Goal: Information Seeking & Learning: Learn about a topic

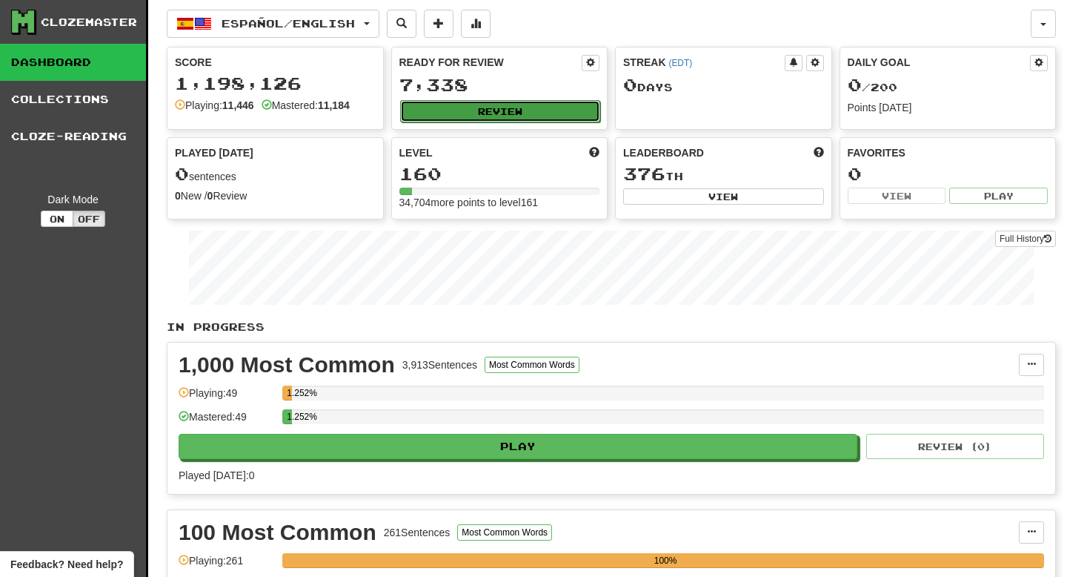
click at [466, 110] on button "Review" at bounding box center [500, 111] width 201 height 22
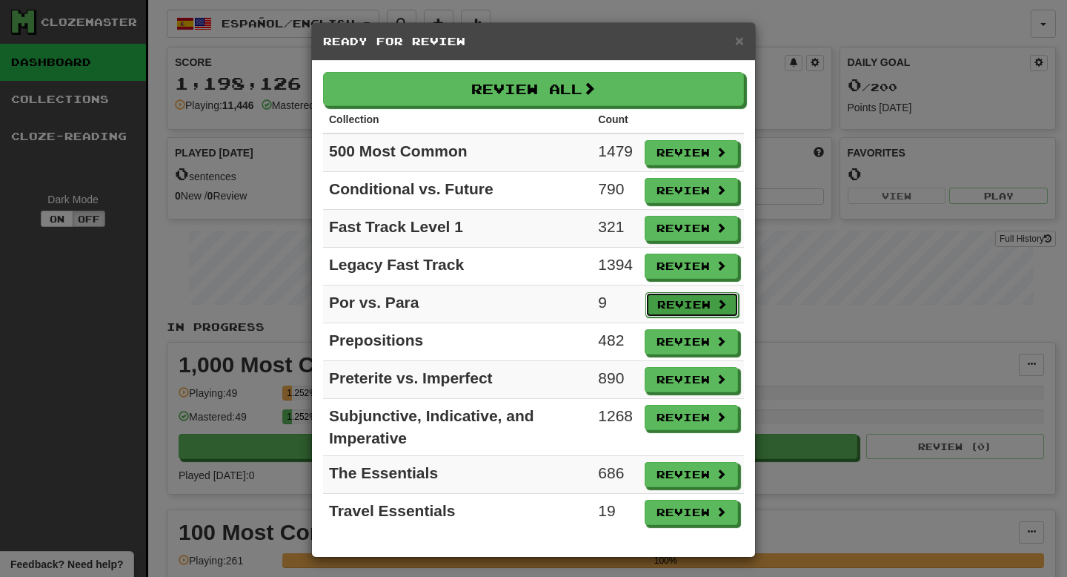
click at [666, 302] on button "Review" at bounding box center [692, 304] width 93 height 25
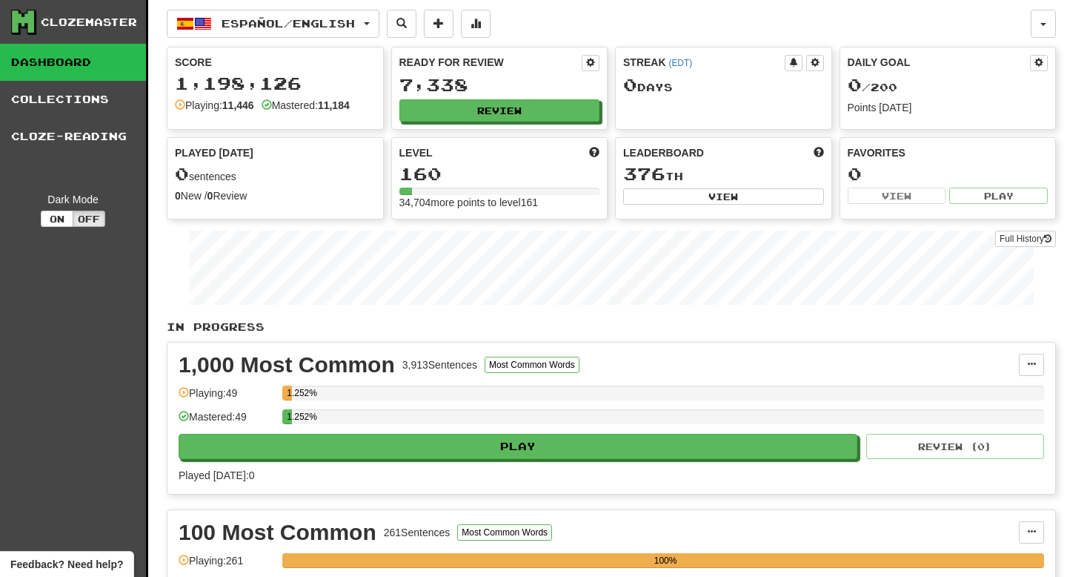
select select "**"
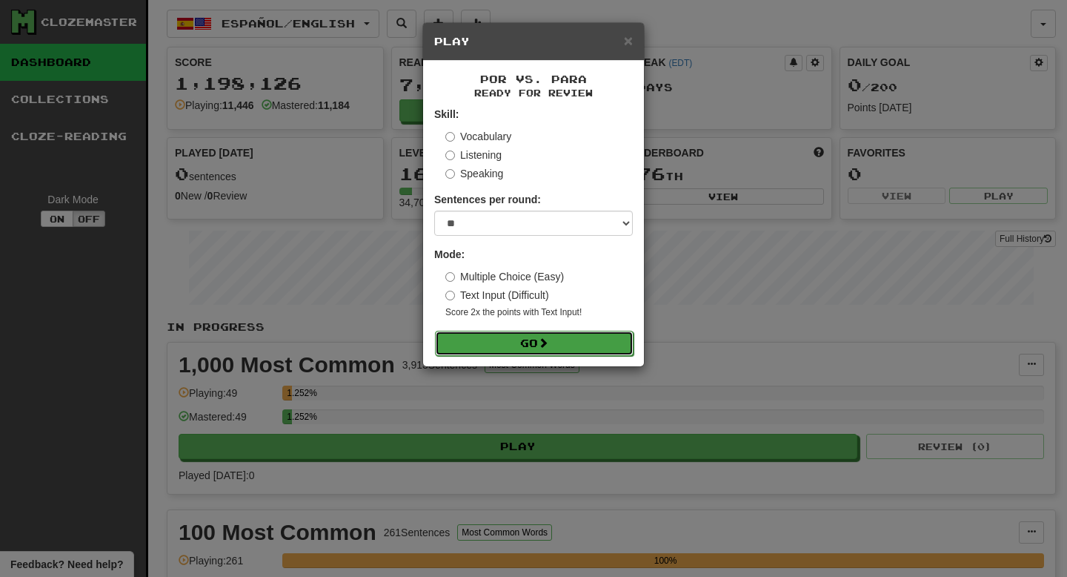
click at [595, 347] on button "Go" at bounding box center [534, 343] width 199 height 25
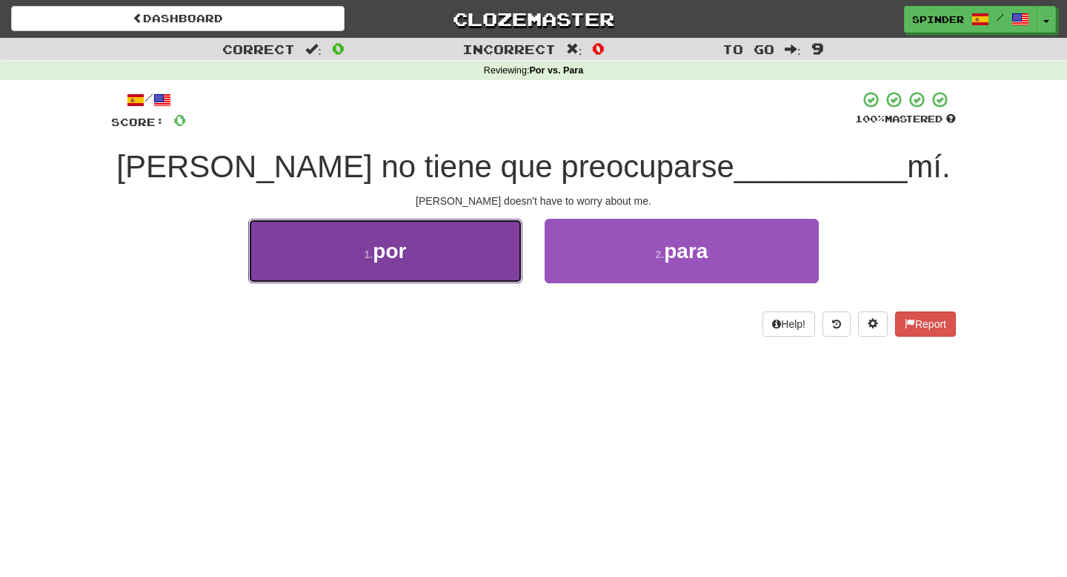
click at [463, 246] on button "1 . por" at bounding box center [385, 251] width 274 height 64
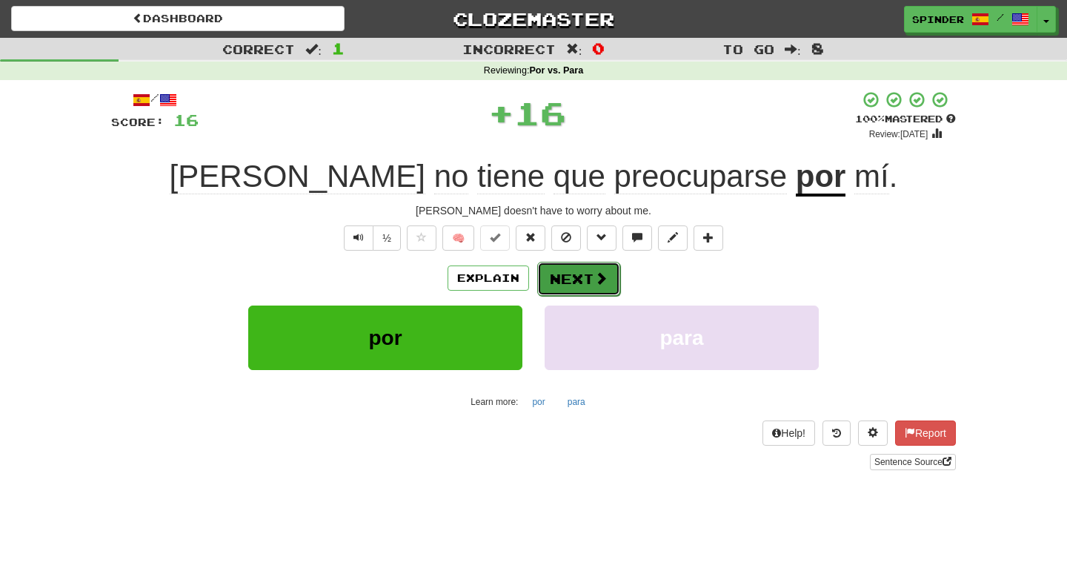
click at [594, 280] on span at bounding box center [600, 277] width 13 height 13
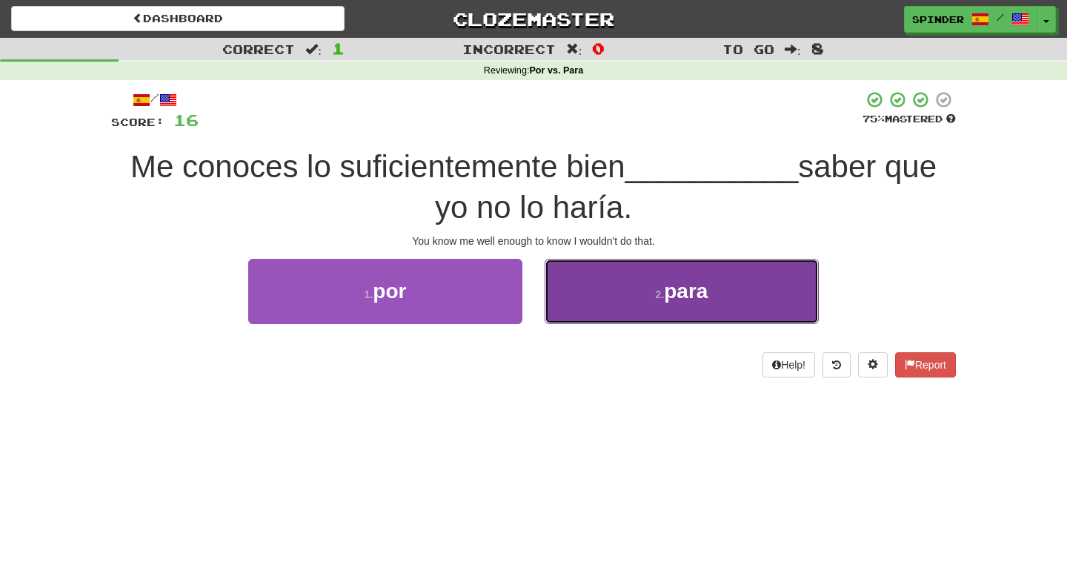
click at [594, 280] on button "2 . para" at bounding box center [682, 291] width 274 height 64
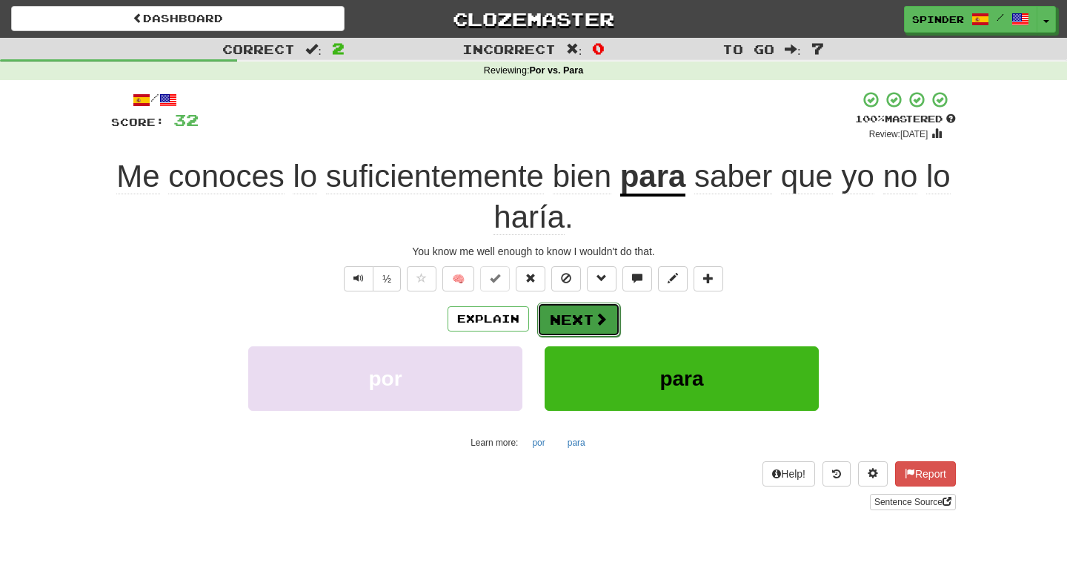
click at [577, 319] on button "Next" at bounding box center [578, 319] width 83 height 34
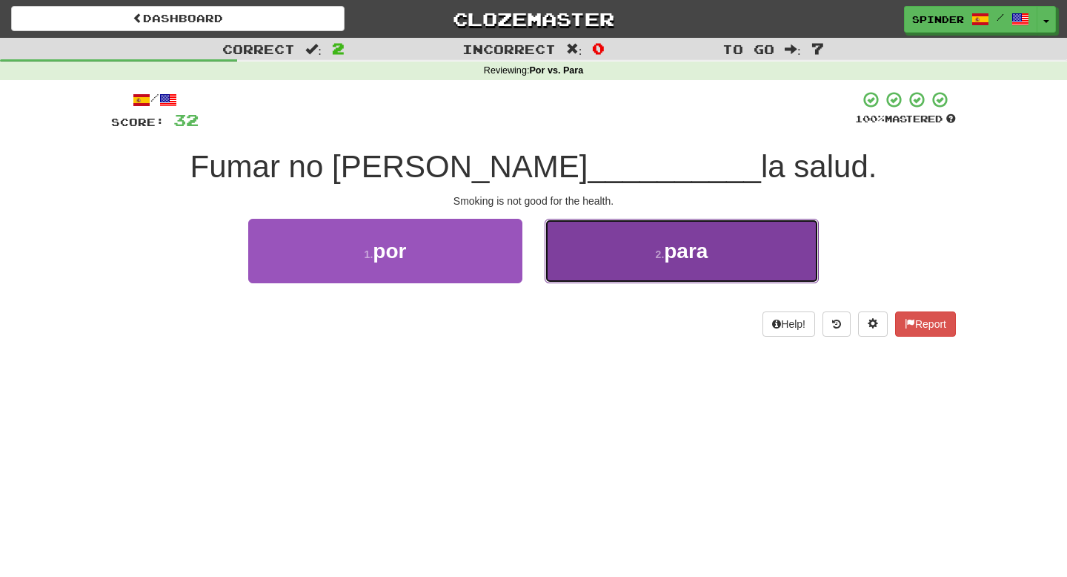
click at [597, 273] on button "2 . para" at bounding box center [682, 251] width 274 height 64
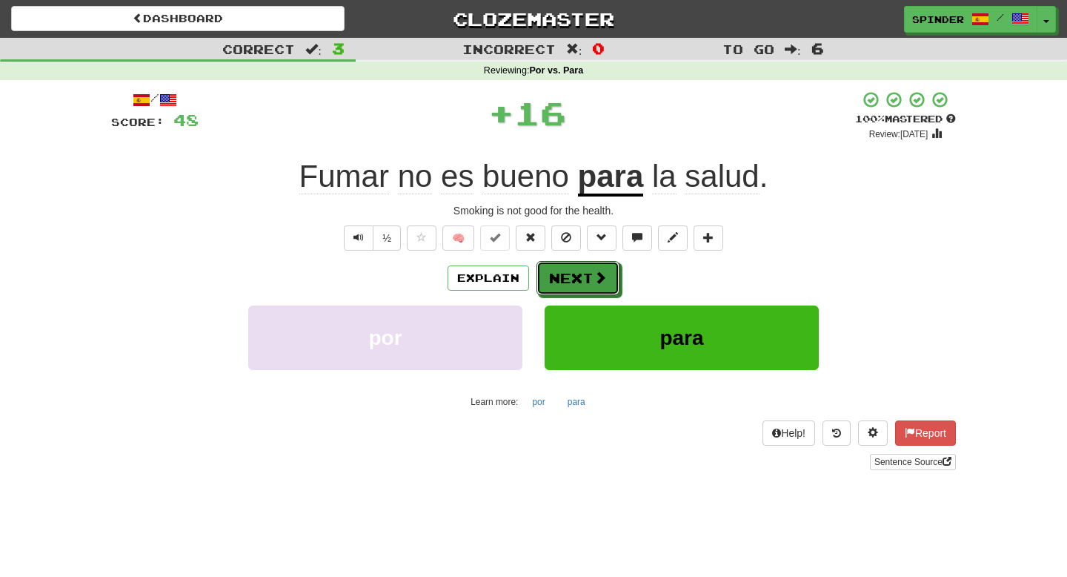
click at [597, 273] on span at bounding box center [600, 277] width 13 height 13
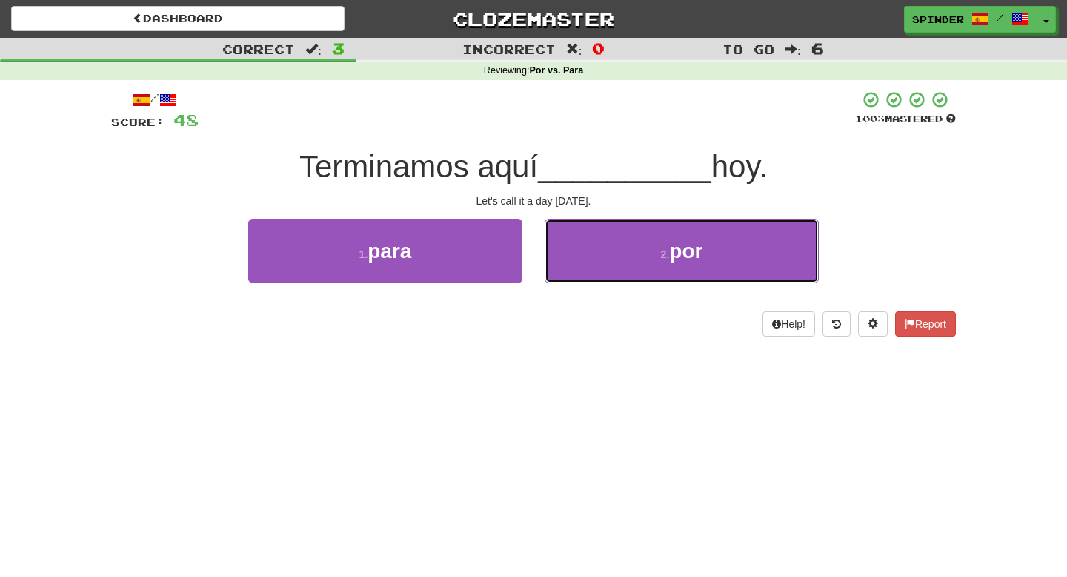
click at [597, 273] on button "2 . por" at bounding box center [682, 251] width 274 height 64
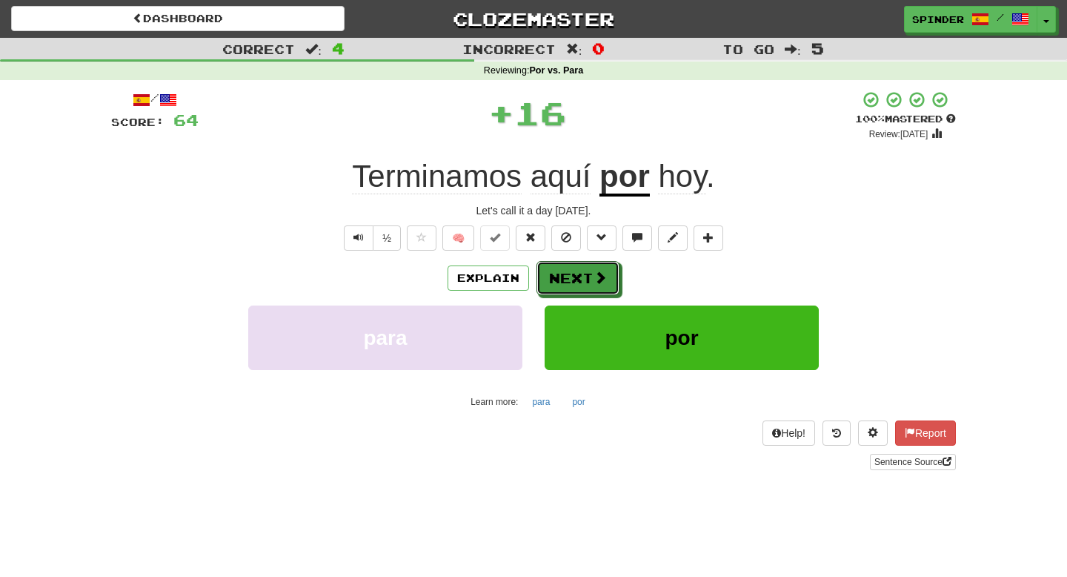
click at [597, 273] on span at bounding box center [600, 277] width 13 height 13
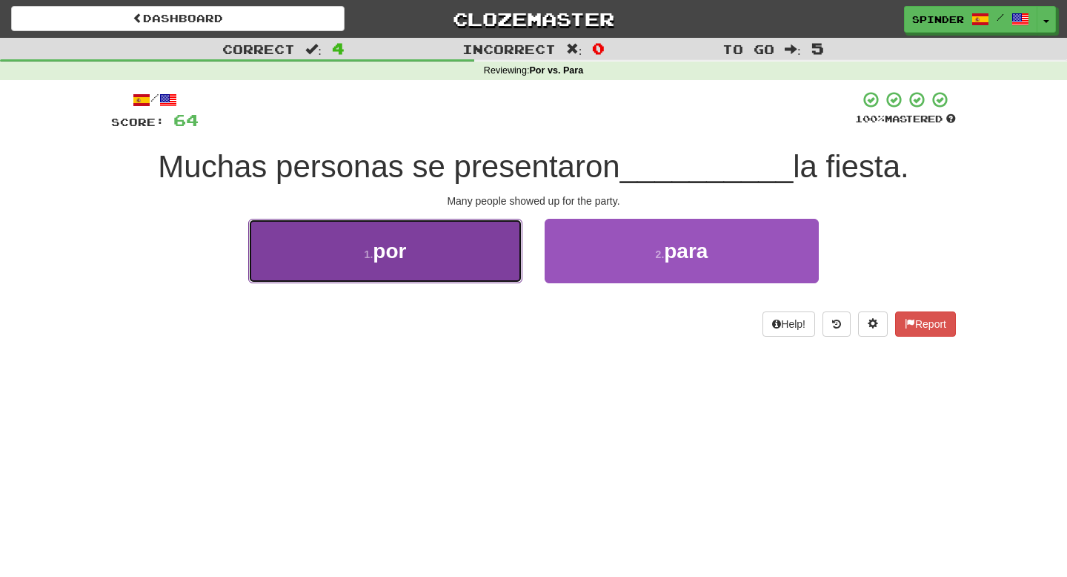
click at [464, 266] on button "1 . por" at bounding box center [385, 251] width 274 height 64
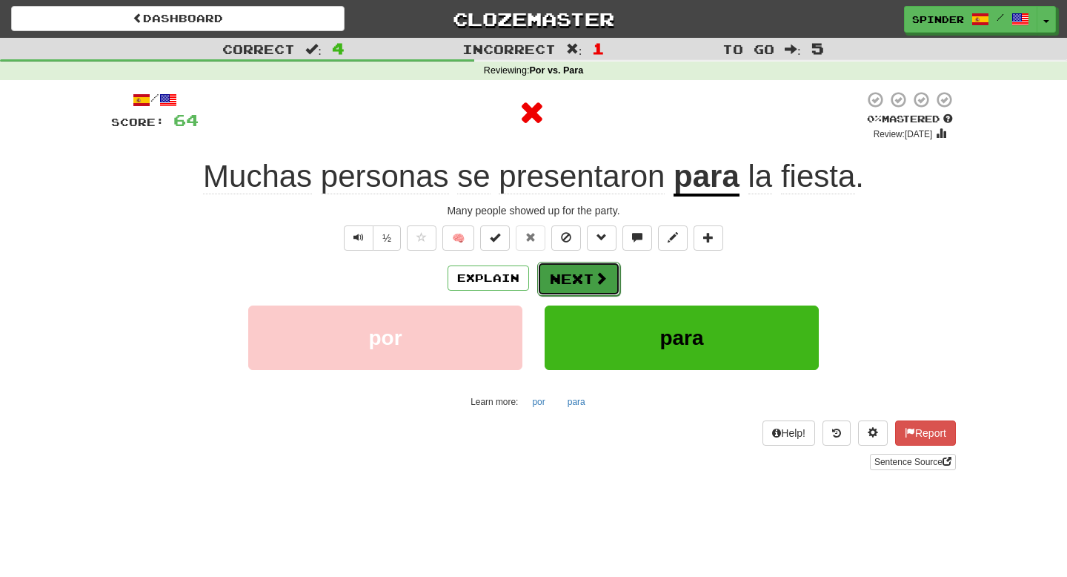
click at [583, 276] on button "Next" at bounding box center [578, 279] width 83 height 34
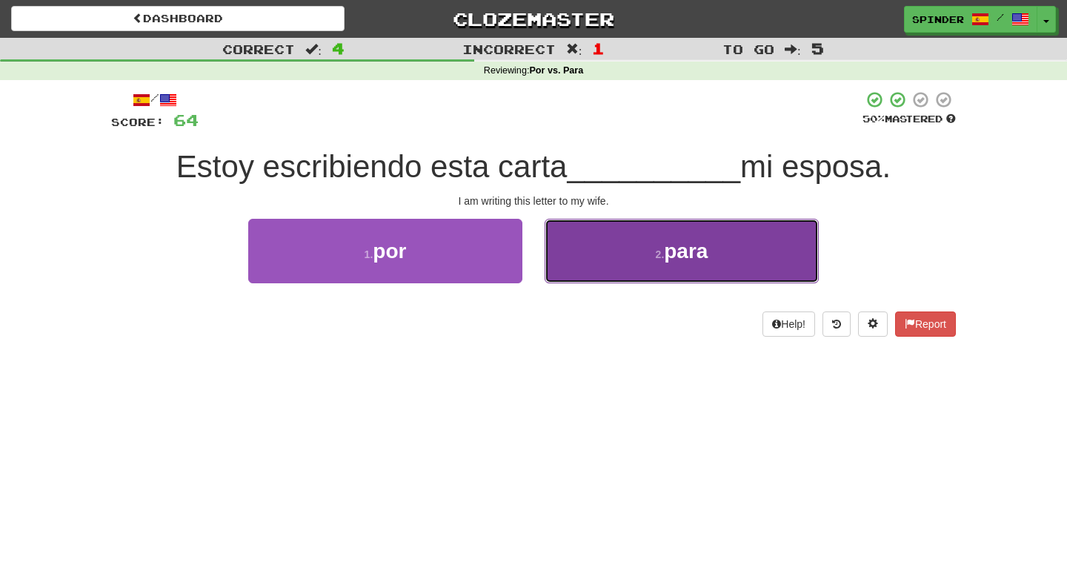
click at [592, 266] on button "2 . para" at bounding box center [682, 251] width 274 height 64
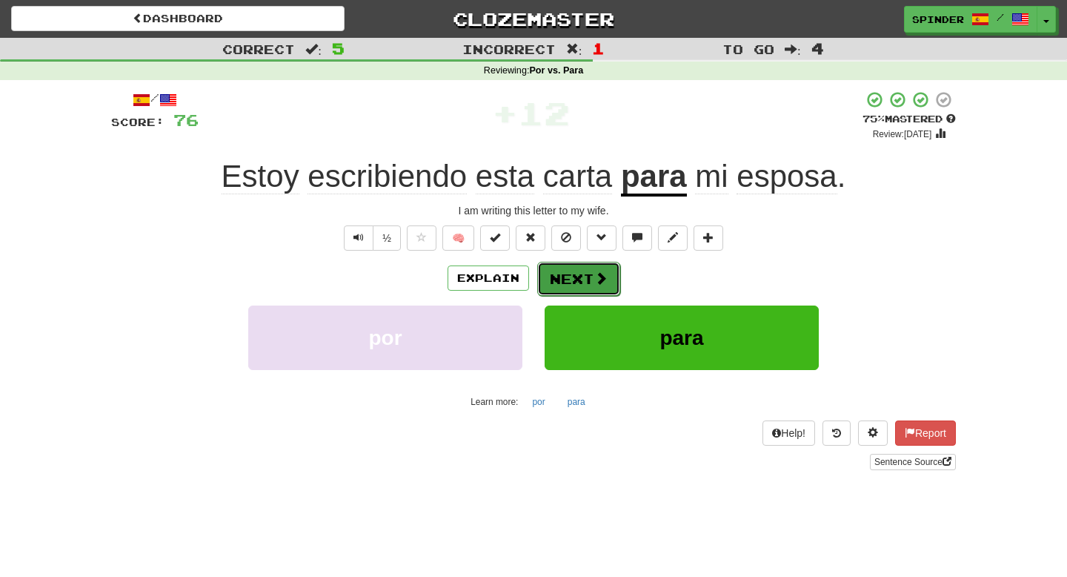
click at [580, 273] on button "Next" at bounding box center [578, 279] width 83 height 34
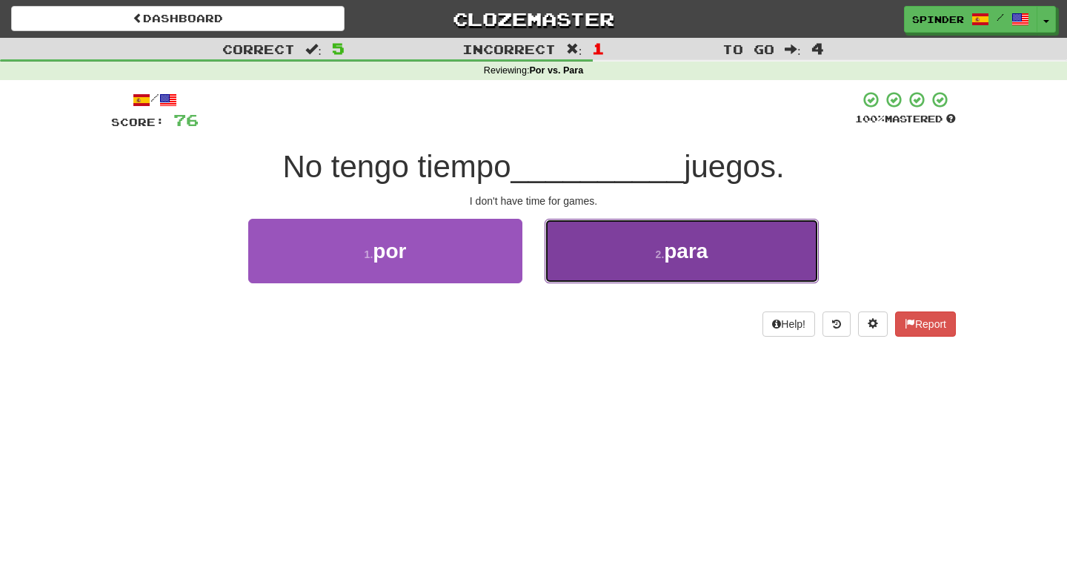
click at [596, 262] on button "2 . para" at bounding box center [682, 251] width 274 height 64
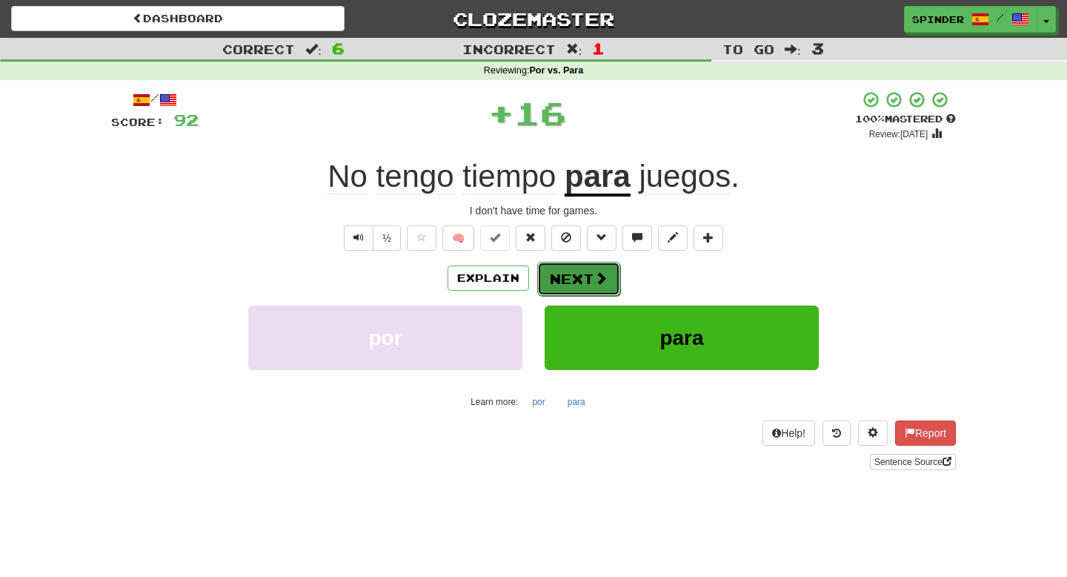
click at [577, 280] on button "Next" at bounding box center [578, 279] width 83 height 34
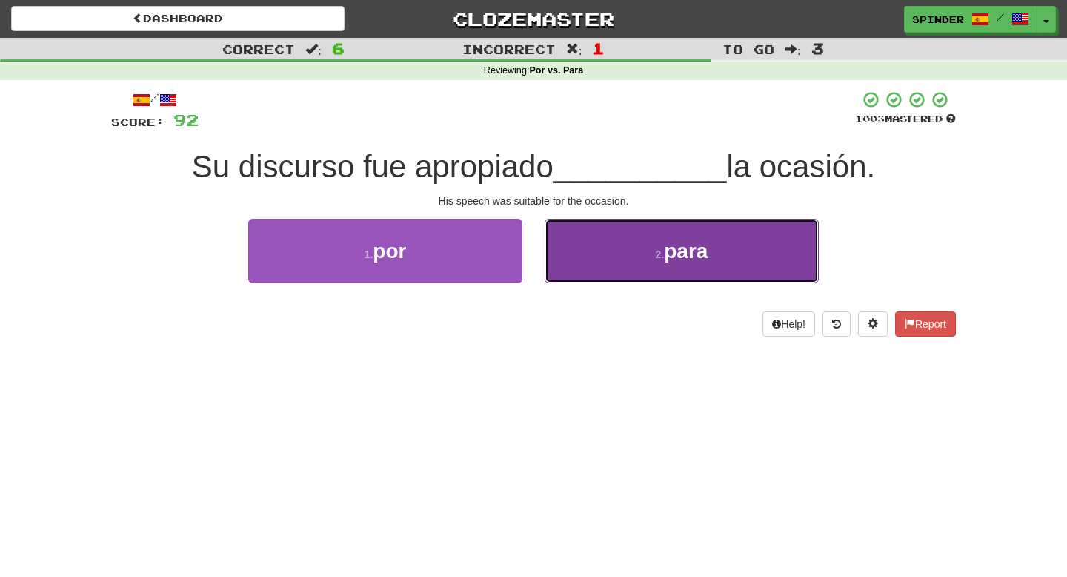
click at [589, 274] on button "2 . para" at bounding box center [682, 251] width 274 height 64
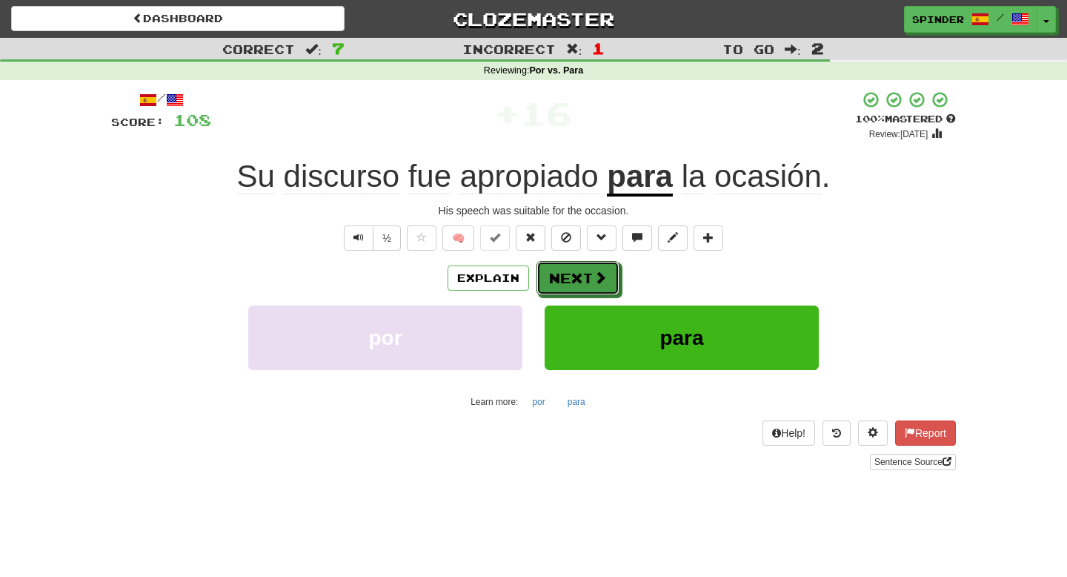
click at [589, 274] on button "Next" at bounding box center [578, 278] width 83 height 34
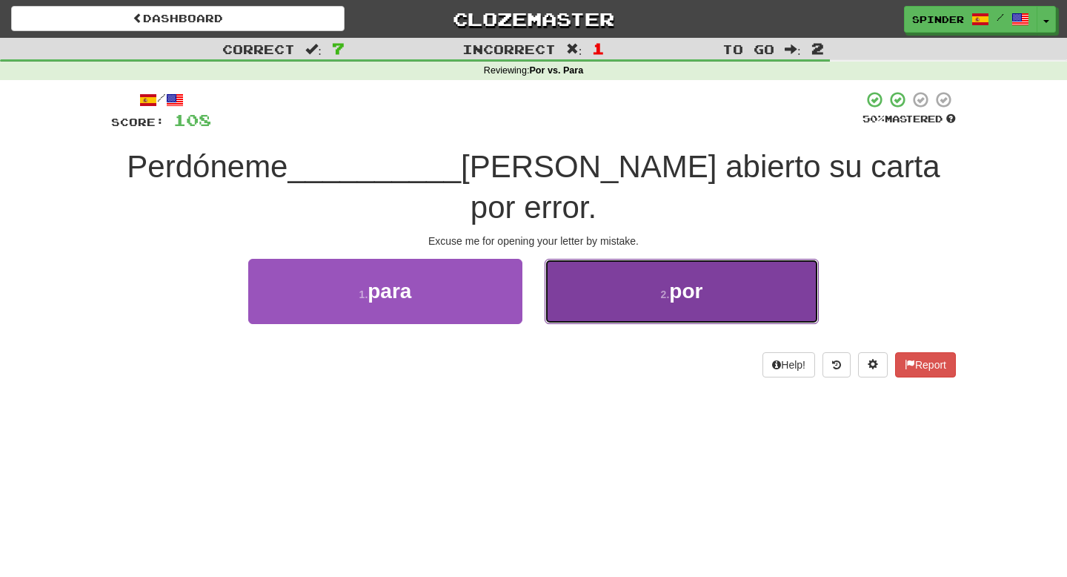
click at [592, 271] on button "2 . por" at bounding box center [682, 291] width 274 height 64
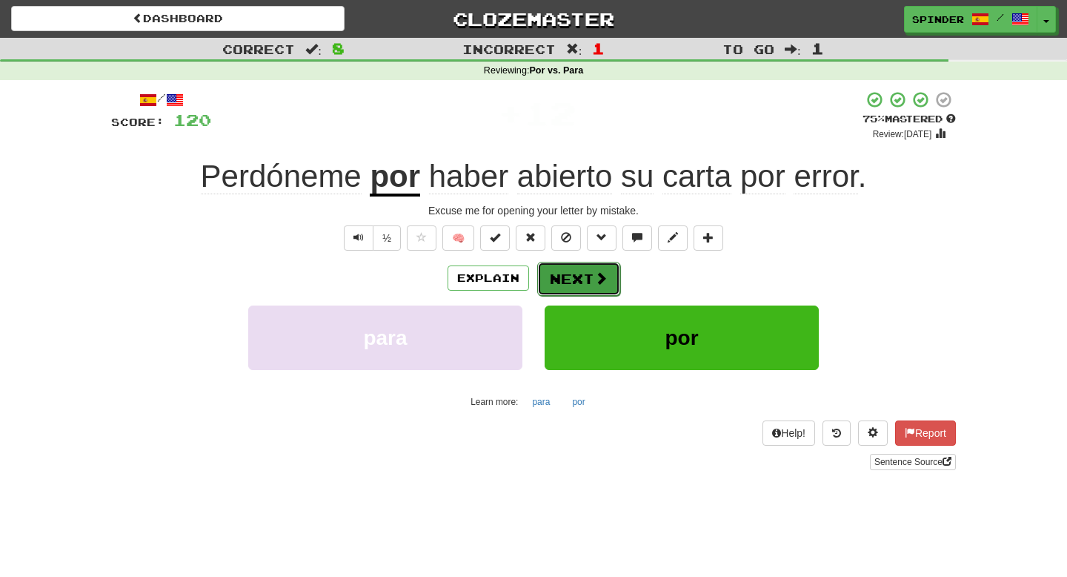
click at [587, 275] on button "Next" at bounding box center [578, 279] width 83 height 34
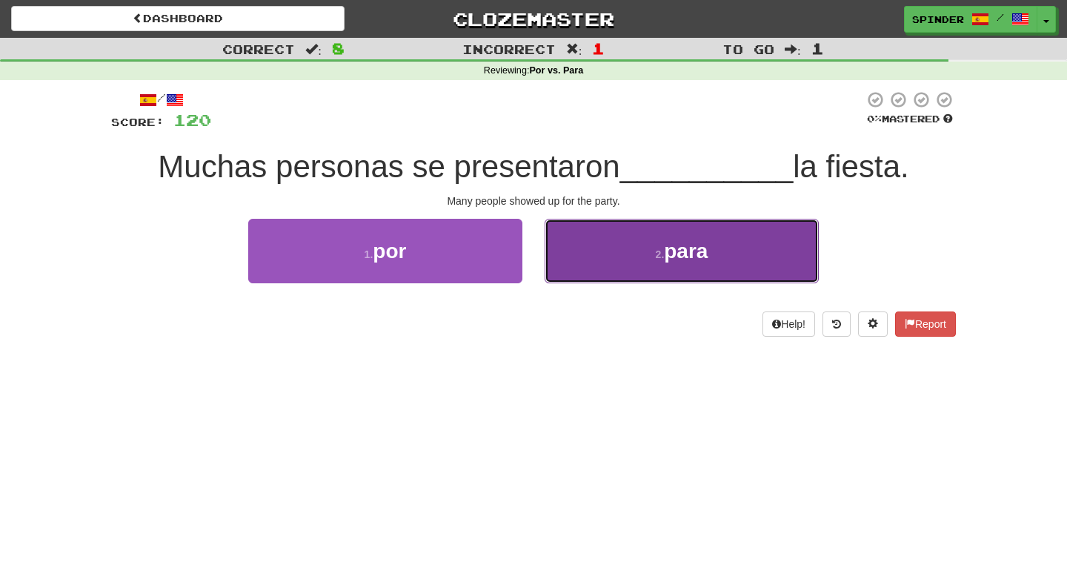
click at [601, 259] on button "2 . para" at bounding box center [682, 251] width 274 height 64
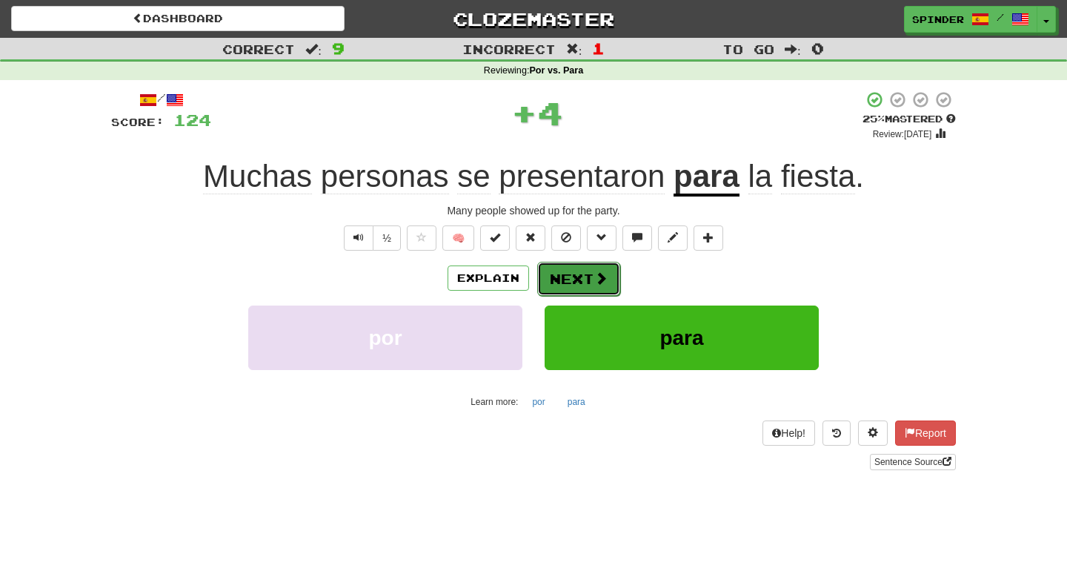
click at [583, 269] on button "Next" at bounding box center [578, 279] width 83 height 34
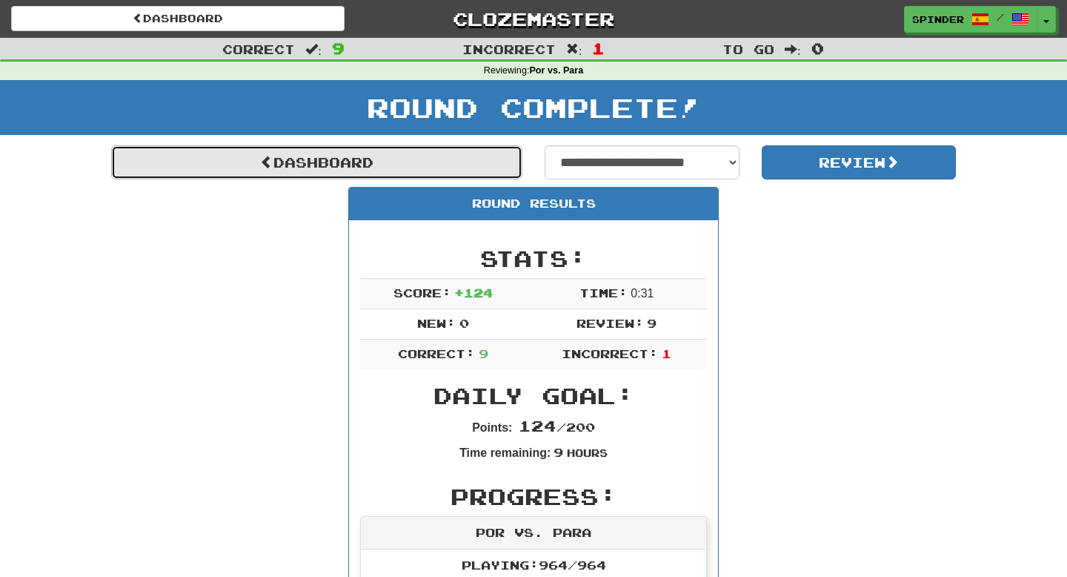
click at [385, 155] on link "Dashboard" at bounding box center [316, 162] width 411 height 34
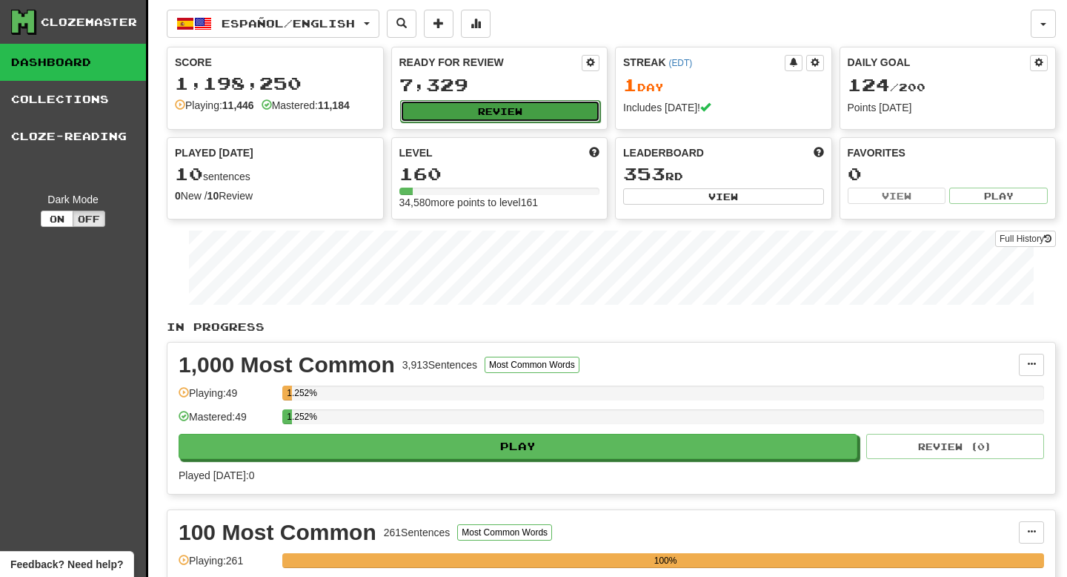
click at [506, 116] on button "Review" at bounding box center [500, 111] width 201 height 22
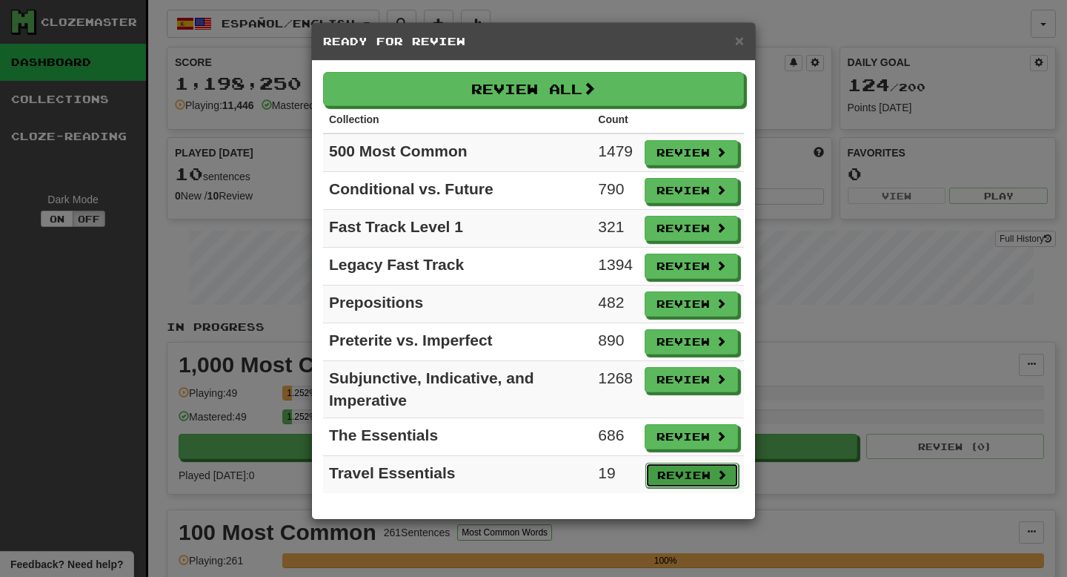
click at [661, 480] on button "Review" at bounding box center [692, 475] width 93 height 25
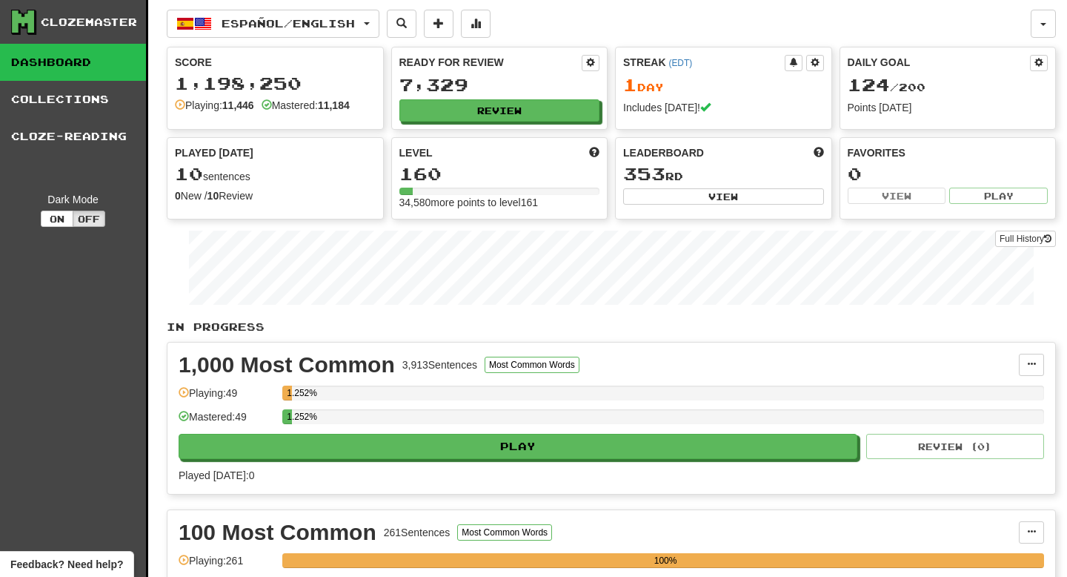
select select "**"
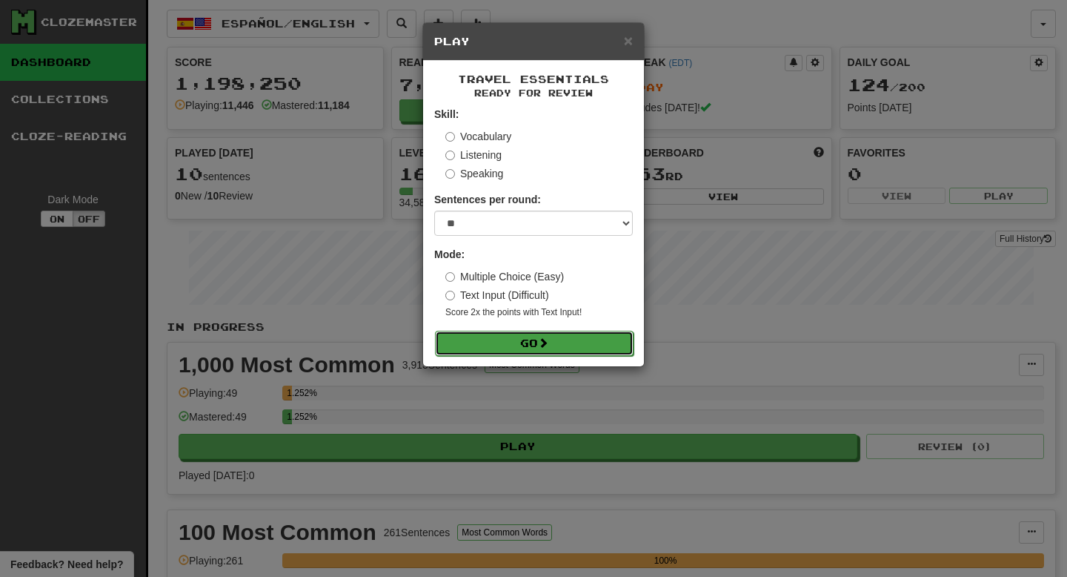
click at [560, 351] on button "Go" at bounding box center [534, 343] width 199 height 25
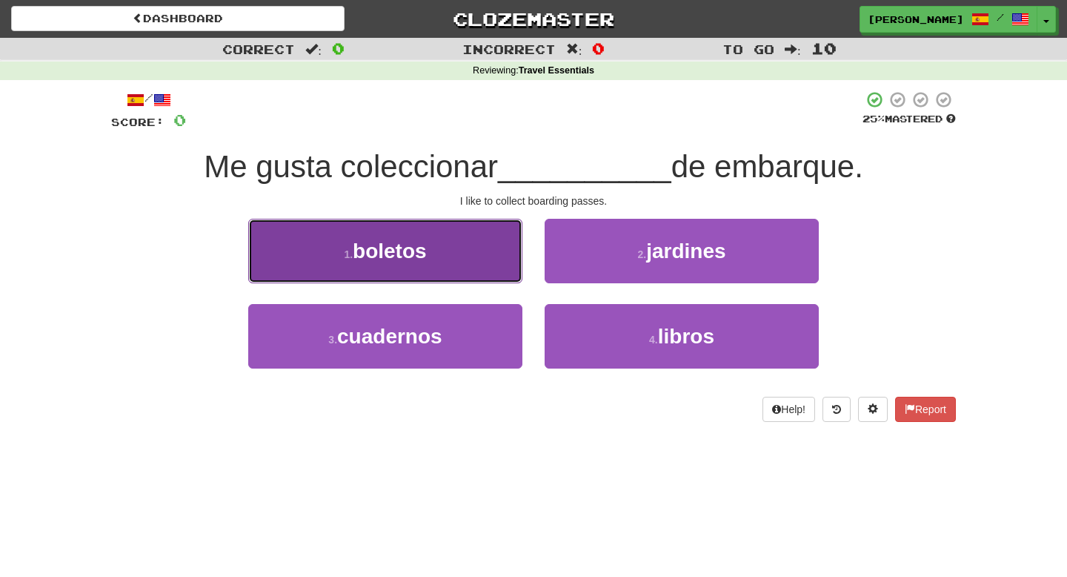
click at [434, 238] on button "1 . boletos" at bounding box center [385, 251] width 274 height 64
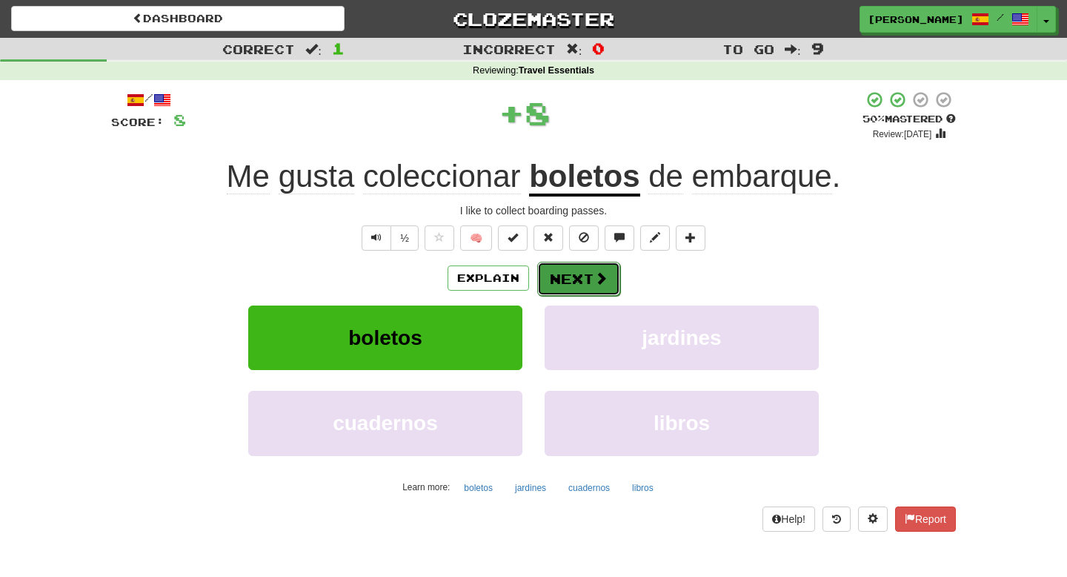
click at [583, 282] on button "Next" at bounding box center [578, 279] width 83 height 34
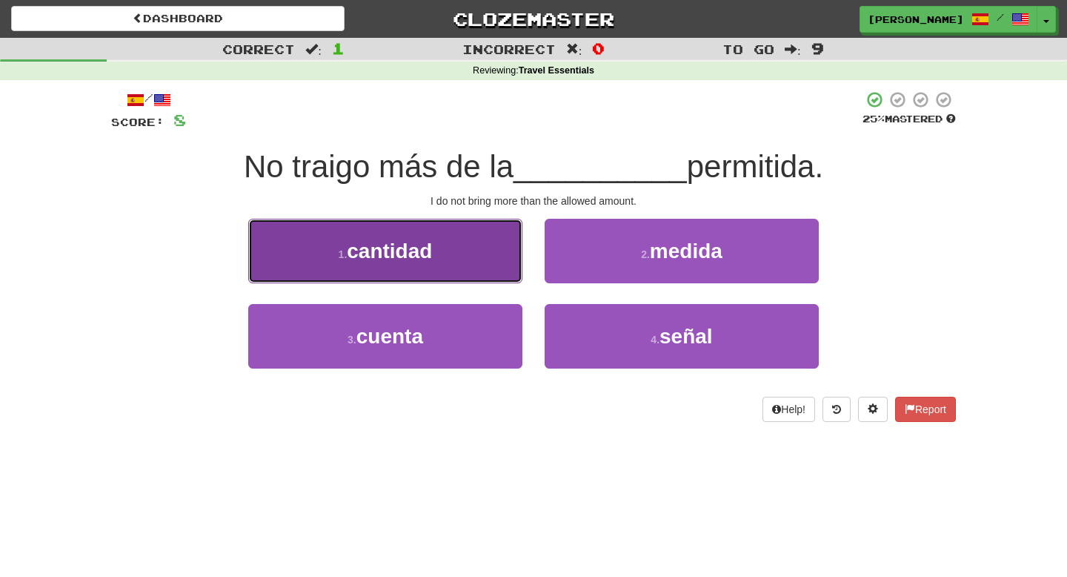
click at [469, 264] on button "1 . cantidad" at bounding box center [385, 251] width 274 height 64
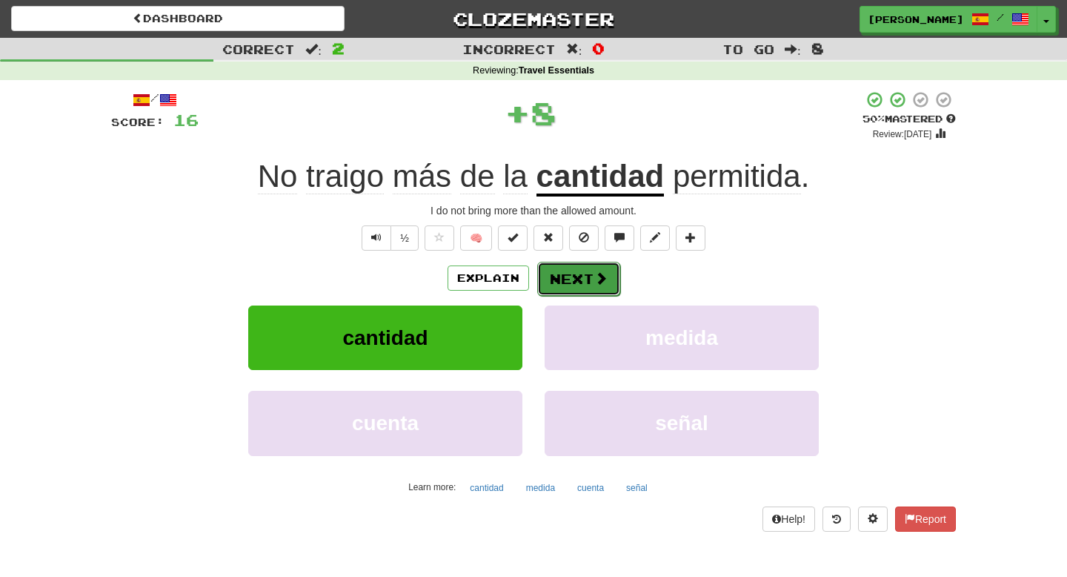
click at [595, 288] on button "Next" at bounding box center [578, 279] width 83 height 34
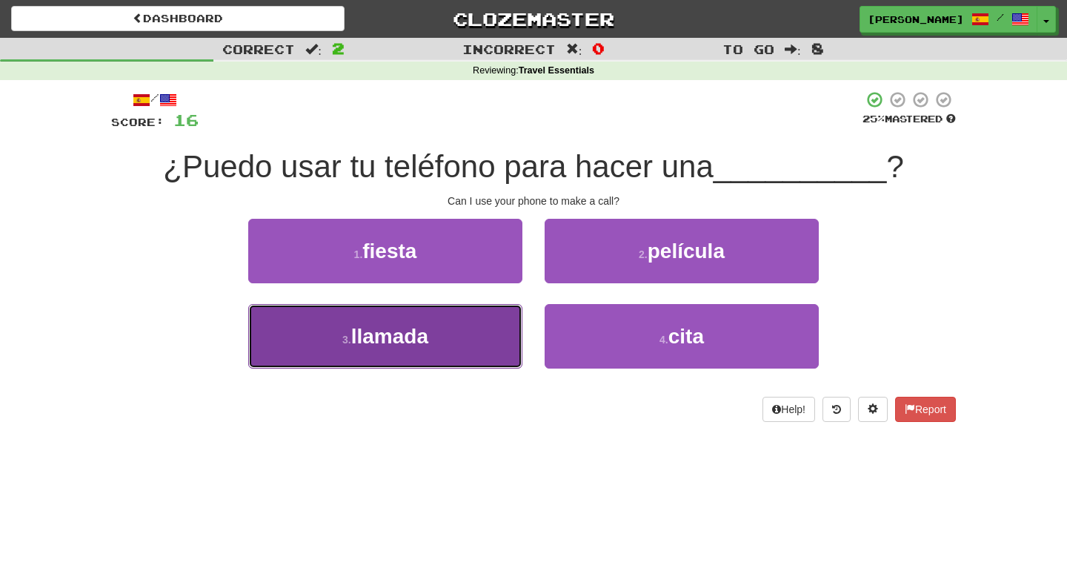
click at [476, 320] on button "3 . llamada" at bounding box center [385, 336] width 274 height 64
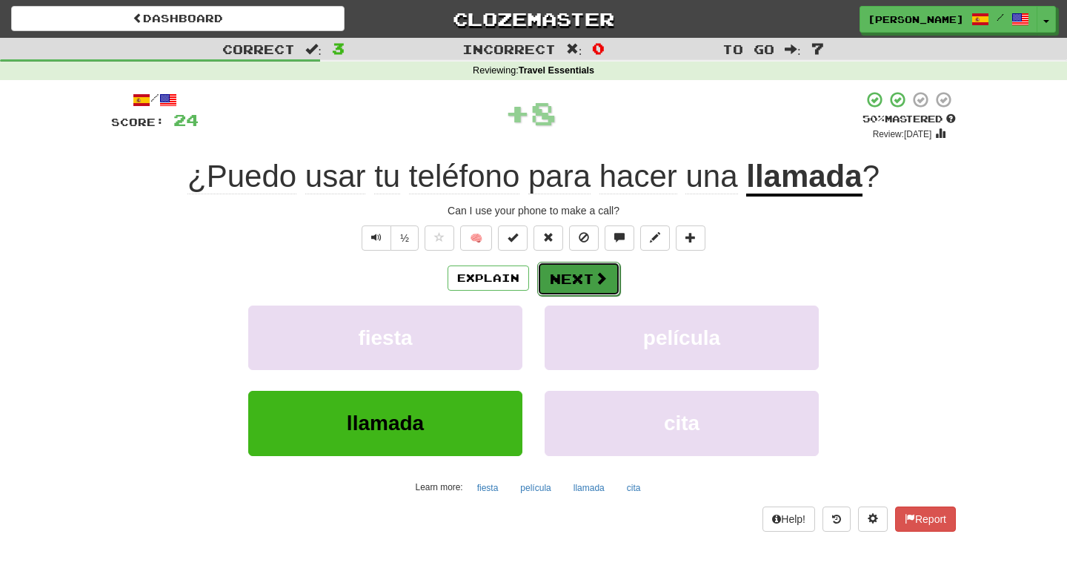
click at [592, 279] on button "Next" at bounding box center [578, 279] width 83 height 34
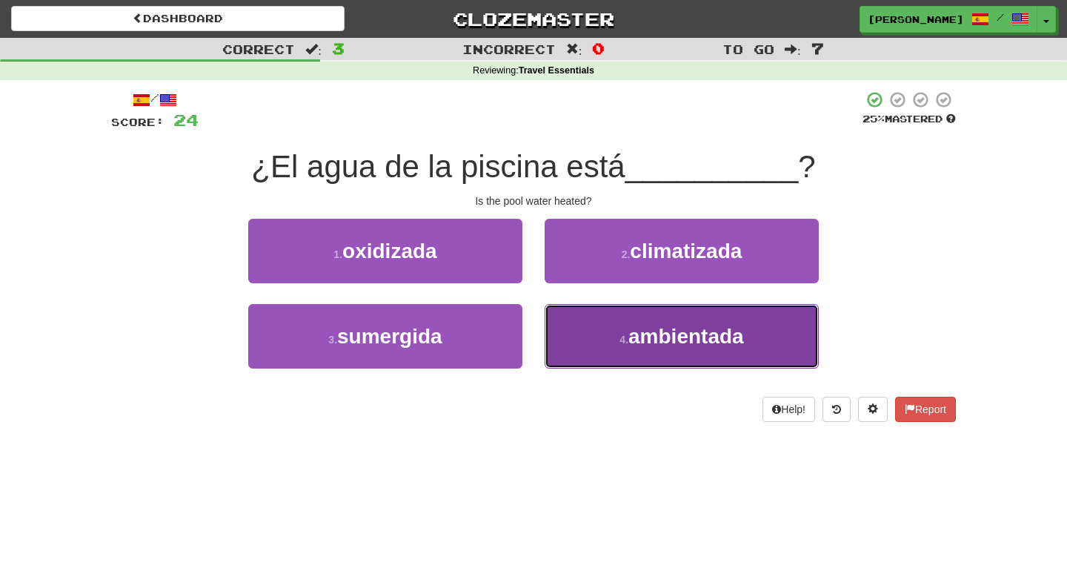
click at [577, 344] on button "4 . ambientada" at bounding box center [682, 336] width 274 height 64
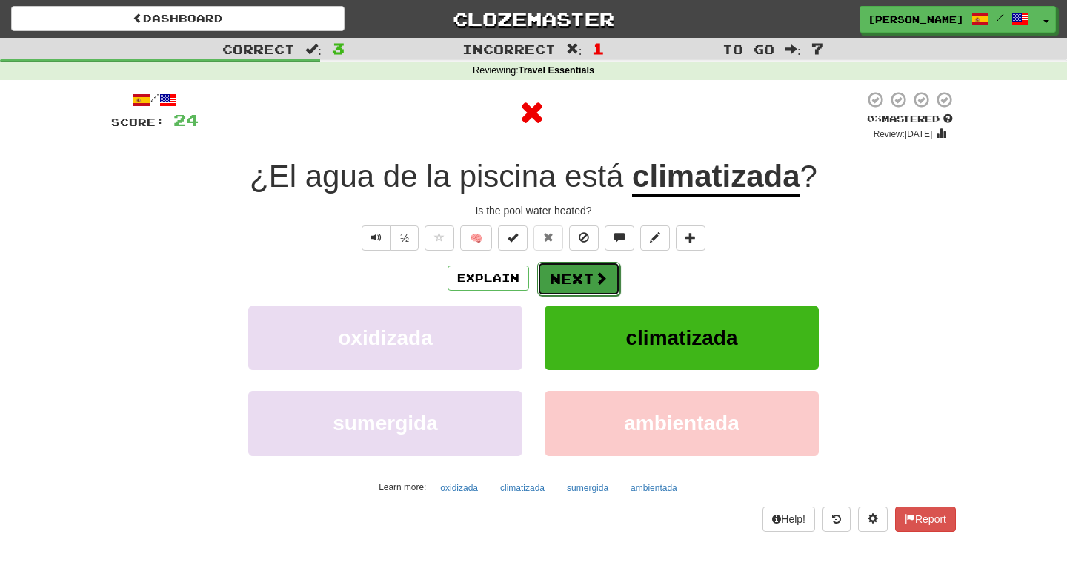
click at [588, 279] on button "Next" at bounding box center [578, 279] width 83 height 34
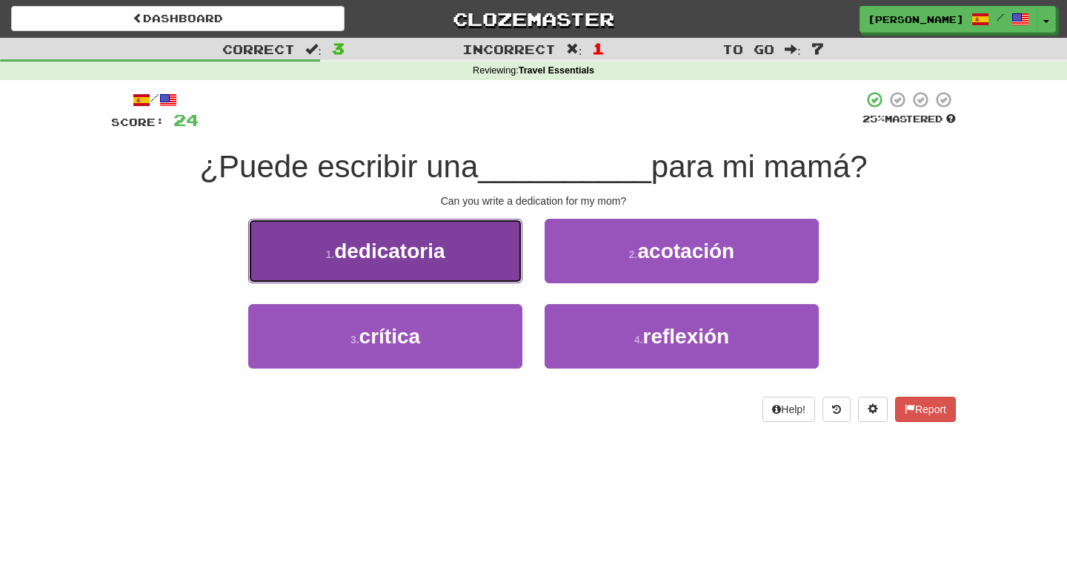
click at [464, 260] on button "1 . dedicatoria" at bounding box center [385, 251] width 274 height 64
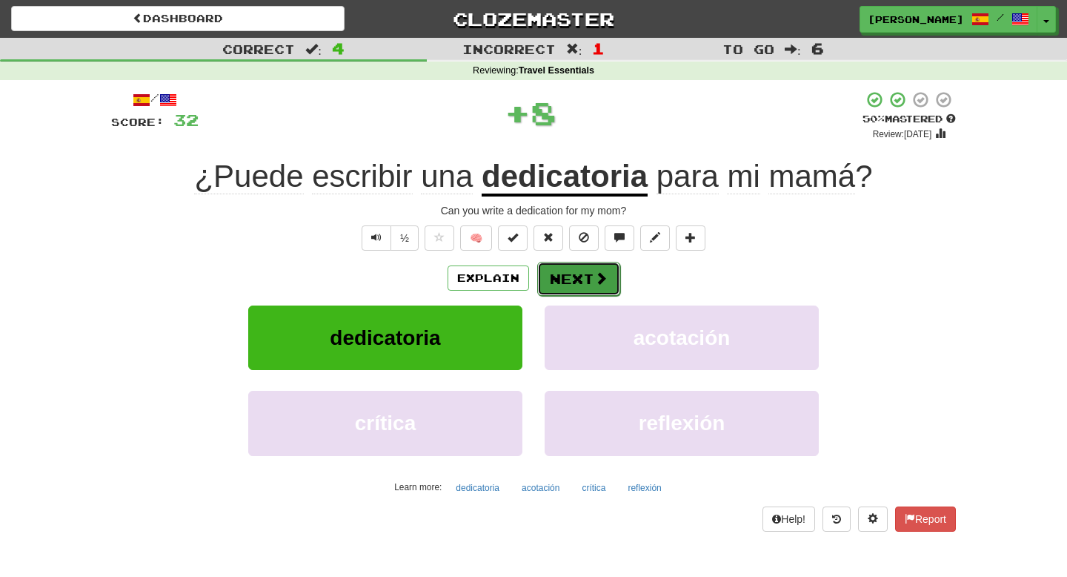
click at [574, 276] on button "Next" at bounding box center [578, 279] width 83 height 34
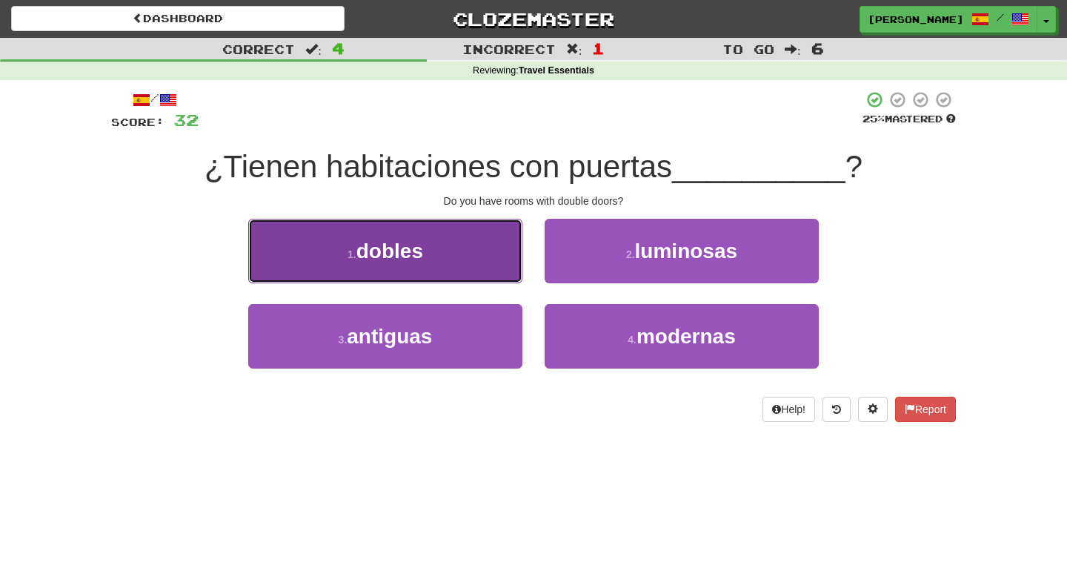
click at [481, 253] on button "1 . dobles" at bounding box center [385, 251] width 274 height 64
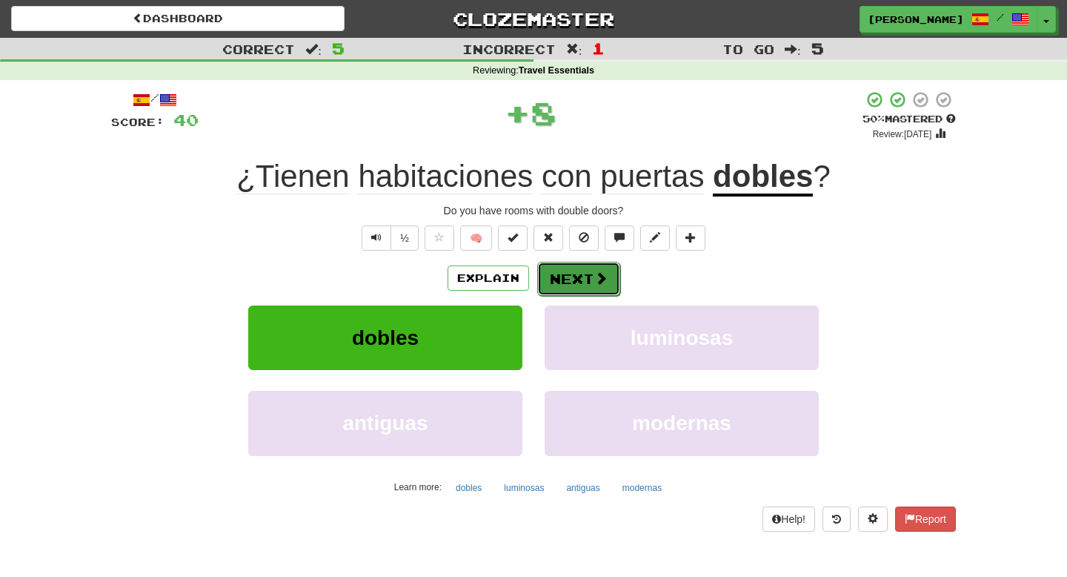
click at [551, 281] on button "Next" at bounding box center [578, 279] width 83 height 34
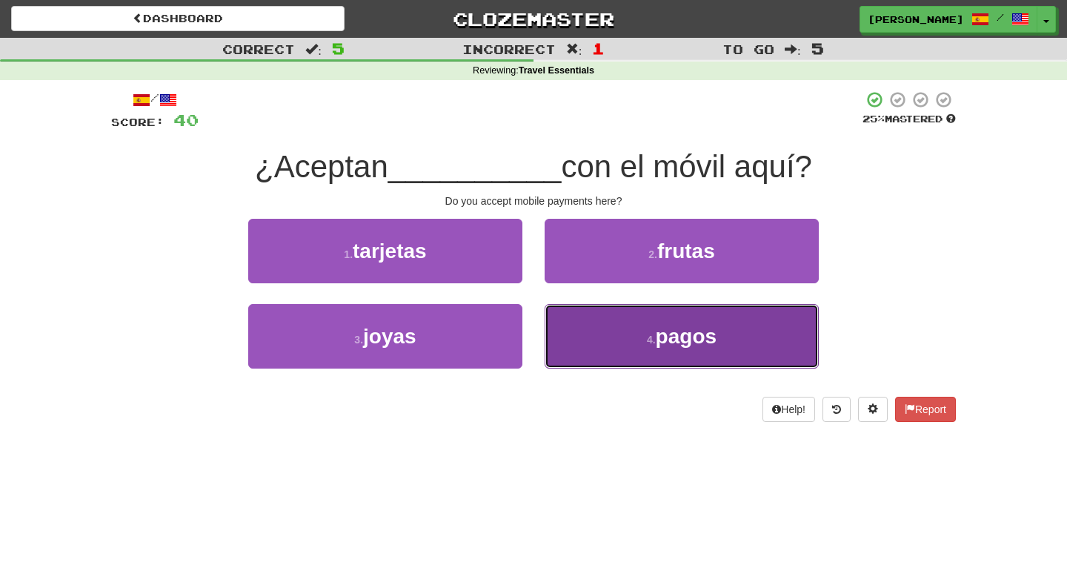
click at [557, 331] on button "4 . pagos" at bounding box center [682, 336] width 274 height 64
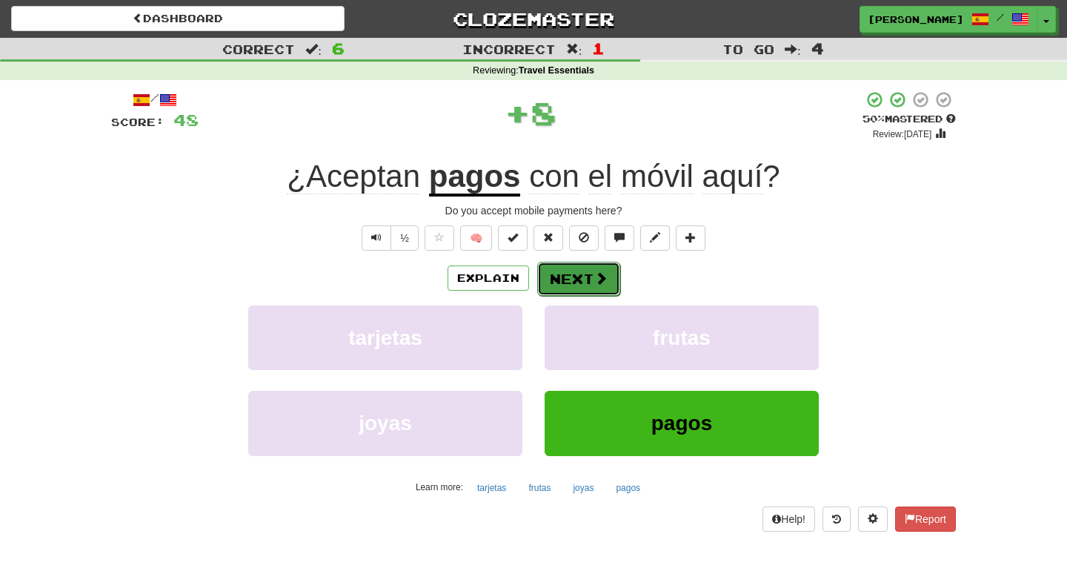
click at [597, 279] on span at bounding box center [600, 277] width 13 height 13
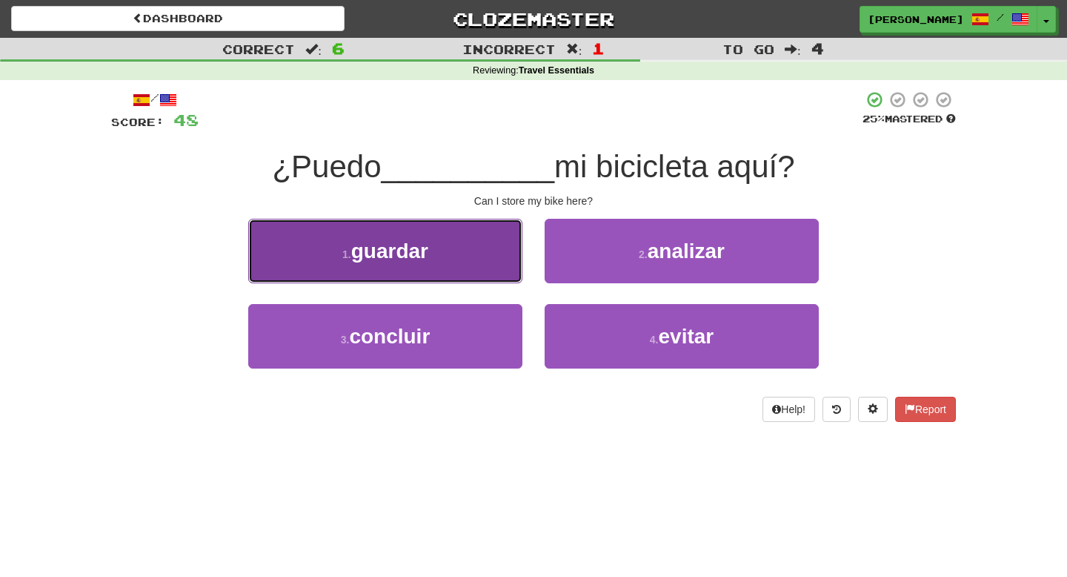
click at [500, 258] on button "1 . guardar" at bounding box center [385, 251] width 274 height 64
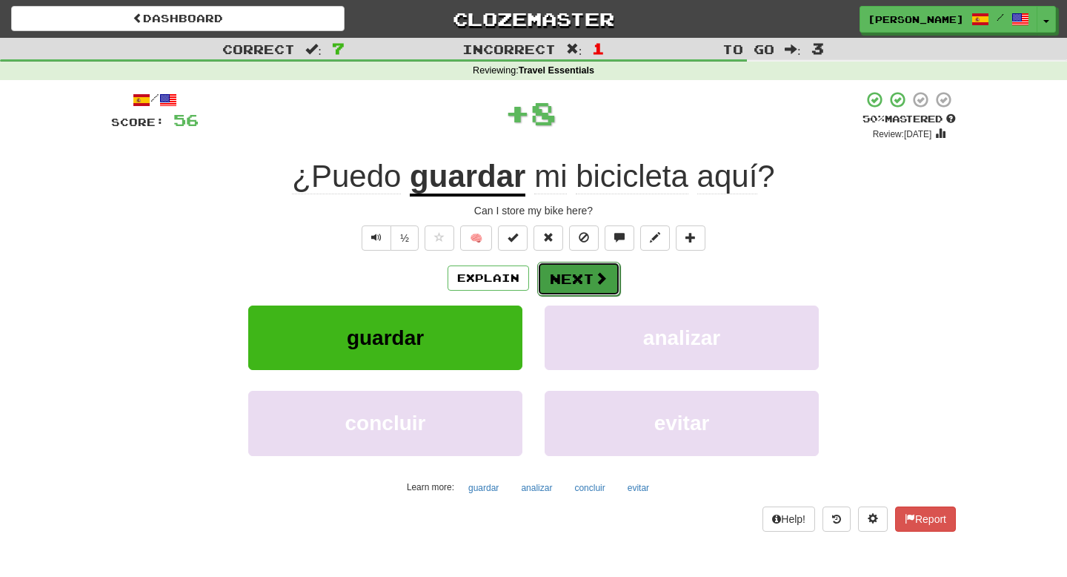
click at [570, 276] on button "Next" at bounding box center [578, 279] width 83 height 34
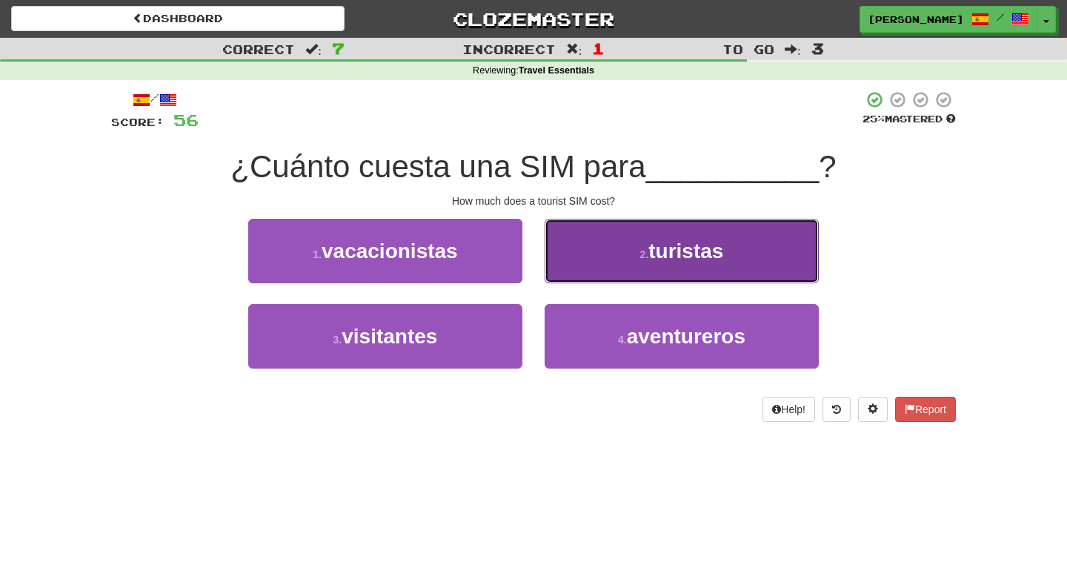
click at [612, 261] on button "2 . turistas" at bounding box center [682, 251] width 274 height 64
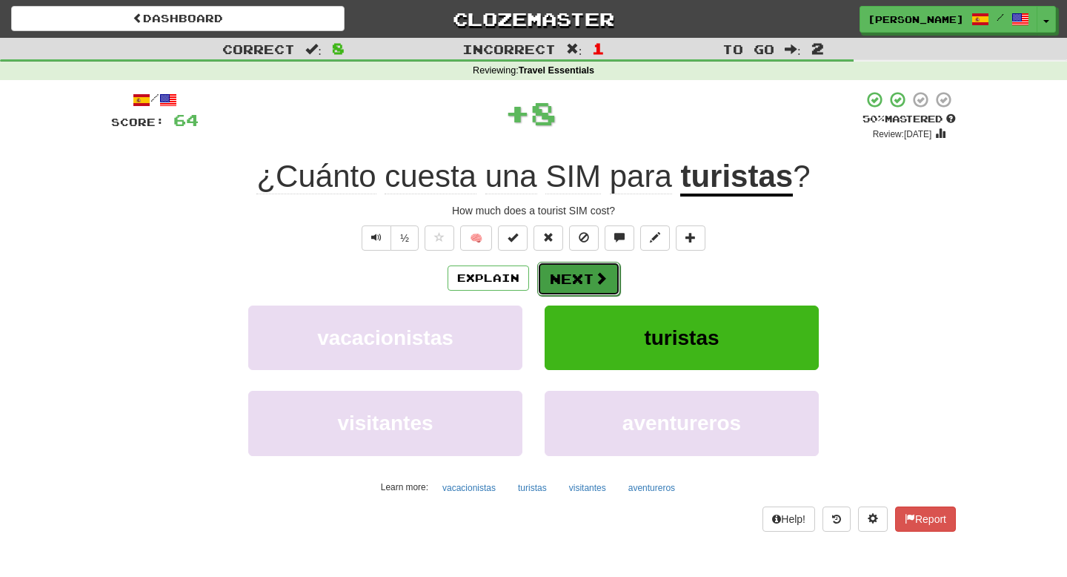
click at [584, 278] on button "Next" at bounding box center [578, 279] width 83 height 34
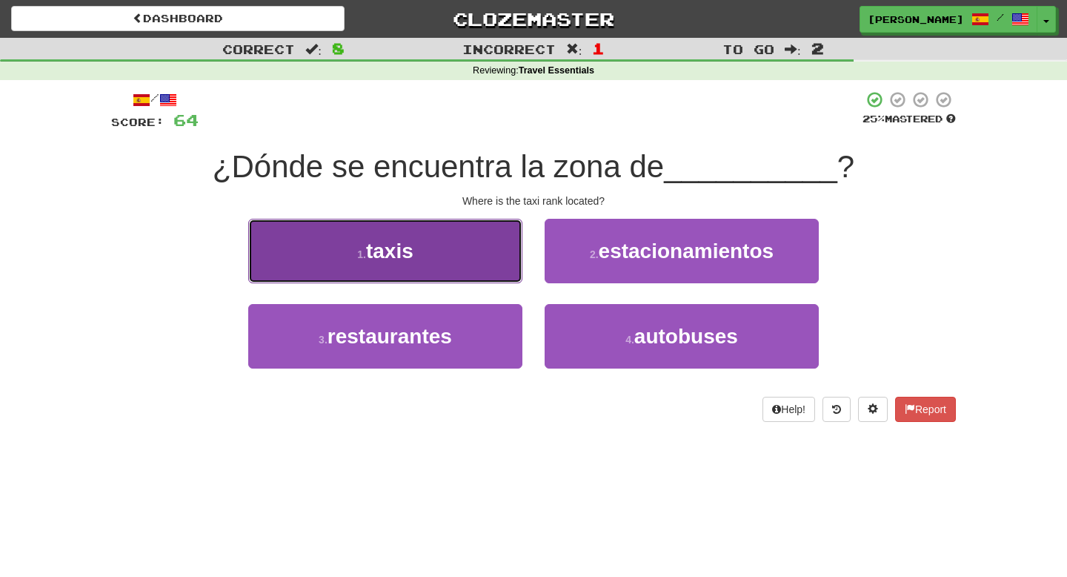
click at [459, 259] on button "1 . taxis" at bounding box center [385, 251] width 274 height 64
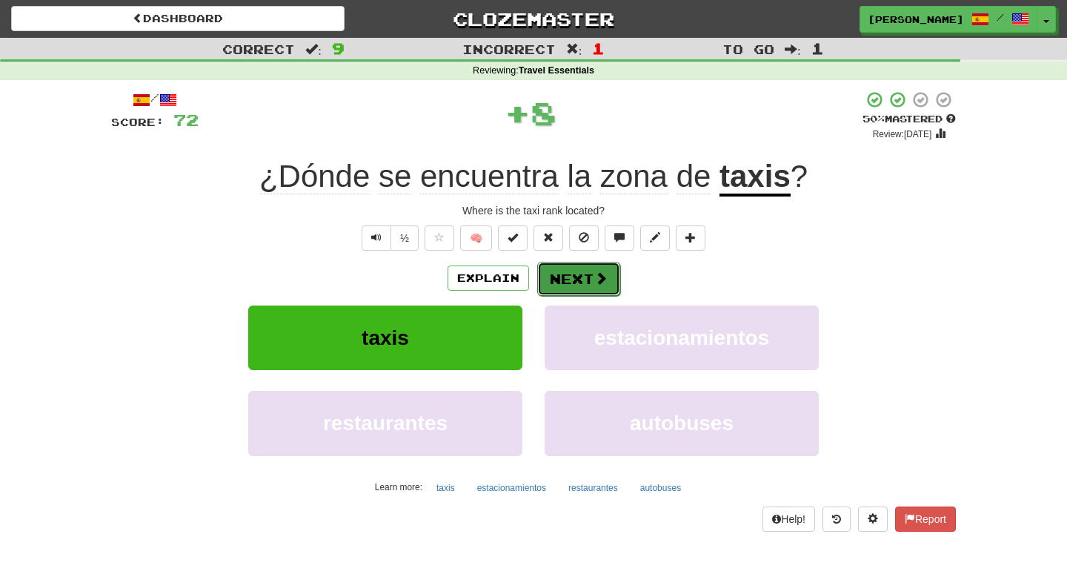
click at [596, 278] on span at bounding box center [600, 277] width 13 height 13
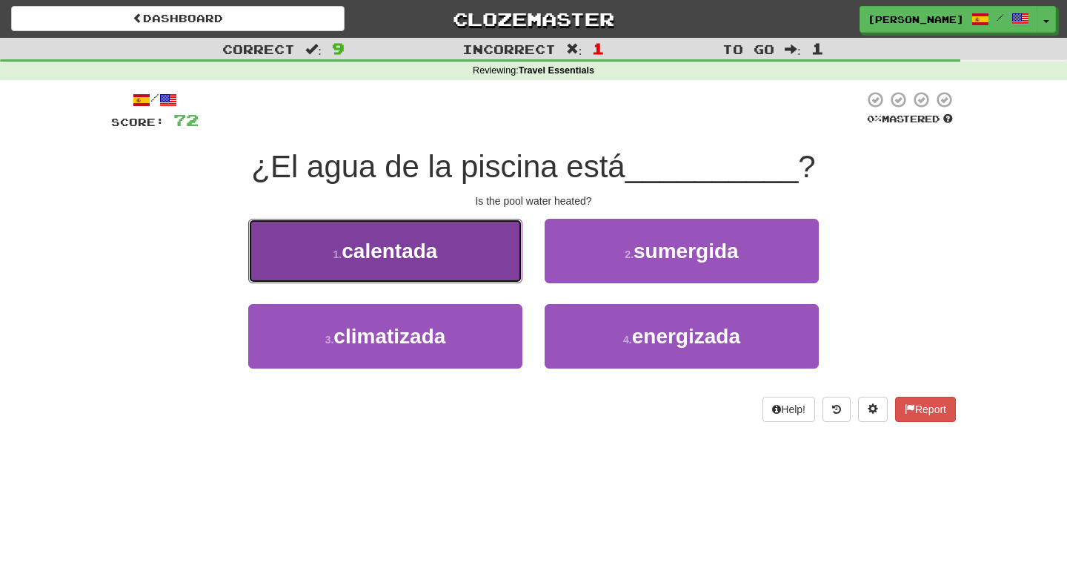
click at [460, 268] on button "1 . calentada" at bounding box center [385, 251] width 274 height 64
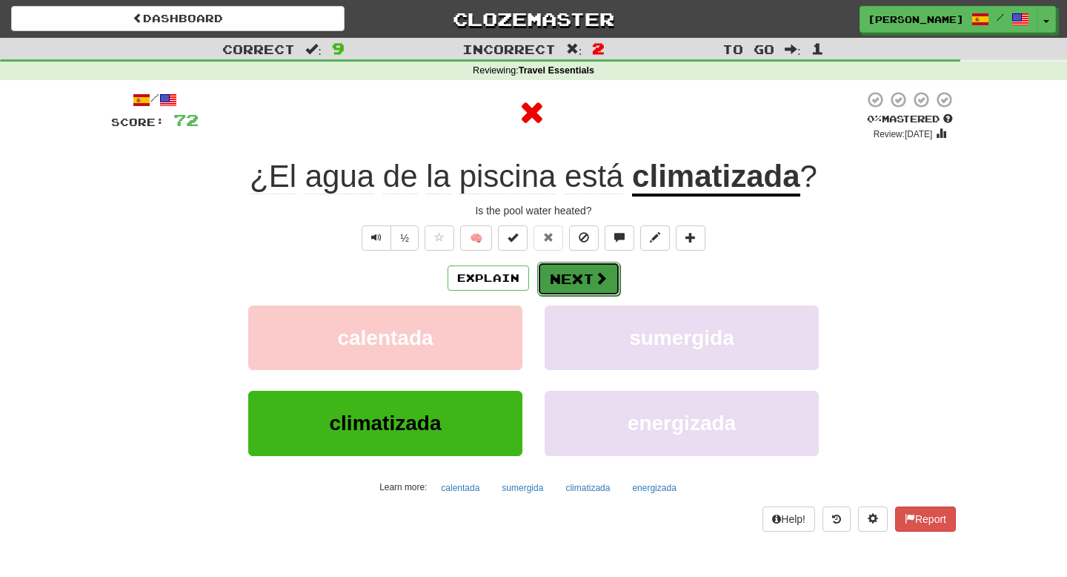
click at [588, 275] on button "Next" at bounding box center [578, 279] width 83 height 34
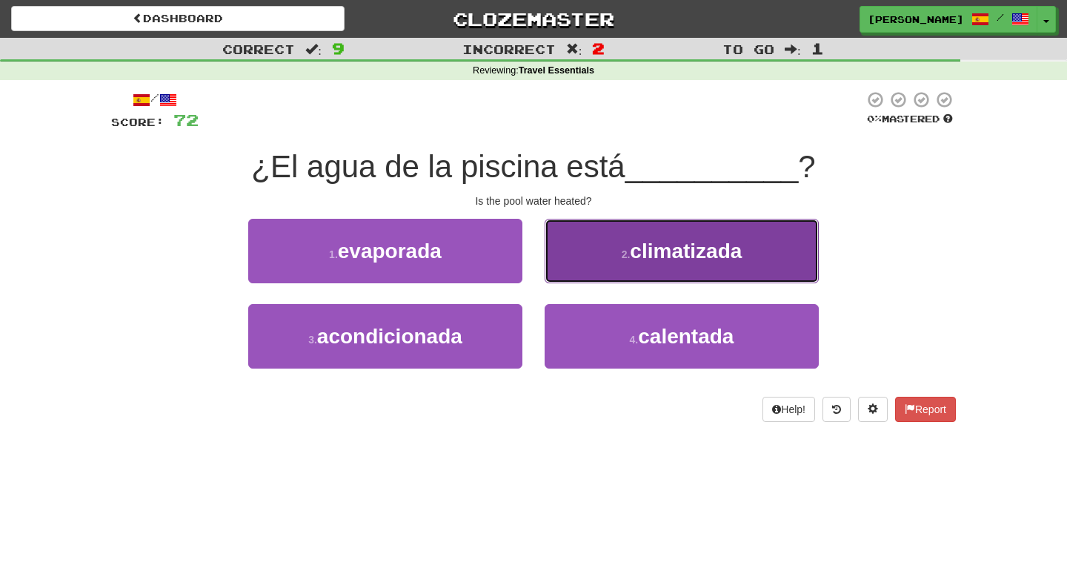
click at [614, 269] on button "2 . climatizada" at bounding box center [682, 251] width 274 height 64
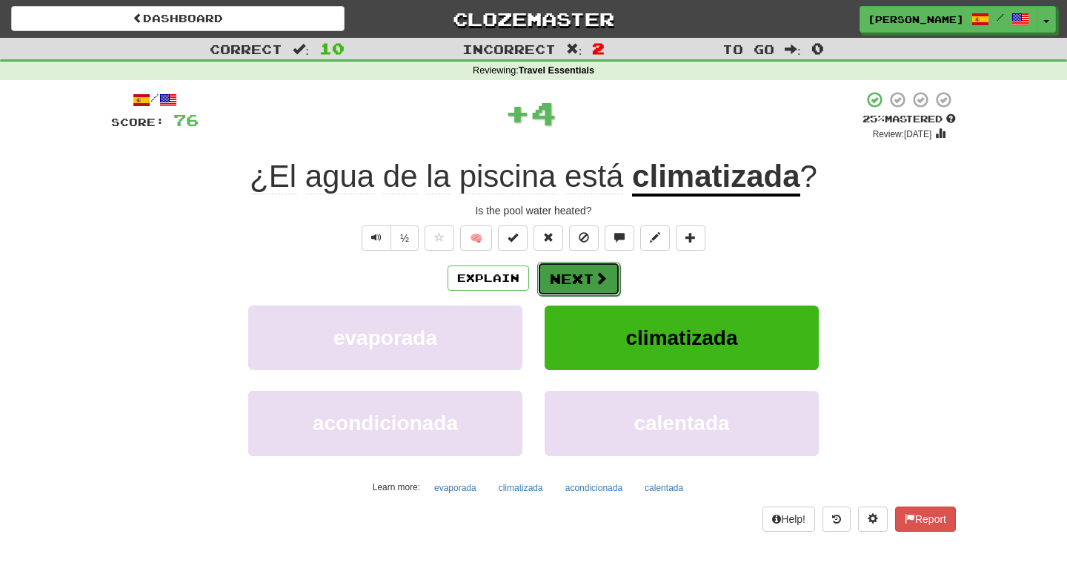
click at [597, 283] on span at bounding box center [600, 277] width 13 height 13
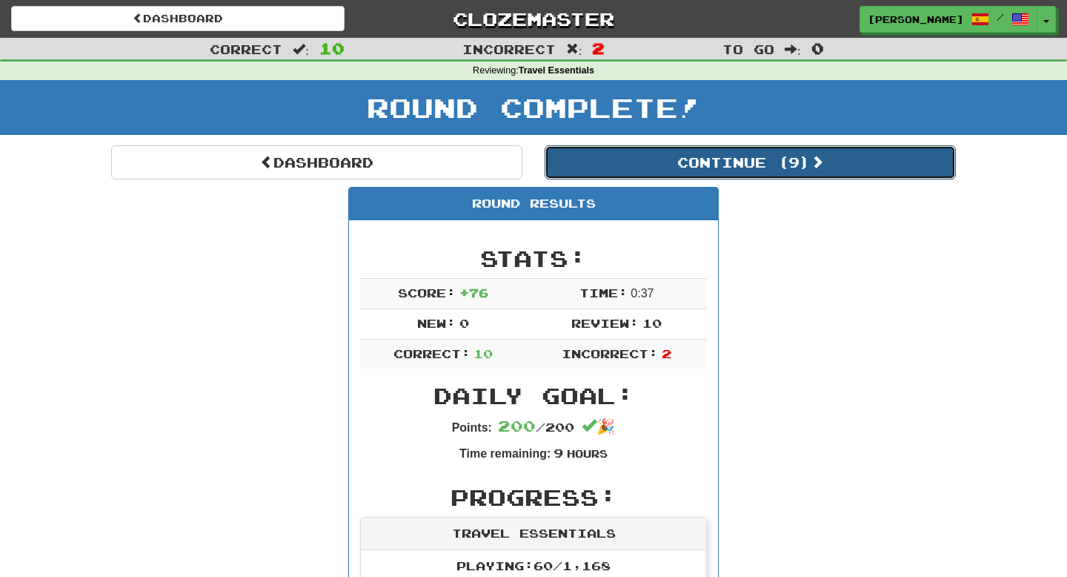
click at [718, 159] on button "Continue ( 9 )" at bounding box center [750, 162] width 411 height 34
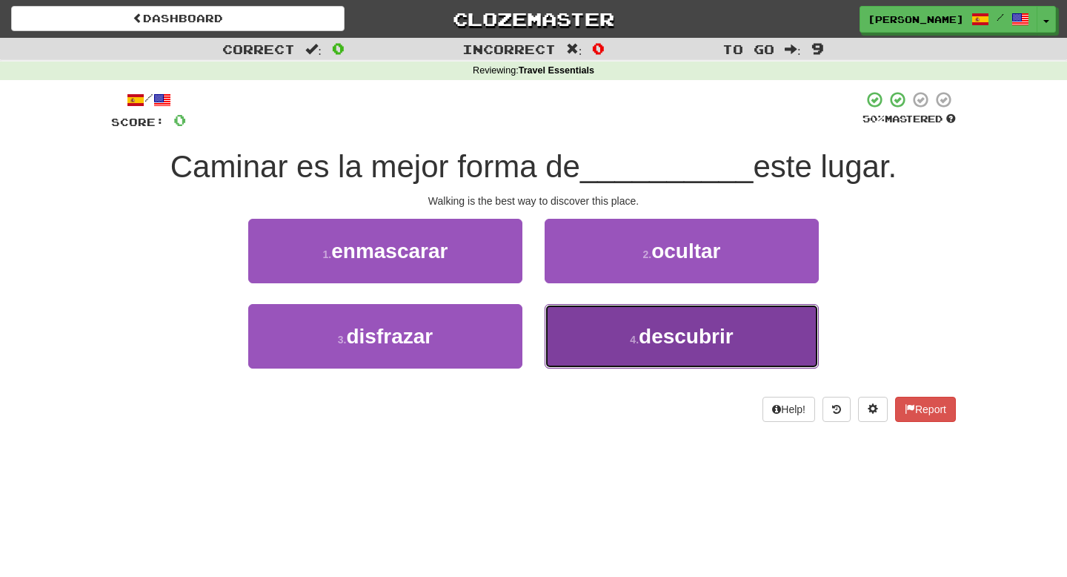
click at [575, 342] on button "4 . descubrir" at bounding box center [682, 336] width 274 height 64
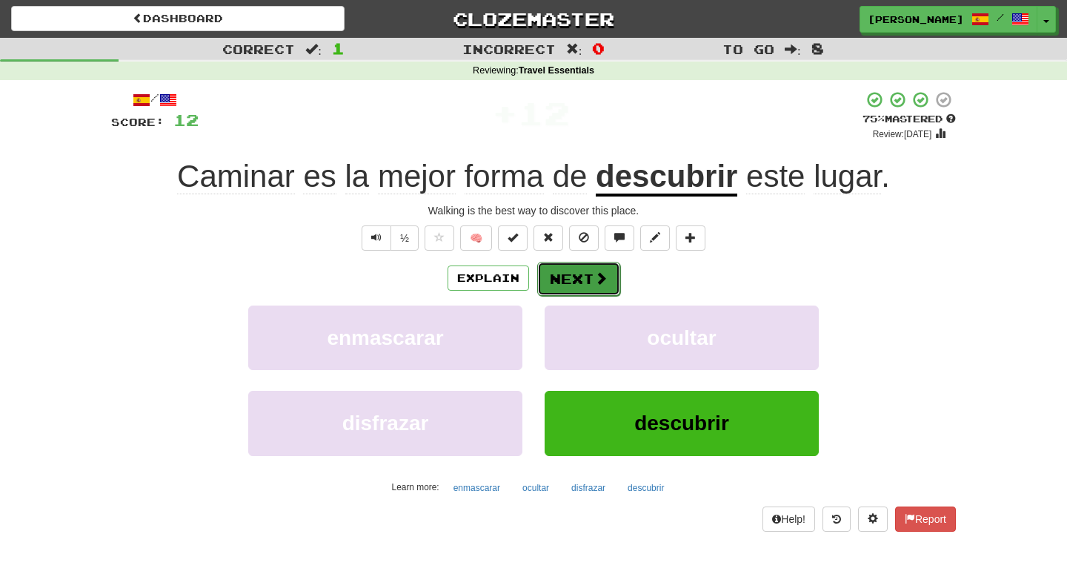
click at [594, 284] on span at bounding box center [600, 277] width 13 height 13
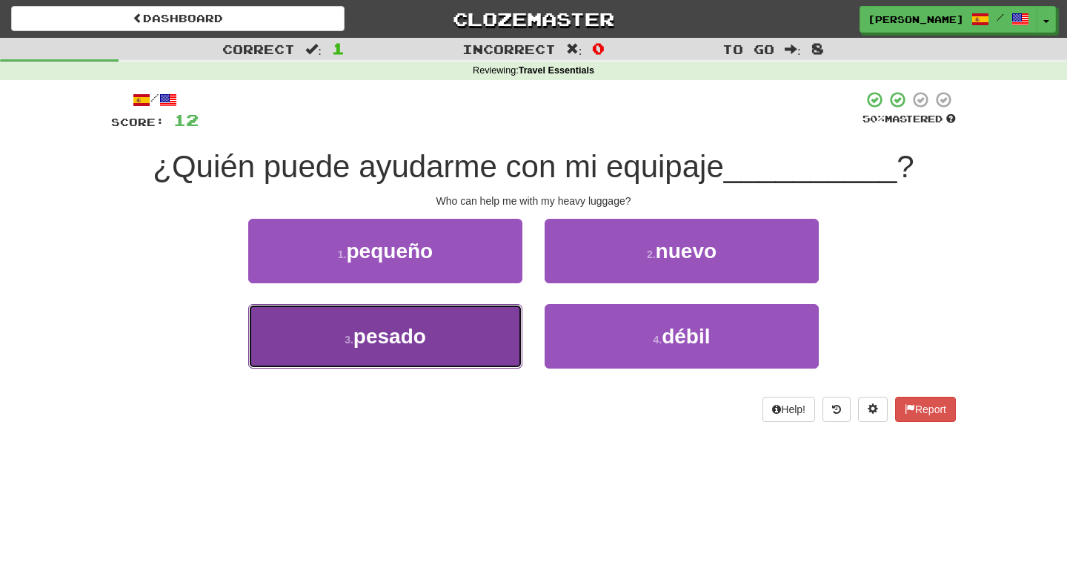
click at [483, 317] on button "3 . pesado" at bounding box center [385, 336] width 274 height 64
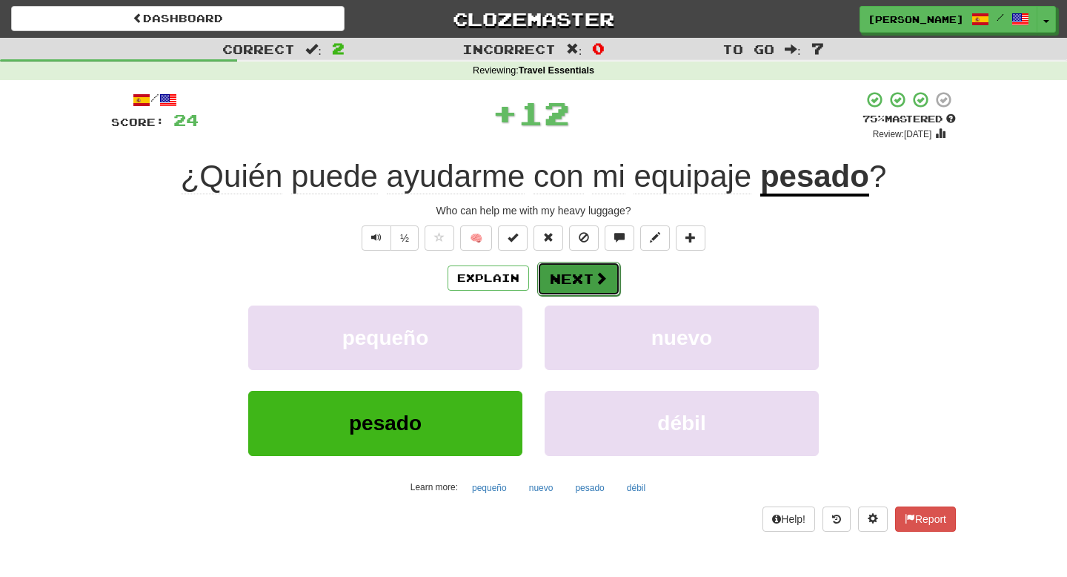
click at [596, 279] on span at bounding box center [600, 277] width 13 height 13
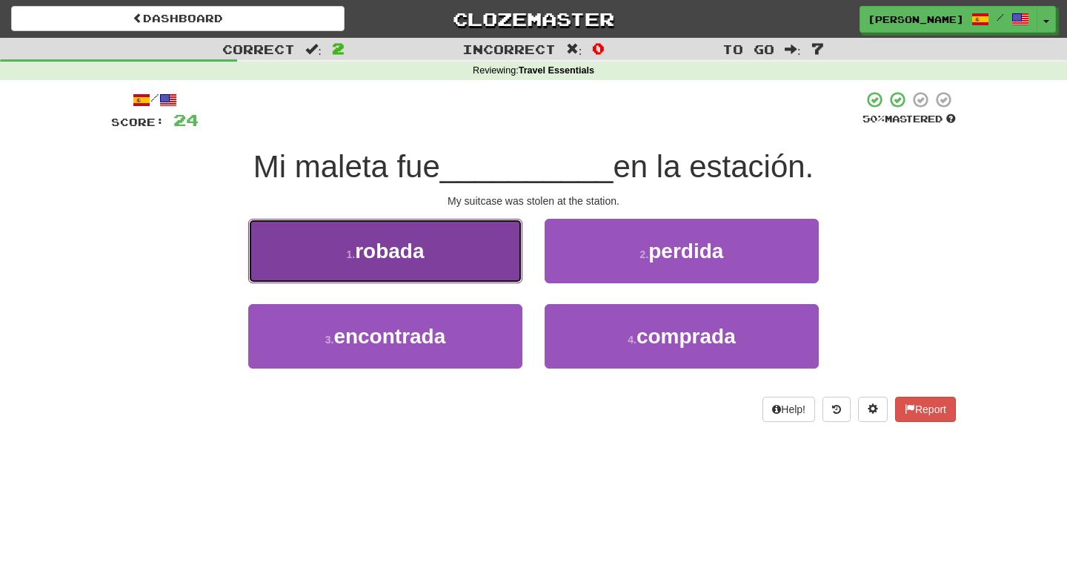
click at [511, 259] on button "1 . robada" at bounding box center [385, 251] width 274 height 64
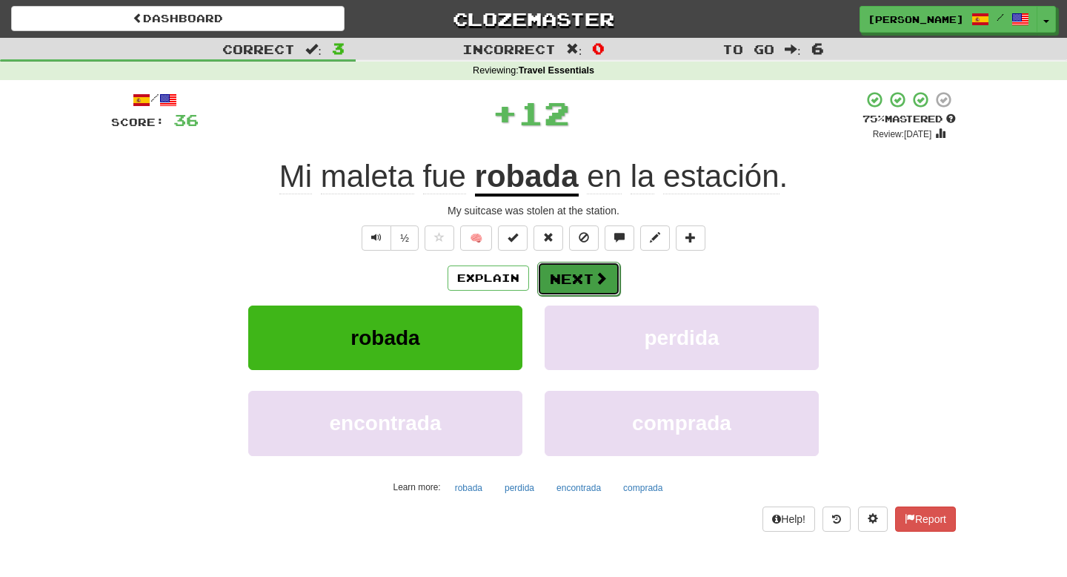
click at [574, 274] on button "Next" at bounding box center [578, 279] width 83 height 34
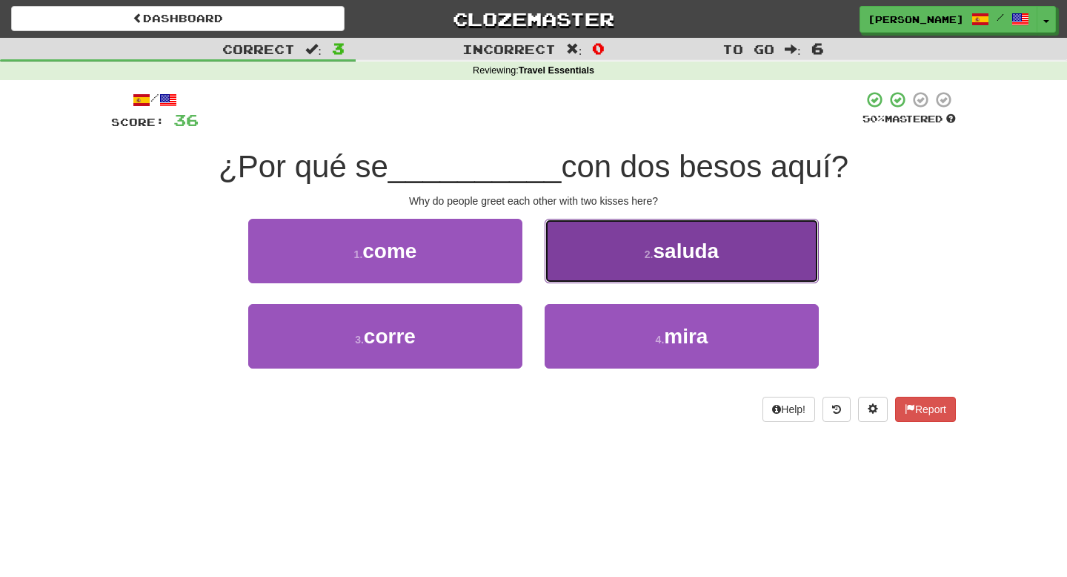
click at [574, 274] on button "2 . saluda" at bounding box center [682, 251] width 274 height 64
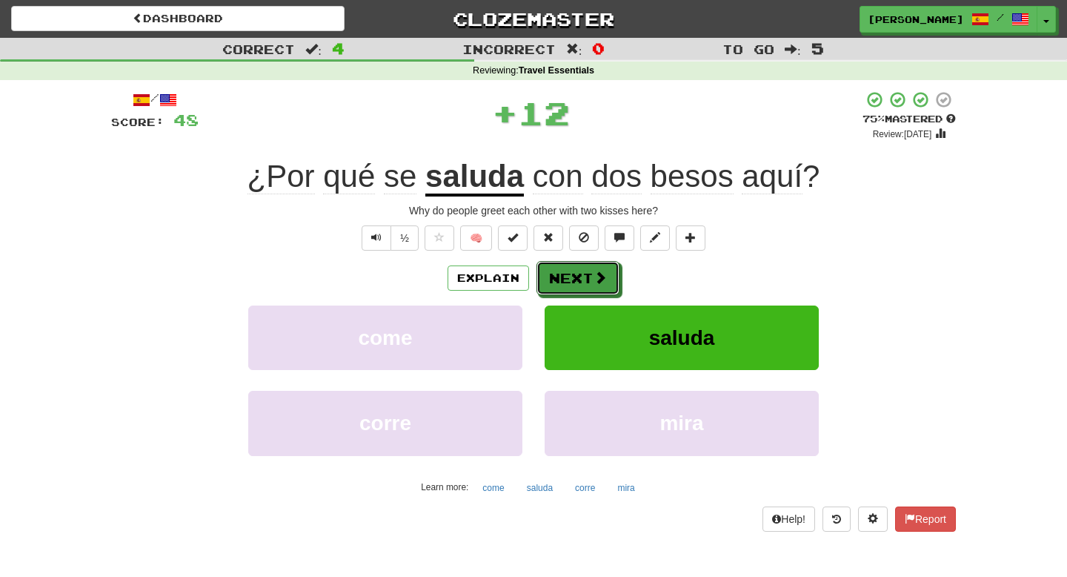
click at [574, 274] on button "Next" at bounding box center [578, 278] width 83 height 34
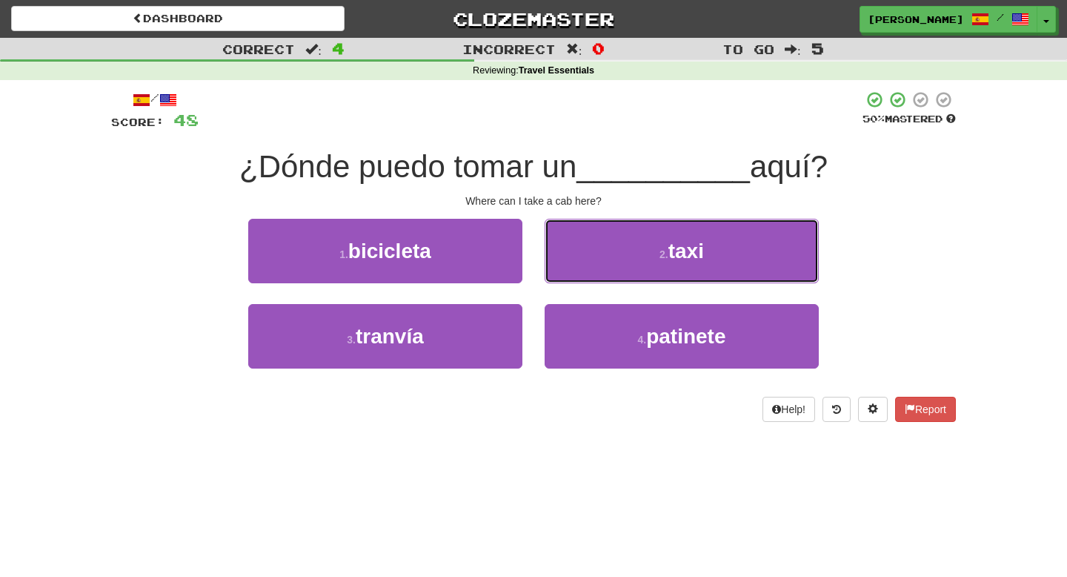
click at [574, 274] on button "2 . taxi" at bounding box center [682, 251] width 274 height 64
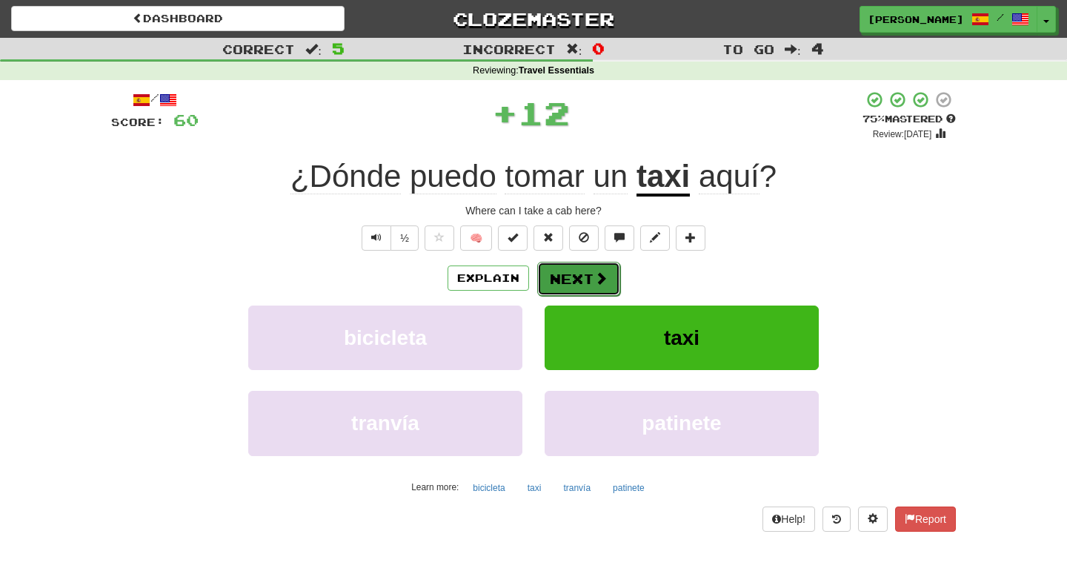
click at [566, 280] on button "Next" at bounding box center [578, 279] width 83 height 34
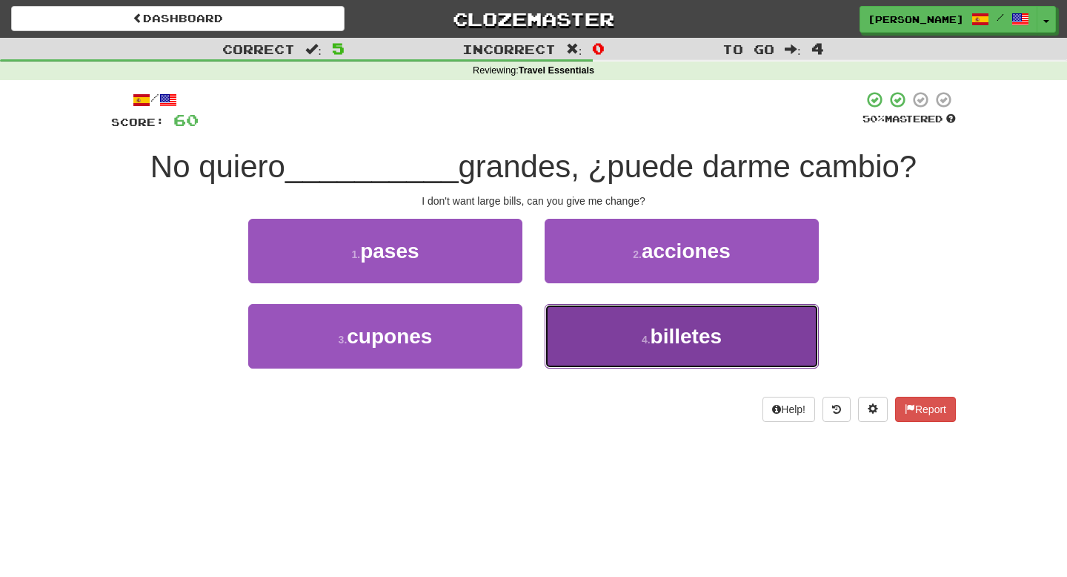
click at [564, 328] on button "4 . billetes" at bounding box center [682, 336] width 274 height 64
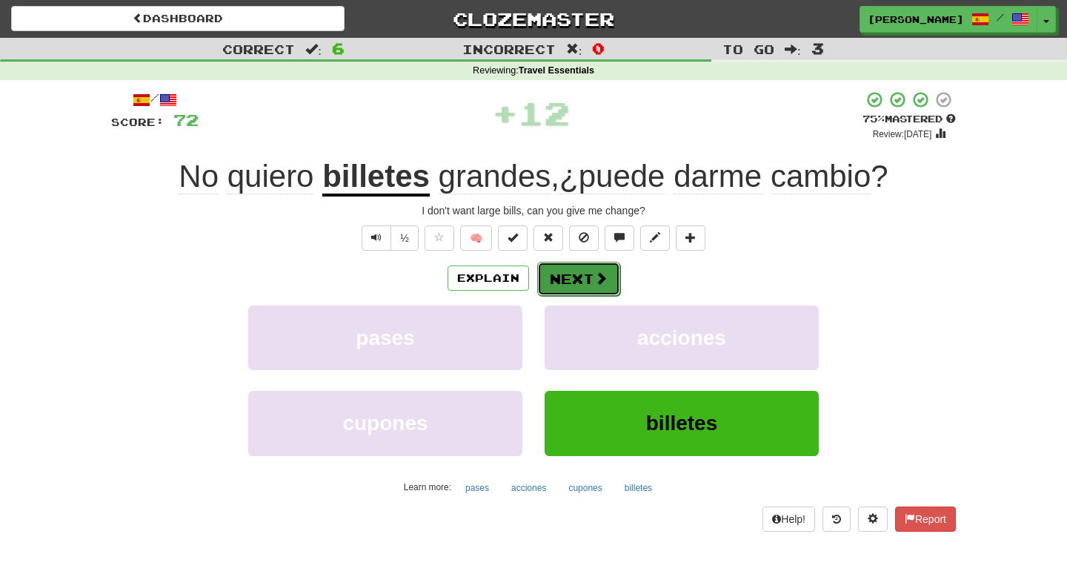
click at [581, 287] on button "Next" at bounding box center [578, 279] width 83 height 34
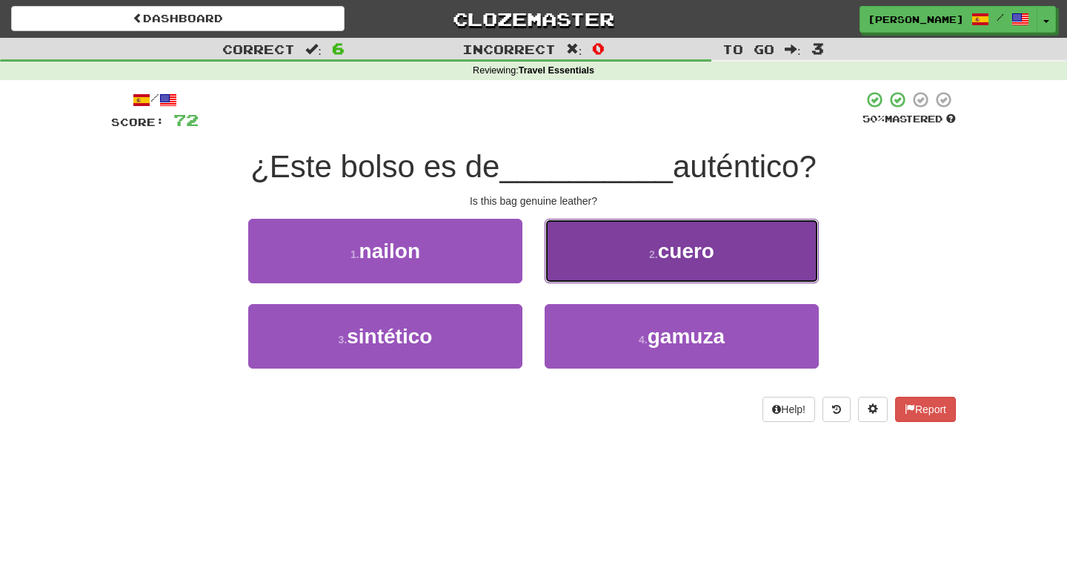
click at [589, 274] on button "2 . cuero" at bounding box center [682, 251] width 274 height 64
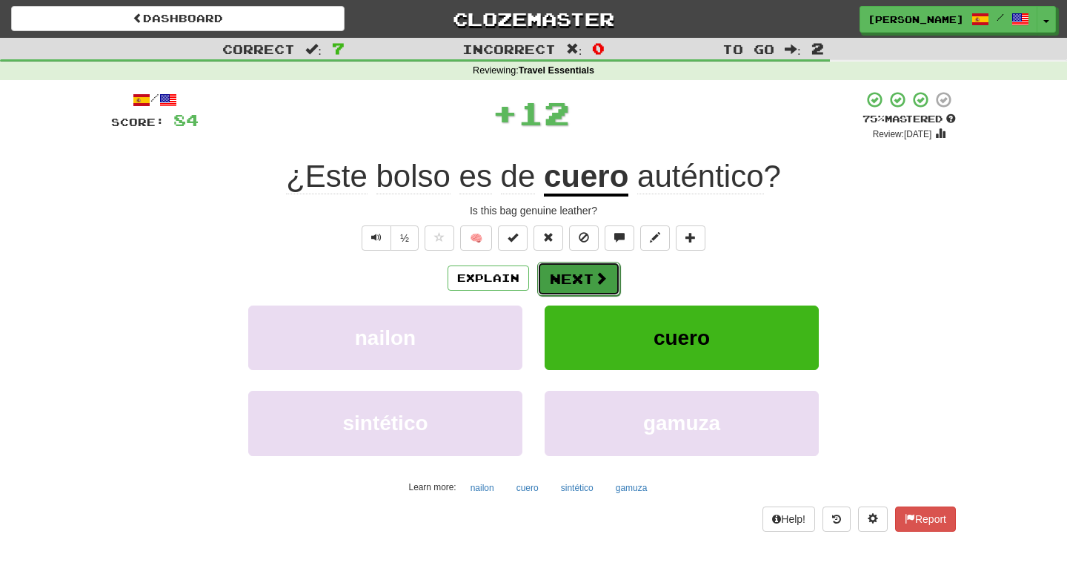
click at [580, 281] on button "Next" at bounding box center [578, 279] width 83 height 34
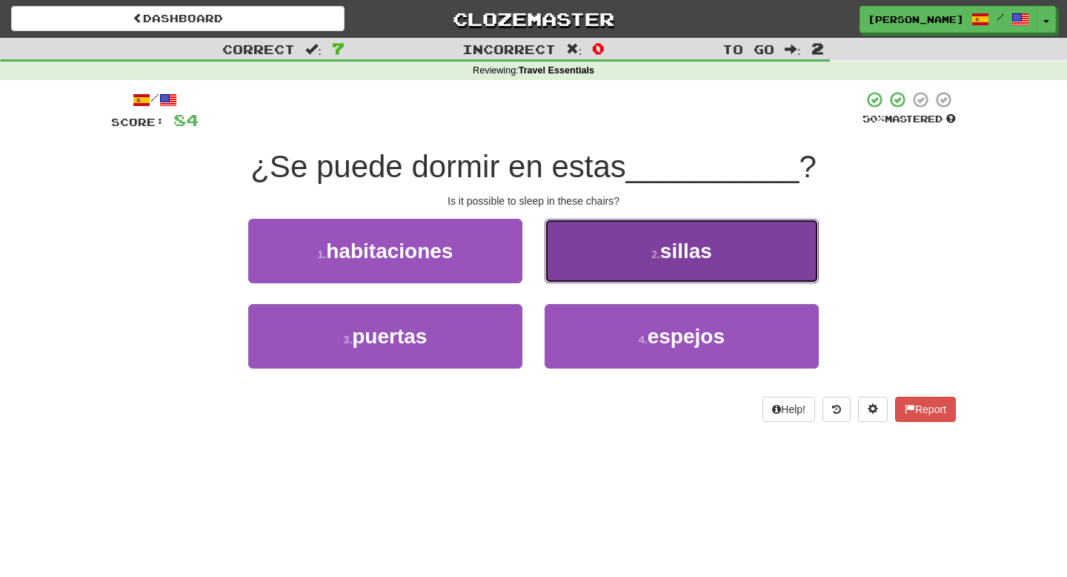
click at [582, 274] on button "2 . sillas" at bounding box center [682, 251] width 274 height 64
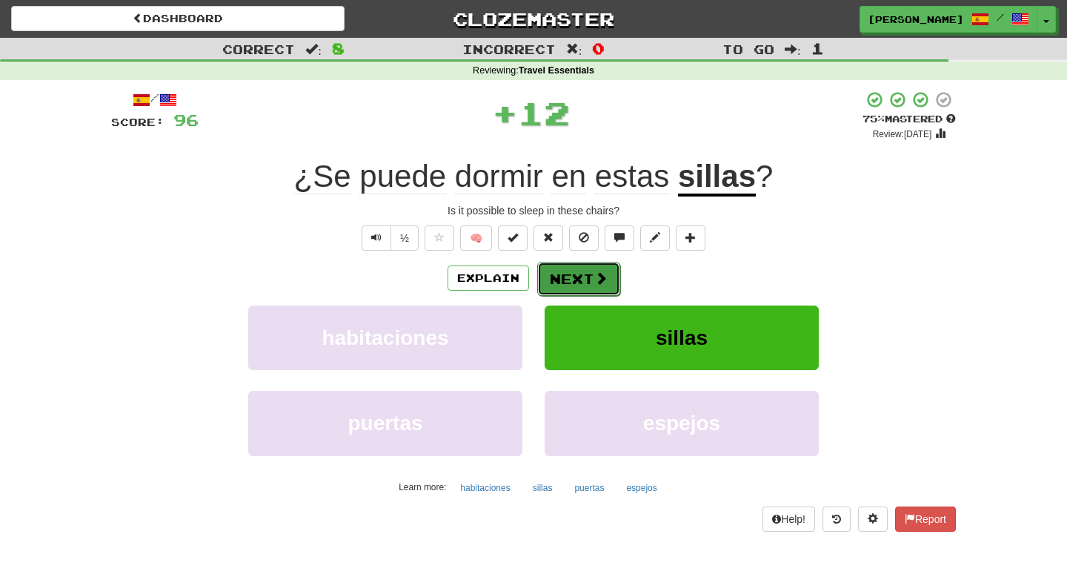
click at [582, 274] on button "Next" at bounding box center [578, 279] width 83 height 34
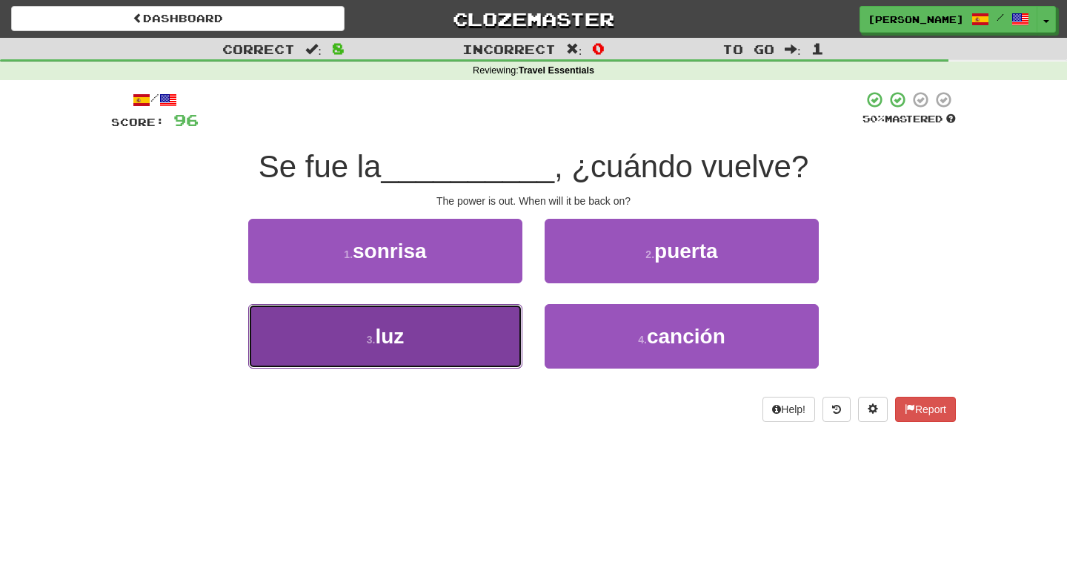
click at [492, 328] on button "3 . luz" at bounding box center [385, 336] width 274 height 64
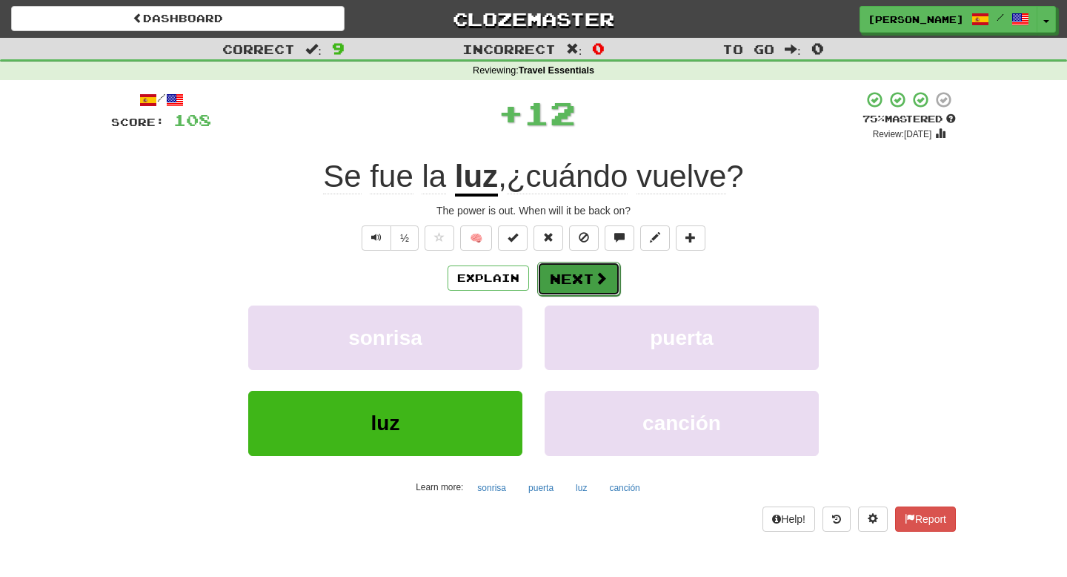
click at [594, 283] on span at bounding box center [600, 277] width 13 height 13
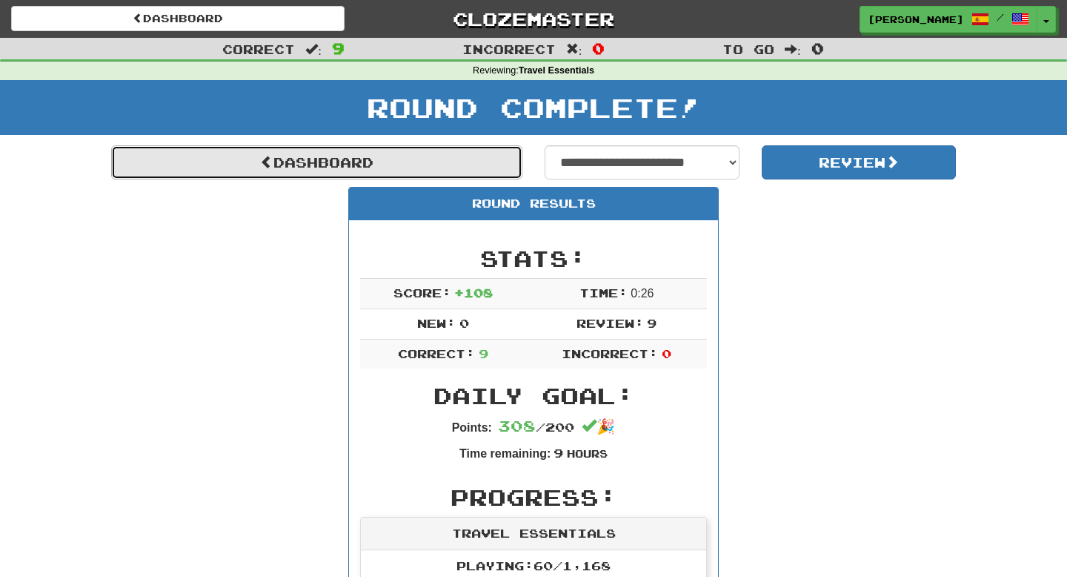
click at [402, 170] on link "Dashboard" at bounding box center [316, 162] width 411 height 34
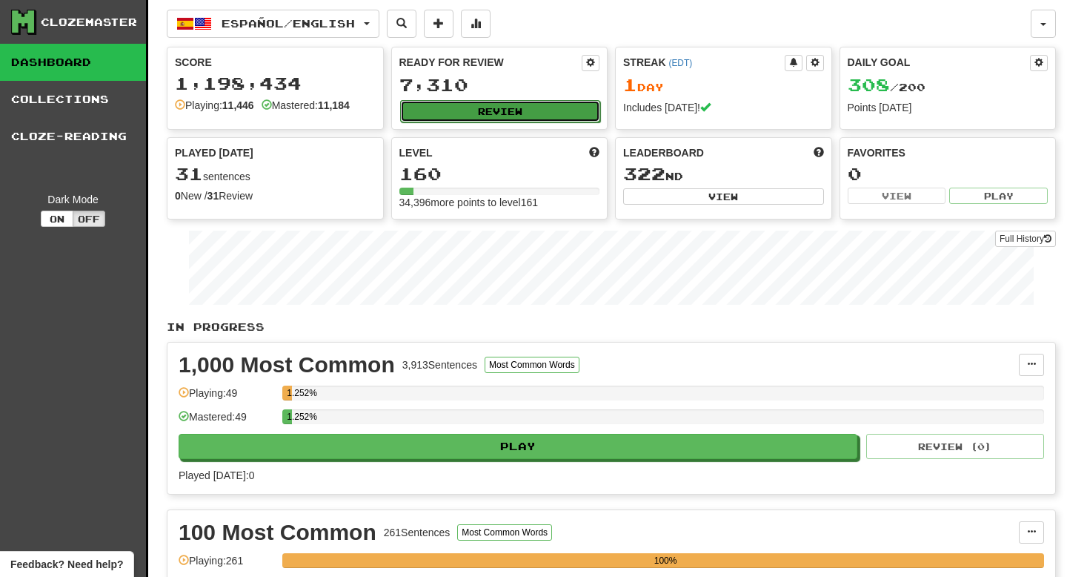
click at [511, 115] on button "Review" at bounding box center [500, 111] width 201 height 22
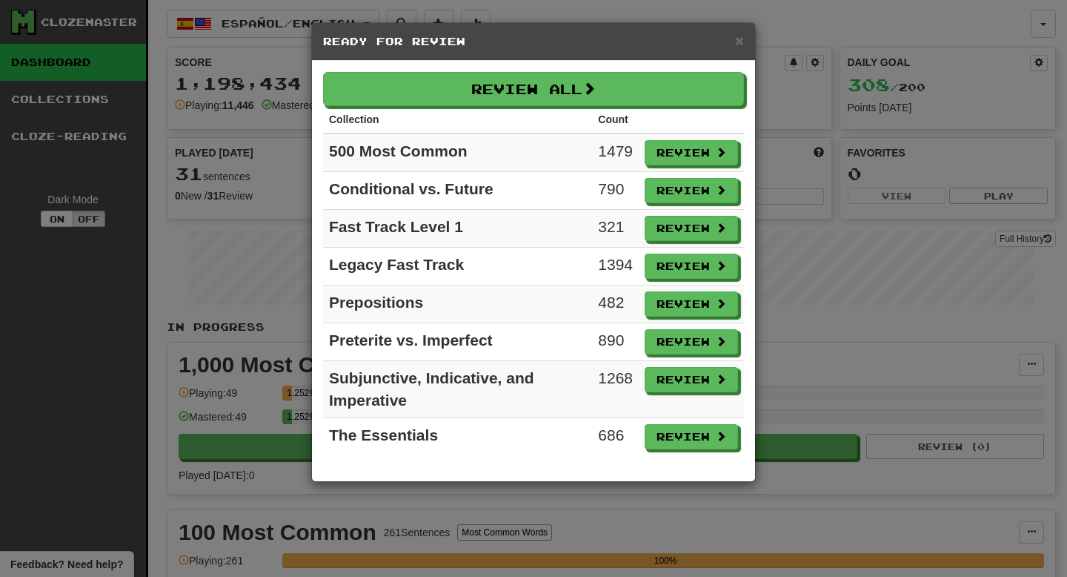
click at [746, 43] on div "× Ready for Review" at bounding box center [533, 42] width 443 height 38
click at [745, 42] on div "× Ready for Review" at bounding box center [533, 42] width 443 height 38
click at [742, 44] on span "×" at bounding box center [739, 40] width 9 height 17
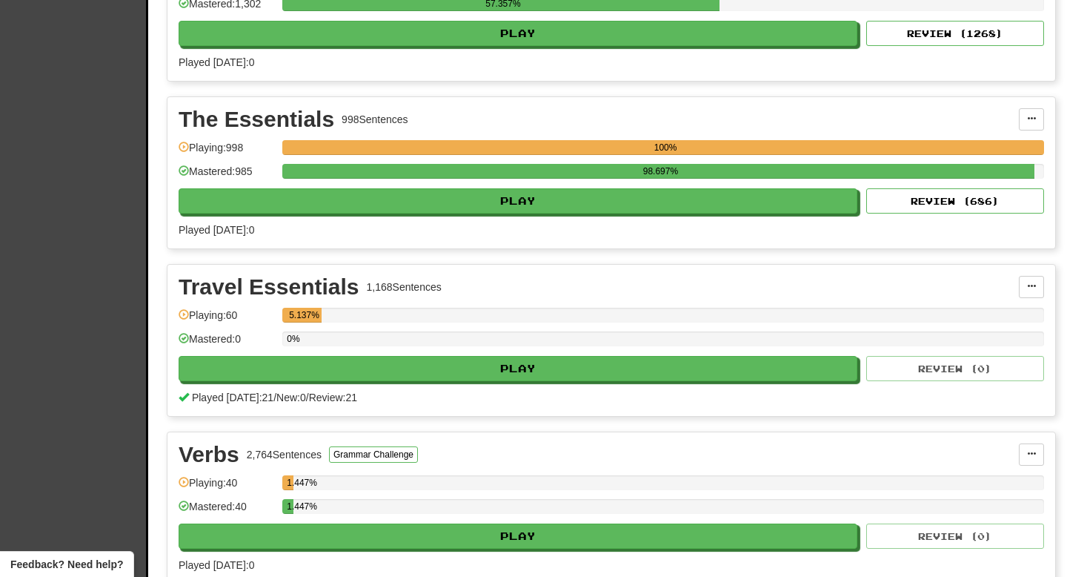
scroll to position [2763, 0]
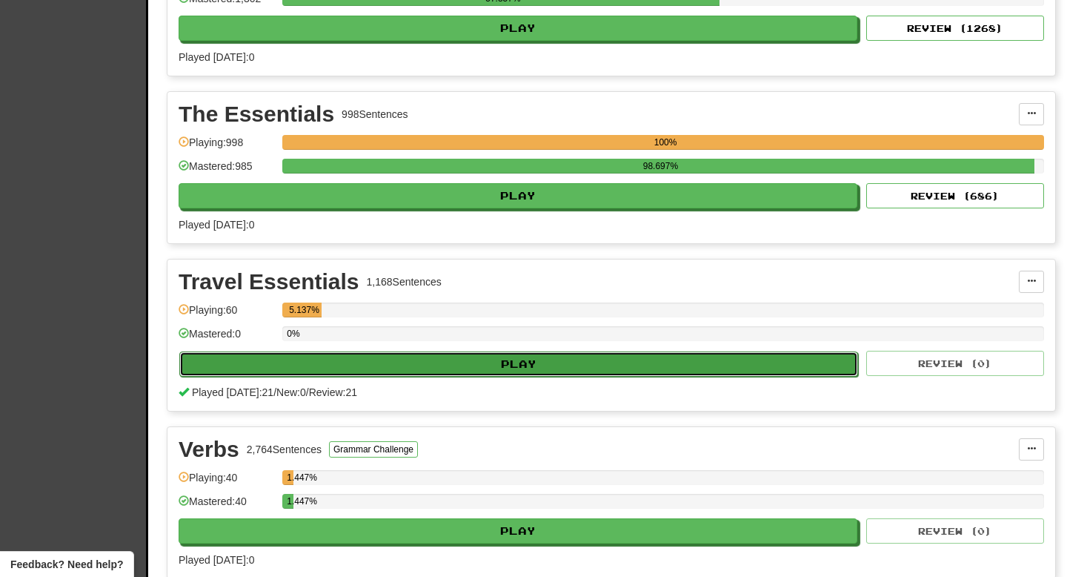
click at [530, 365] on button "Play" at bounding box center [518, 363] width 679 height 25
select select "**"
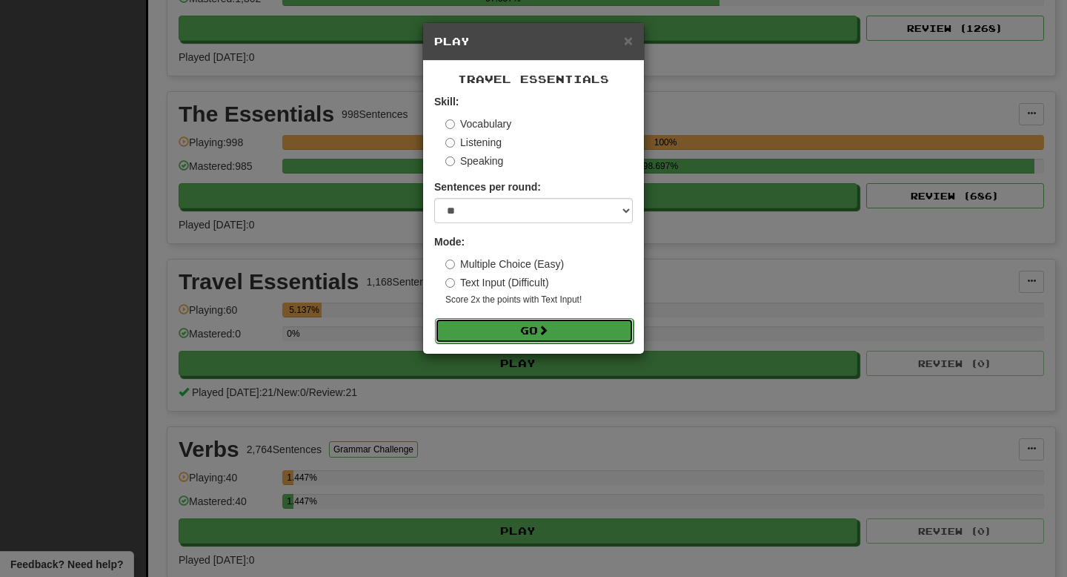
click at [551, 338] on button "Go" at bounding box center [534, 330] width 199 height 25
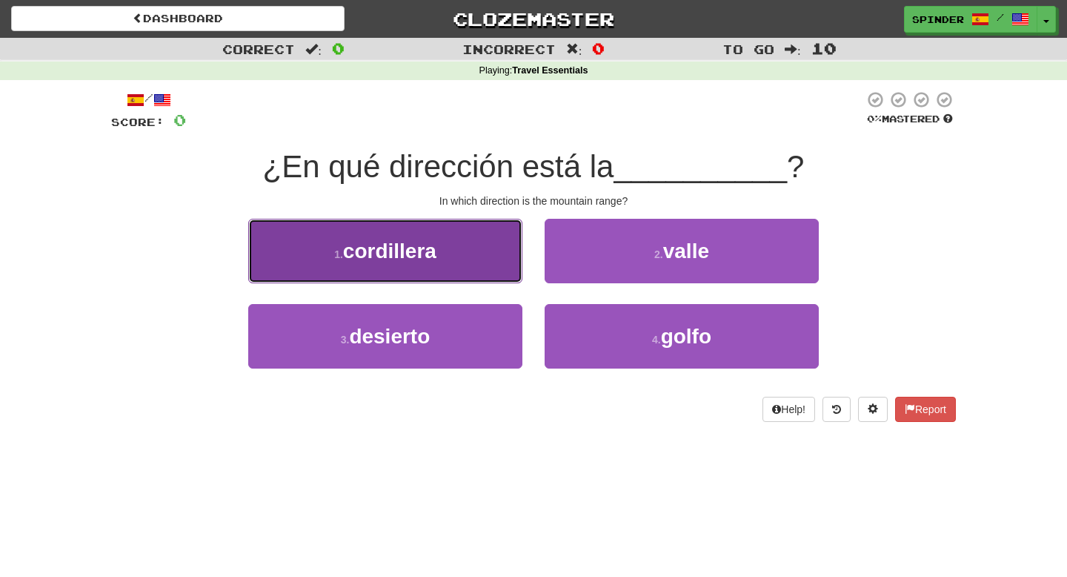
click at [492, 268] on button "1 . cordillera" at bounding box center [385, 251] width 274 height 64
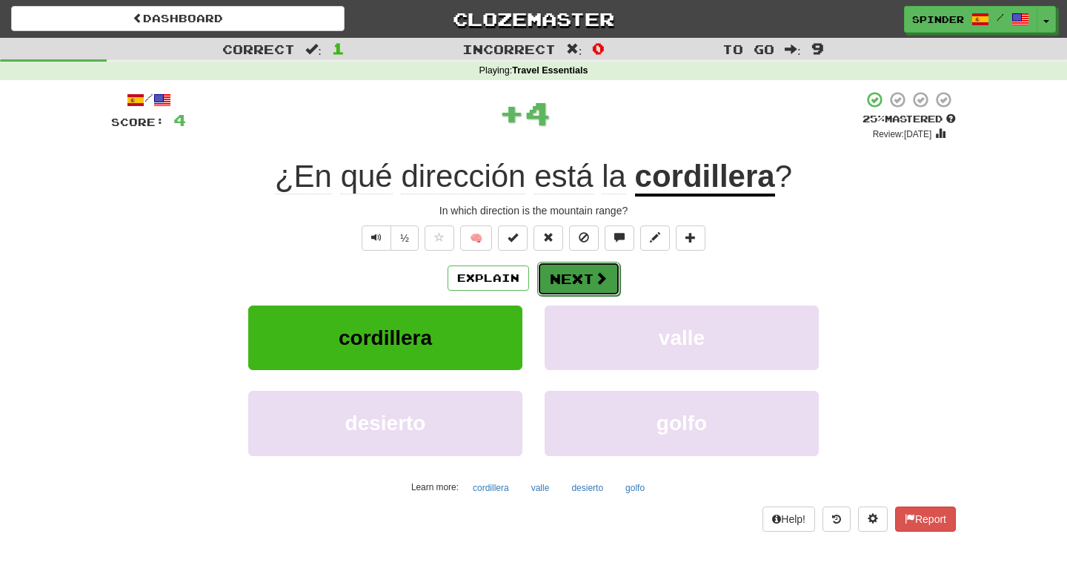
click at [569, 282] on button "Next" at bounding box center [578, 279] width 83 height 34
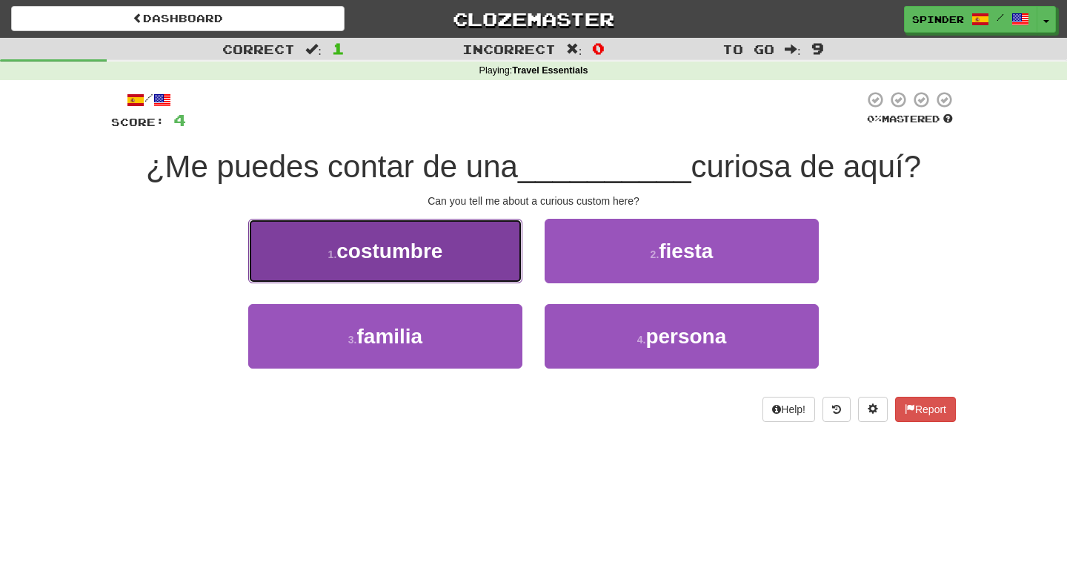
click at [480, 271] on button "1 . costumbre" at bounding box center [385, 251] width 274 height 64
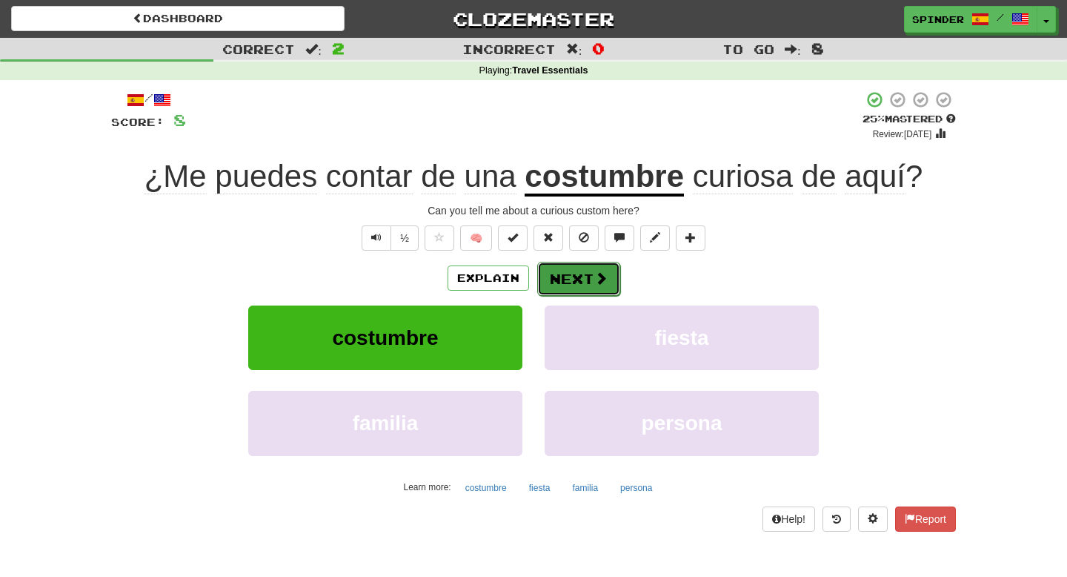
click at [564, 286] on button "Next" at bounding box center [578, 279] width 83 height 34
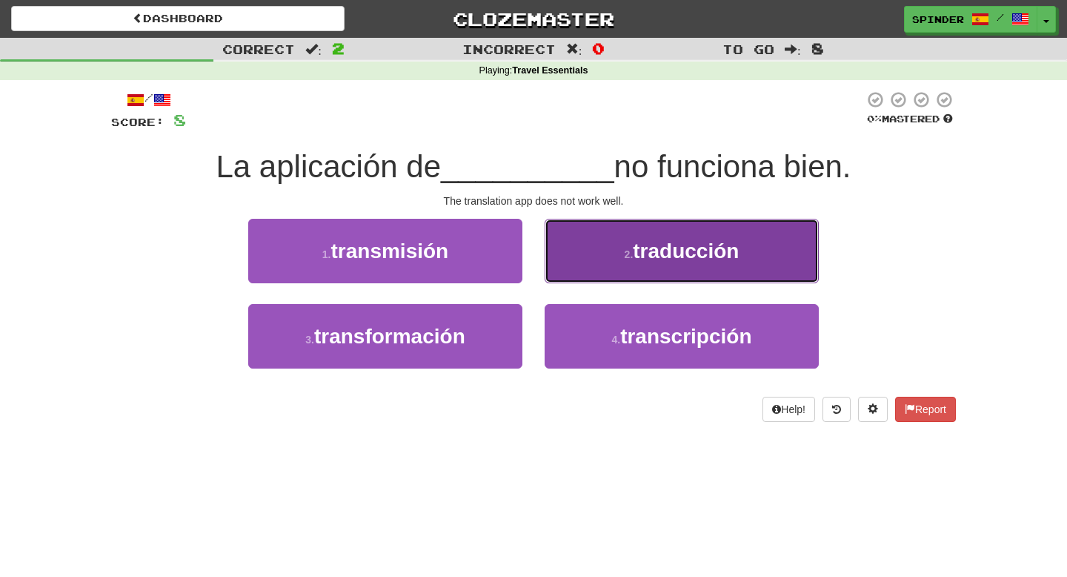
click at [576, 274] on button "2 . traducción" at bounding box center [682, 251] width 274 height 64
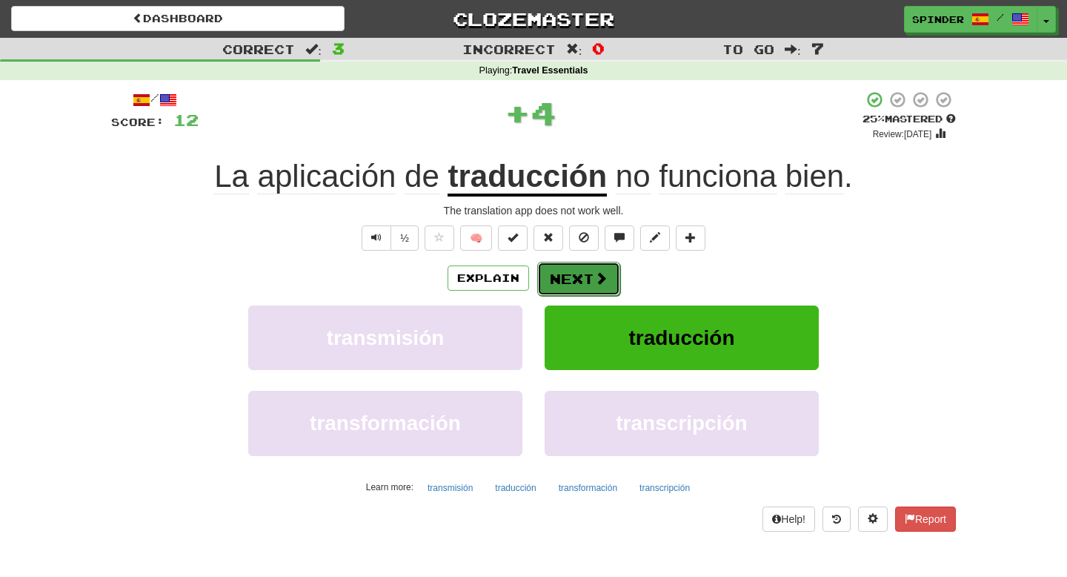
click at [563, 279] on button "Next" at bounding box center [578, 279] width 83 height 34
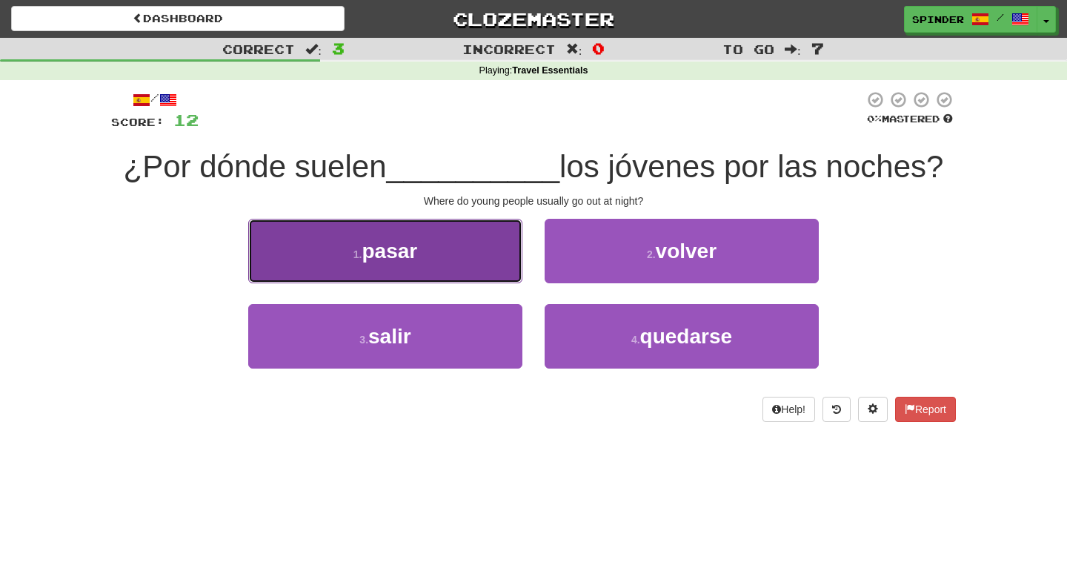
click at [484, 271] on button "1 . pasar" at bounding box center [385, 251] width 274 height 64
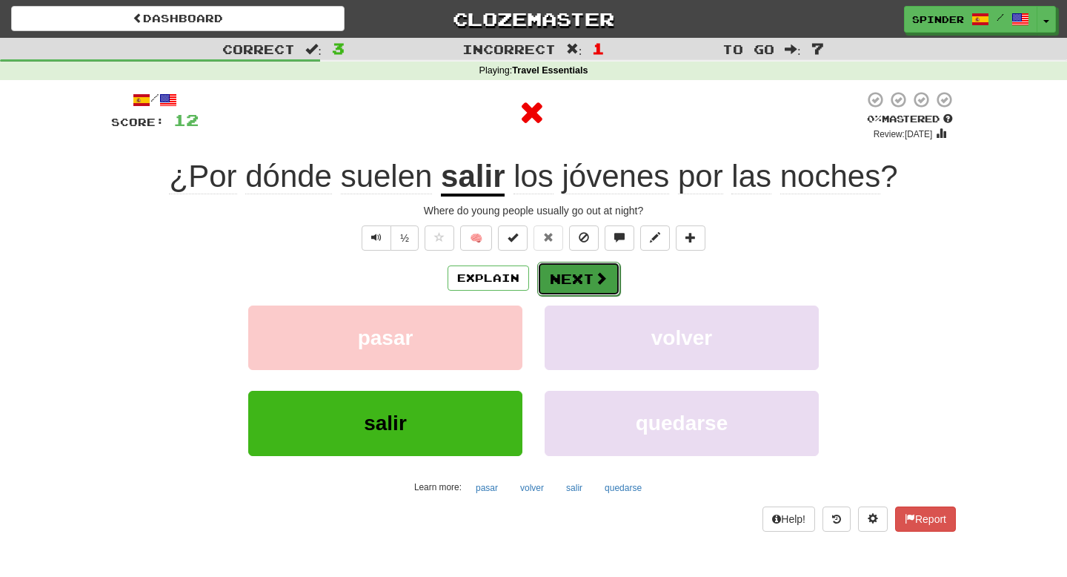
click at [581, 275] on button "Next" at bounding box center [578, 279] width 83 height 34
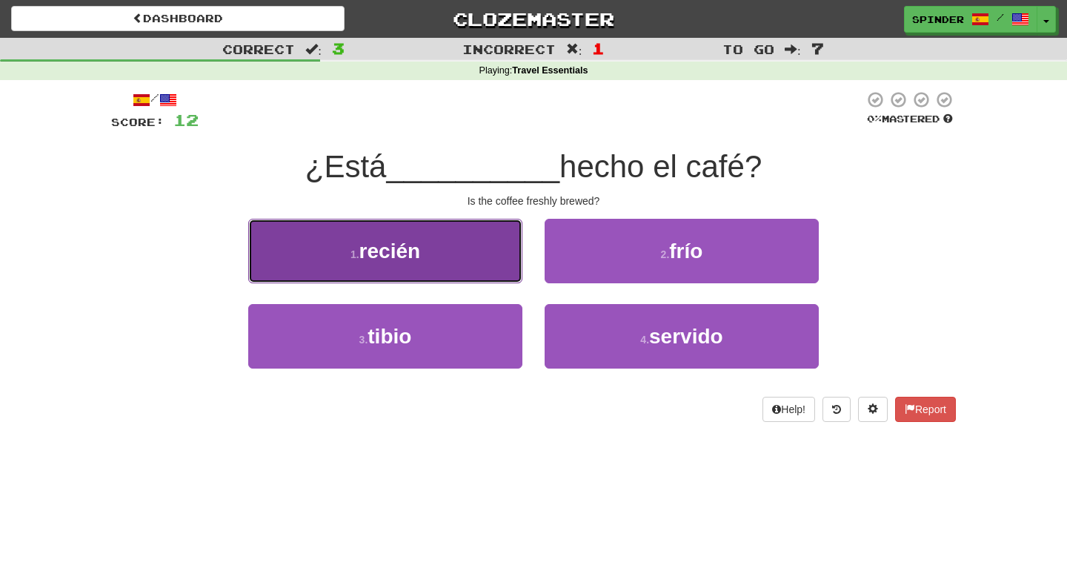
click at [477, 266] on button "1 . recién" at bounding box center [385, 251] width 274 height 64
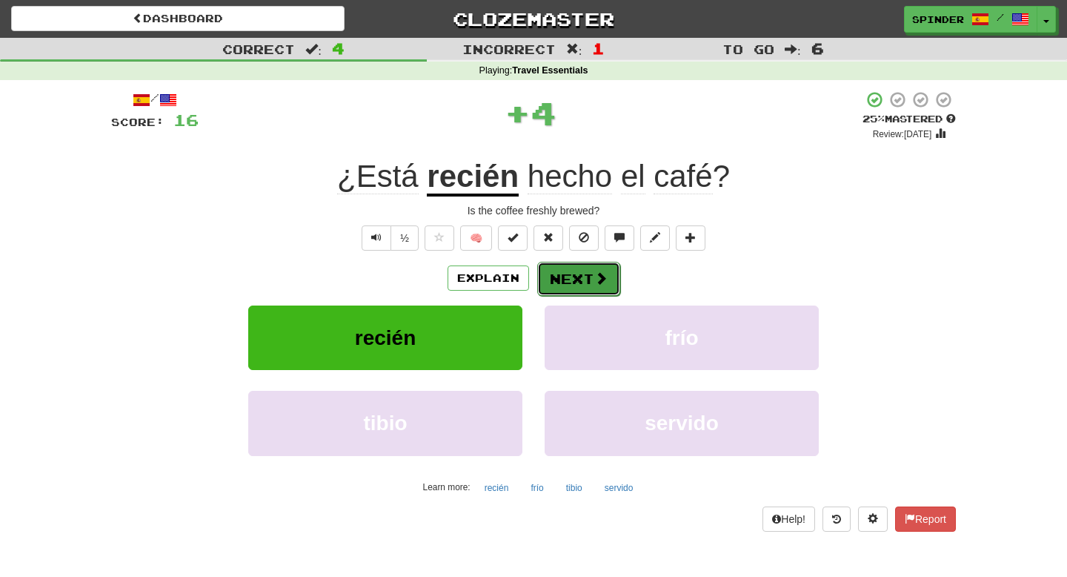
click at [560, 271] on button "Next" at bounding box center [578, 279] width 83 height 34
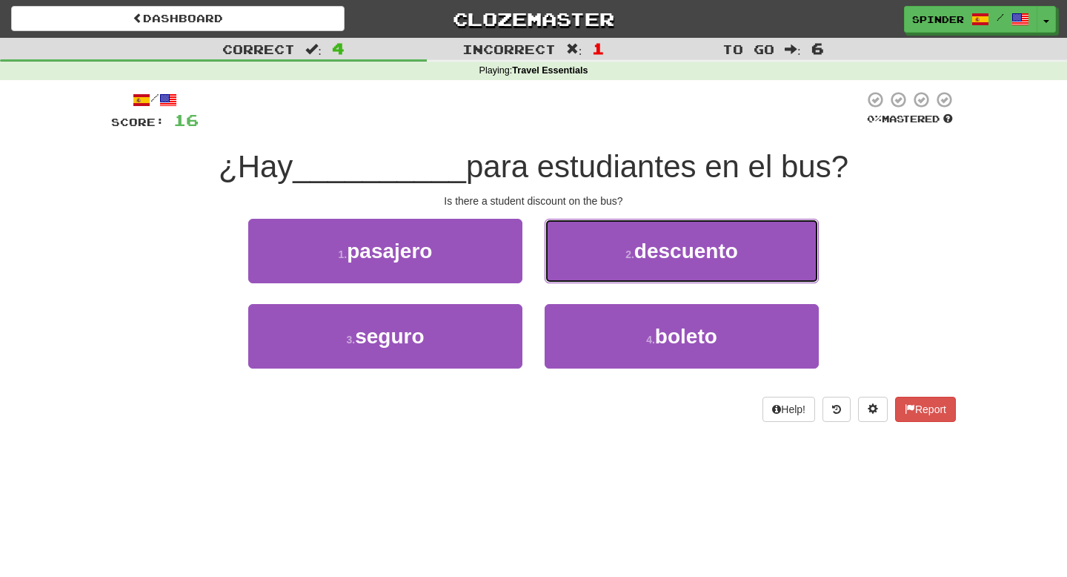
click at [560, 272] on button "2 . descuento" at bounding box center [682, 251] width 274 height 64
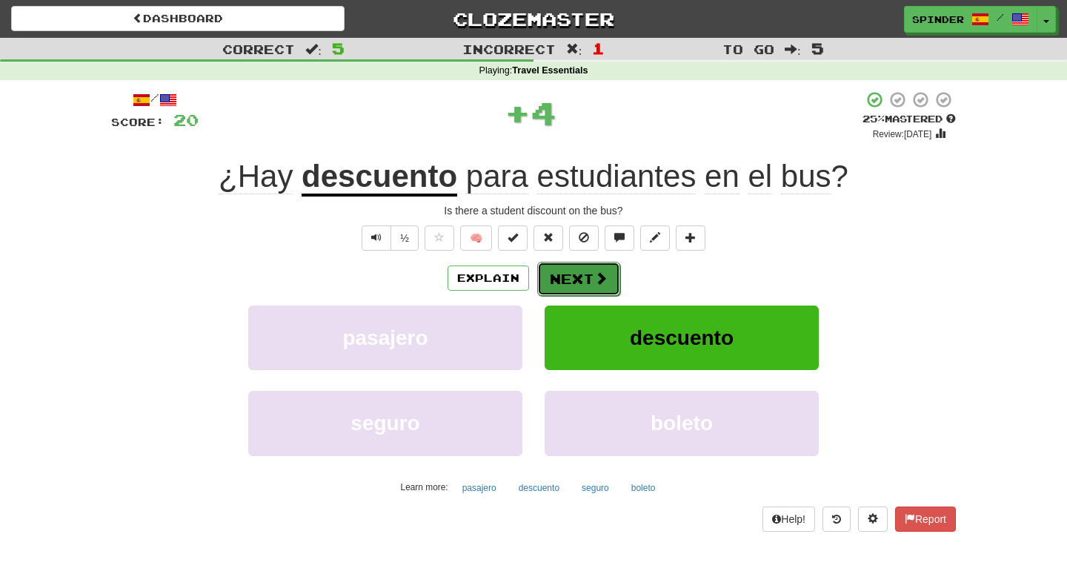
click at [560, 272] on button "Next" at bounding box center [578, 279] width 83 height 34
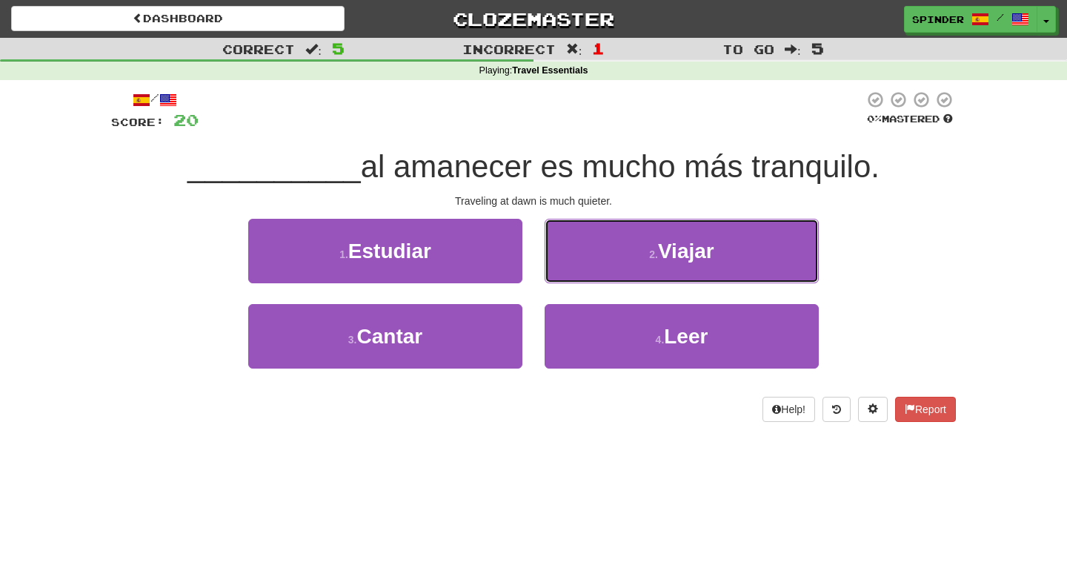
click at [560, 272] on button "2 . Viajar" at bounding box center [682, 251] width 274 height 64
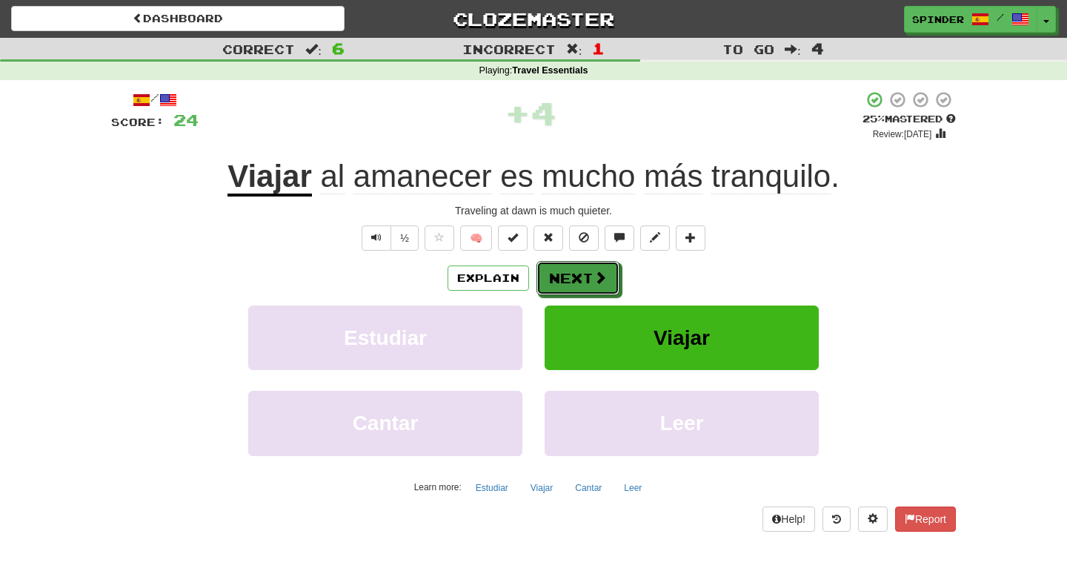
click at [560, 272] on button "Next" at bounding box center [578, 278] width 83 height 34
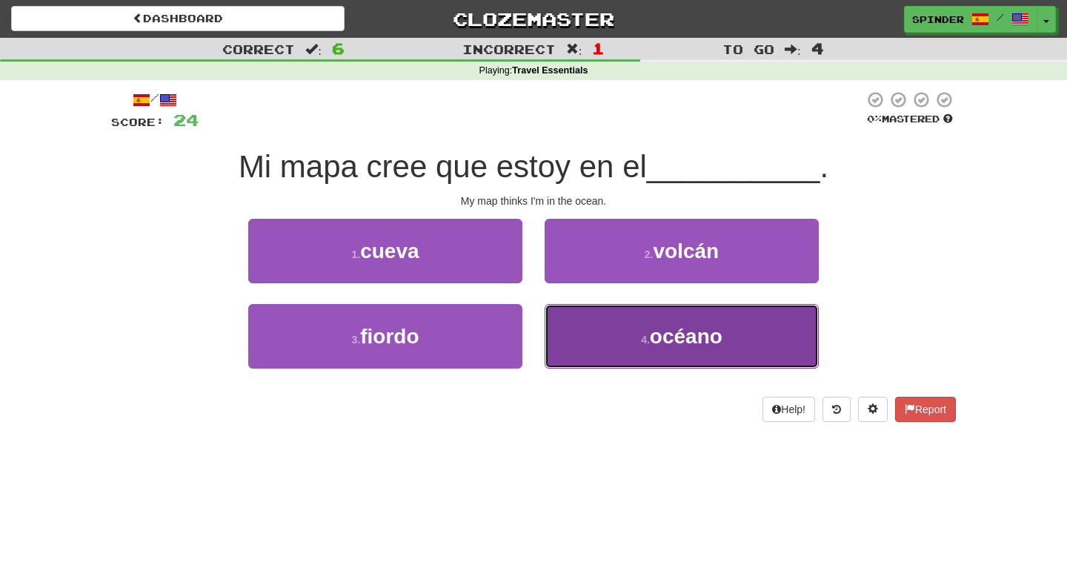
click at [562, 311] on button "4 . océano" at bounding box center [682, 336] width 274 height 64
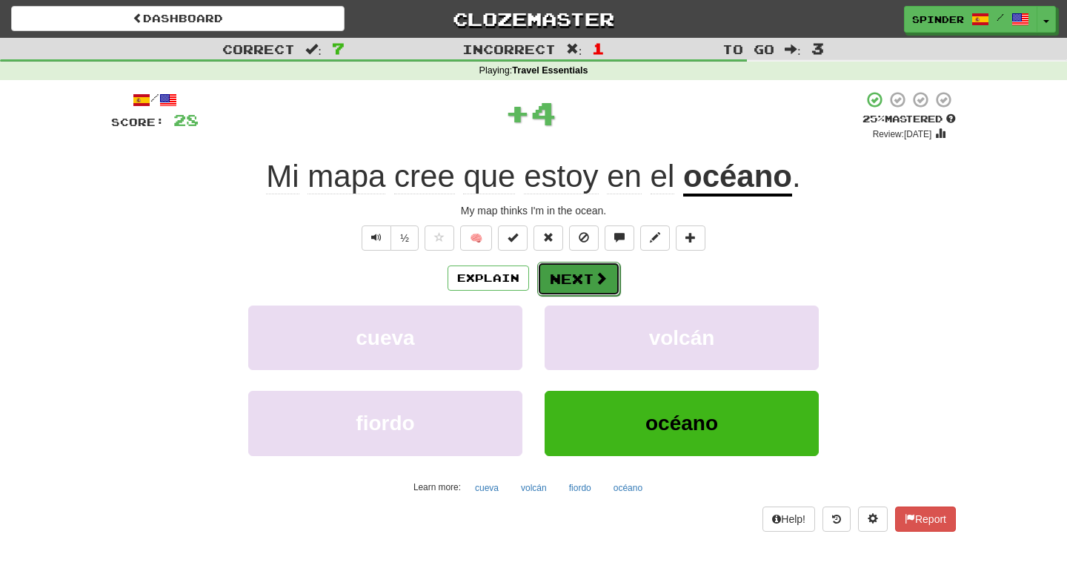
click at [581, 273] on button "Next" at bounding box center [578, 279] width 83 height 34
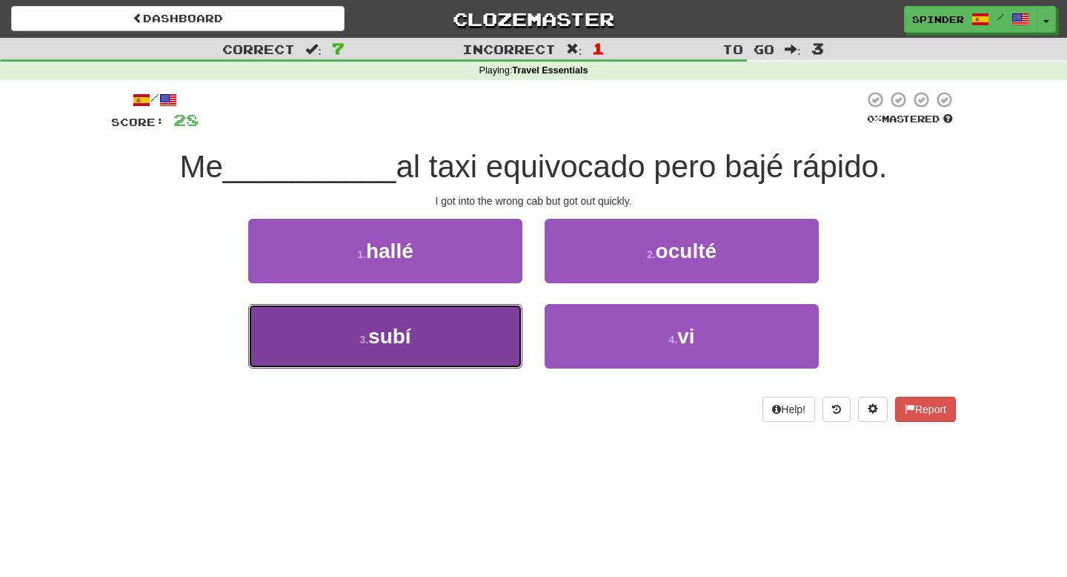
click at [441, 322] on button "3 . subí" at bounding box center [385, 336] width 274 height 64
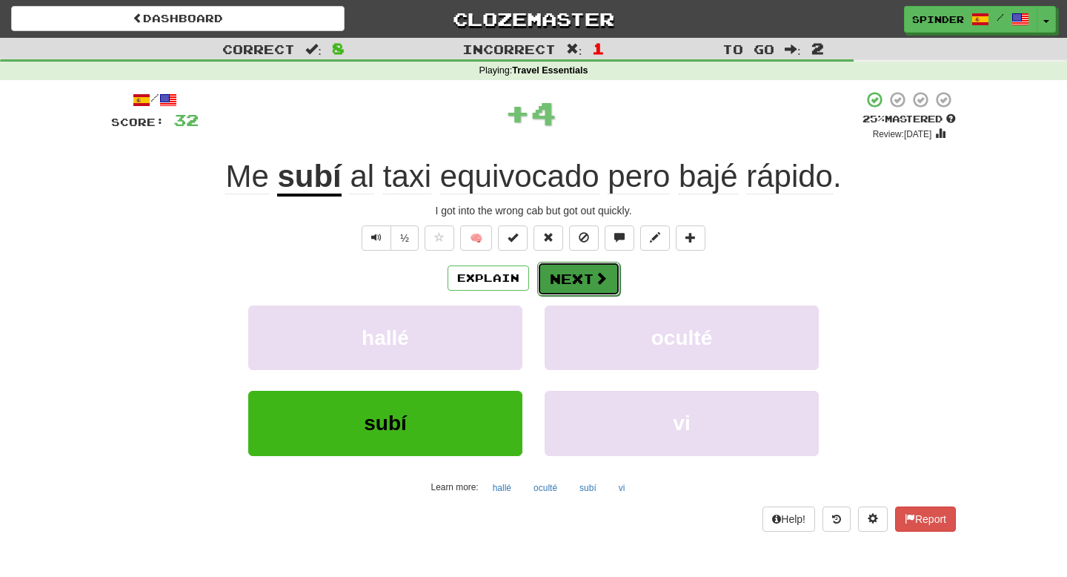
click at [573, 279] on button "Next" at bounding box center [578, 279] width 83 height 34
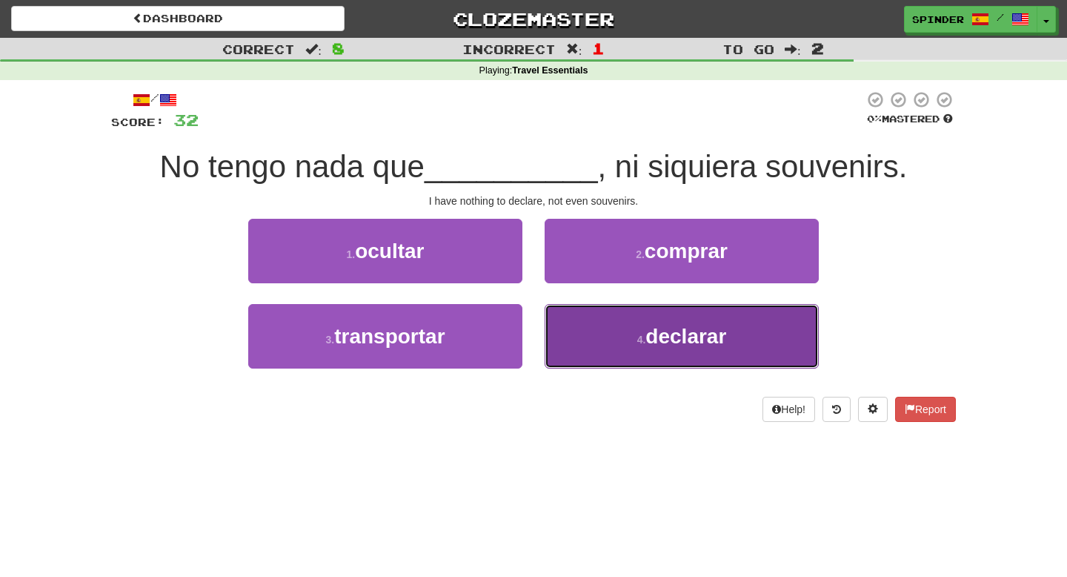
click at [577, 325] on button "4 . declarar" at bounding box center [682, 336] width 274 height 64
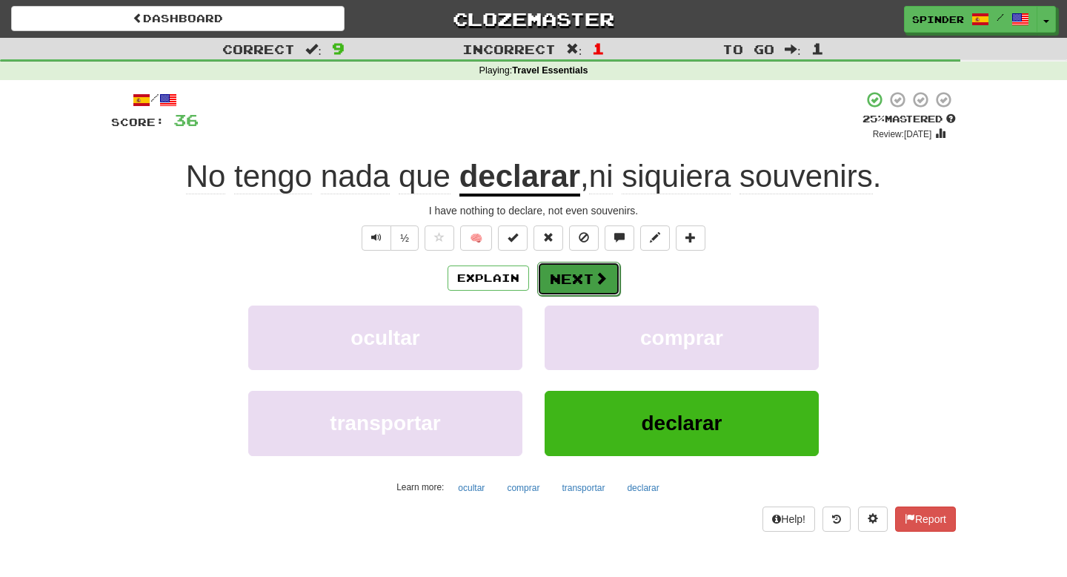
click at [581, 282] on button "Next" at bounding box center [578, 279] width 83 height 34
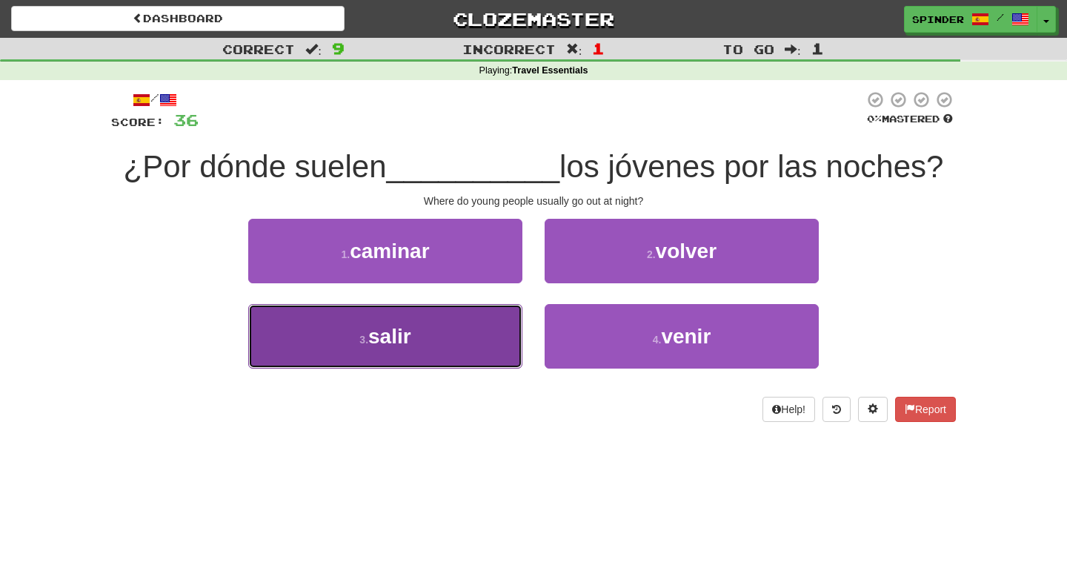
click at [448, 342] on button "3 . salir" at bounding box center [385, 336] width 274 height 64
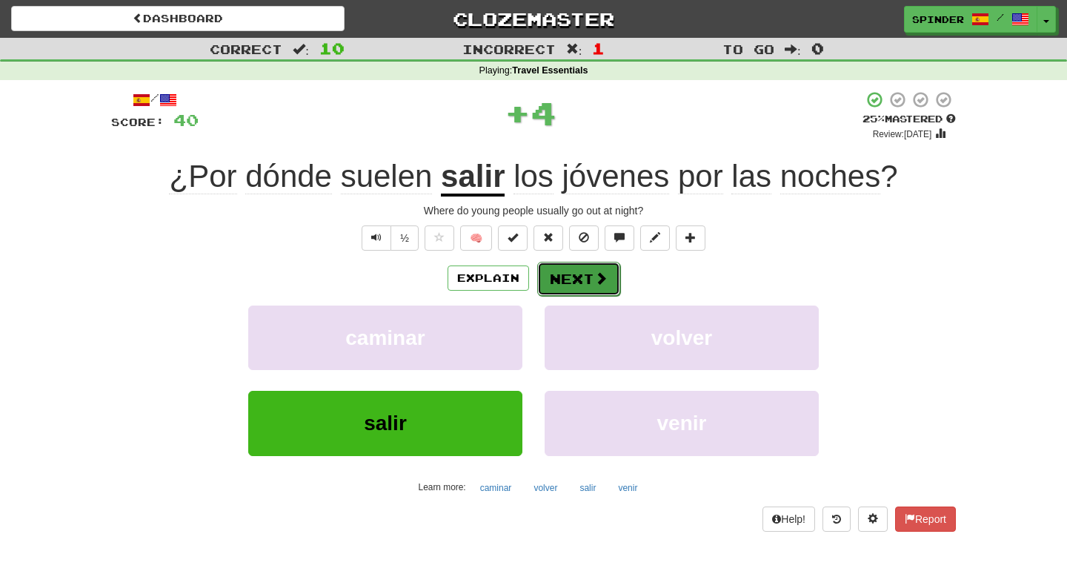
click at [603, 276] on span at bounding box center [600, 277] width 13 height 13
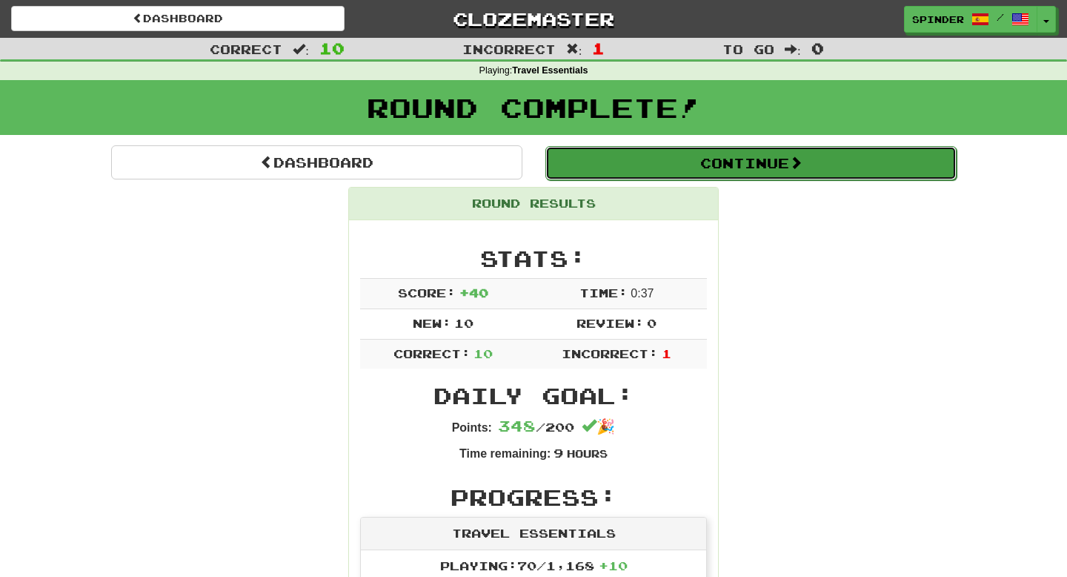
click at [628, 170] on button "Continue" at bounding box center [751, 163] width 411 height 34
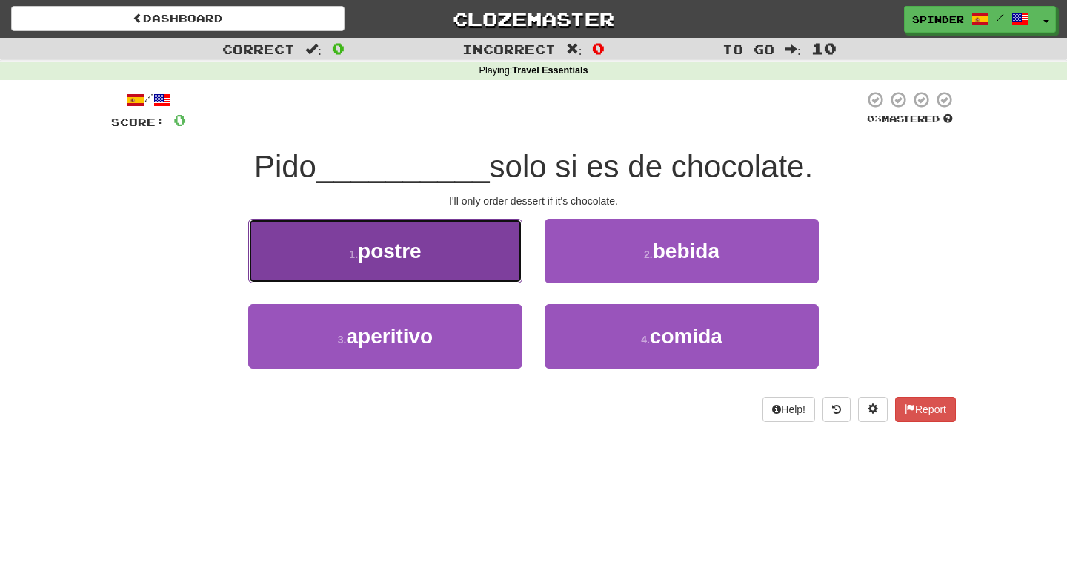
click at [454, 256] on button "1 . postre" at bounding box center [385, 251] width 274 height 64
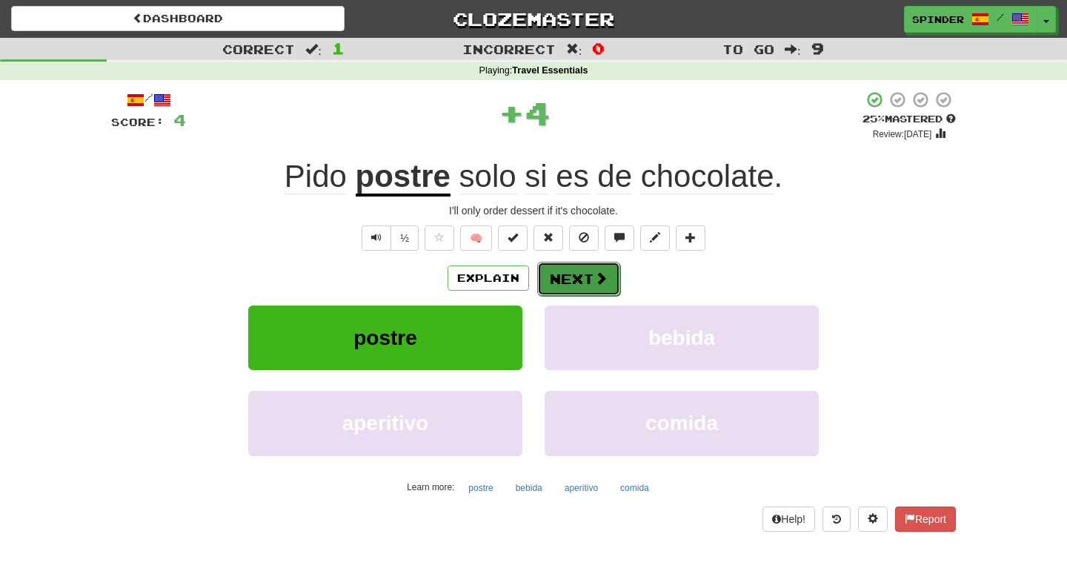
click at [557, 276] on button "Next" at bounding box center [578, 279] width 83 height 34
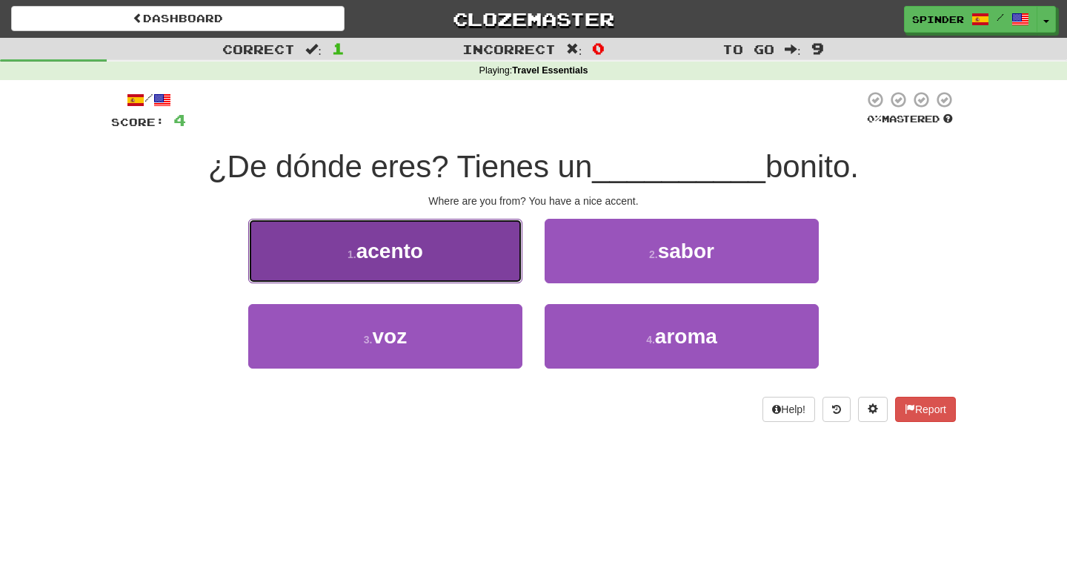
click at [475, 255] on button "1 . acento" at bounding box center [385, 251] width 274 height 64
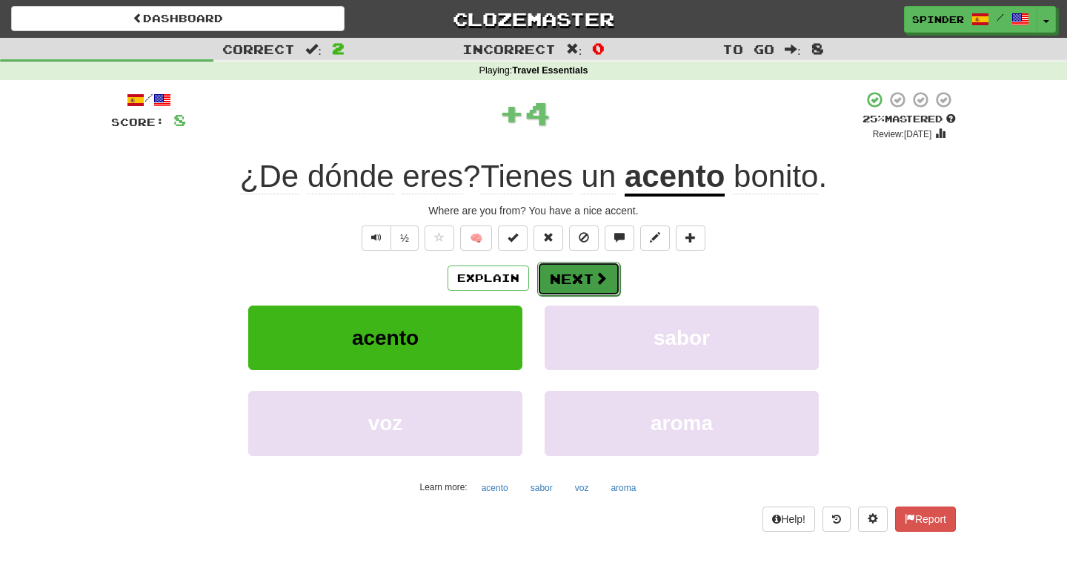
click at [551, 276] on button "Next" at bounding box center [578, 279] width 83 height 34
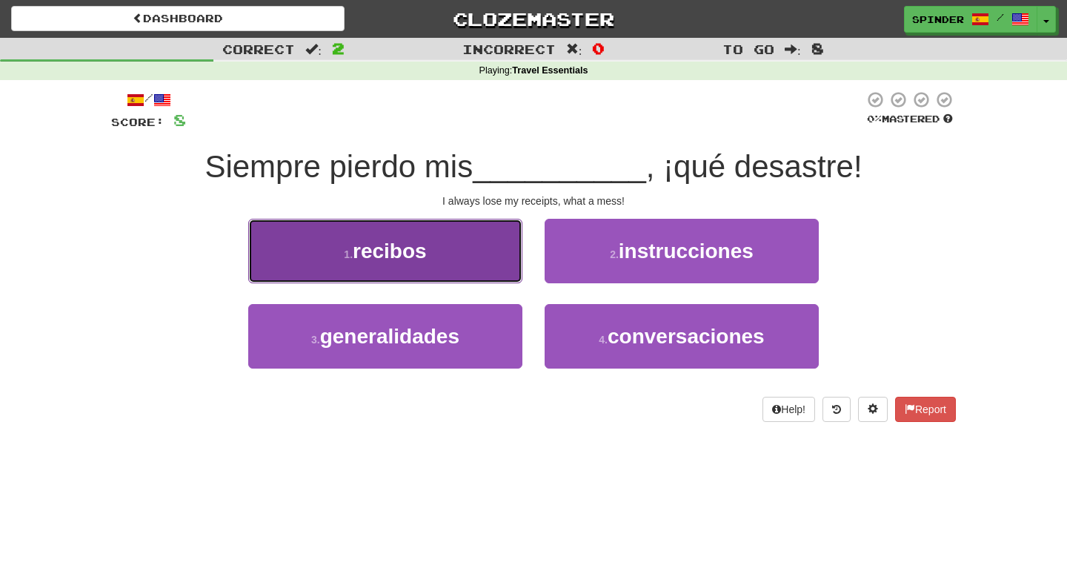
click at [468, 255] on button "1 . recibos" at bounding box center [385, 251] width 274 height 64
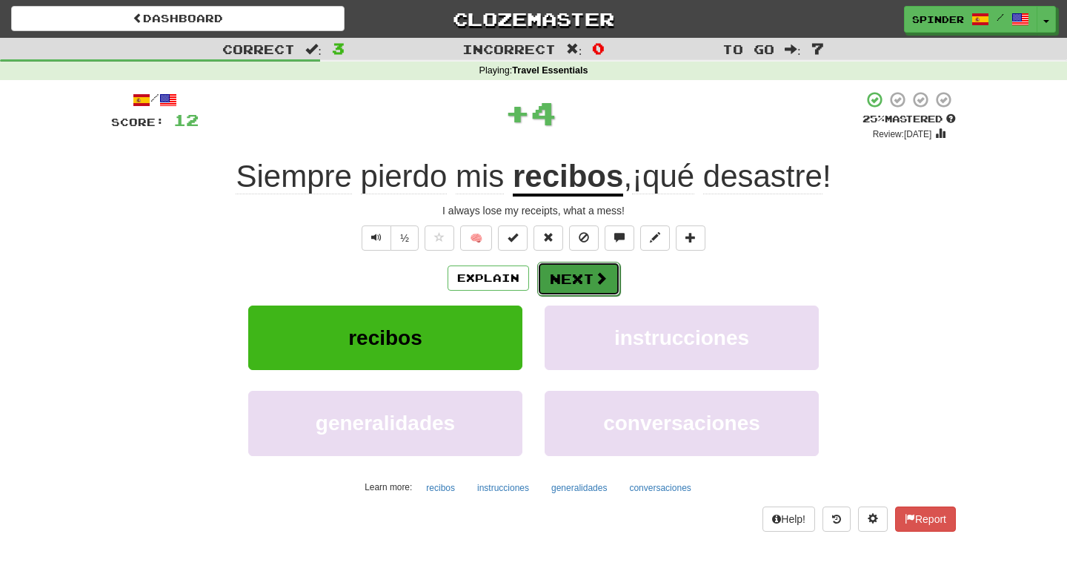
click at [559, 274] on button "Next" at bounding box center [578, 279] width 83 height 34
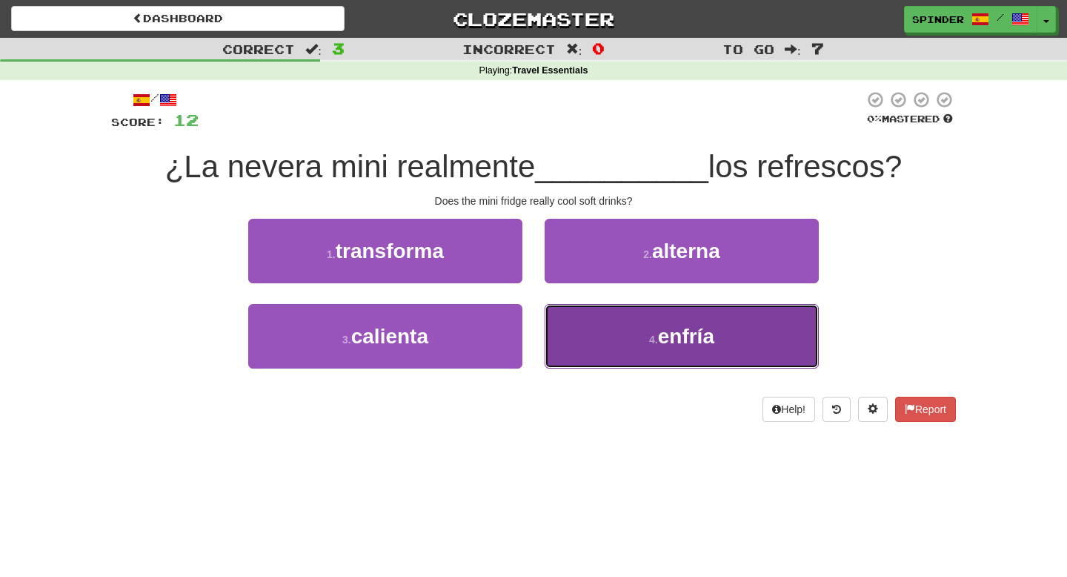
click at [562, 322] on button "4 . enfría" at bounding box center [682, 336] width 274 height 64
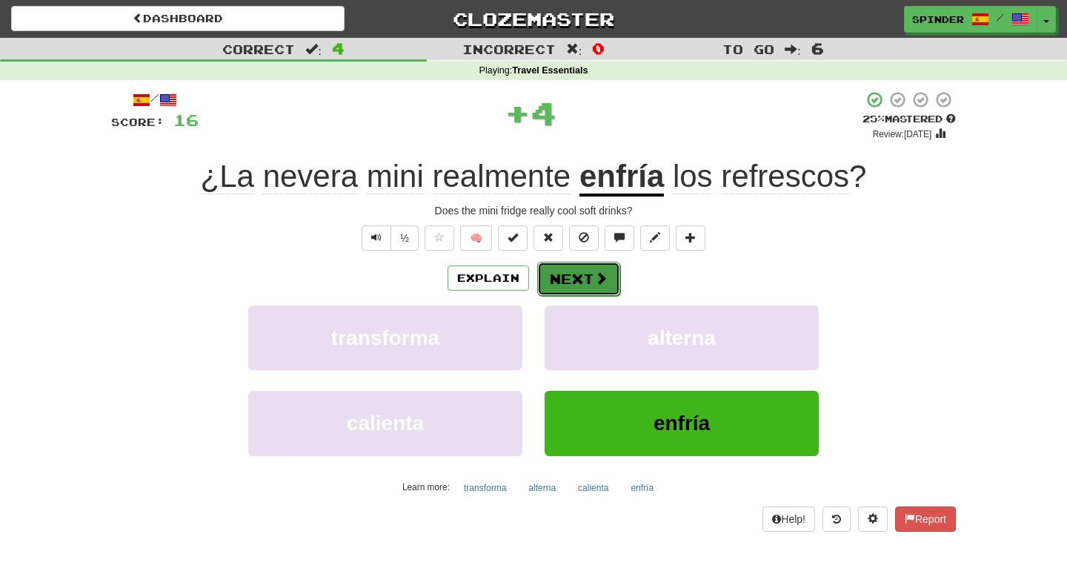
click at [585, 279] on button "Next" at bounding box center [578, 279] width 83 height 34
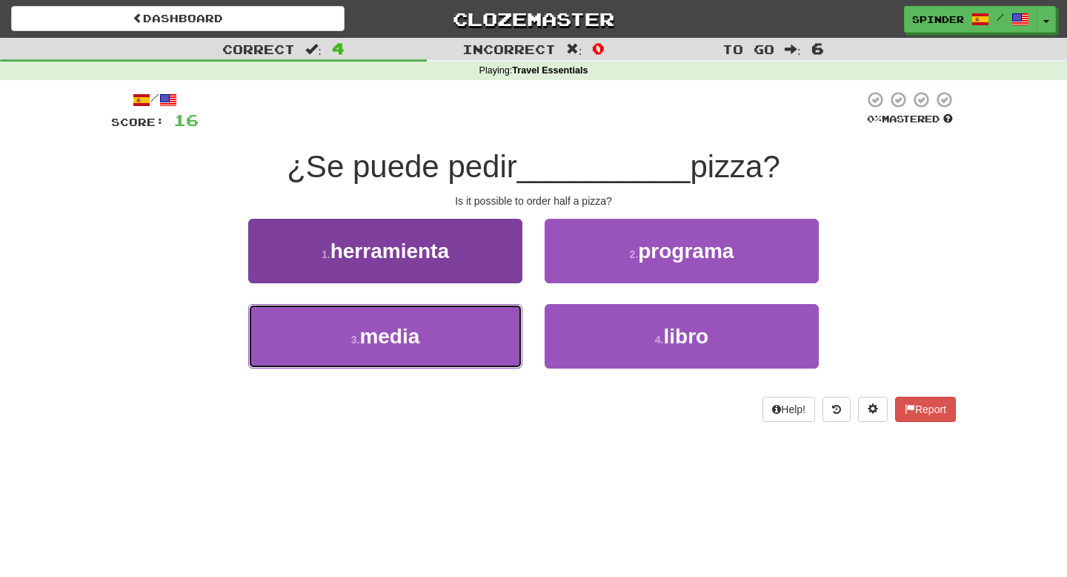
click at [446, 330] on button "3 . media" at bounding box center [385, 336] width 274 height 64
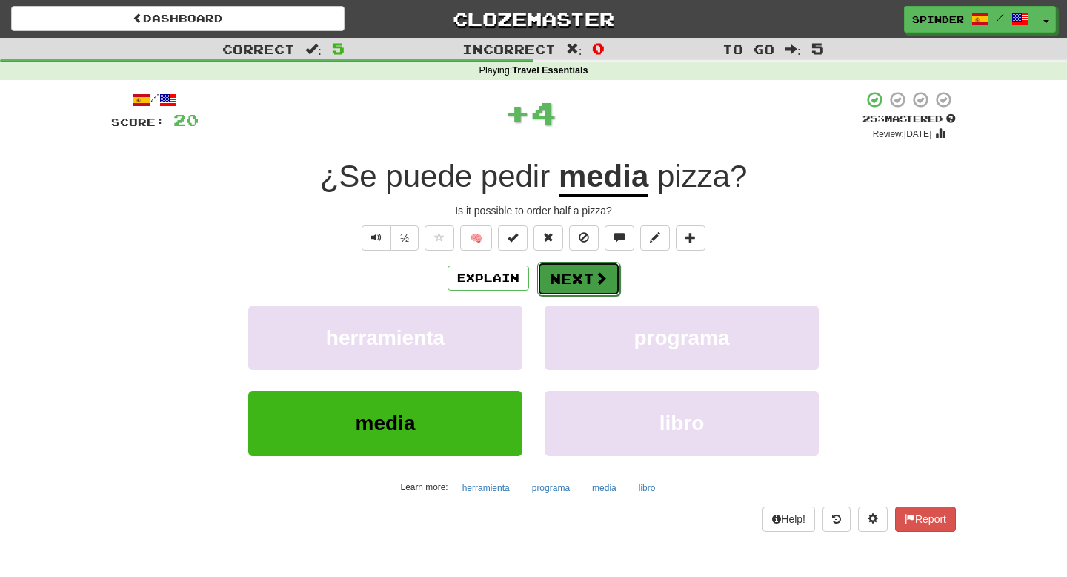
click at [569, 282] on button "Next" at bounding box center [578, 279] width 83 height 34
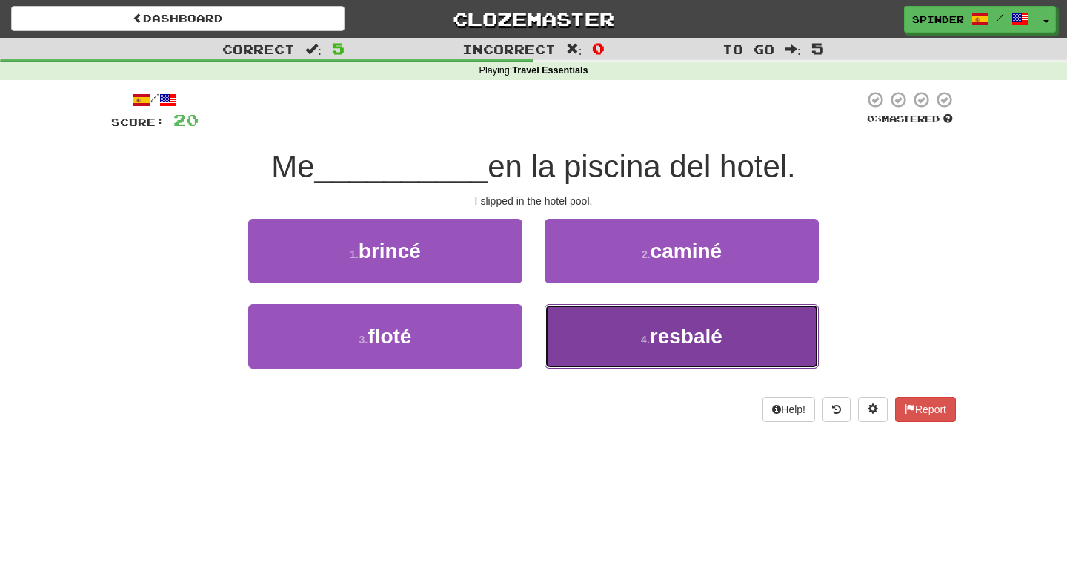
click at [579, 329] on button "4 . resbalé" at bounding box center [682, 336] width 274 height 64
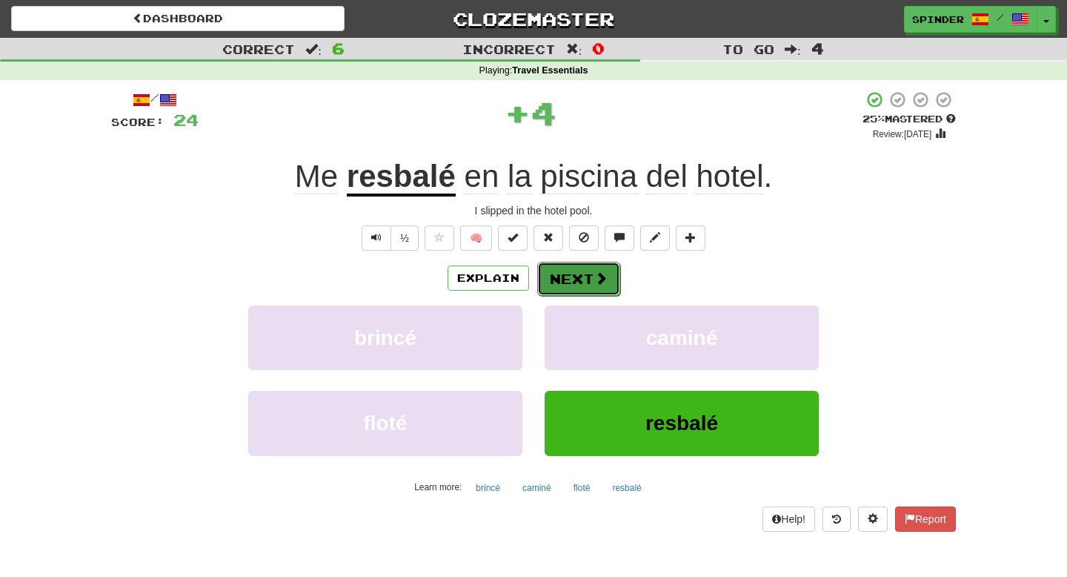
click at [585, 285] on button "Next" at bounding box center [578, 279] width 83 height 34
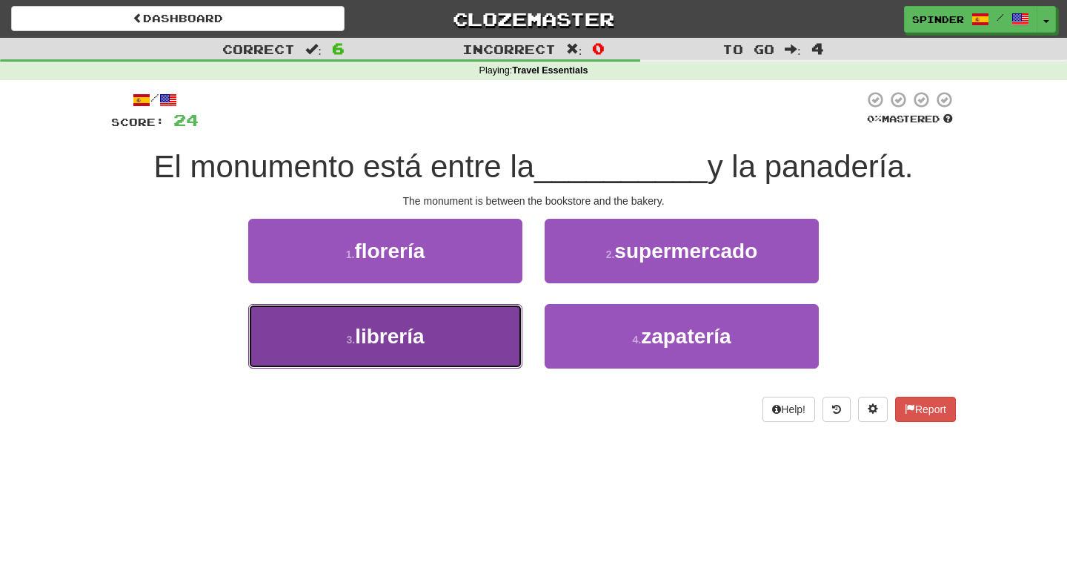
click at [478, 332] on button "3 . librería" at bounding box center [385, 336] width 274 height 64
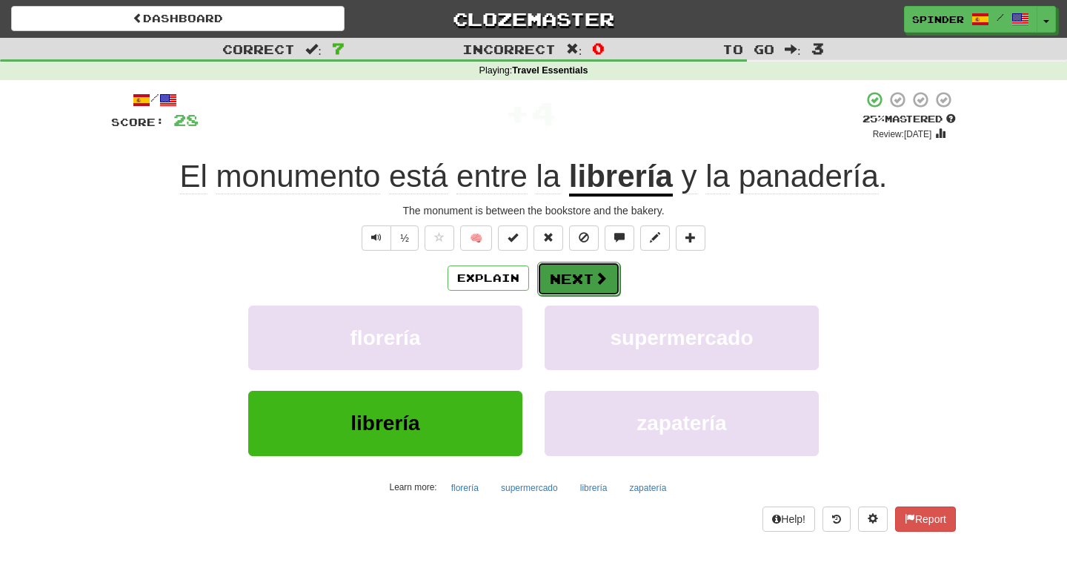
click at [594, 281] on span at bounding box center [600, 277] width 13 height 13
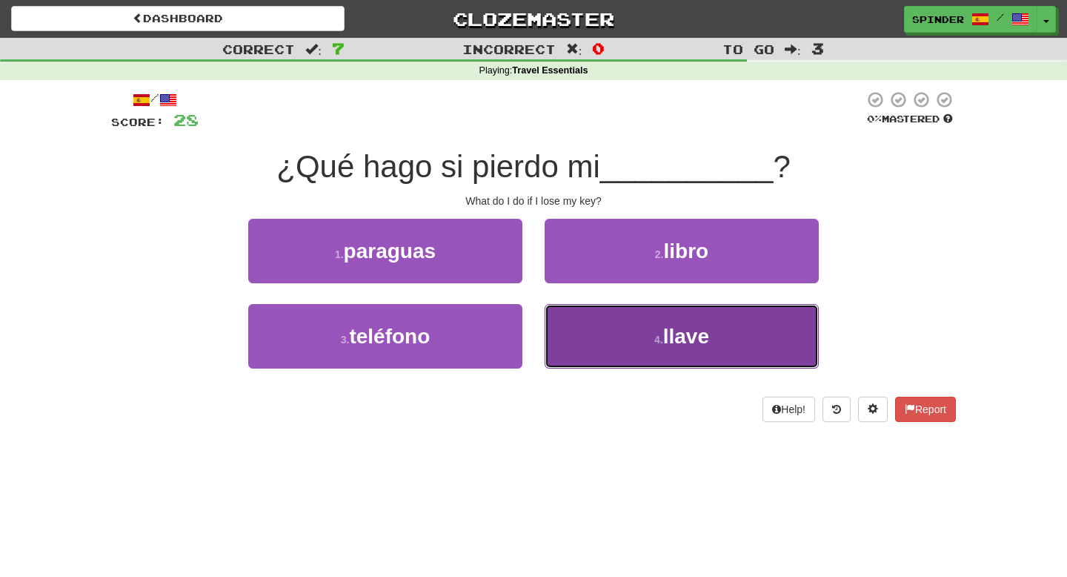
click at [578, 342] on button "4 . llave" at bounding box center [682, 336] width 274 height 64
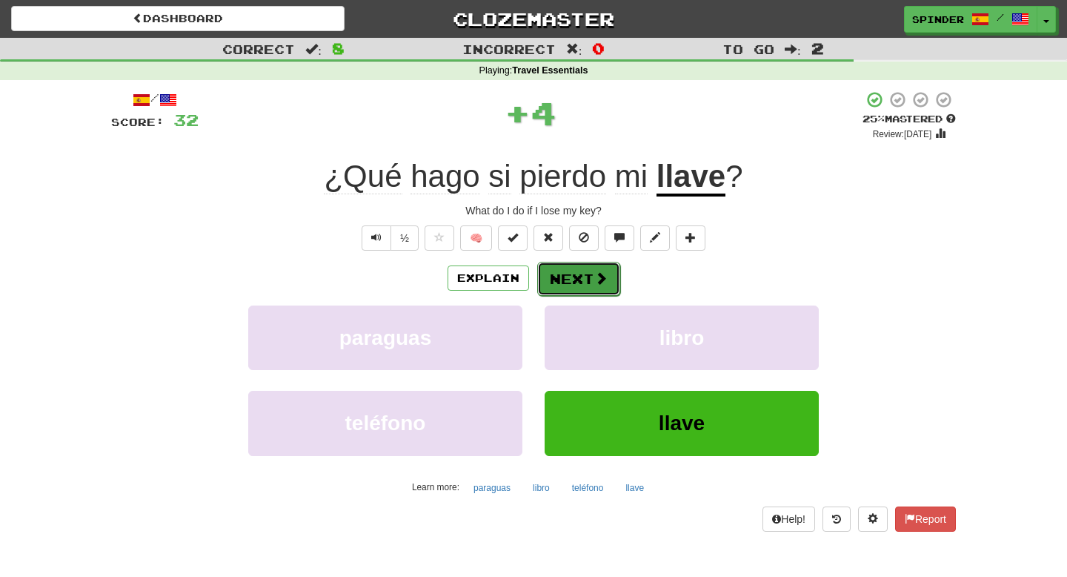
click at [582, 285] on button "Next" at bounding box center [578, 279] width 83 height 34
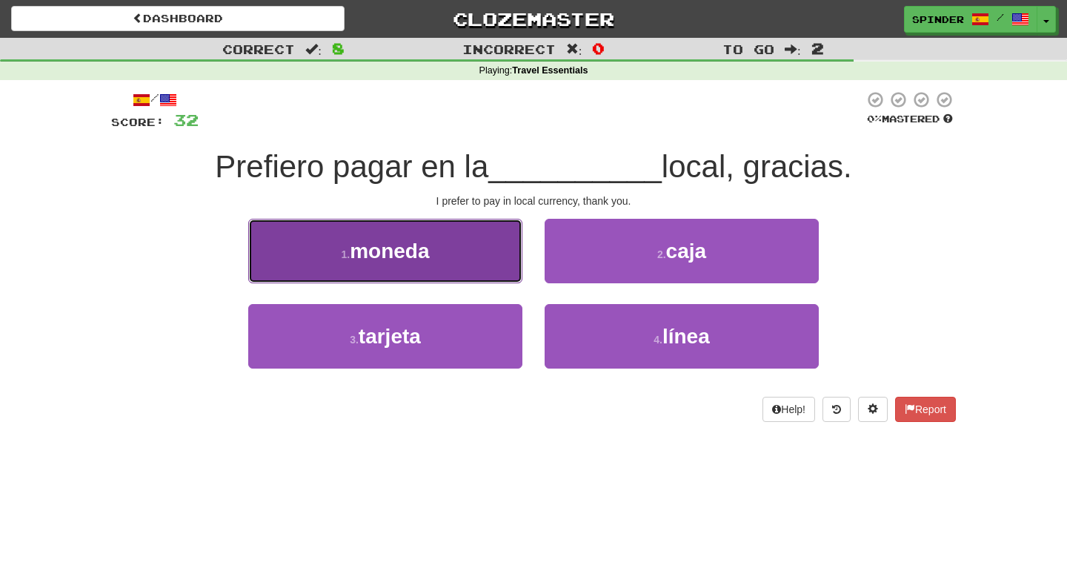
click at [468, 262] on button "1 . moneda" at bounding box center [385, 251] width 274 height 64
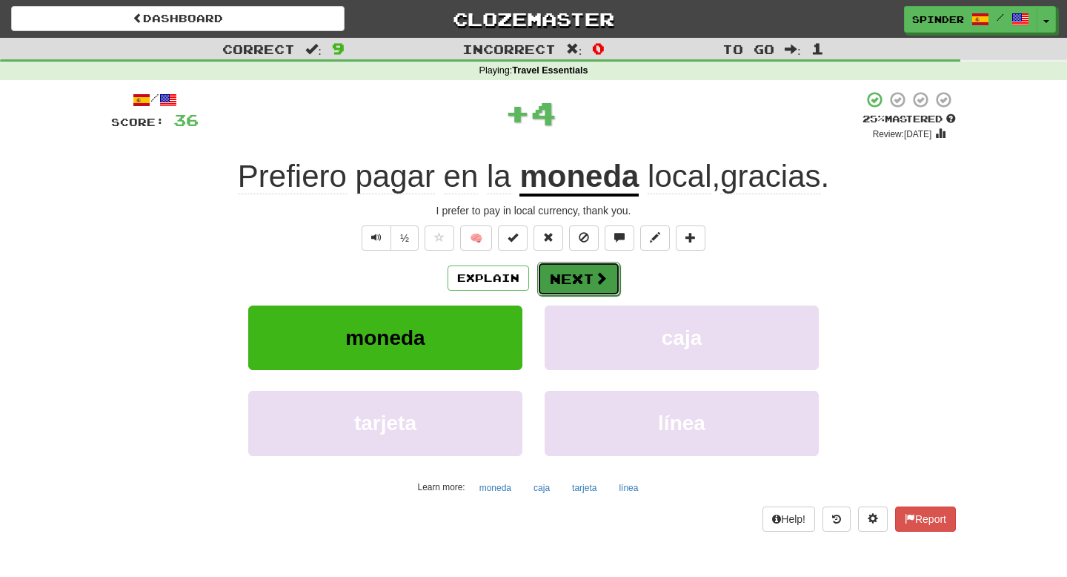
click at [552, 281] on button "Next" at bounding box center [578, 279] width 83 height 34
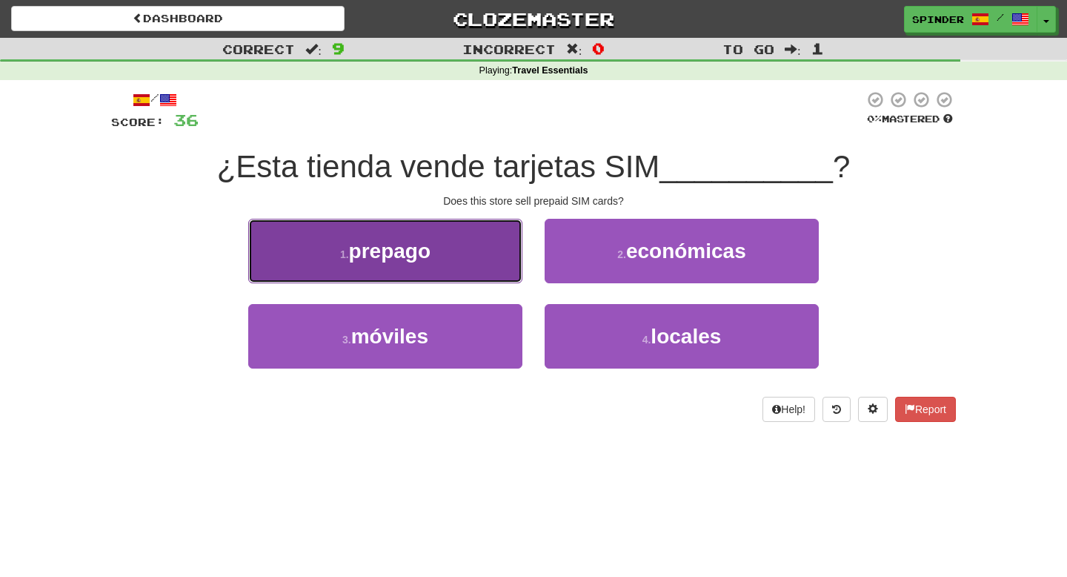
click at [479, 264] on button "1 . prepago" at bounding box center [385, 251] width 274 height 64
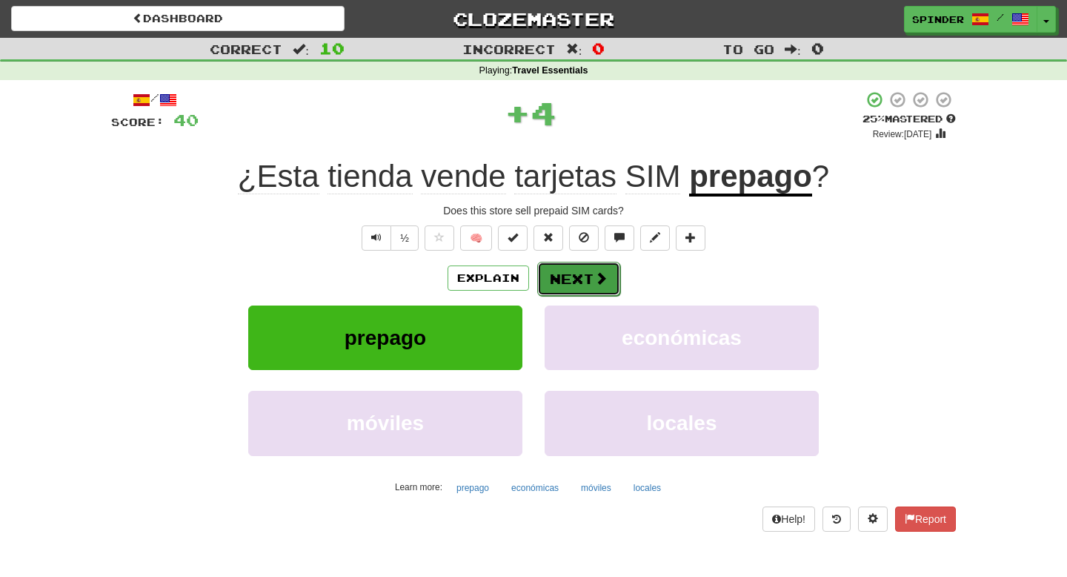
click at [591, 282] on button "Next" at bounding box center [578, 279] width 83 height 34
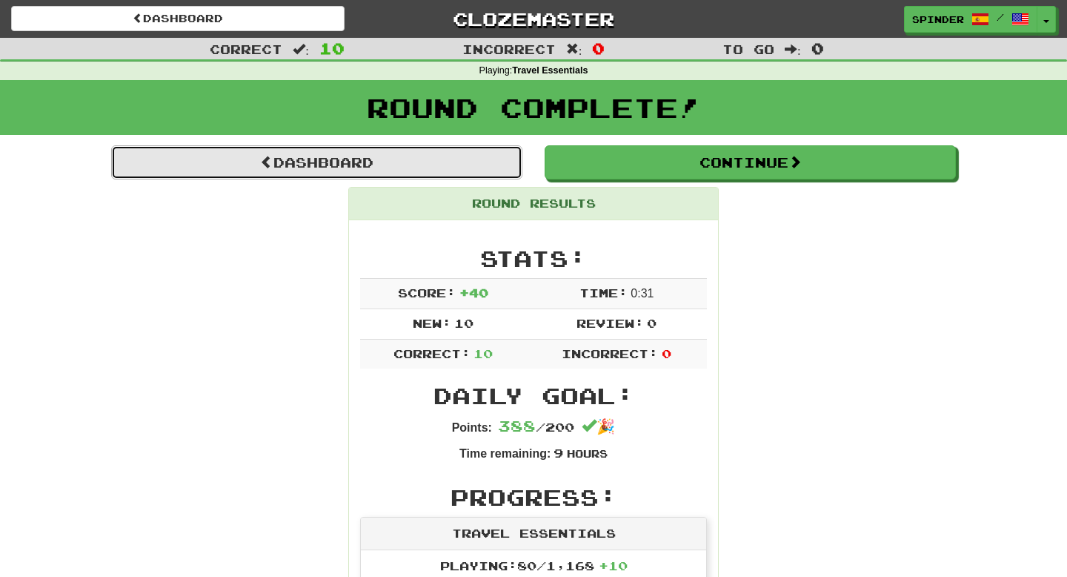
click at [331, 163] on link "Dashboard" at bounding box center [316, 162] width 411 height 34
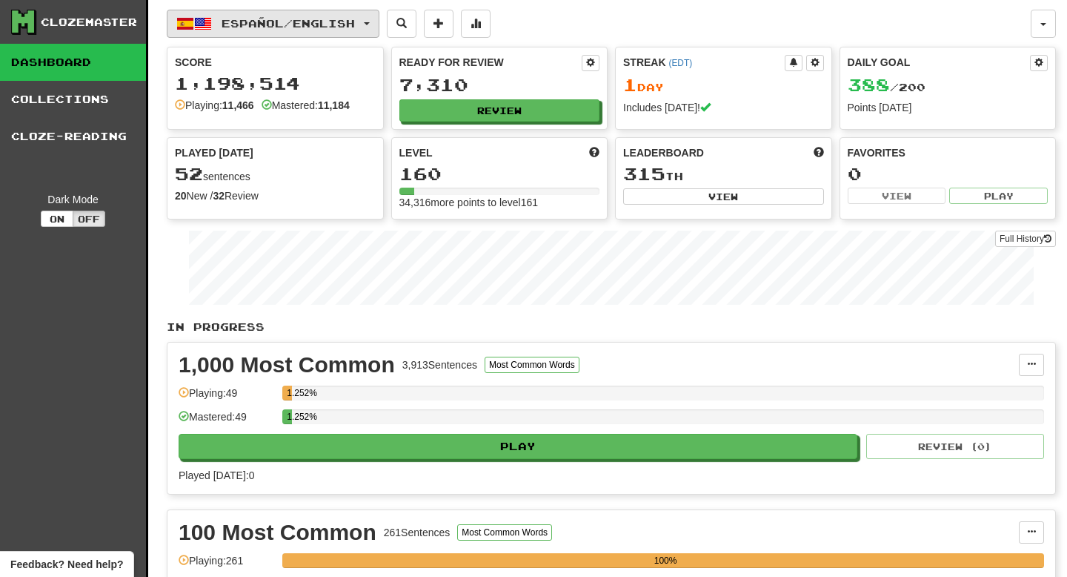
click at [306, 17] on span "Español / English" at bounding box center [288, 23] width 133 height 13
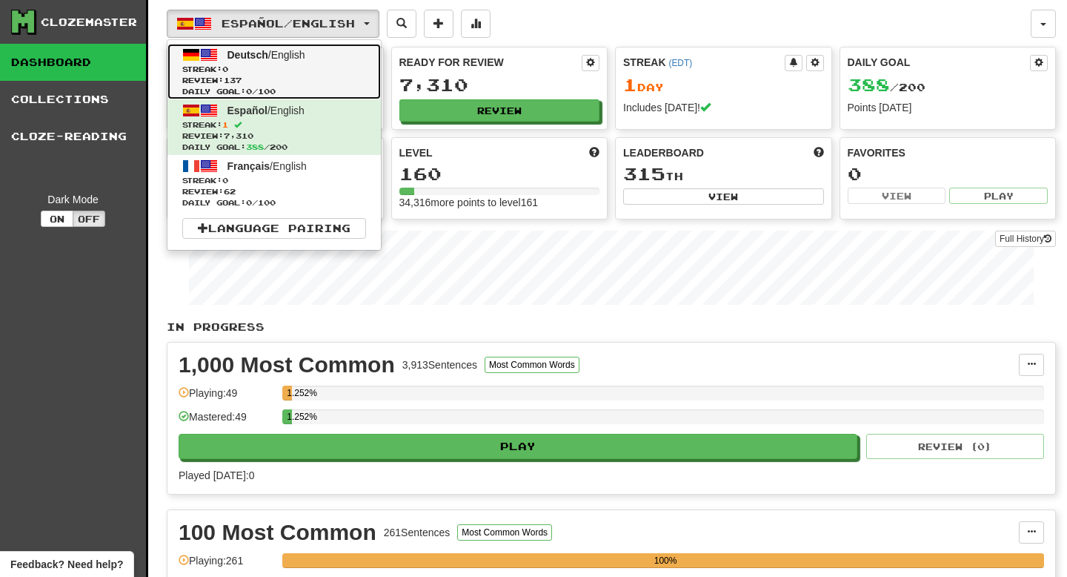
click at [270, 67] on span "Streak: 0" at bounding box center [274, 69] width 184 height 11
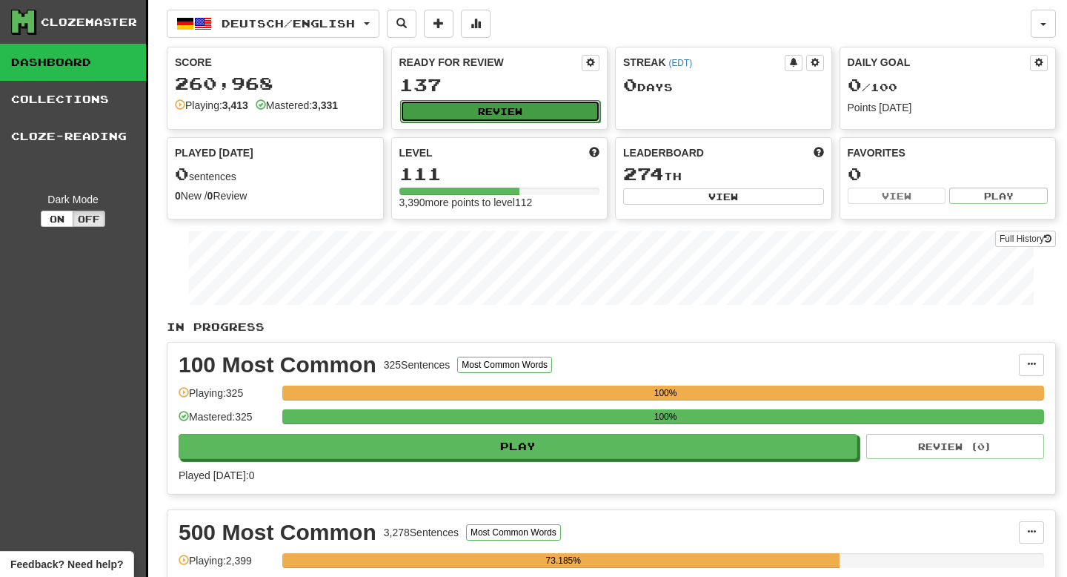
click at [508, 115] on button "Review" at bounding box center [500, 111] width 201 height 22
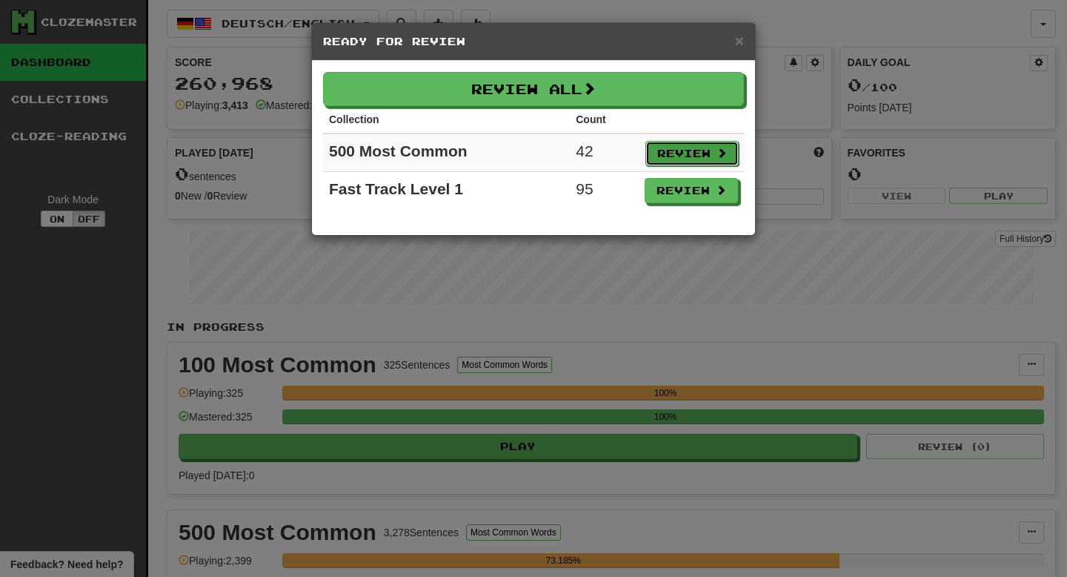
click at [691, 159] on button "Review" at bounding box center [692, 153] width 93 height 25
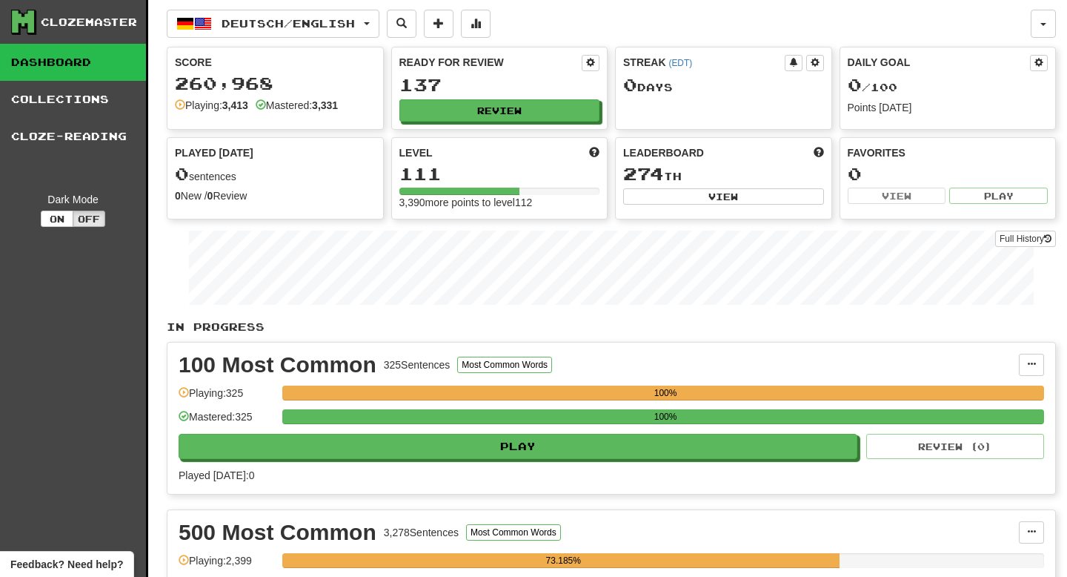
select select "**"
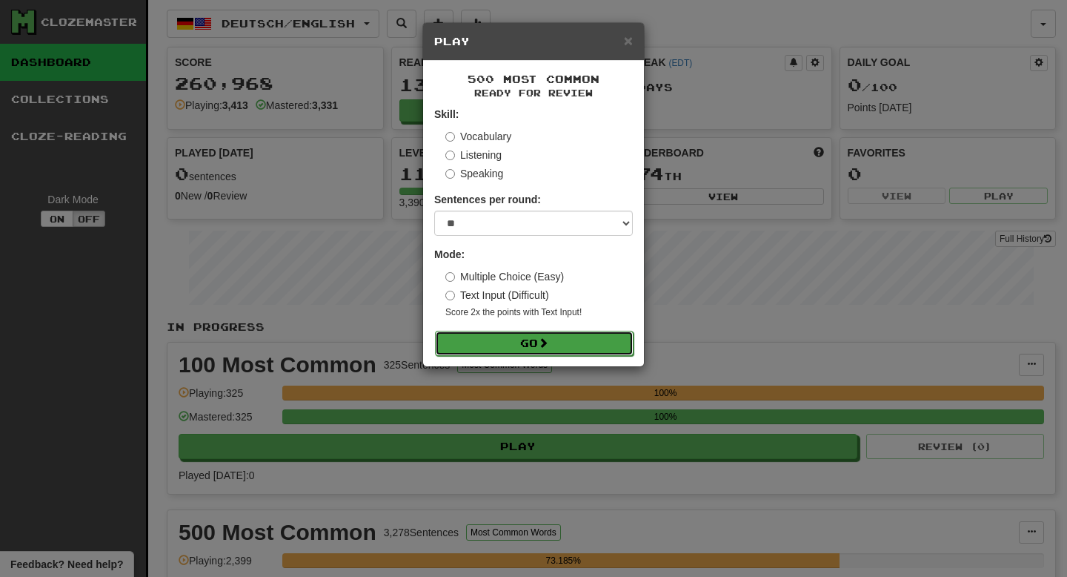
click at [554, 339] on button "Go" at bounding box center [534, 343] width 199 height 25
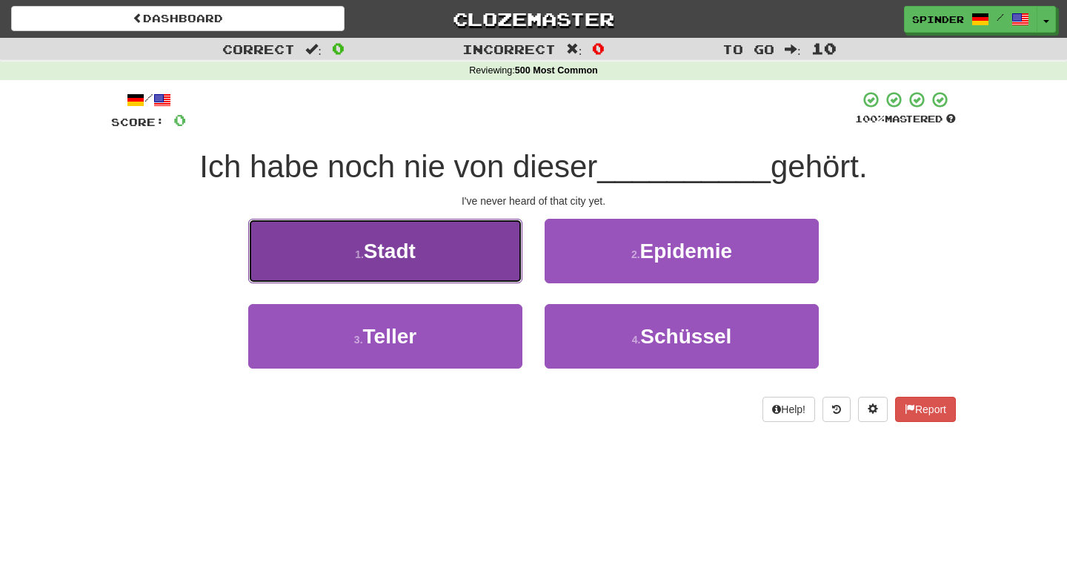
click at [479, 245] on button "1 . Stadt" at bounding box center [385, 251] width 274 height 64
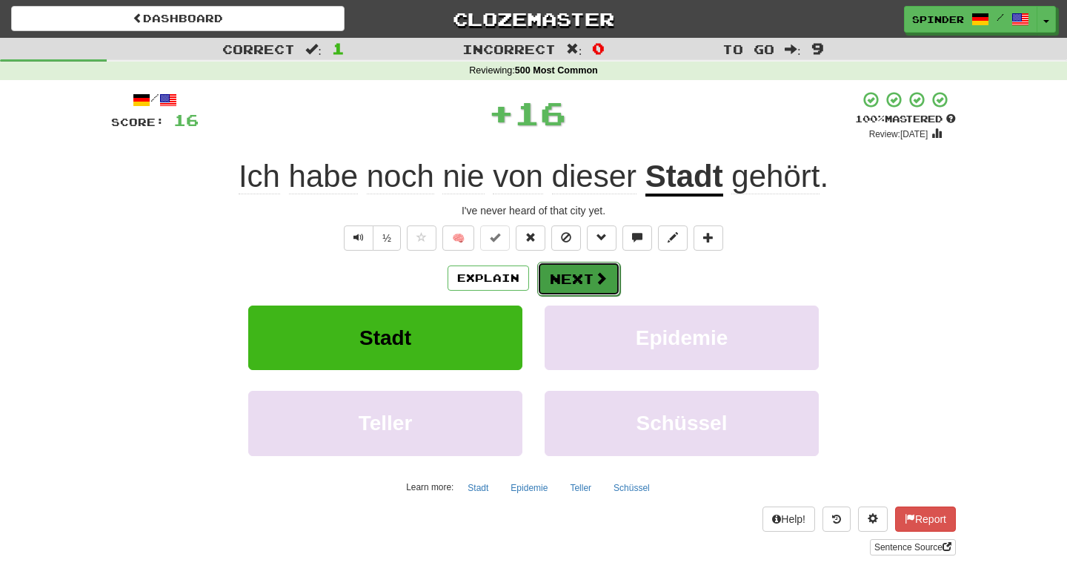
click at [580, 278] on button "Next" at bounding box center [578, 279] width 83 height 34
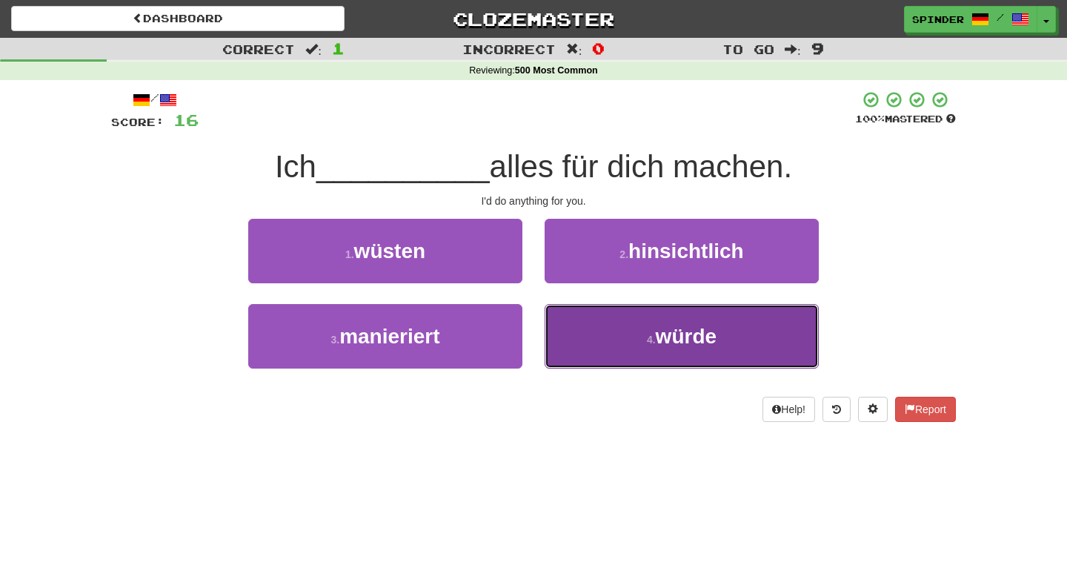
click at [590, 344] on button "4 . würde" at bounding box center [682, 336] width 274 height 64
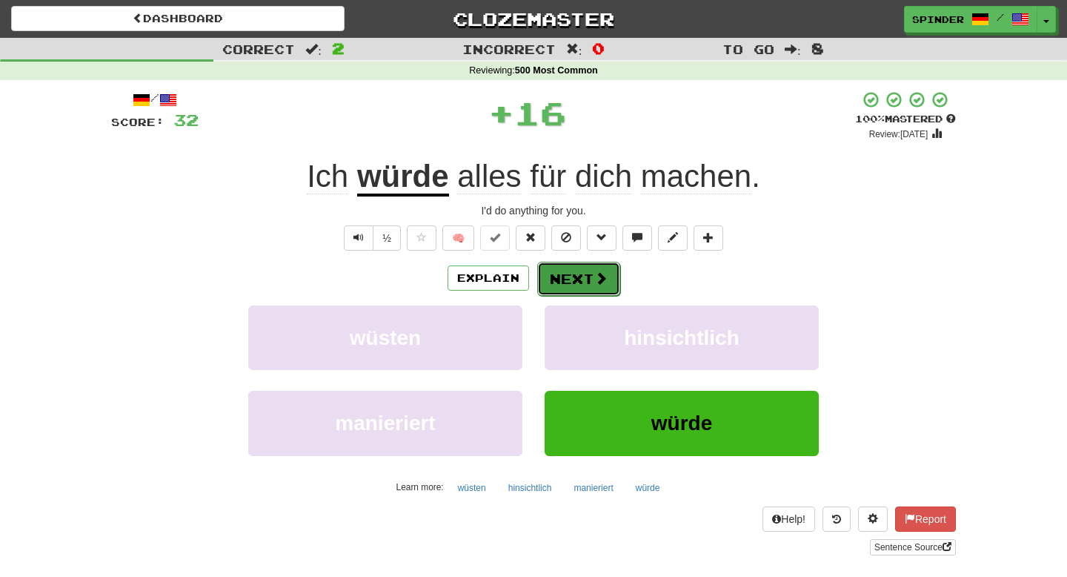
click at [581, 285] on button "Next" at bounding box center [578, 279] width 83 height 34
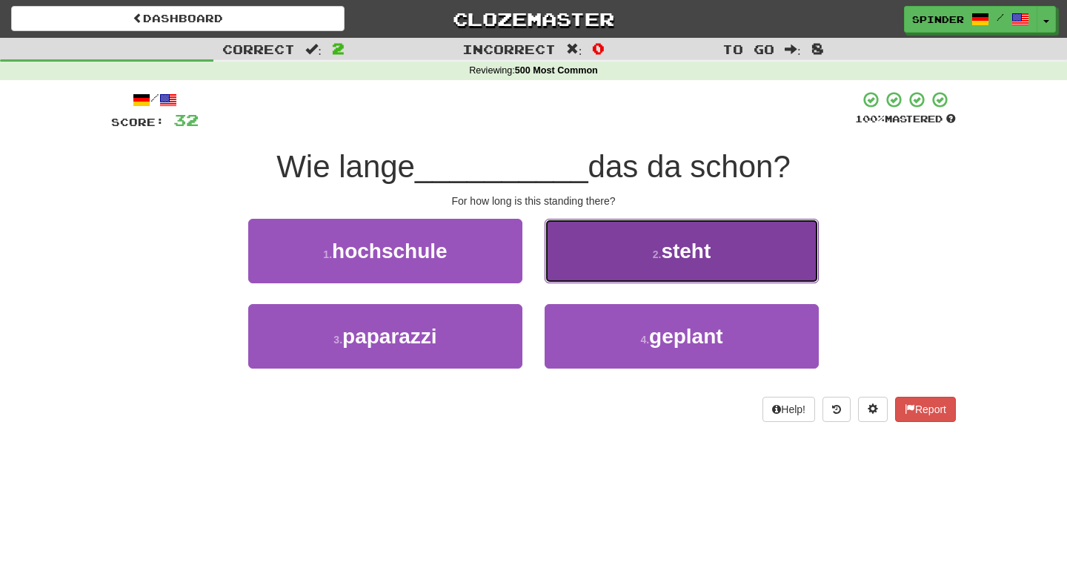
click at [578, 274] on button "2 . steht" at bounding box center [682, 251] width 274 height 64
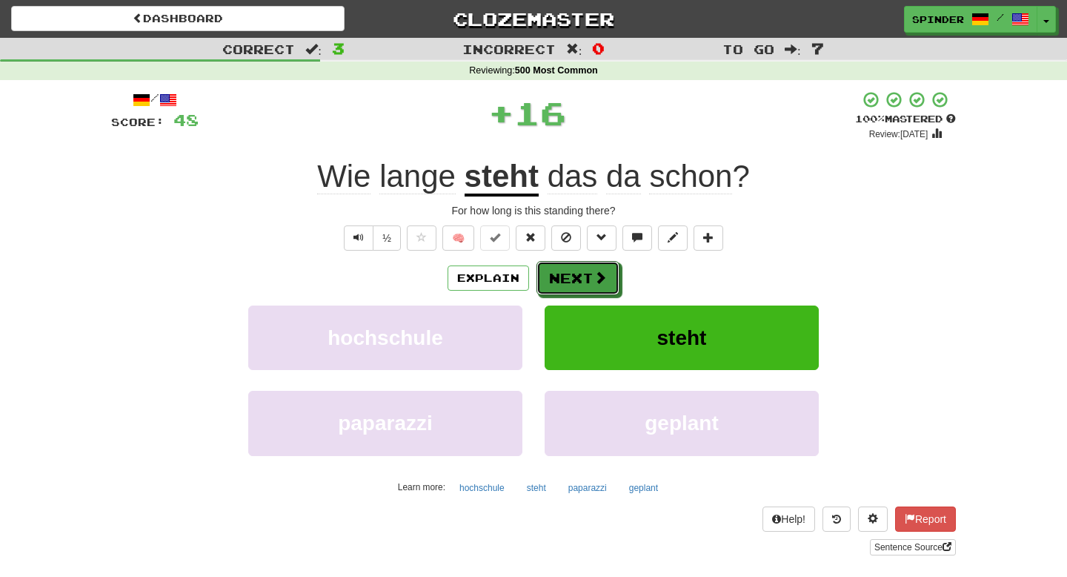
click at [578, 274] on button "Next" at bounding box center [578, 278] width 83 height 34
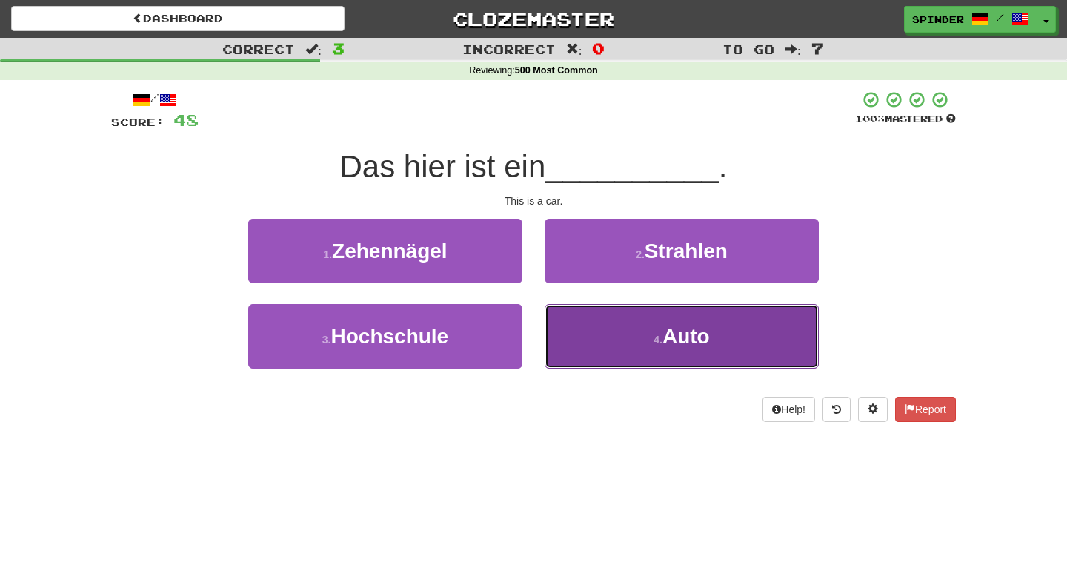
click at [583, 317] on button "4 . Auto" at bounding box center [682, 336] width 274 height 64
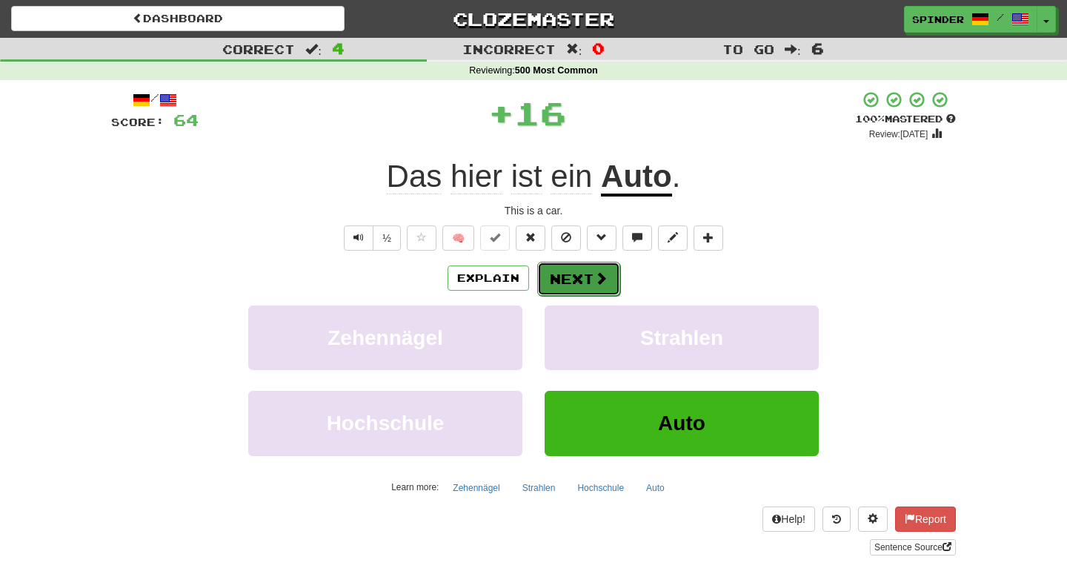
click at [574, 271] on button "Next" at bounding box center [578, 279] width 83 height 34
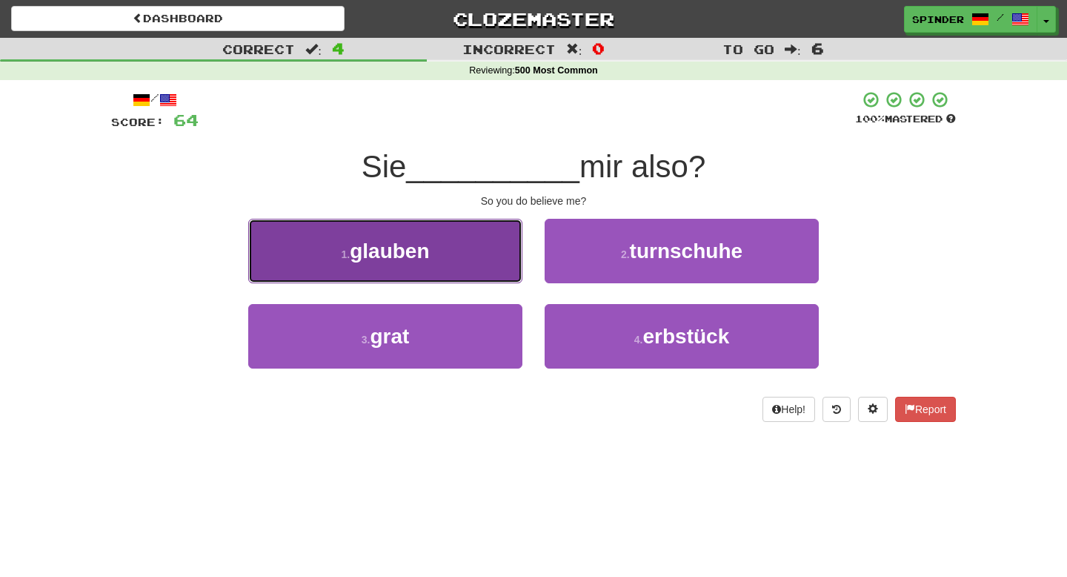
click at [513, 264] on button "1 . glauben" at bounding box center [385, 251] width 274 height 64
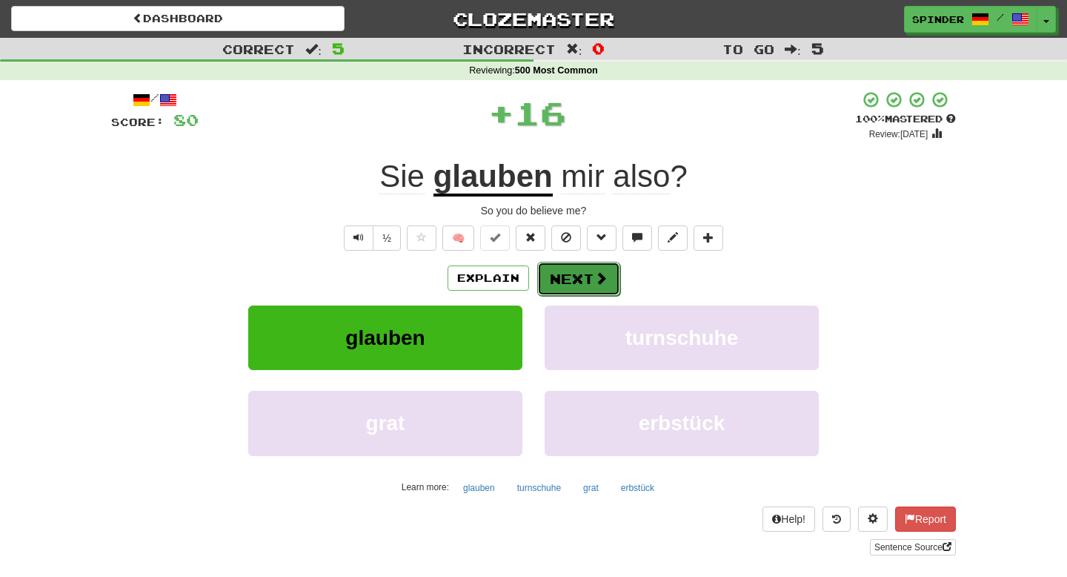
click at [599, 275] on span at bounding box center [600, 277] width 13 height 13
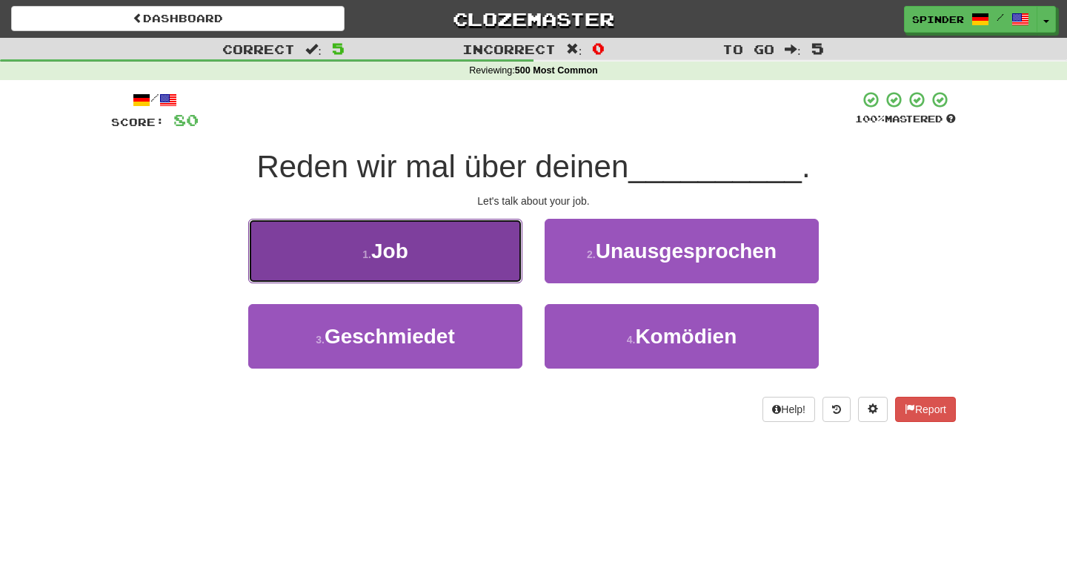
click at [479, 258] on button "1 . Job" at bounding box center [385, 251] width 274 height 64
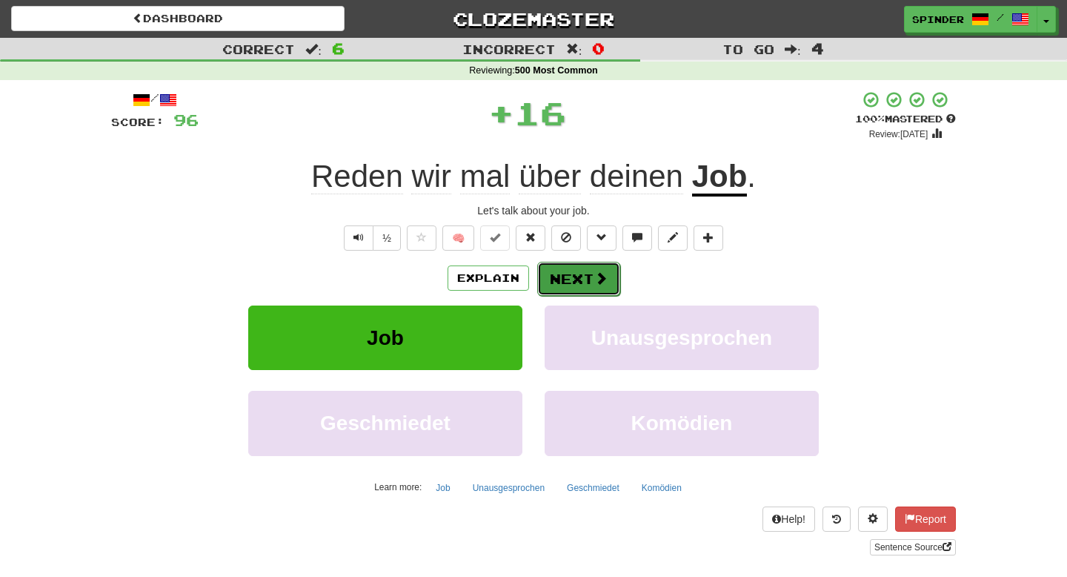
click at [563, 276] on button "Next" at bounding box center [578, 279] width 83 height 34
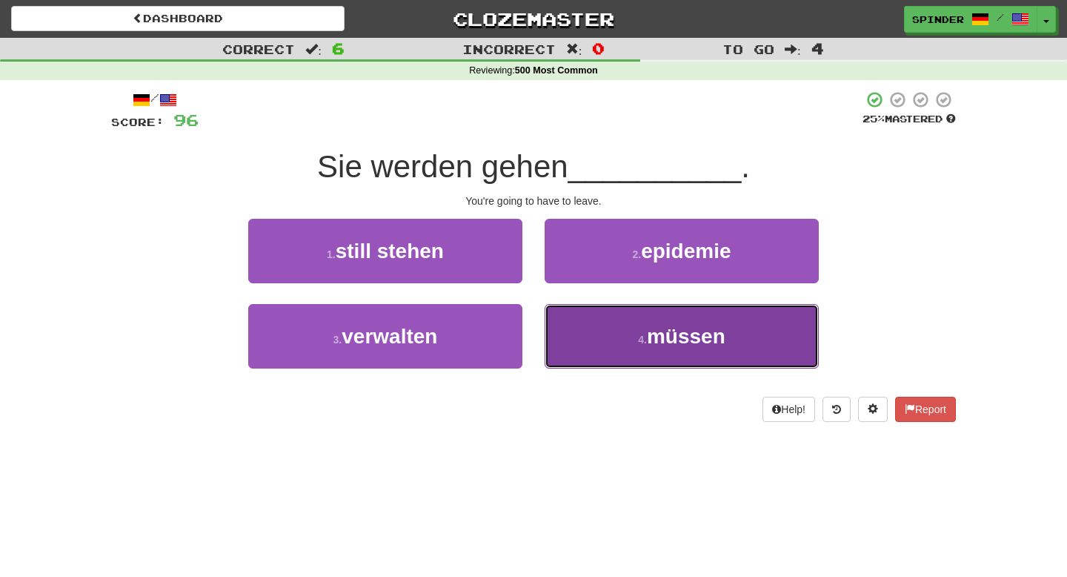
click at [569, 327] on button "4 . müssen" at bounding box center [682, 336] width 274 height 64
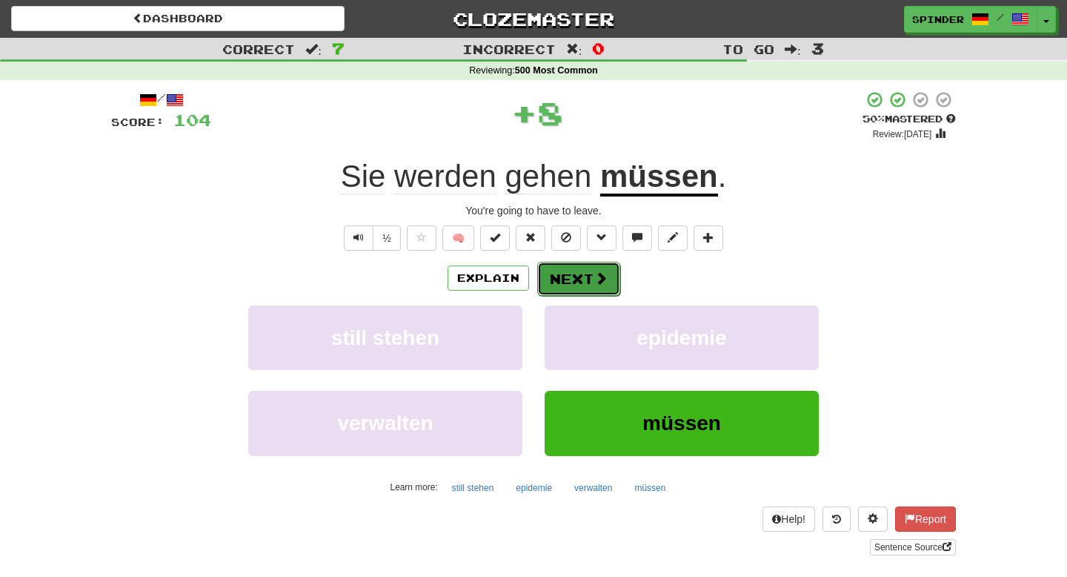
click at [567, 283] on button "Next" at bounding box center [578, 279] width 83 height 34
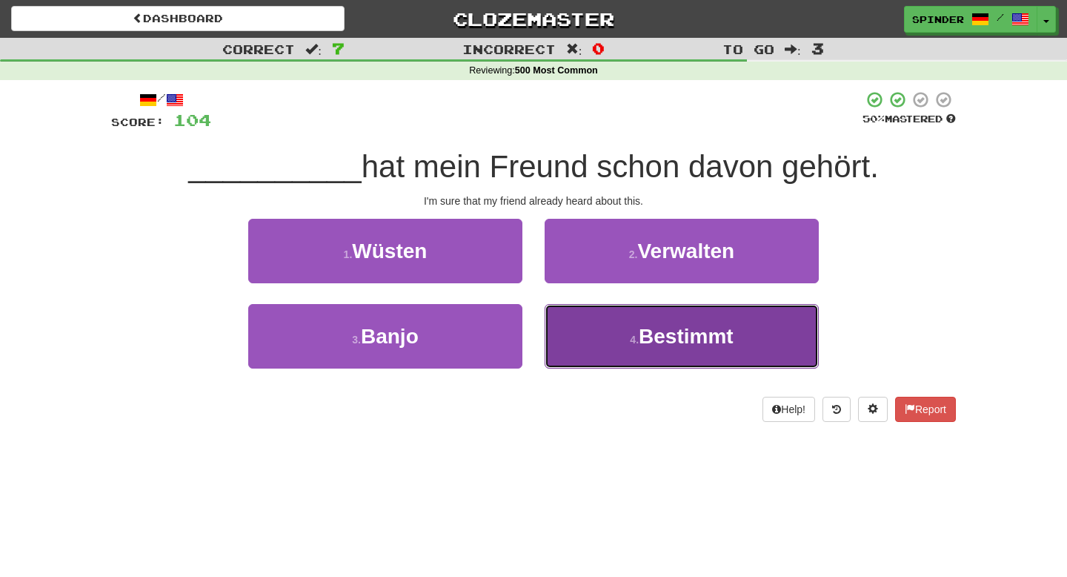
click at [555, 315] on button "4 . Bestimmt" at bounding box center [682, 336] width 274 height 64
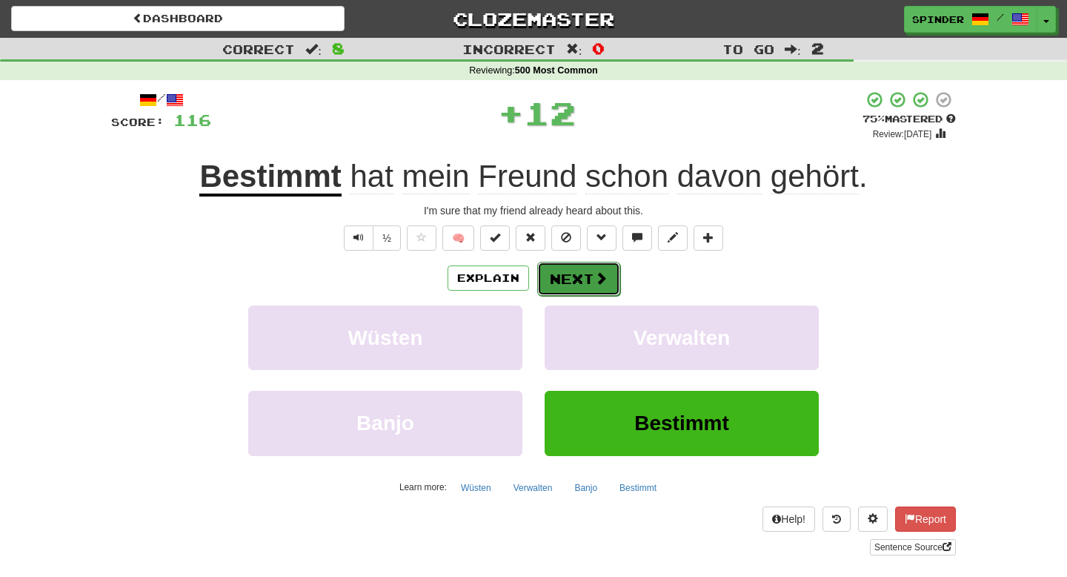
click at [555, 285] on button "Next" at bounding box center [578, 279] width 83 height 34
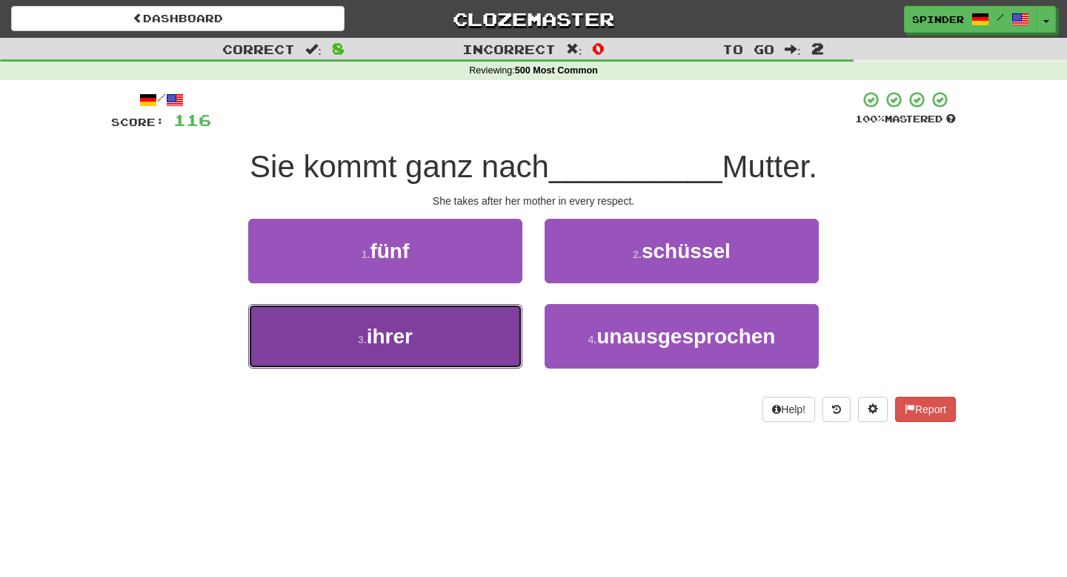
click at [480, 334] on button "3 . ihrer" at bounding box center [385, 336] width 274 height 64
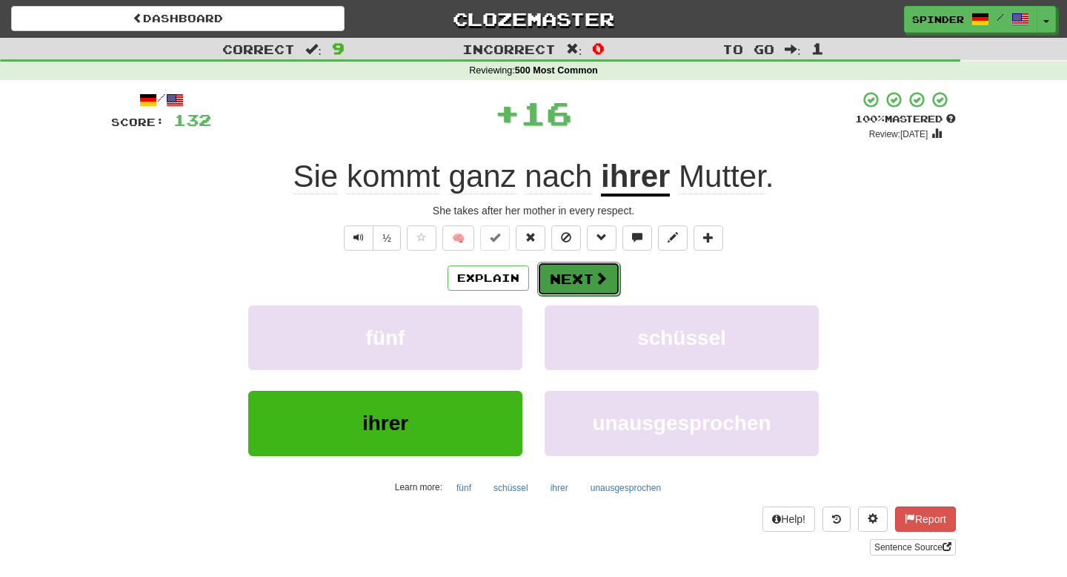
click at [578, 278] on button "Next" at bounding box center [578, 279] width 83 height 34
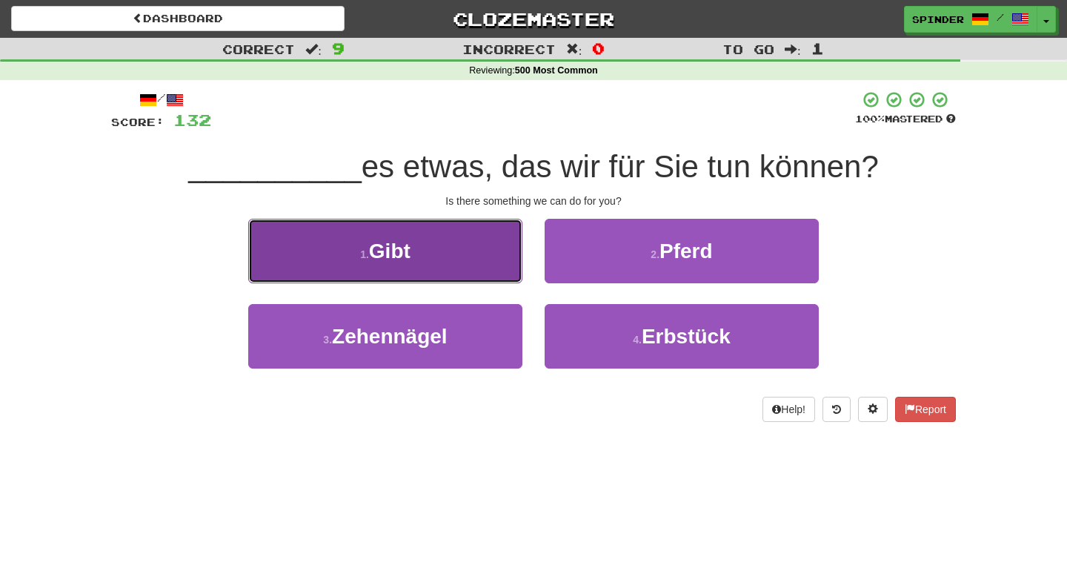
click at [474, 245] on button "1 . Gibt" at bounding box center [385, 251] width 274 height 64
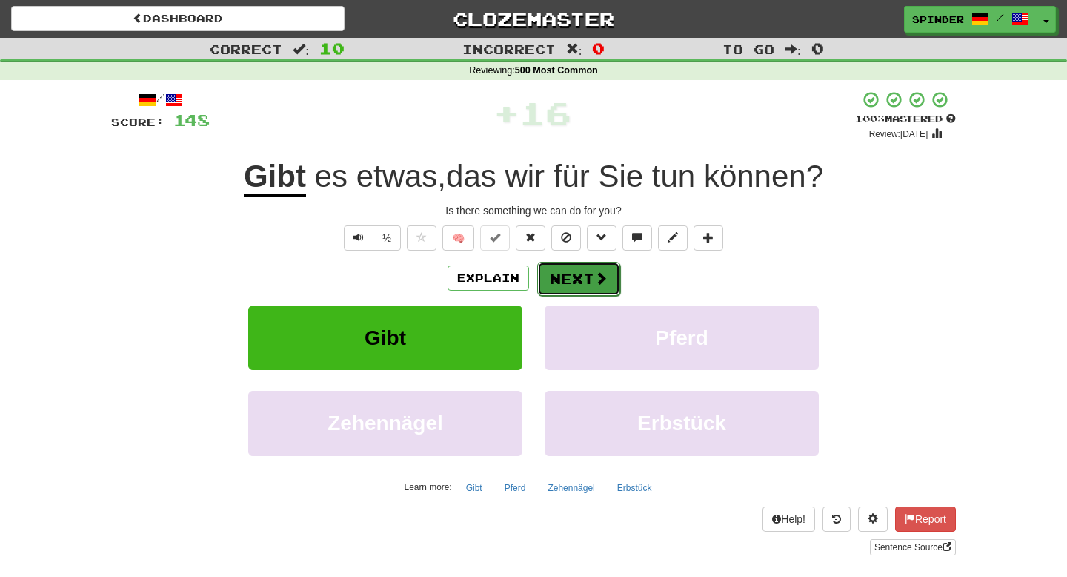
click at [565, 271] on button "Next" at bounding box center [578, 279] width 83 height 34
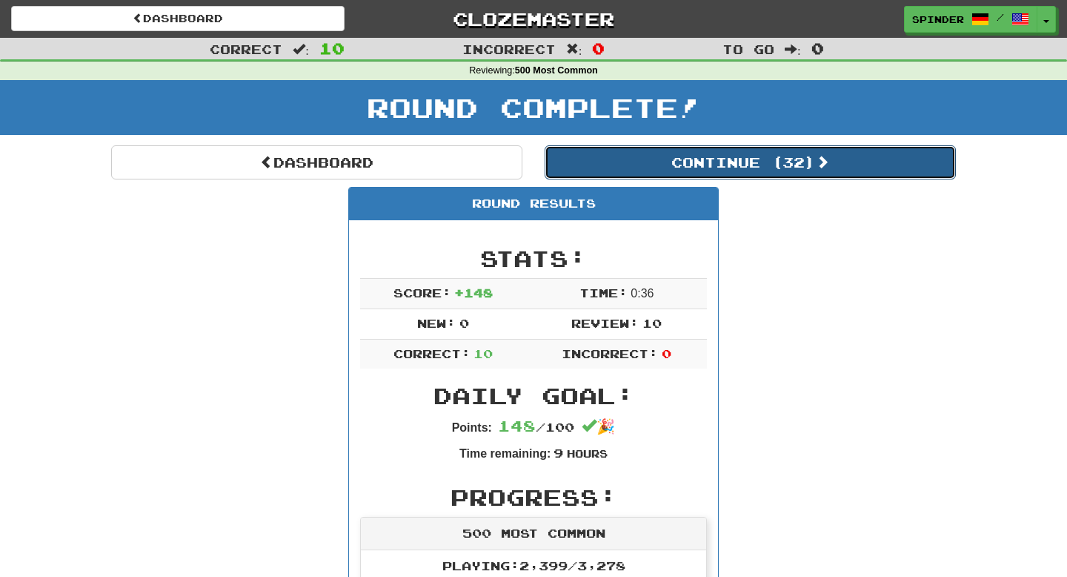
click at [663, 154] on button "Continue ( 32 )" at bounding box center [750, 162] width 411 height 34
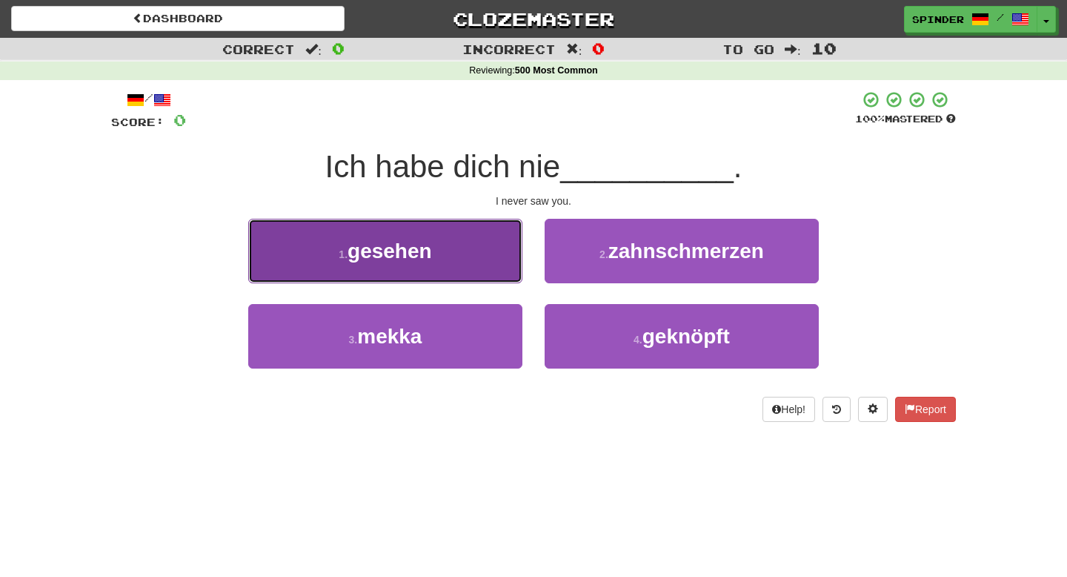
click at [448, 262] on button "1 . gesehen" at bounding box center [385, 251] width 274 height 64
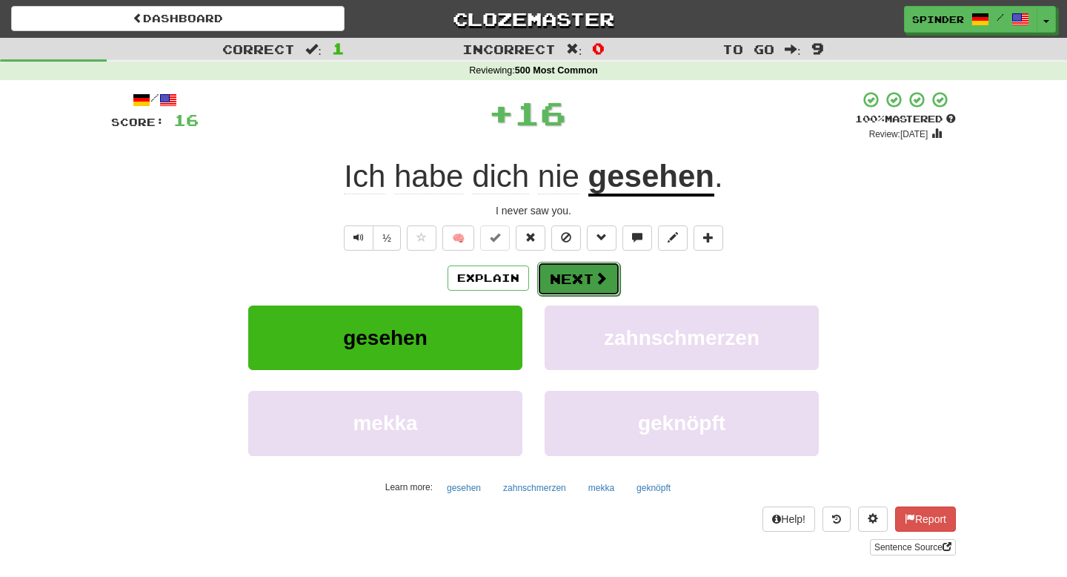
click at [560, 276] on button "Next" at bounding box center [578, 279] width 83 height 34
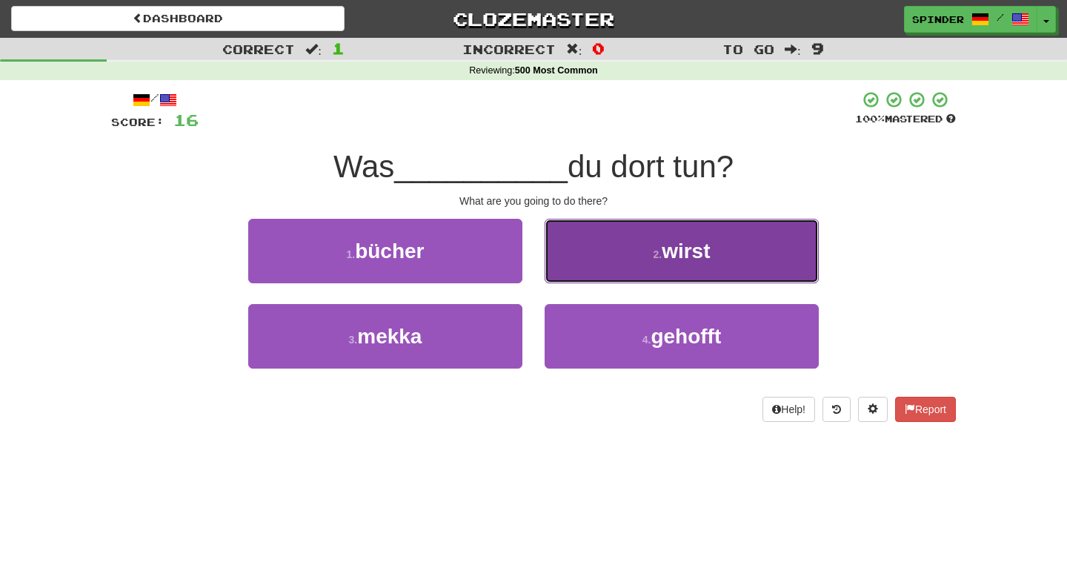
click at [560, 276] on button "2 . wirst" at bounding box center [682, 251] width 274 height 64
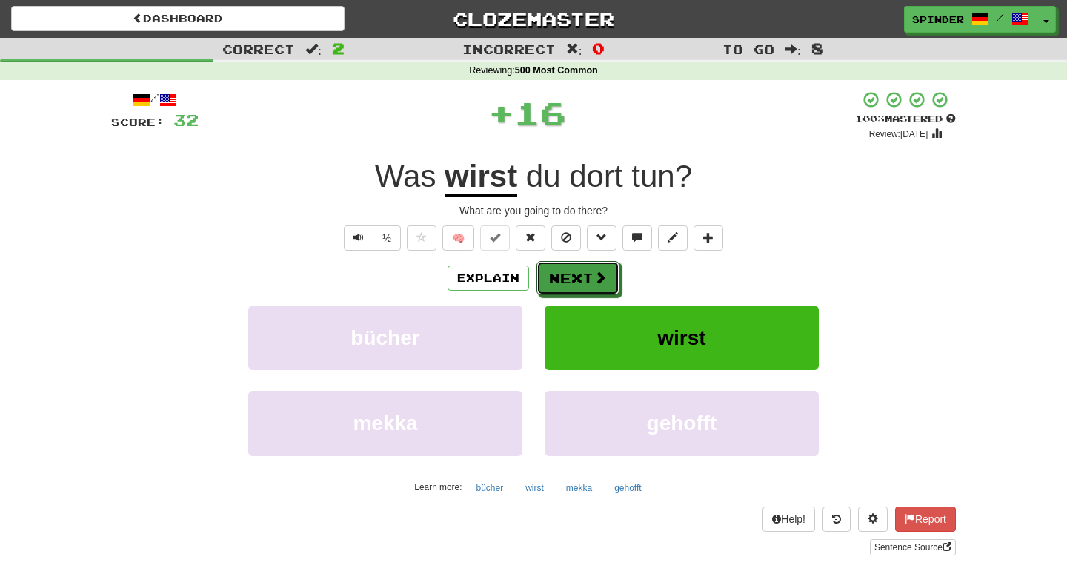
click at [560, 276] on button "Next" at bounding box center [578, 278] width 83 height 34
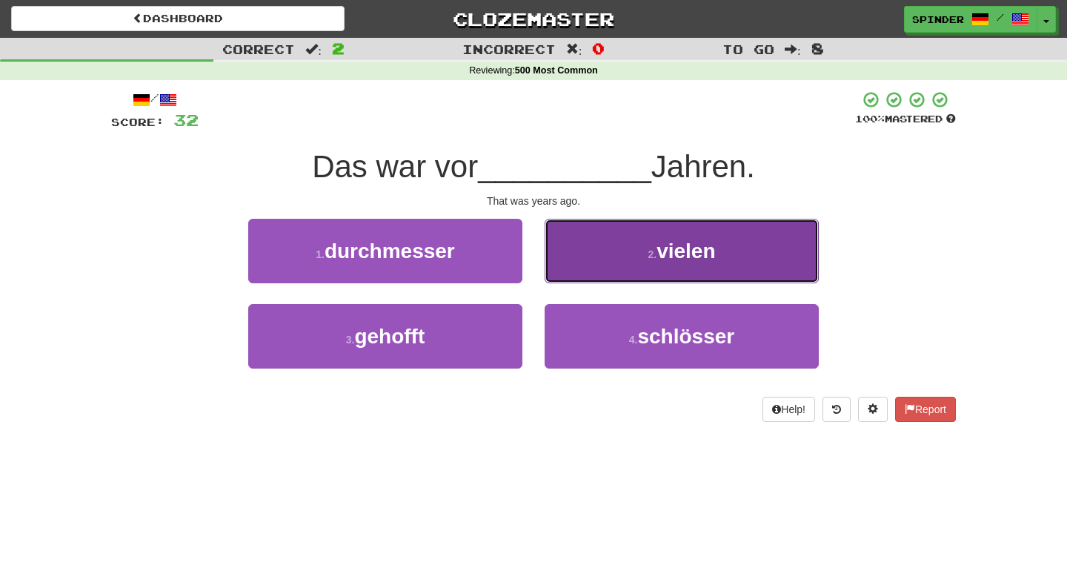
click at [561, 268] on button "2 . vielen" at bounding box center [682, 251] width 274 height 64
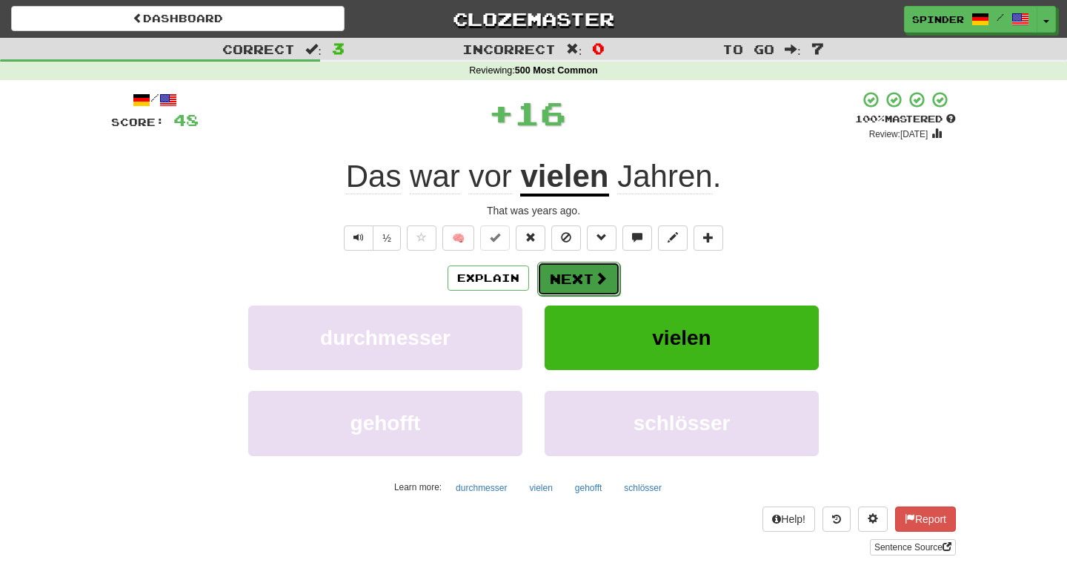
click at [560, 280] on button "Next" at bounding box center [578, 279] width 83 height 34
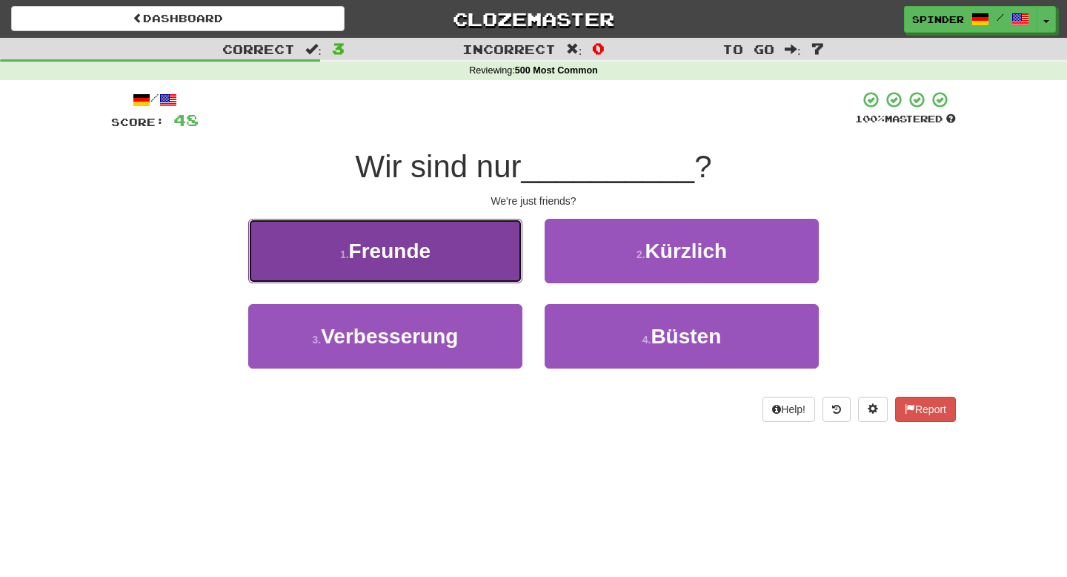
click at [494, 259] on button "1 . Freunde" at bounding box center [385, 251] width 274 height 64
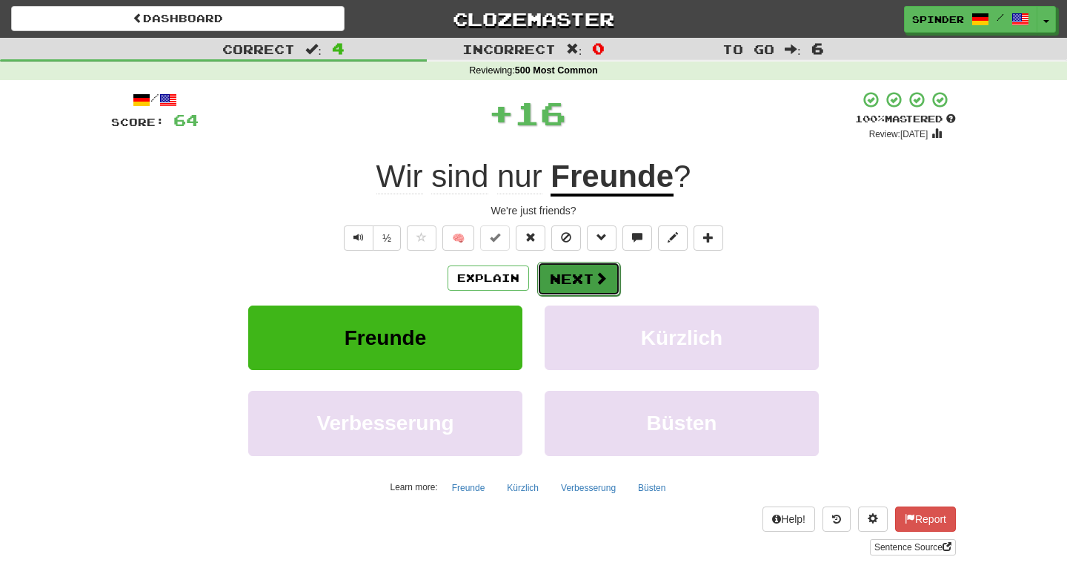
click at [549, 274] on button "Next" at bounding box center [578, 279] width 83 height 34
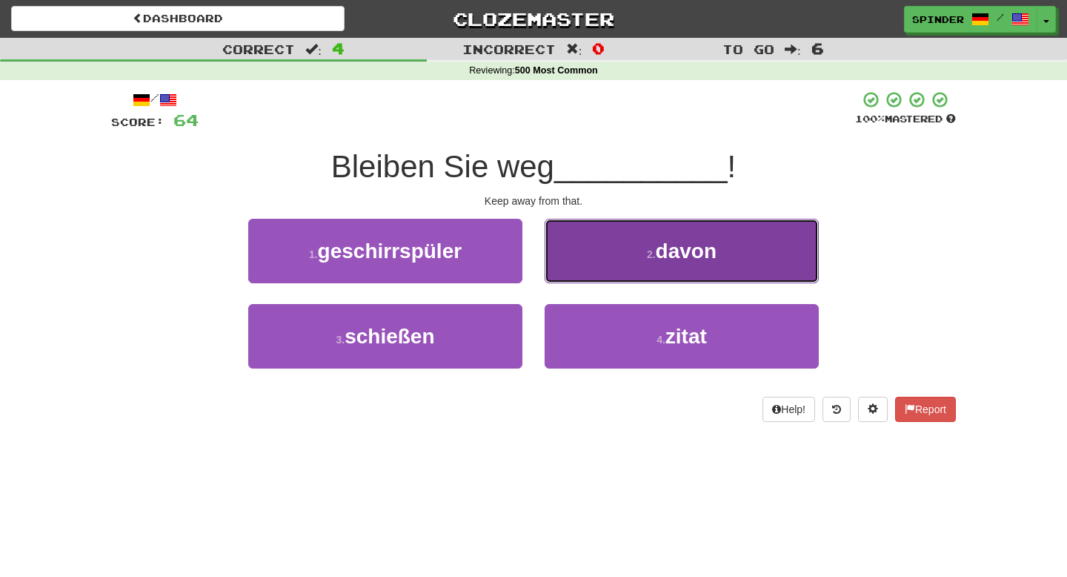
click at [552, 274] on button "2 . davon" at bounding box center [682, 251] width 274 height 64
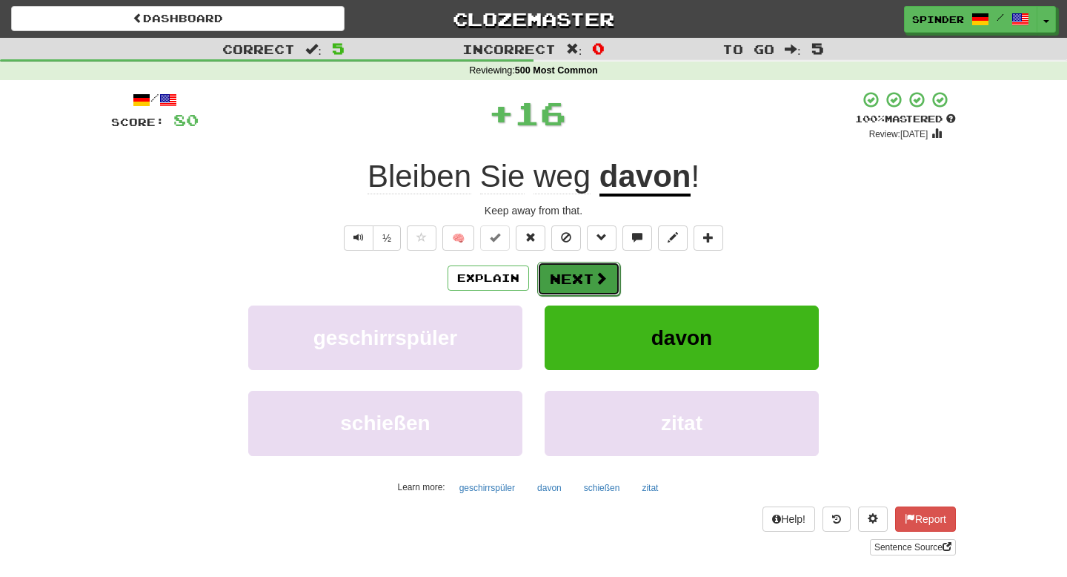
click at [553, 282] on button "Next" at bounding box center [578, 279] width 83 height 34
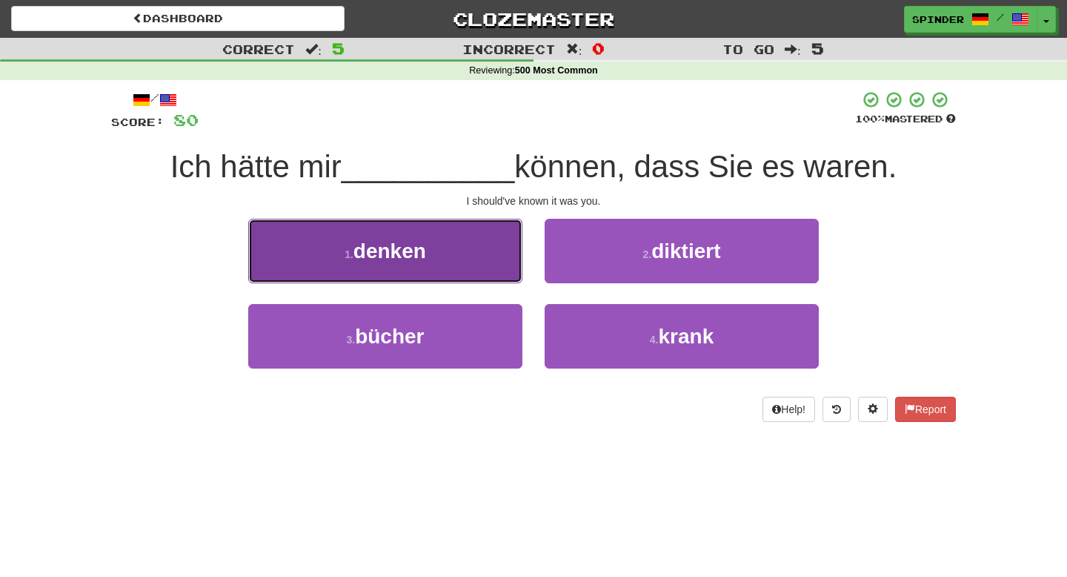
click at [502, 273] on button "1 . denken" at bounding box center [385, 251] width 274 height 64
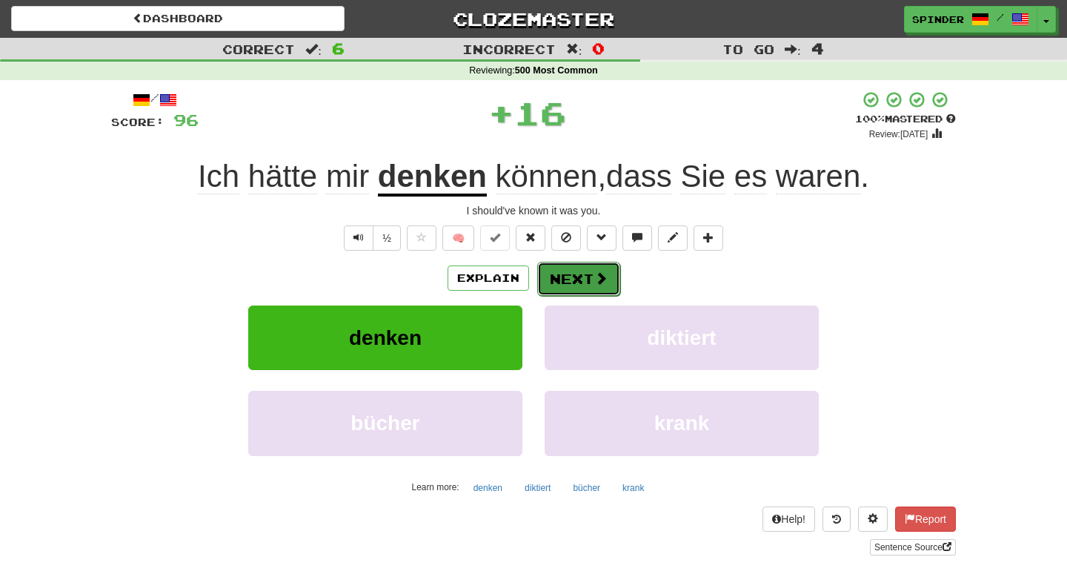
click at [572, 280] on button "Next" at bounding box center [578, 279] width 83 height 34
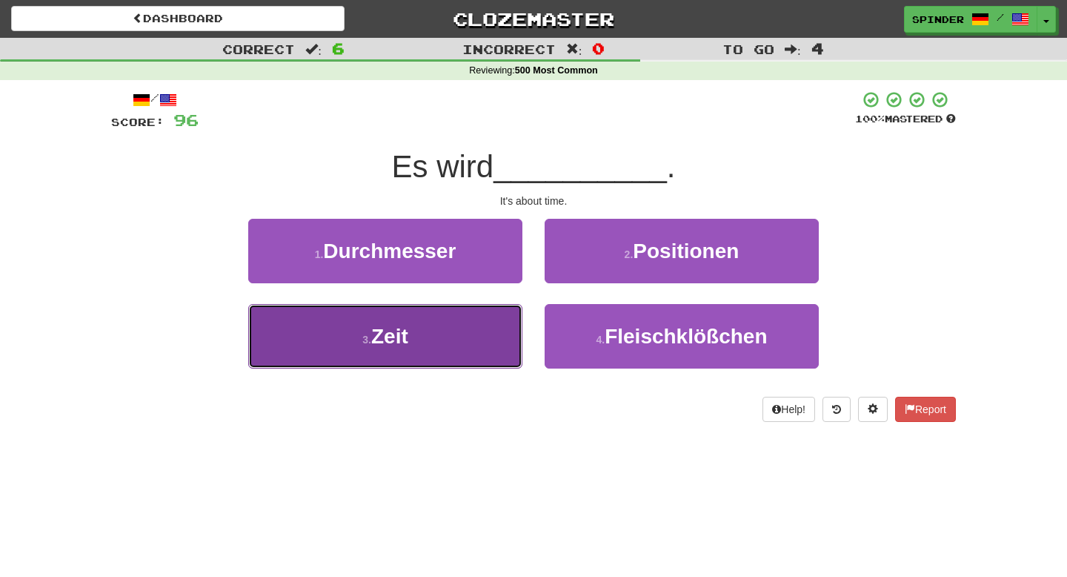
click at [485, 335] on button "3 . Zeit" at bounding box center [385, 336] width 274 height 64
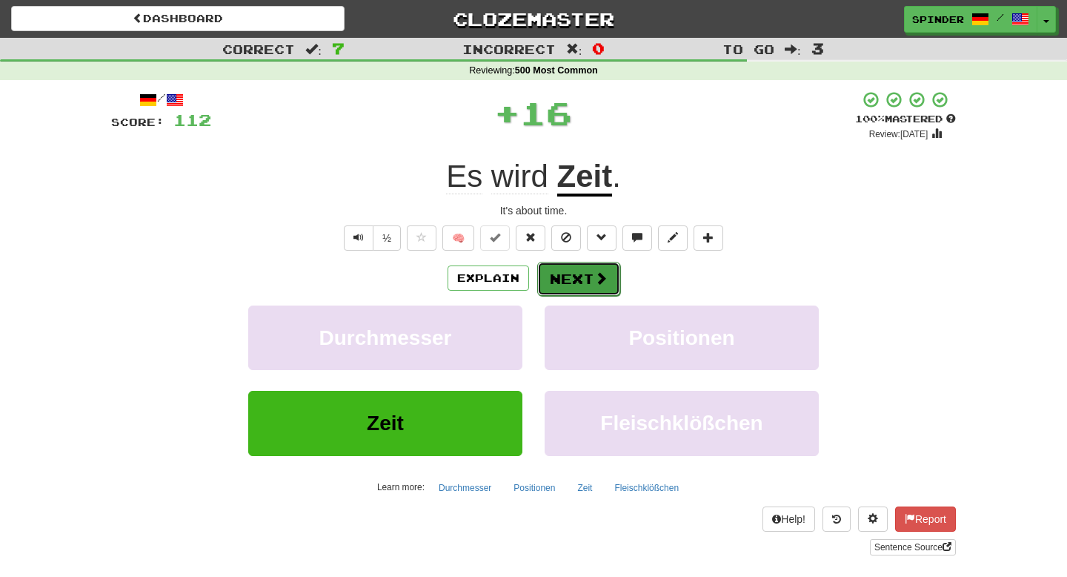
click at [569, 273] on button "Next" at bounding box center [578, 279] width 83 height 34
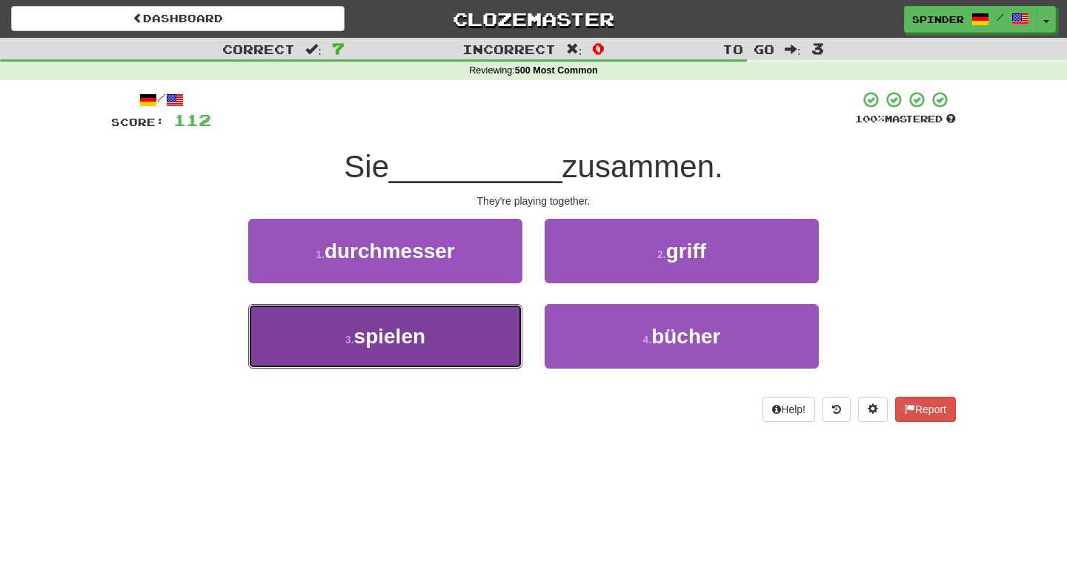
click at [486, 335] on button "3 . spielen" at bounding box center [385, 336] width 274 height 64
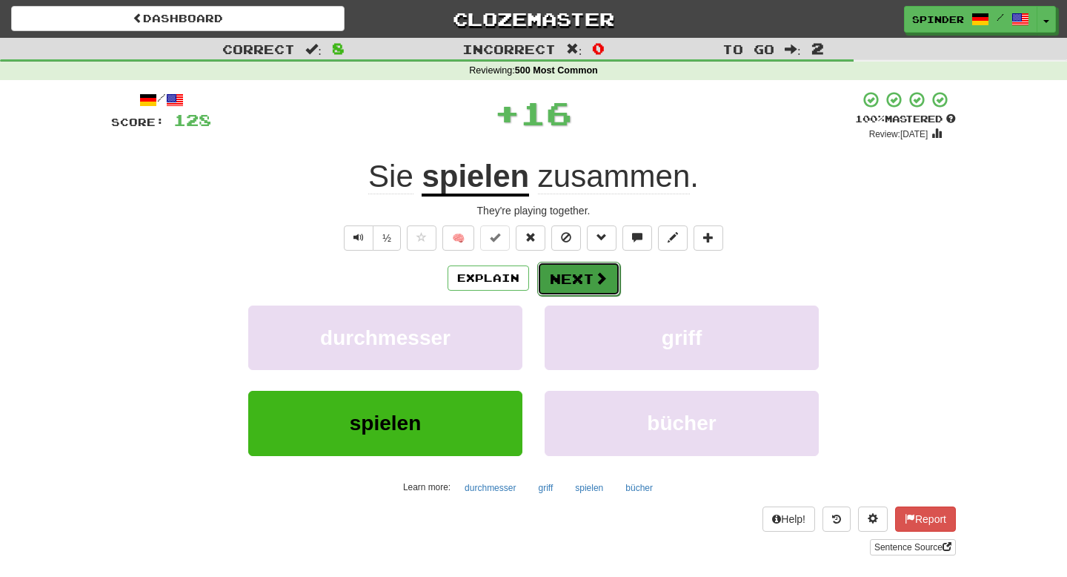
click at [583, 274] on button "Next" at bounding box center [578, 279] width 83 height 34
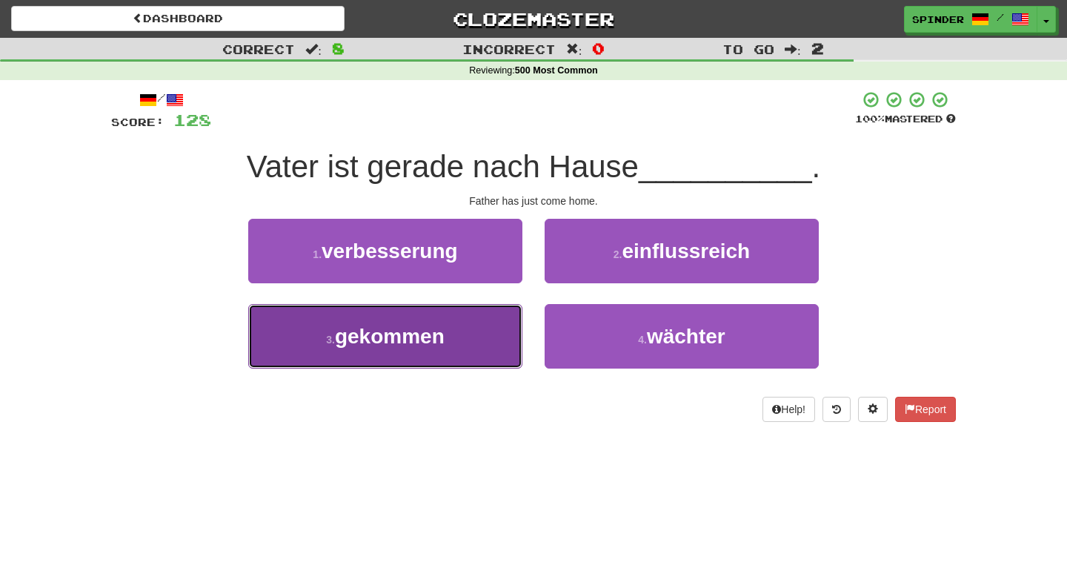
click at [511, 325] on button "3 . gekommen" at bounding box center [385, 336] width 274 height 64
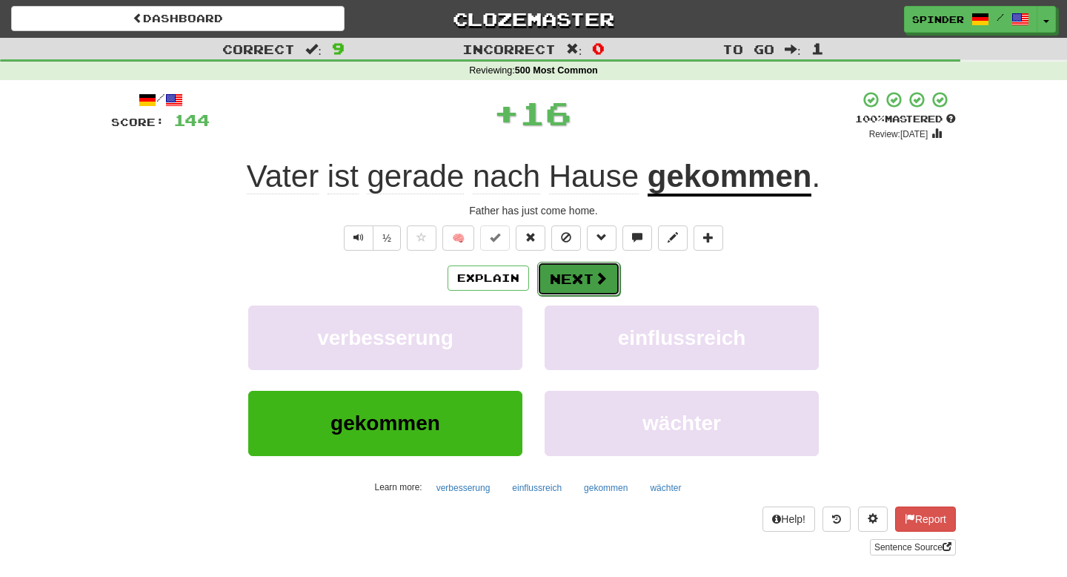
click at [583, 283] on button "Next" at bounding box center [578, 279] width 83 height 34
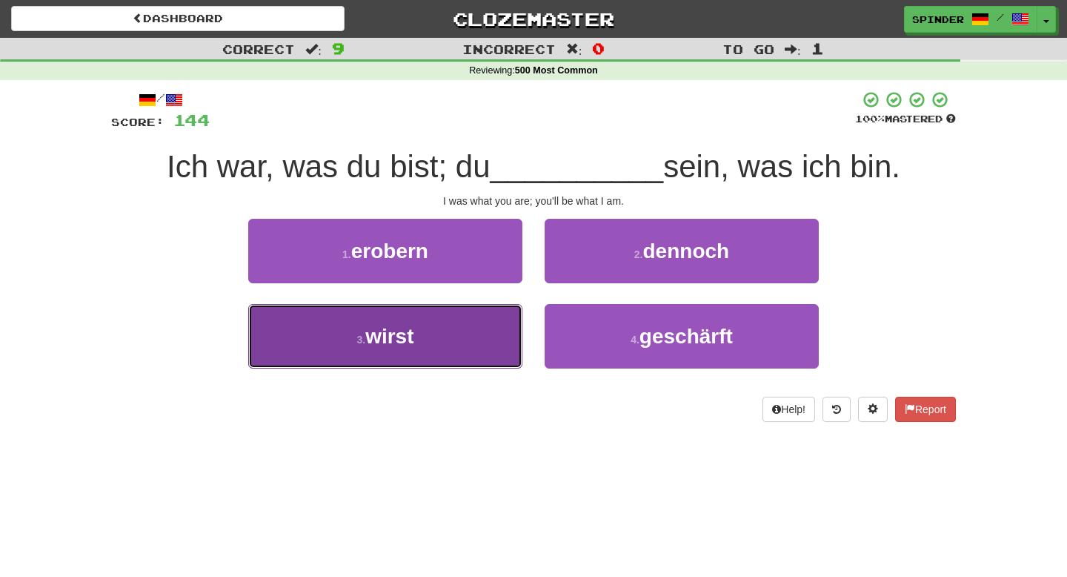
click at [506, 324] on button "3 . wirst" at bounding box center [385, 336] width 274 height 64
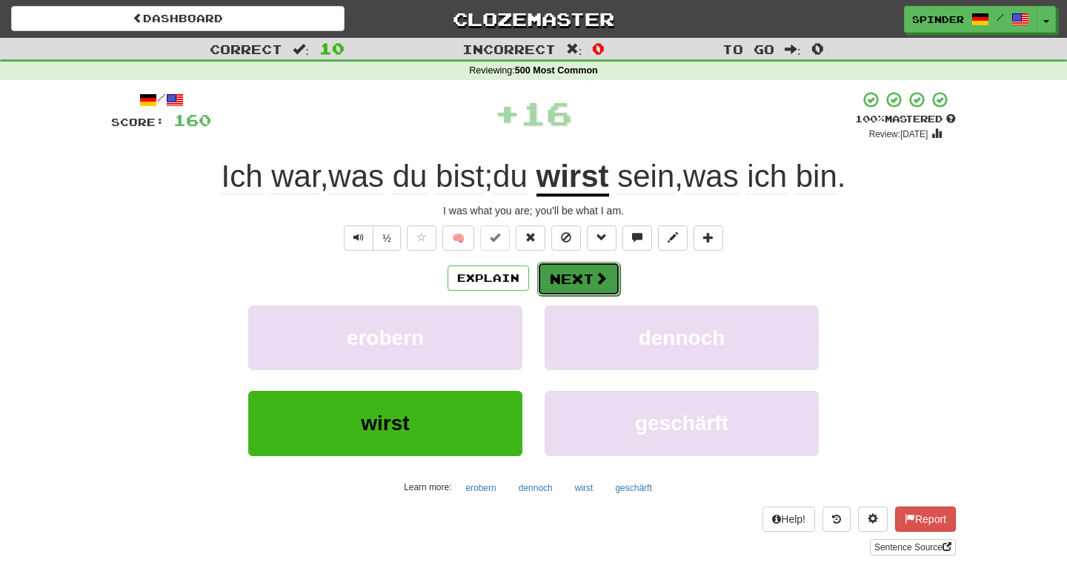
click at [579, 268] on button "Next" at bounding box center [578, 279] width 83 height 34
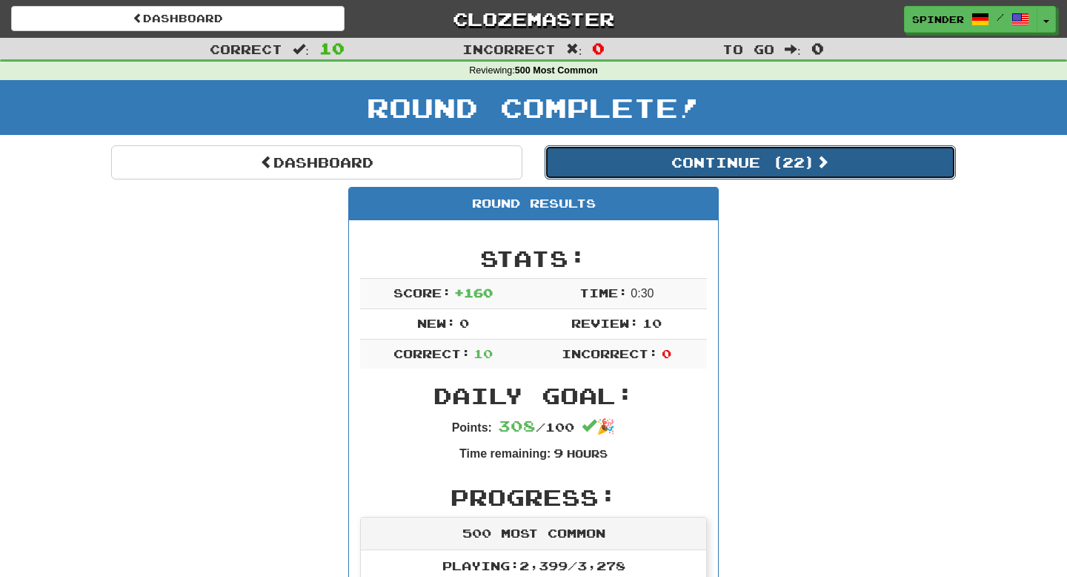
click at [689, 160] on button "Continue ( 22 )" at bounding box center [750, 162] width 411 height 34
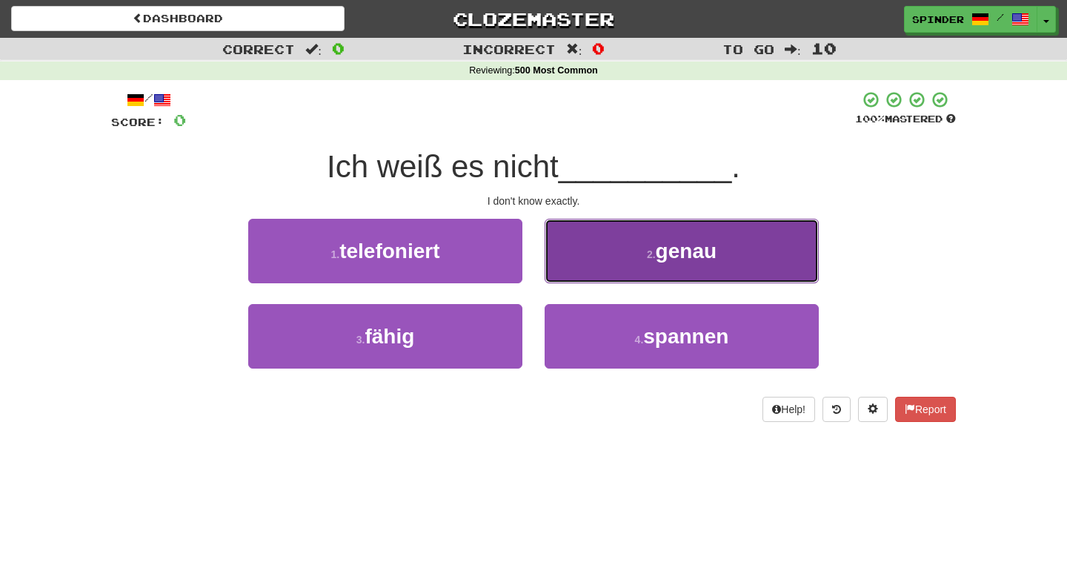
click at [594, 262] on button "2 . genau" at bounding box center [682, 251] width 274 height 64
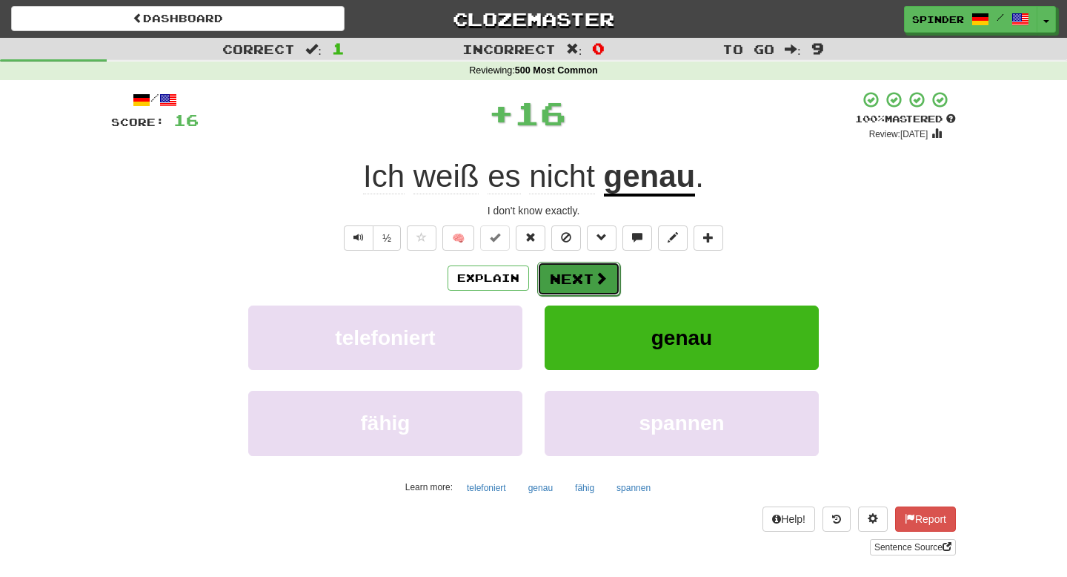
click at [577, 282] on button "Next" at bounding box center [578, 279] width 83 height 34
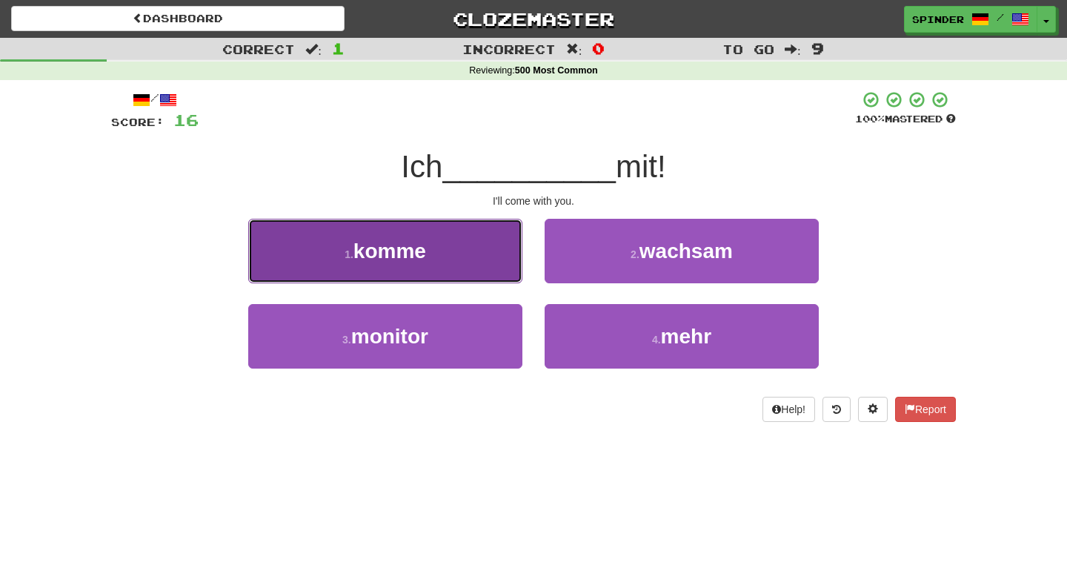
click at [493, 265] on button "1 . komme" at bounding box center [385, 251] width 274 height 64
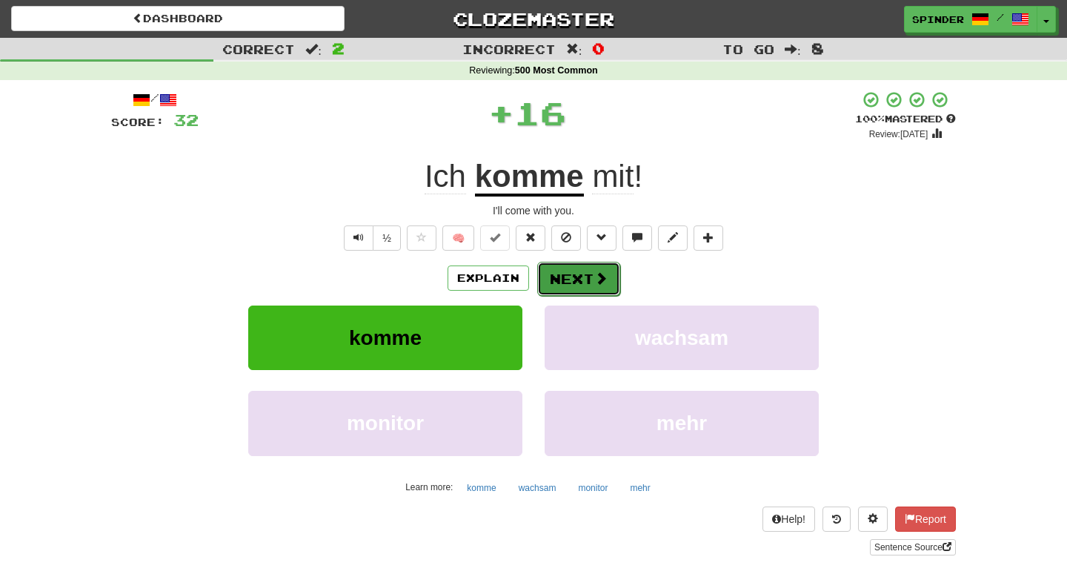
click at [559, 278] on button "Next" at bounding box center [578, 279] width 83 height 34
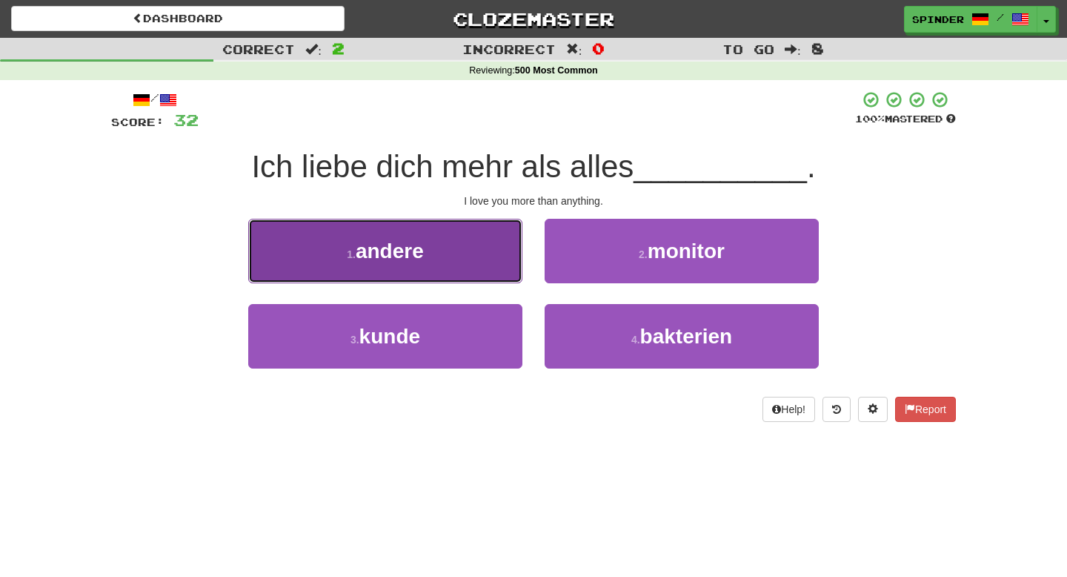
click at [477, 263] on button "1 . andere" at bounding box center [385, 251] width 274 height 64
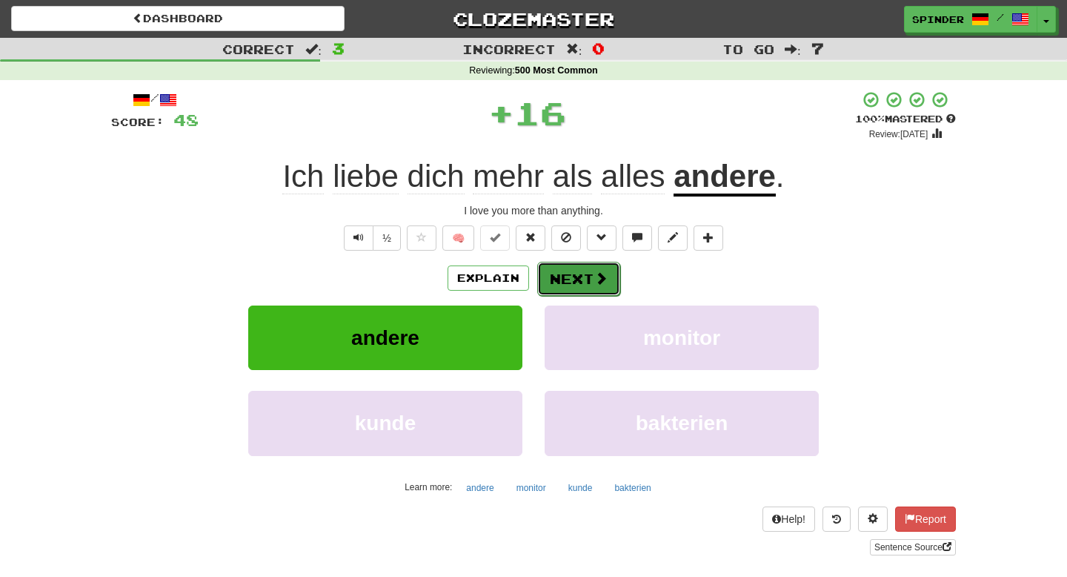
click at [554, 275] on button "Next" at bounding box center [578, 279] width 83 height 34
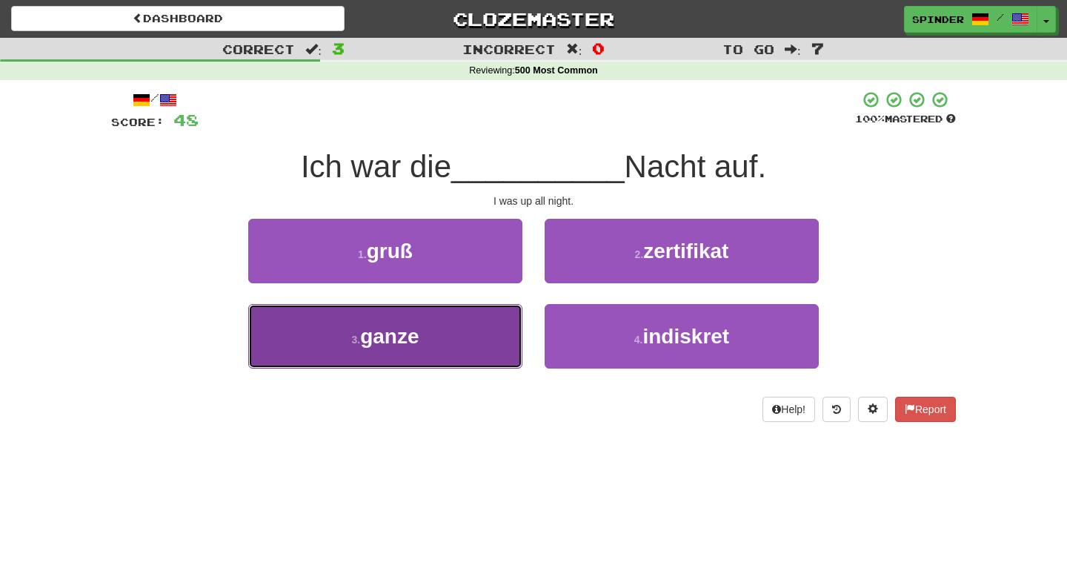
click at [502, 318] on button "3 . ganze" at bounding box center [385, 336] width 274 height 64
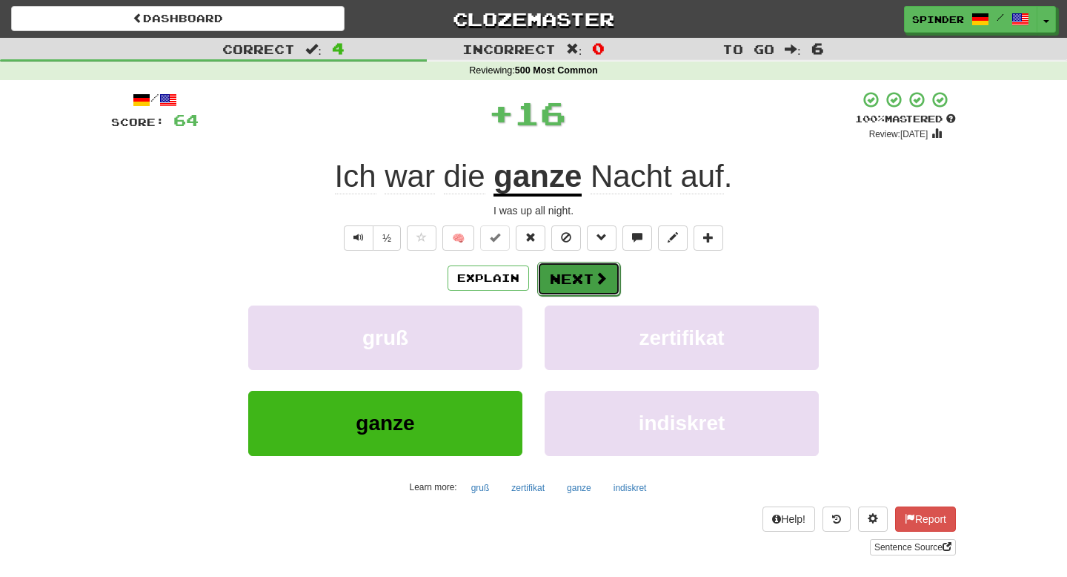
click at [575, 283] on button "Next" at bounding box center [578, 279] width 83 height 34
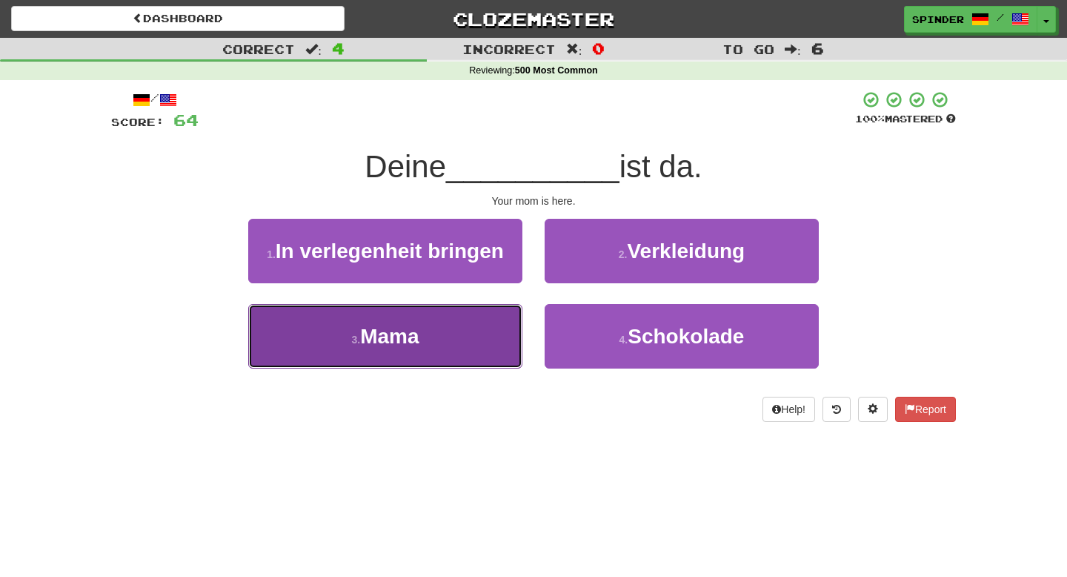
click at [476, 343] on button "3 . Mama" at bounding box center [385, 336] width 274 height 64
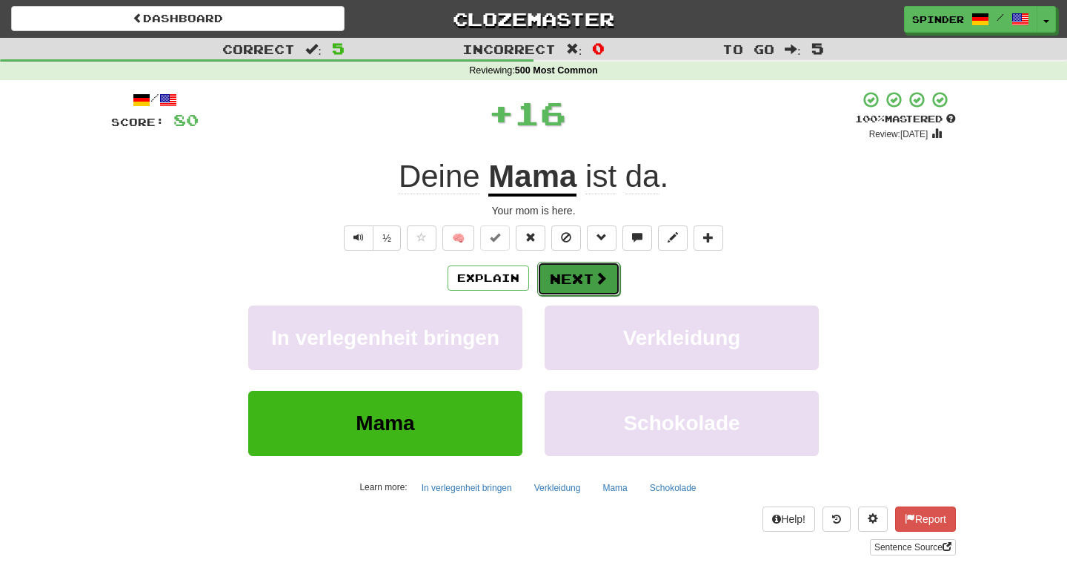
click at [573, 276] on button "Next" at bounding box center [578, 279] width 83 height 34
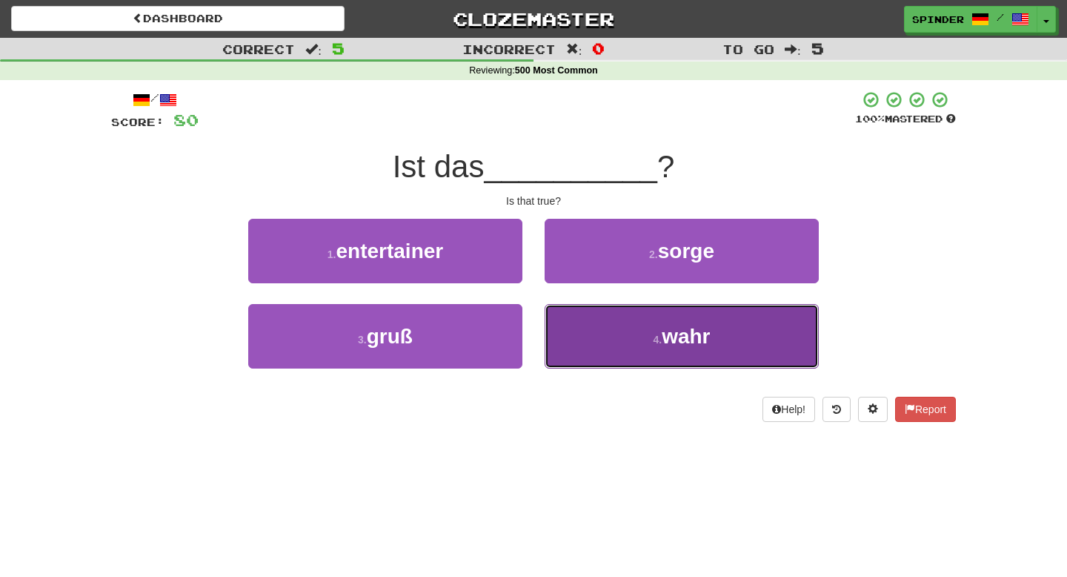
click at [574, 309] on button "4 . wahr" at bounding box center [682, 336] width 274 height 64
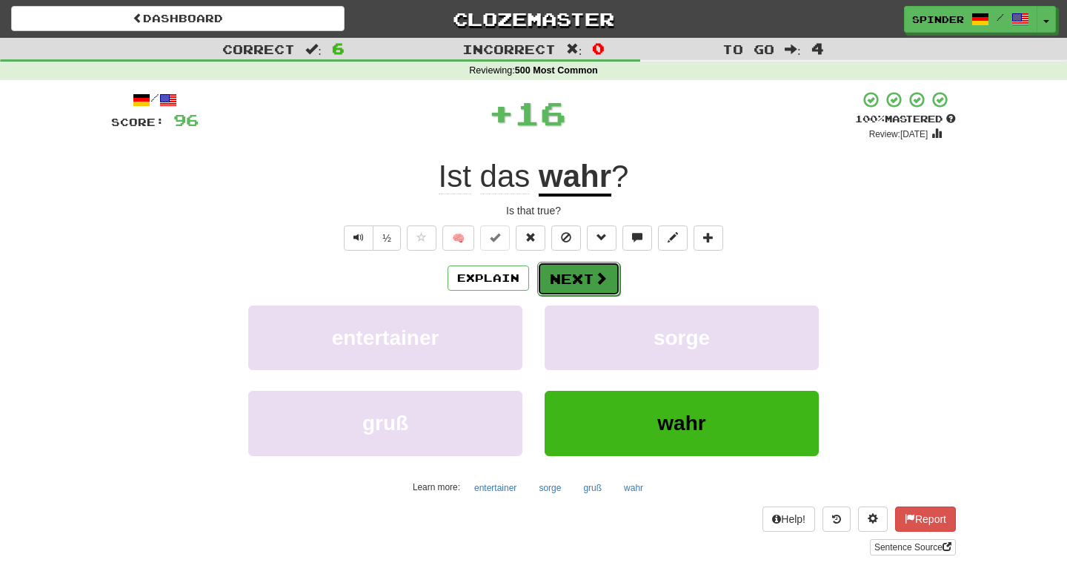
click at [583, 282] on button "Next" at bounding box center [578, 279] width 83 height 34
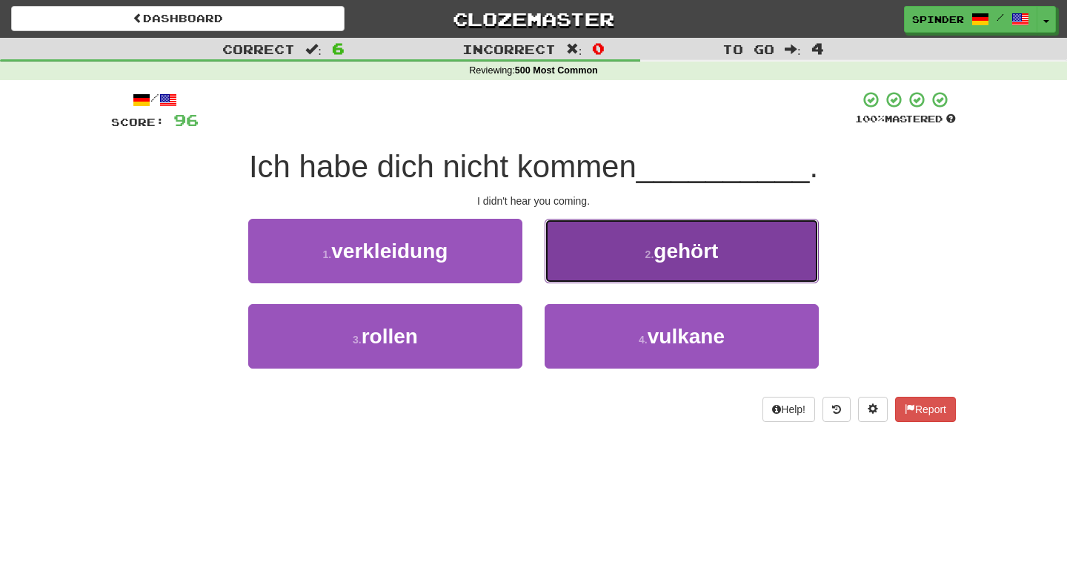
click at [586, 275] on button "2 . gehört" at bounding box center [682, 251] width 274 height 64
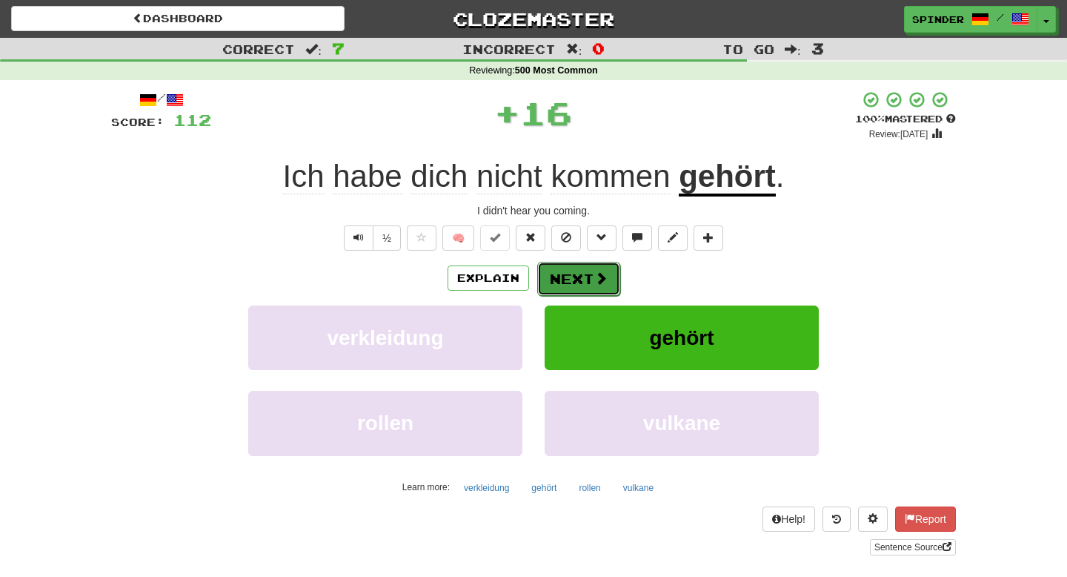
click at [585, 275] on button "Next" at bounding box center [578, 279] width 83 height 34
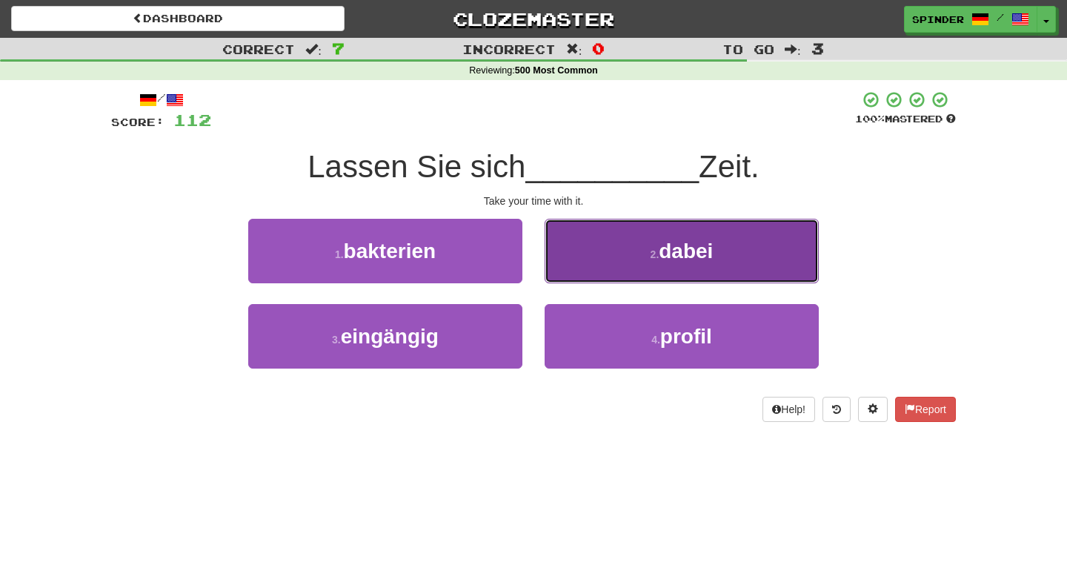
click at [584, 271] on button "2 . dabei" at bounding box center [682, 251] width 274 height 64
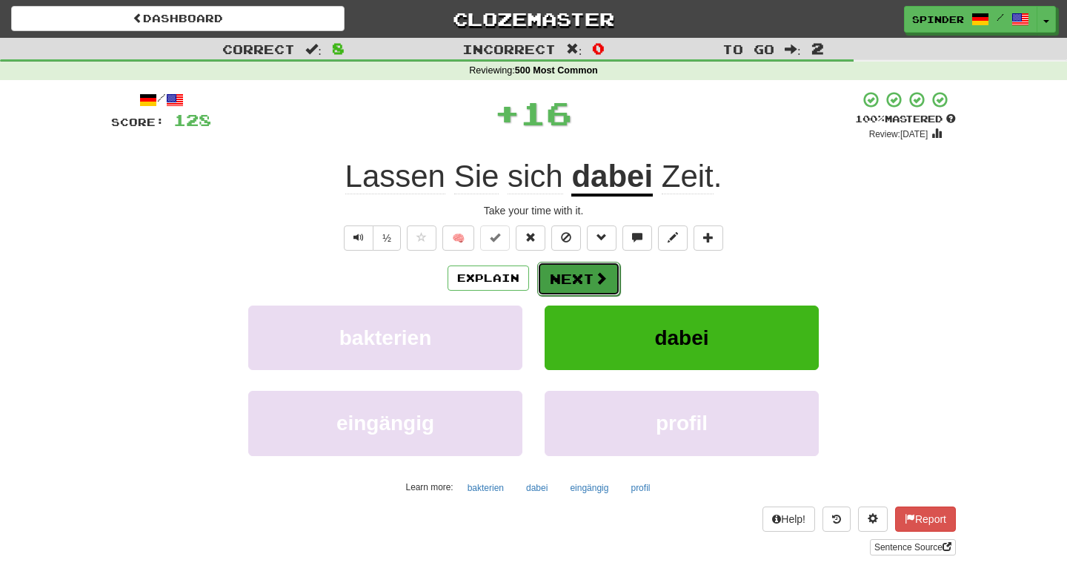
click at [577, 282] on button "Next" at bounding box center [578, 279] width 83 height 34
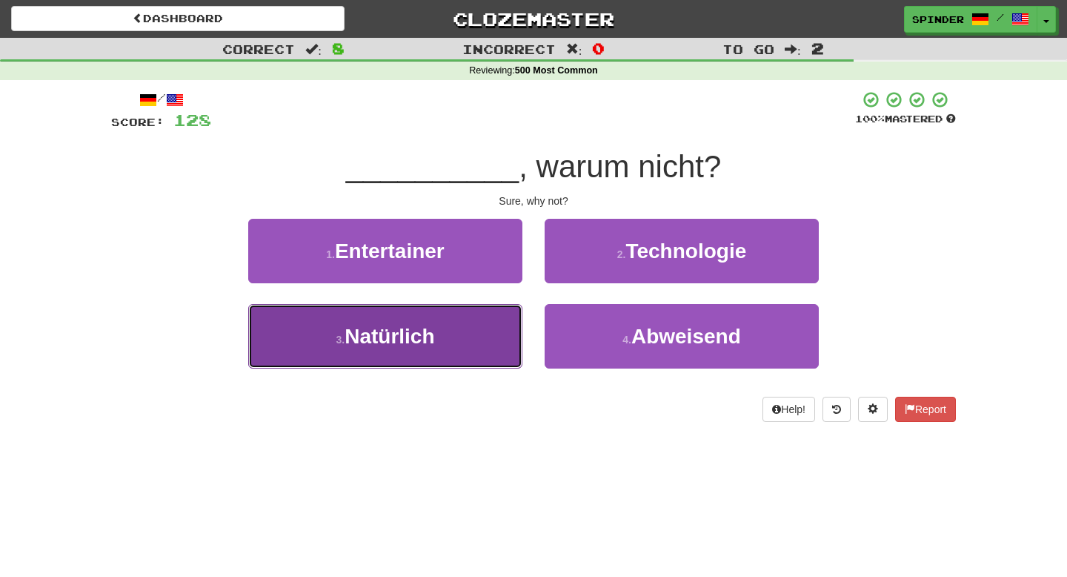
click at [506, 325] on button "3 . Natürlich" at bounding box center [385, 336] width 274 height 64
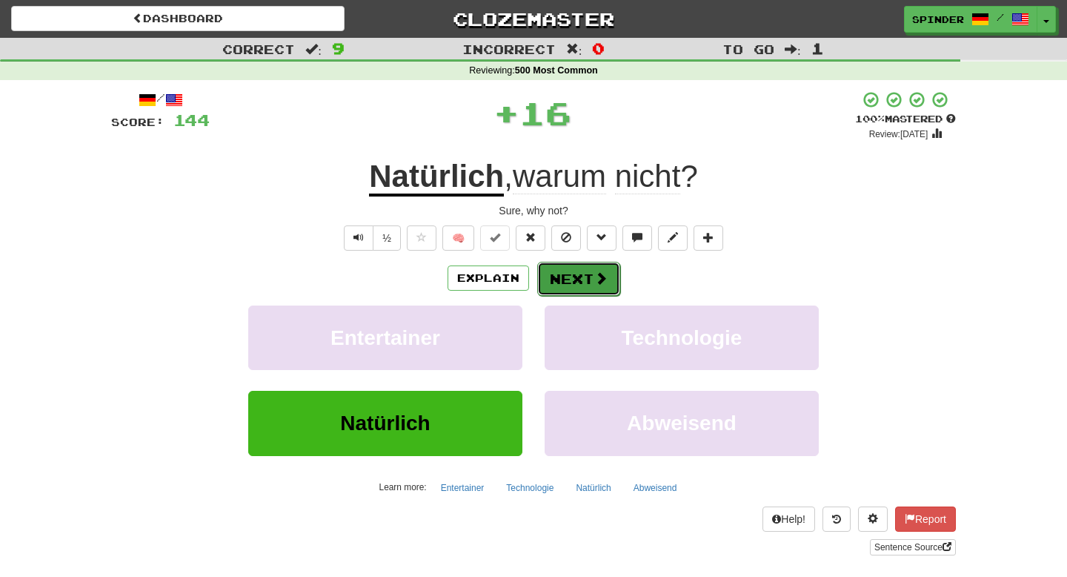
click at [587, 274] on button "Next" at bounding box center [578, 279] width 83 height 34
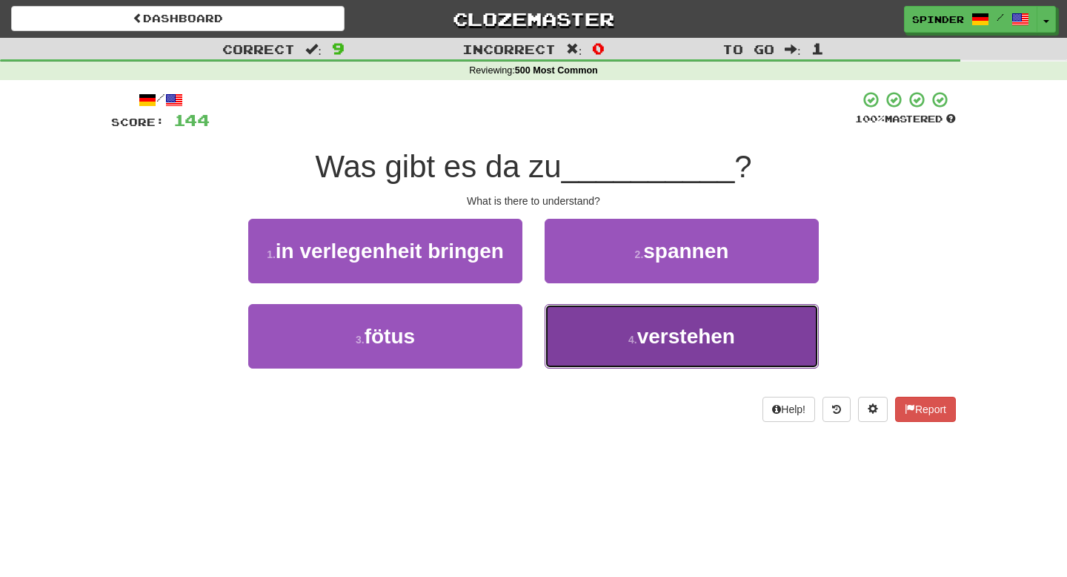
click at [581, 314] on button "4 . verstehen" at bounding box center [682, 336] width 274 height 64
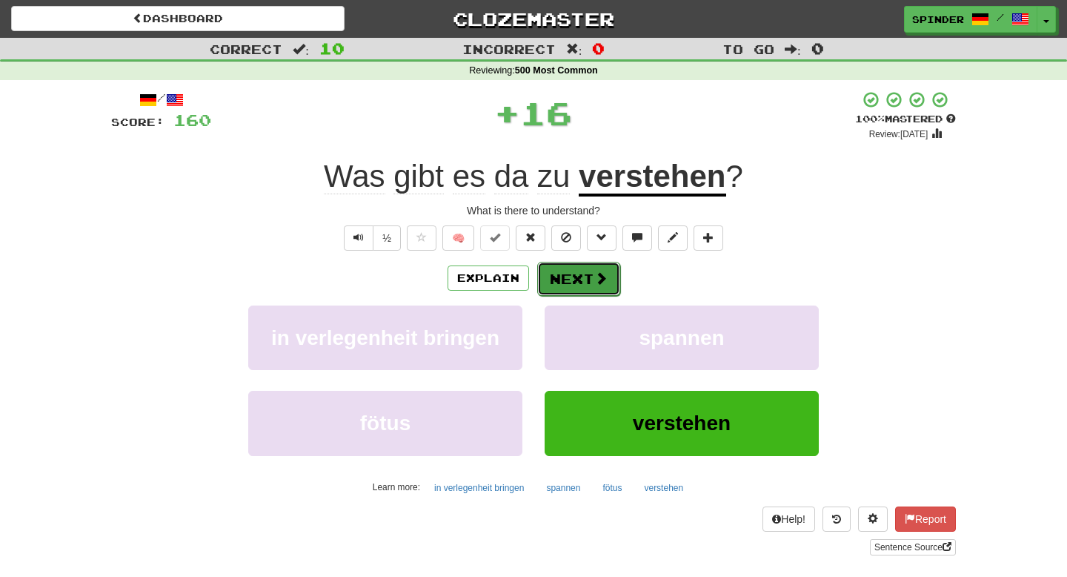
click at [585, 291] on button "Next" at bounding box center [578, 279] width 83 height 34
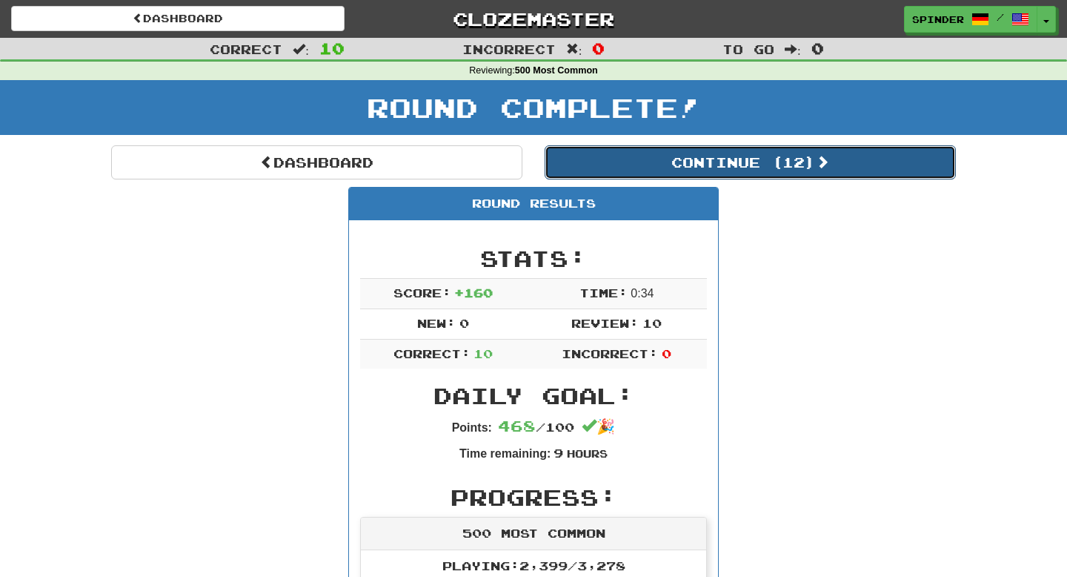
click at [717, 169] on button "Continue ( 12 )" at bounding box center [750, 162] width 411 height 34
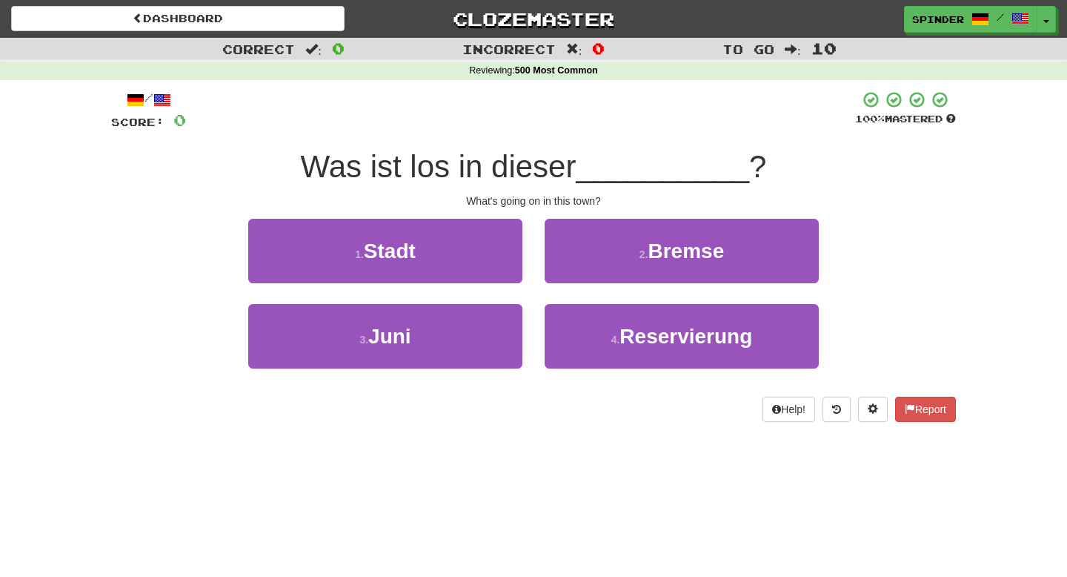
click at [536, 270] on div "2 . Bremse" at bounding box center [682, 261] width 297 height 85
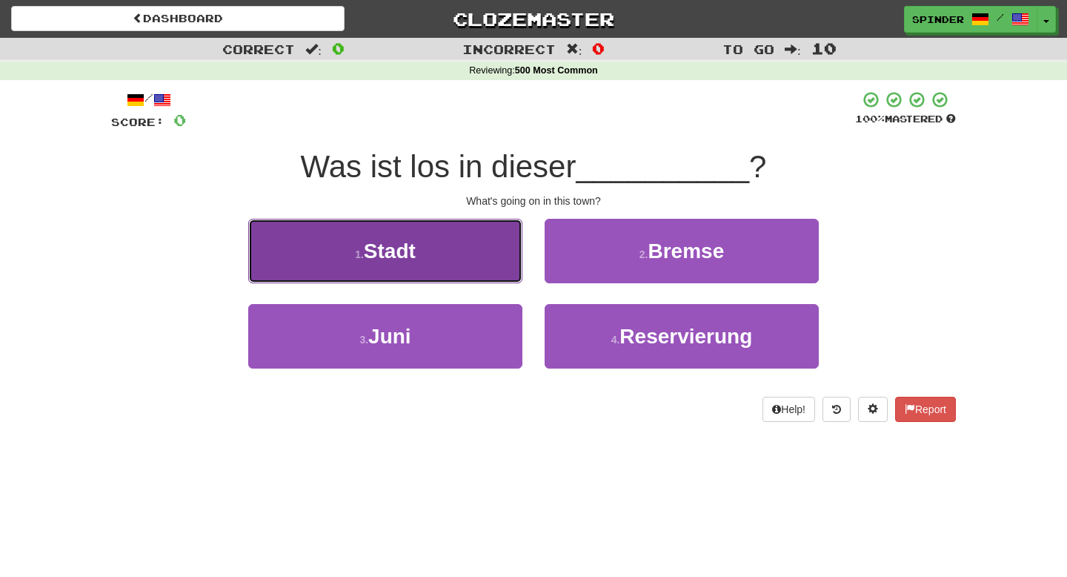
click at [483, 265] on button "1 . Stadt" at bounding box center [385, 251] width 274 height 64
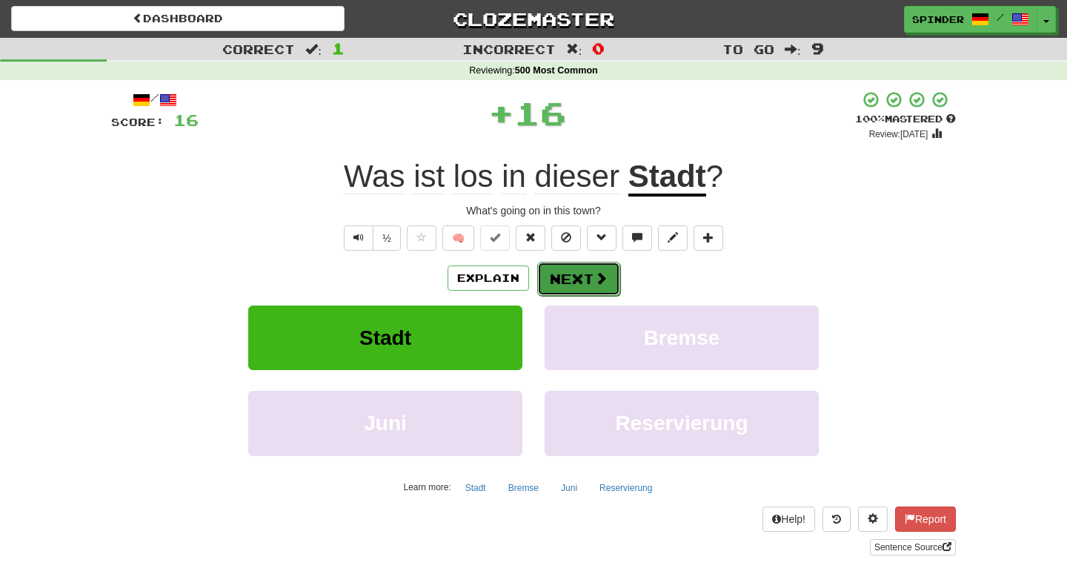
click at [584, 278] on button "Next" at bounding box center [578, 279] width 83 height 34
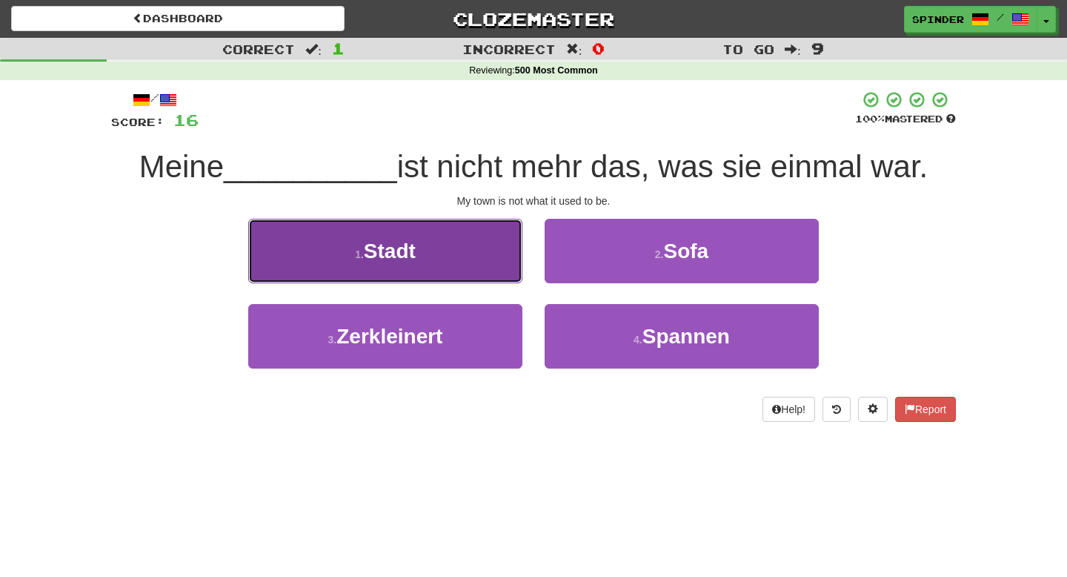
click at [503, 256] on button "1 . Stadt" at bounding box center [385, 251] width 274 height 64
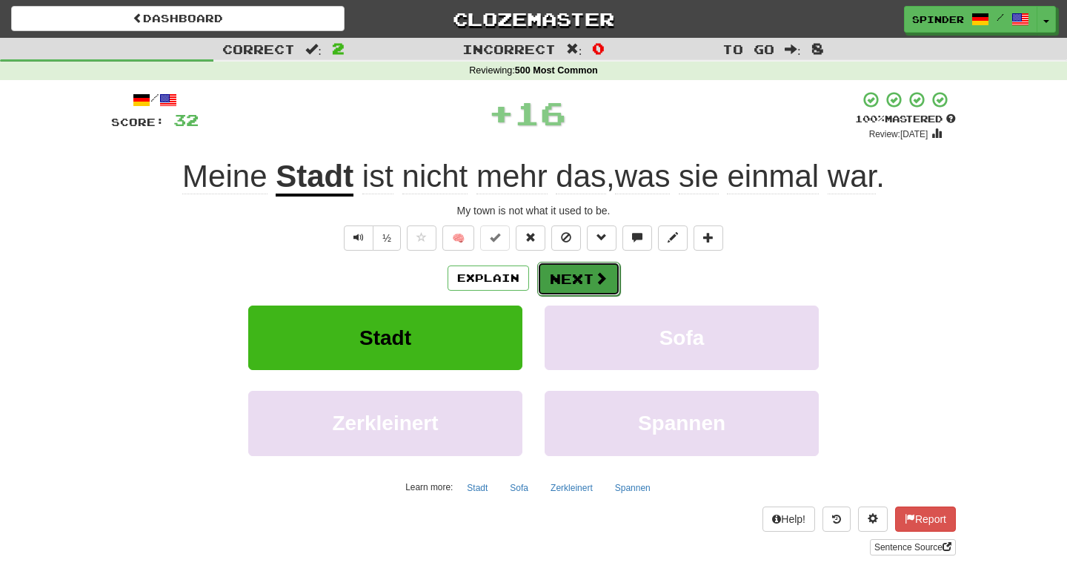
click at [574, 276] on button "Next" at bounding box center [578, 279] width 83 height 34
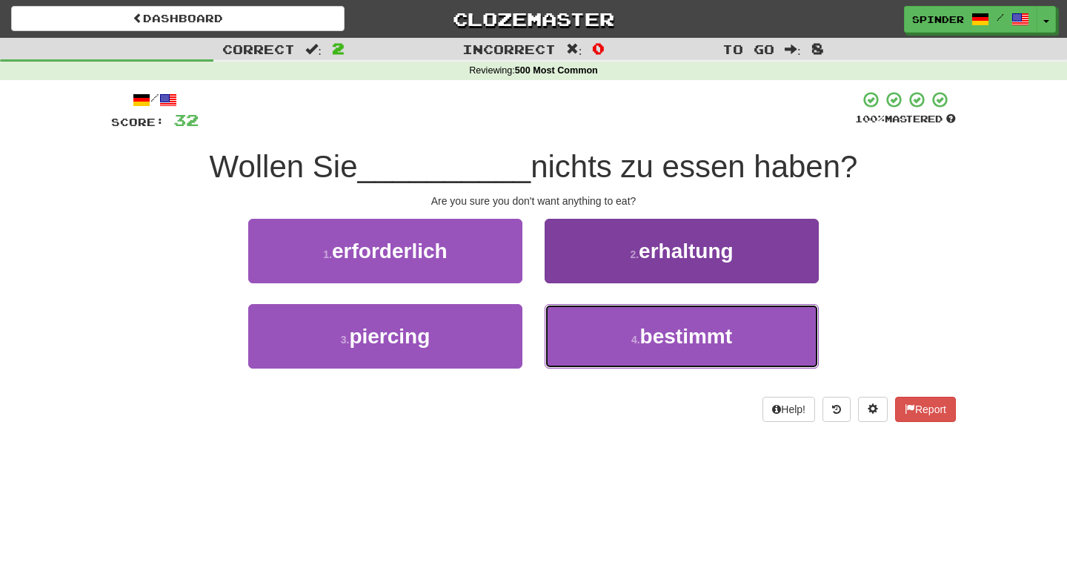
click at [572, 331] on button "4 . bestimmt" at bounding box center [682, 336] width 274 height 64
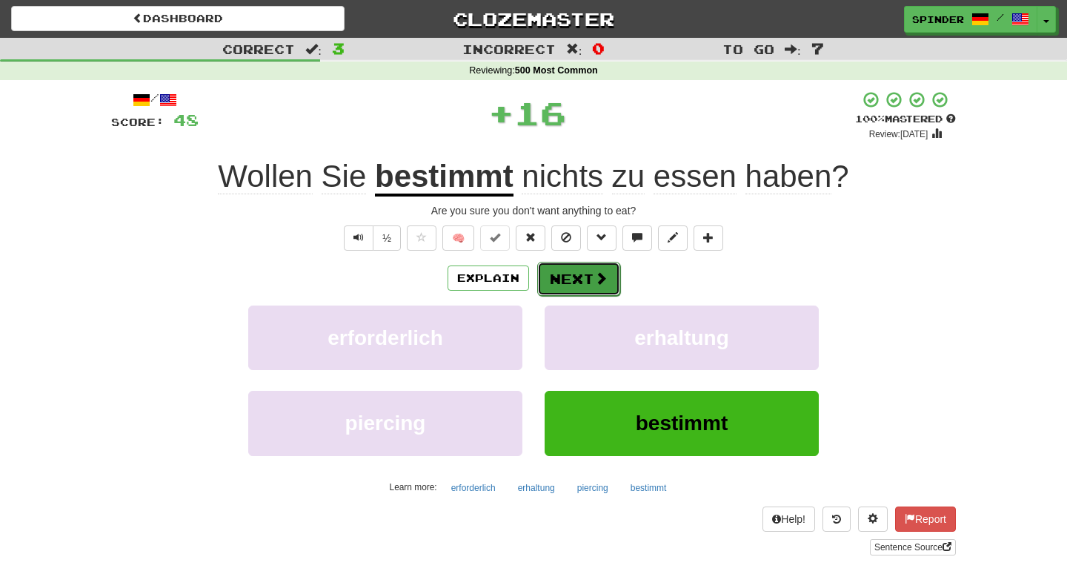
click at [581, 286] on button "Next" at bounding box center [578, 279] width 83 height 34
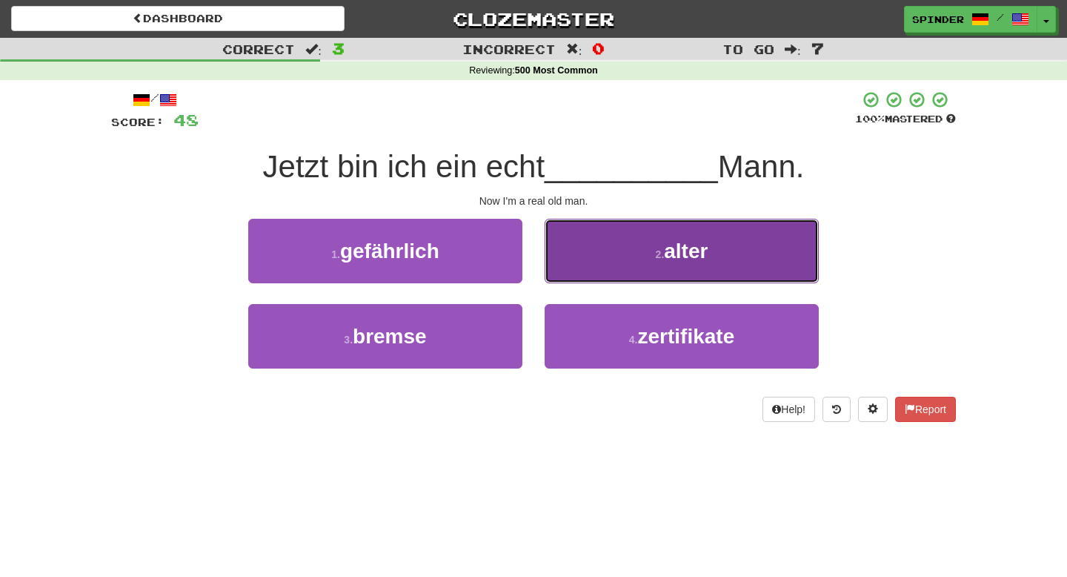
click at [588, 262] on button "2 . alter" at bounding box center [682, 251] width 274 height 64
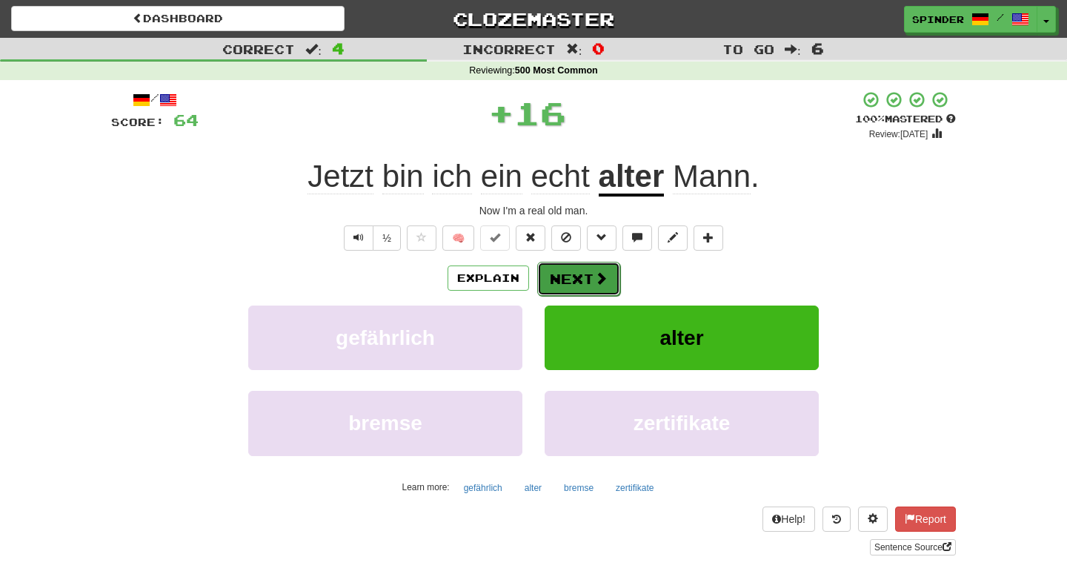
click at [563, 282] on button "Next" at bounding box center [578, 279] width 83 height 34
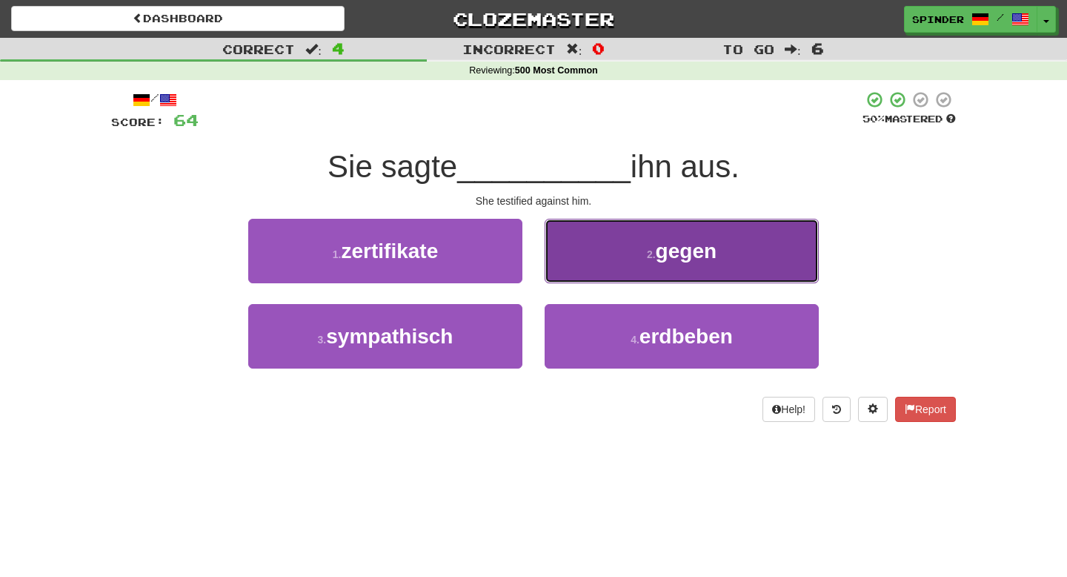
click at [564, 275] on button "2 . gegen" at bounding box center [682, 251] width 274 height 64
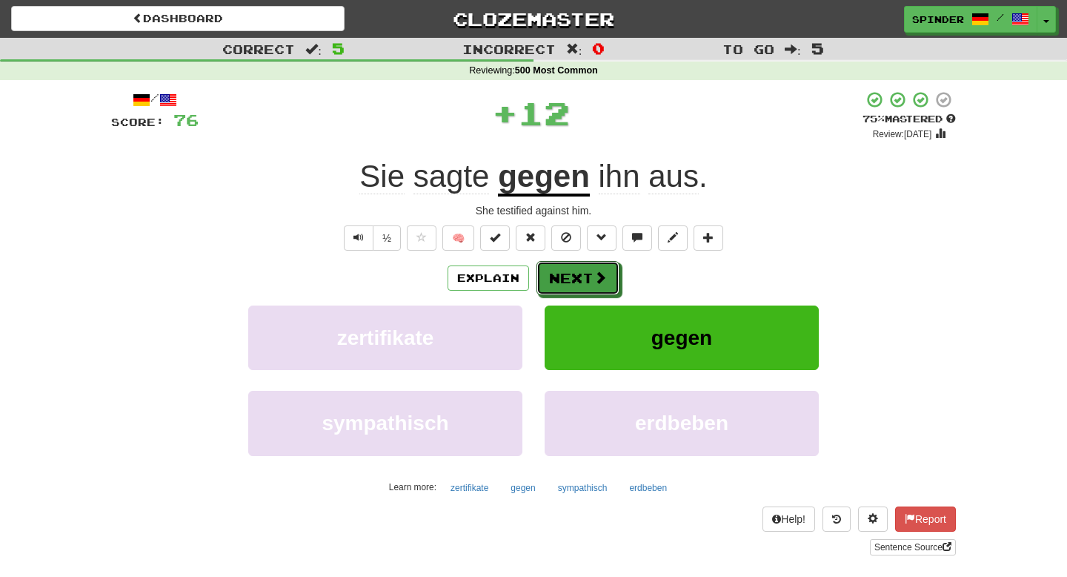
click at [564, 276] on button "Next" at bounding box center [578, 278] width 83 height 34
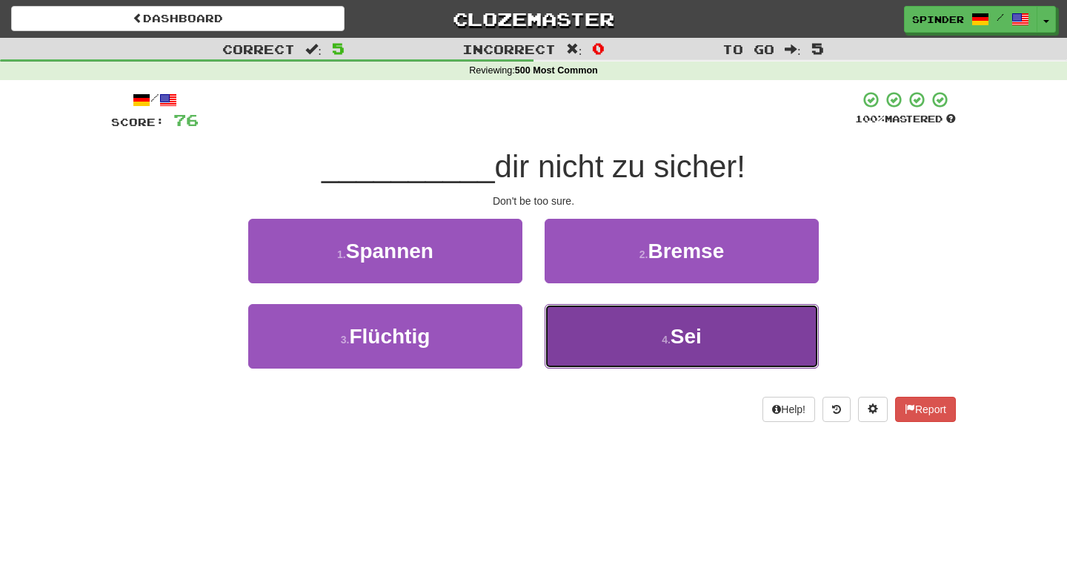
click at [557, 336] on button "4 . Sei" at bounding box center [682, 336] width 274 height 64
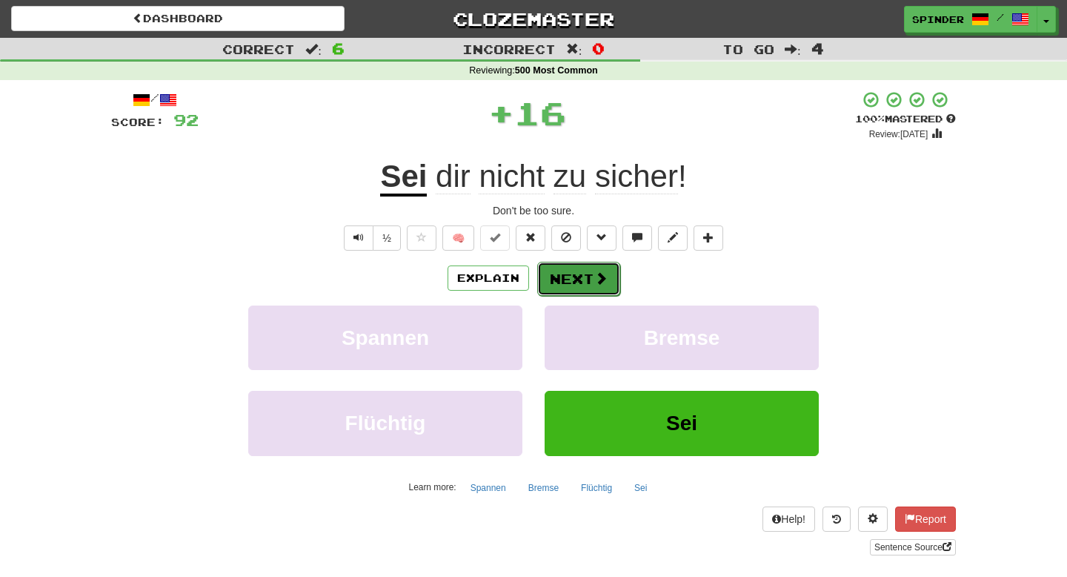
click at [566, 286] on button "Next" at bounding box center [578, 279] width 83 height 34
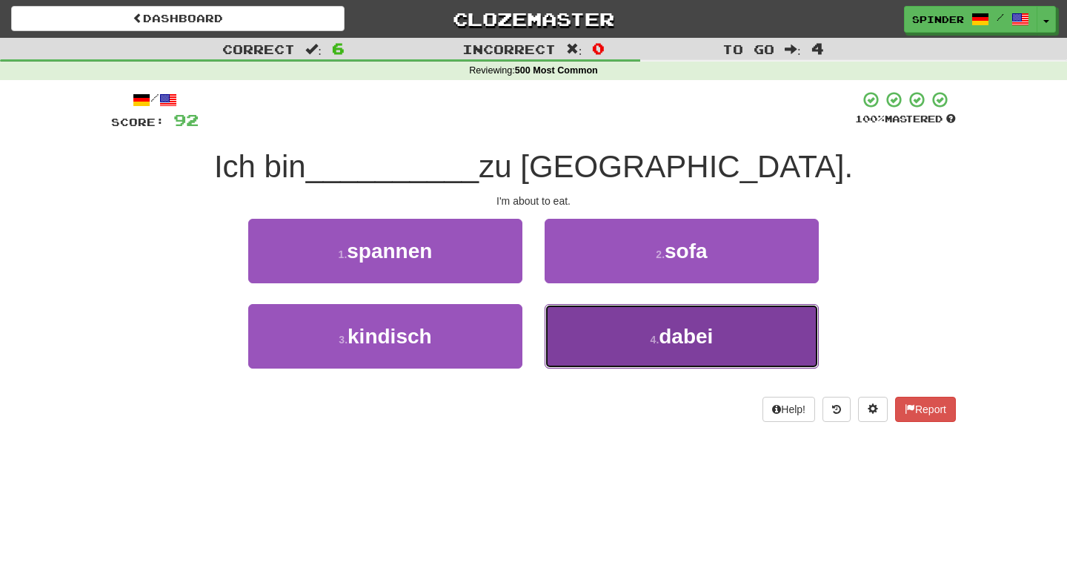
click at [573, 327] on button "4 . dabei" at bounding box center [682, 336] width 274 height 64
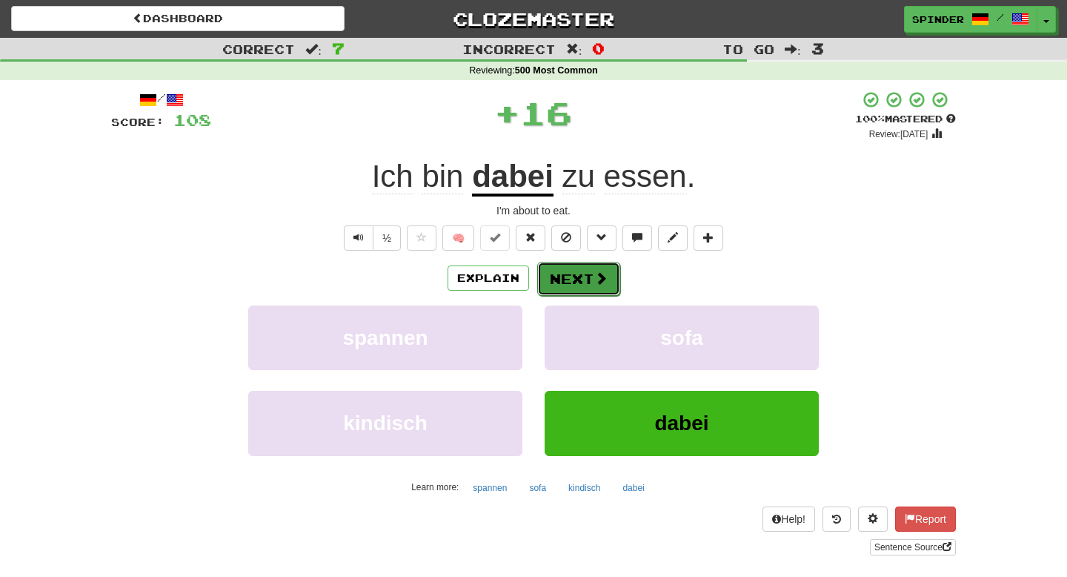
click at [580, 277] on button "Next" at bounding box center [578, 279] width 83 height 34
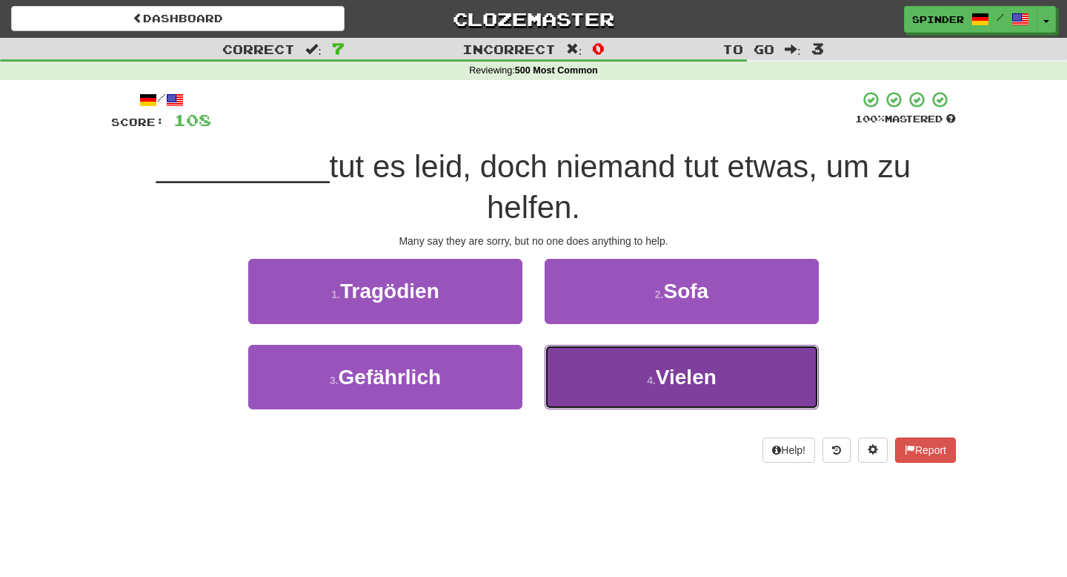
click at [581, 380] on button "4 . Vielen" at bounding box center [682, 377] width 274 height 64
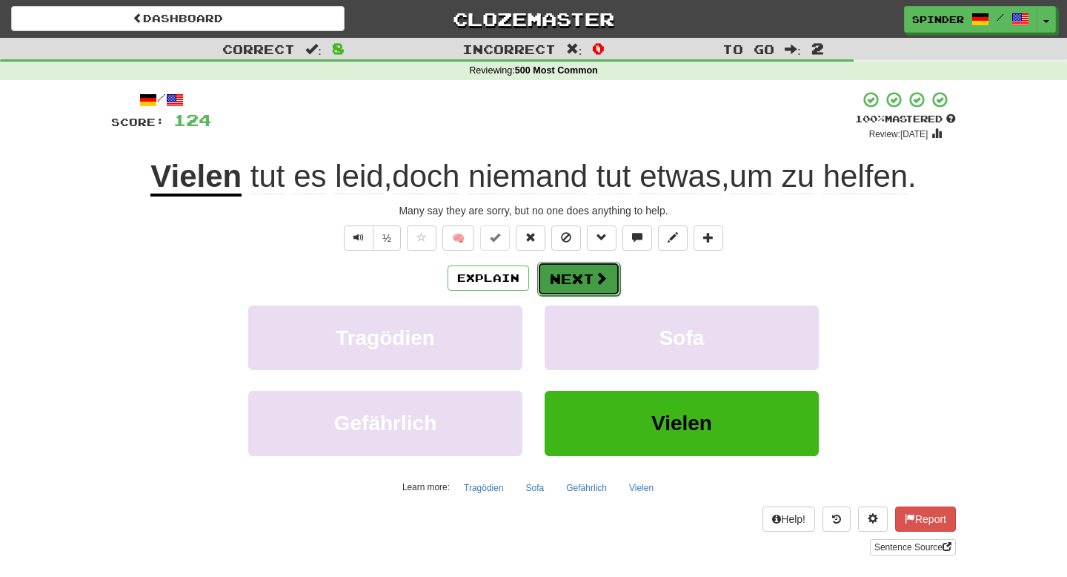
click at [580, 279] on button "Next" at bounding box center [578, 279] width 83 height 34
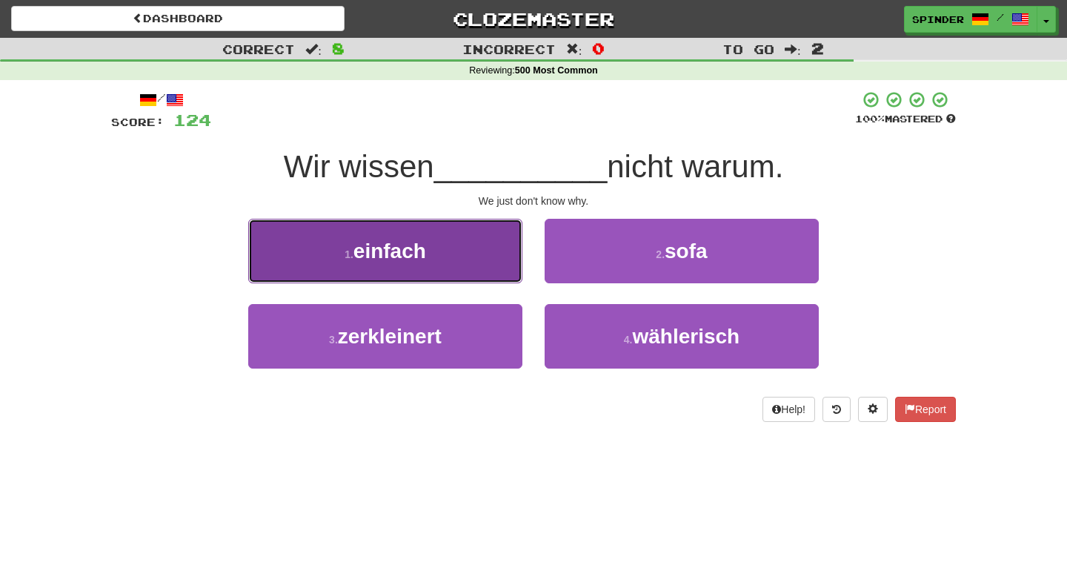
click at [494, 273] on button "1 . einfach" at bounding box center [385, 251] width 274 height 64
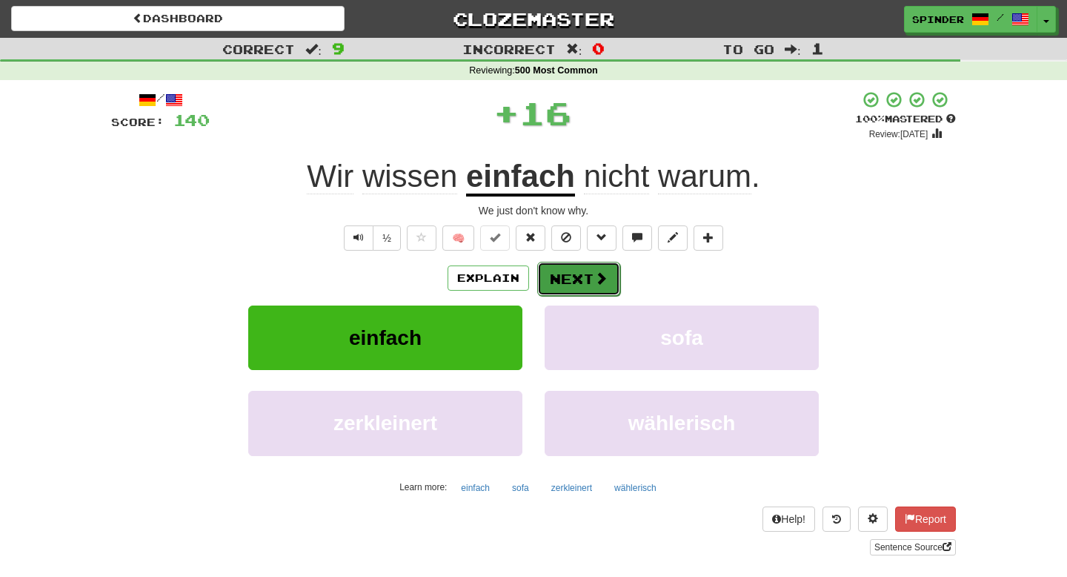
click at [568, 279] on button "Next" at bounding box center [578, 279] width 83 height 34
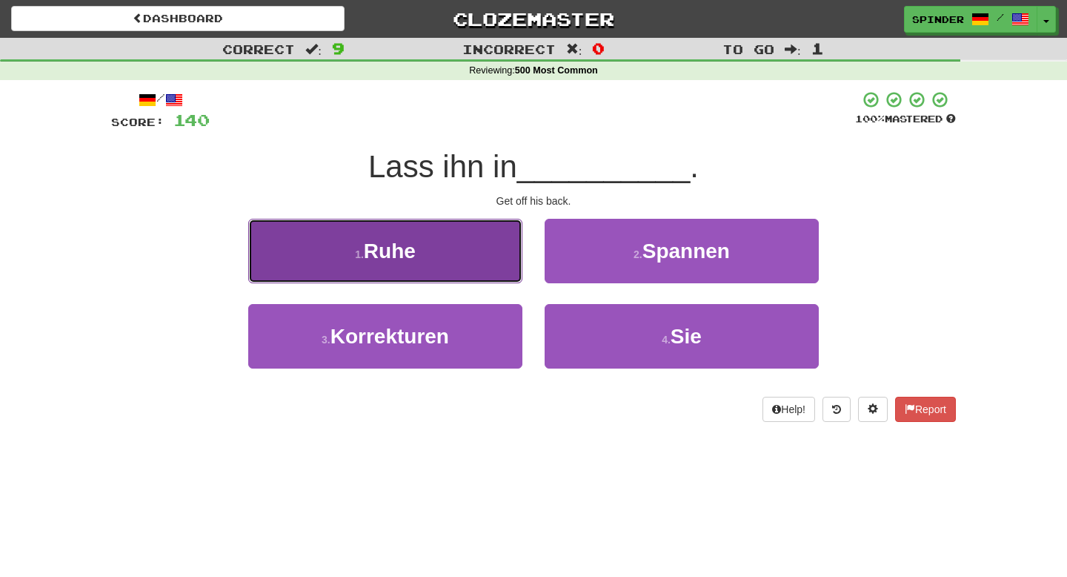
click at [483, 259] on button "1 . Ruhe" at bounding box center [385, 251] width 274 height 64
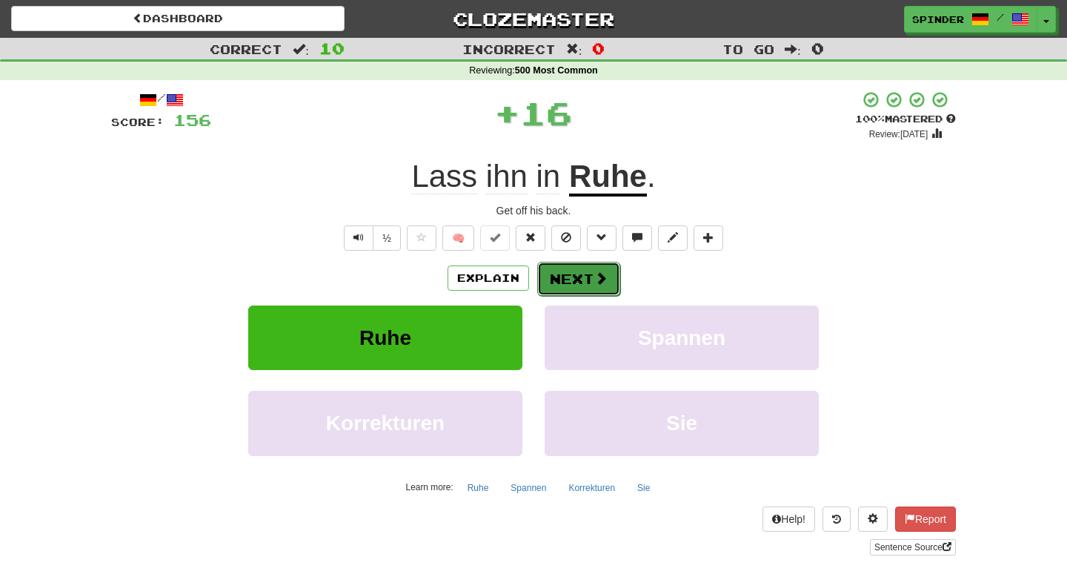
click at [568, 276] on button "Next" at bounding box center [578, 279] width 83 height 34
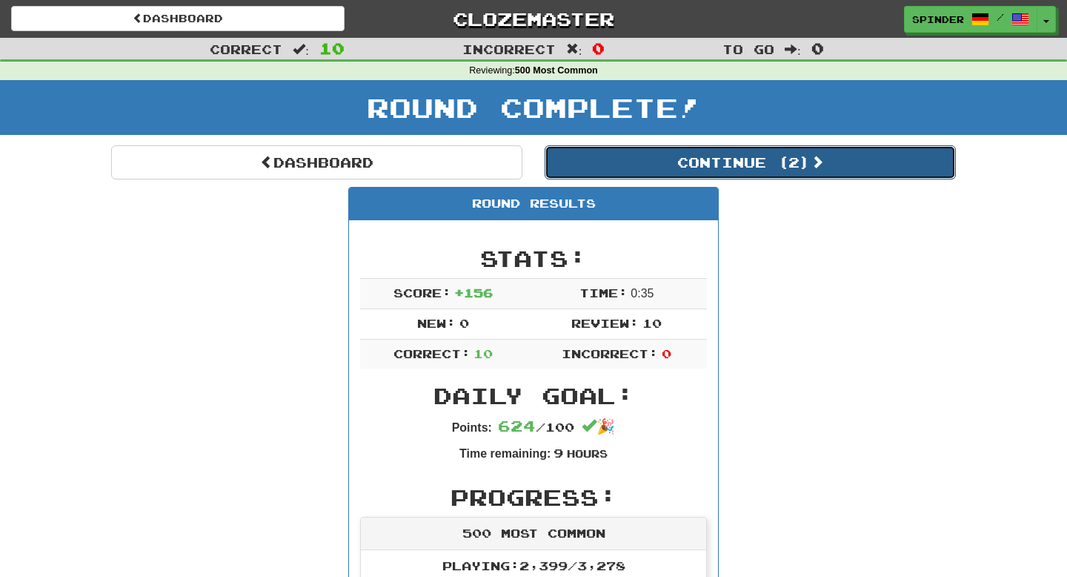
click at [669, 157] on button "Continue ( 2 )" at bounding box center [750, 162] width 411 height 34
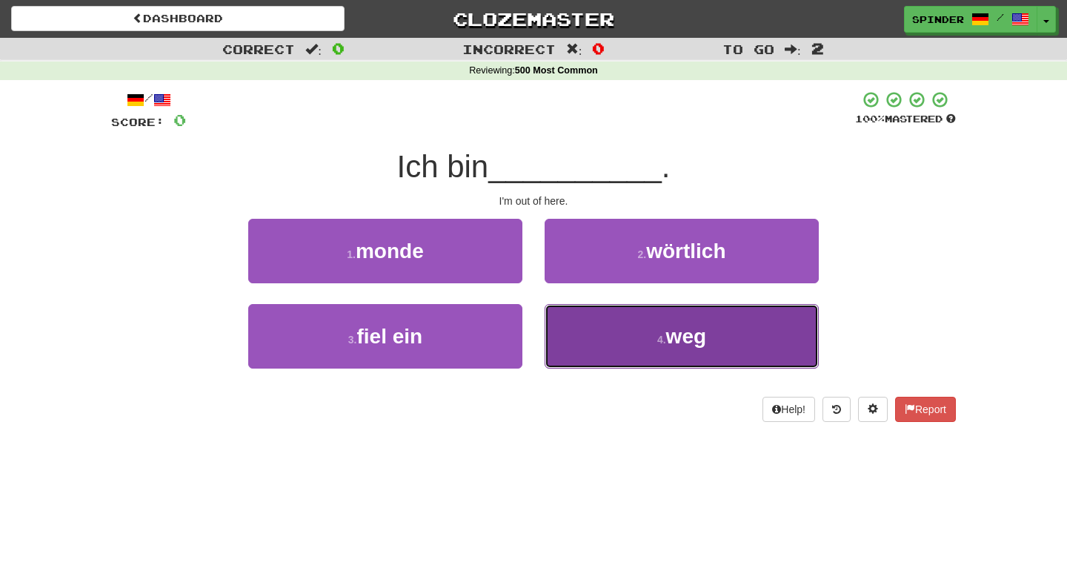
click at [592, 325] on button "4 . weg" at bounding box center [682, 336] width 274 height 64
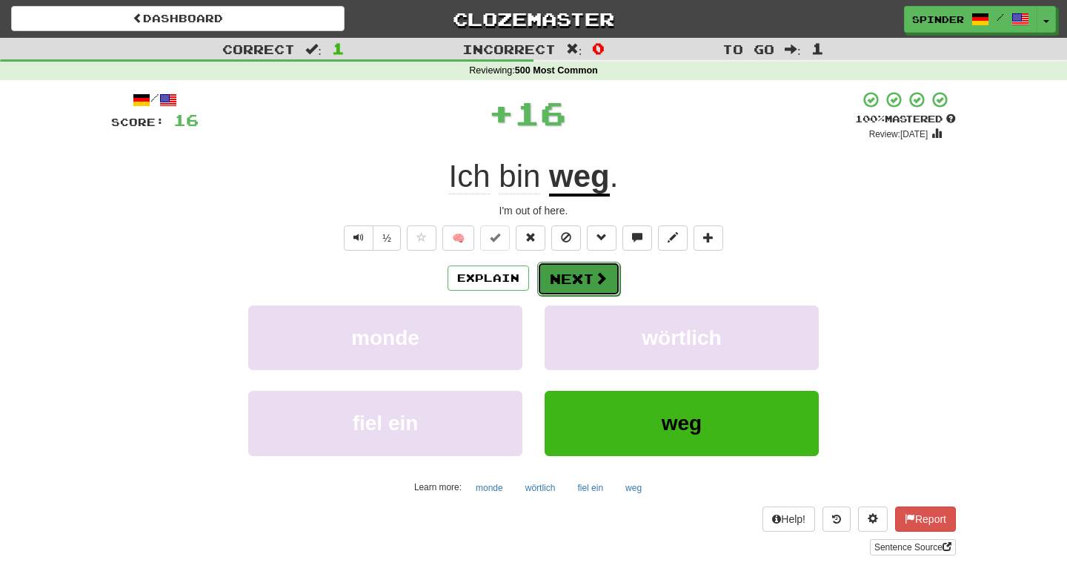
click at [581, 273] on button "Next" at bounding box center [578, 279] width 83 height 34
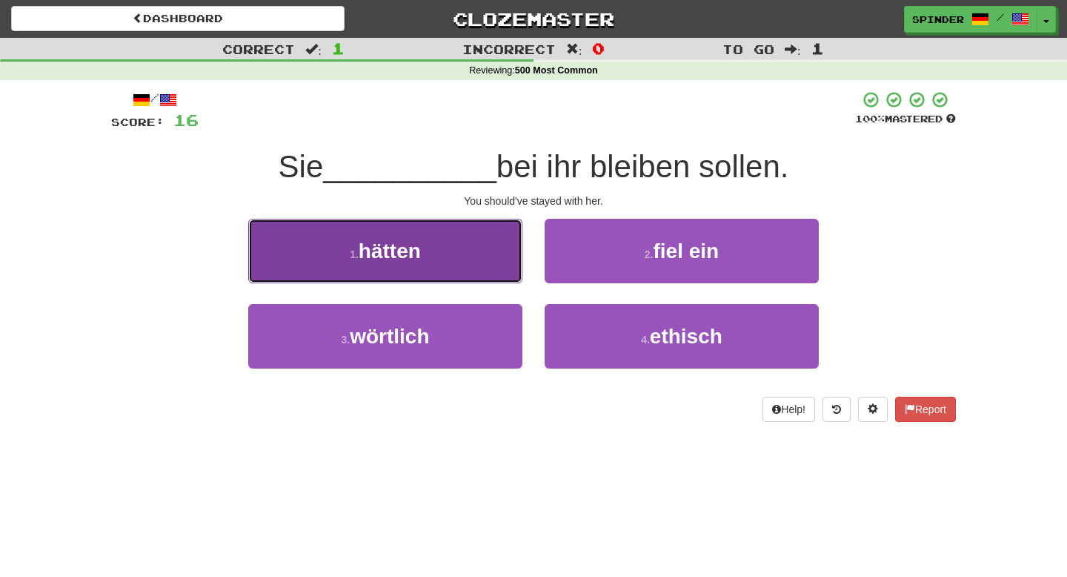
click at [484, 265] on button "1 . hätten" at bounding box center [385, 251] width 274 height 64
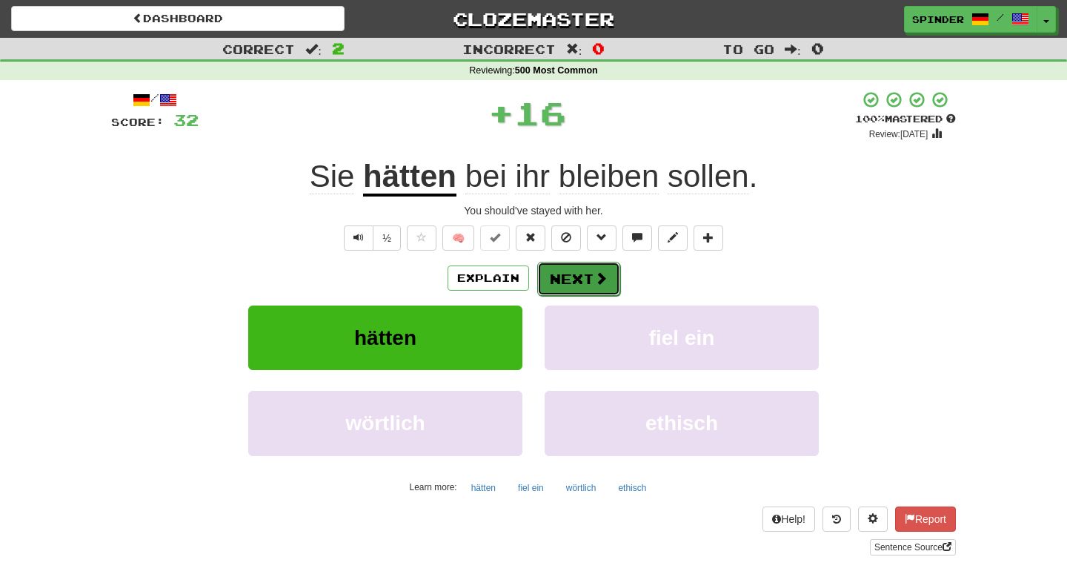
click at [577, 276] on button "Next" at bounding box center [578, 279] width 83 height 34
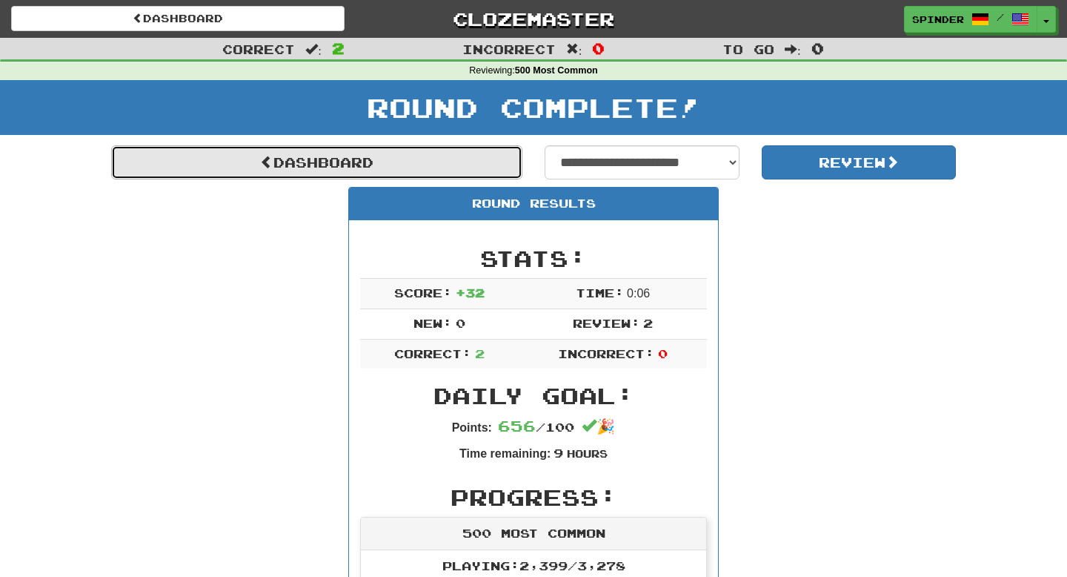
click at [311, 156] on link "Dashboard" at bounding box center [316, 162] width 411 height 34
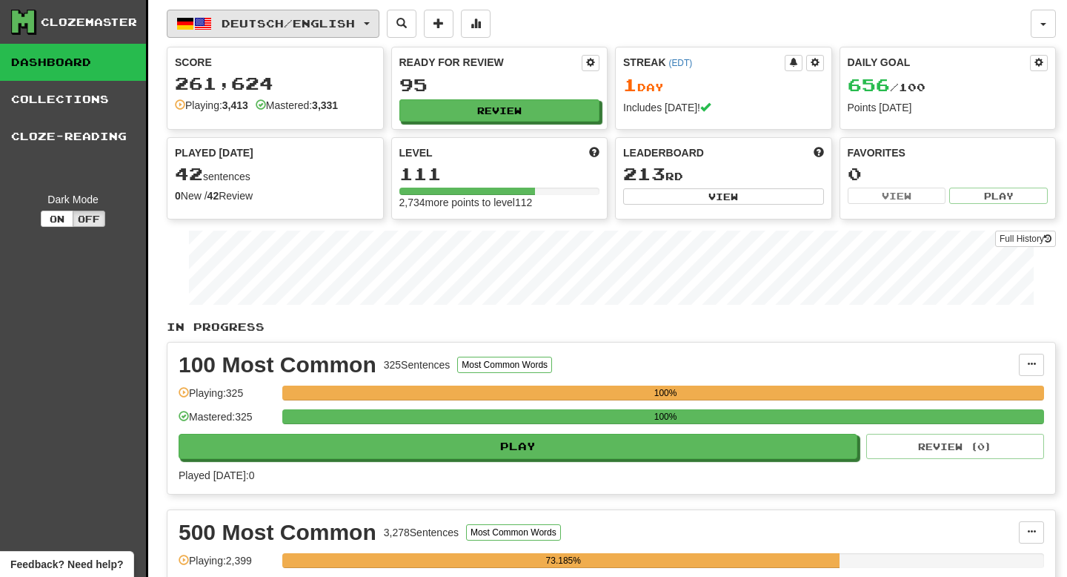
click at [300, 27] on span "Deutsch / English" at bounding box center [288, 23] width 133 height 13
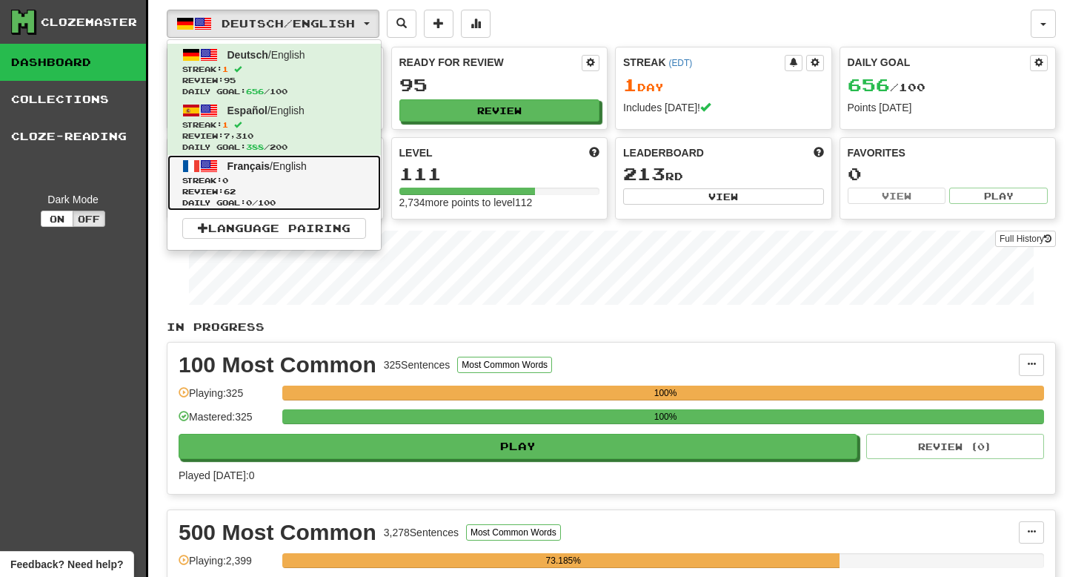
click at [291, 193] on span "Review: 62" at bounding box center [274, 191] width 184 height 11
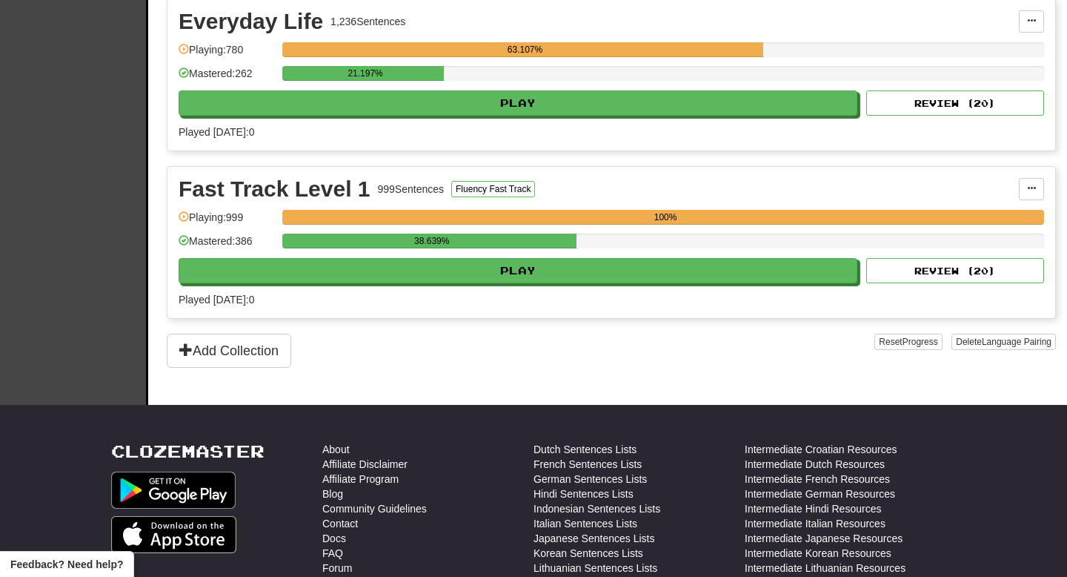
scroll to position [683, 0]
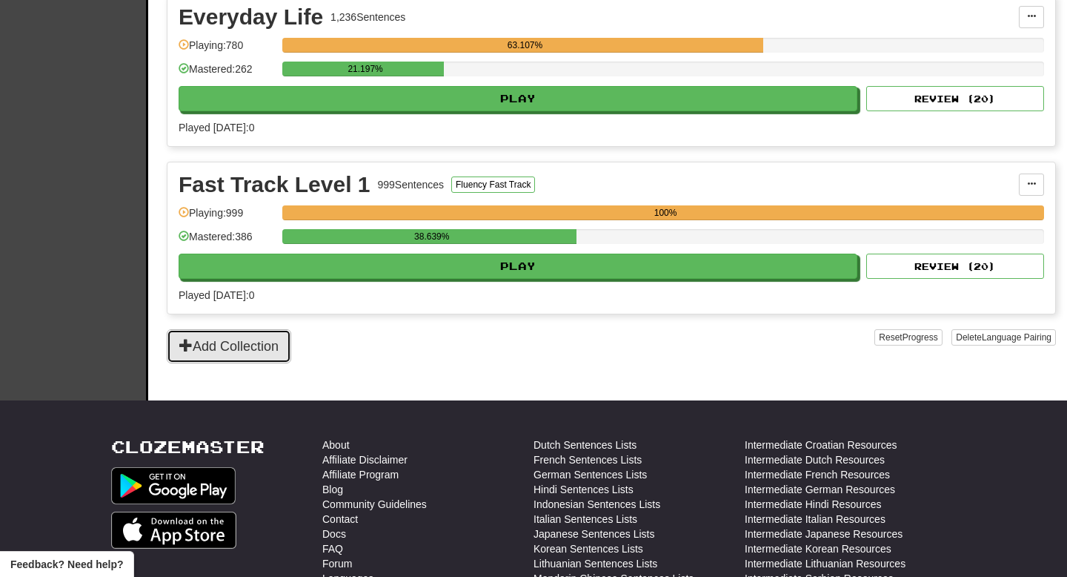
click at [279, 345] on button "Add Collection" at bounding box center [229, 346] width 125 height 34
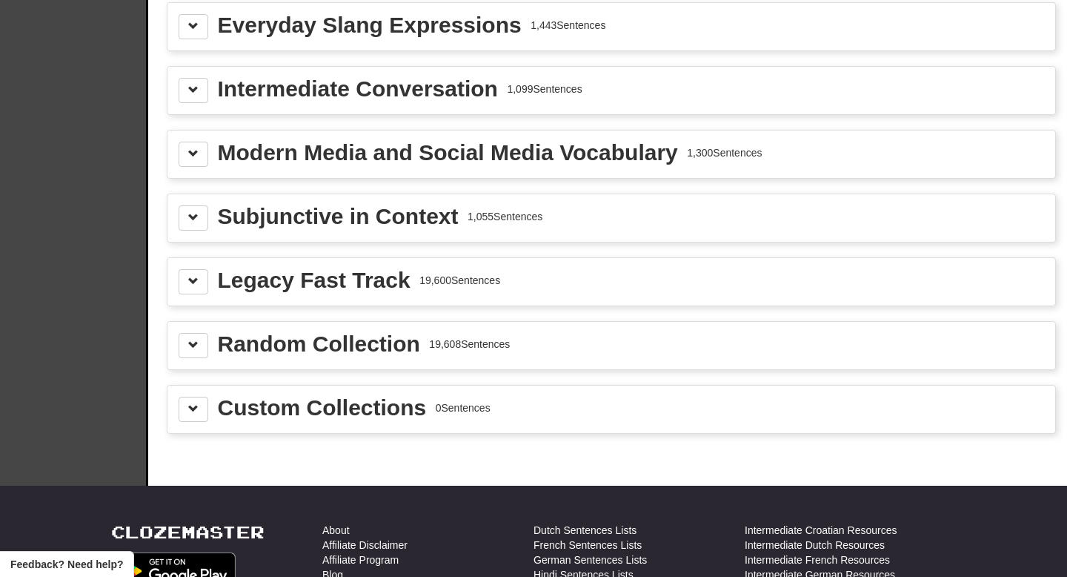
scroll to position [1884, 0]
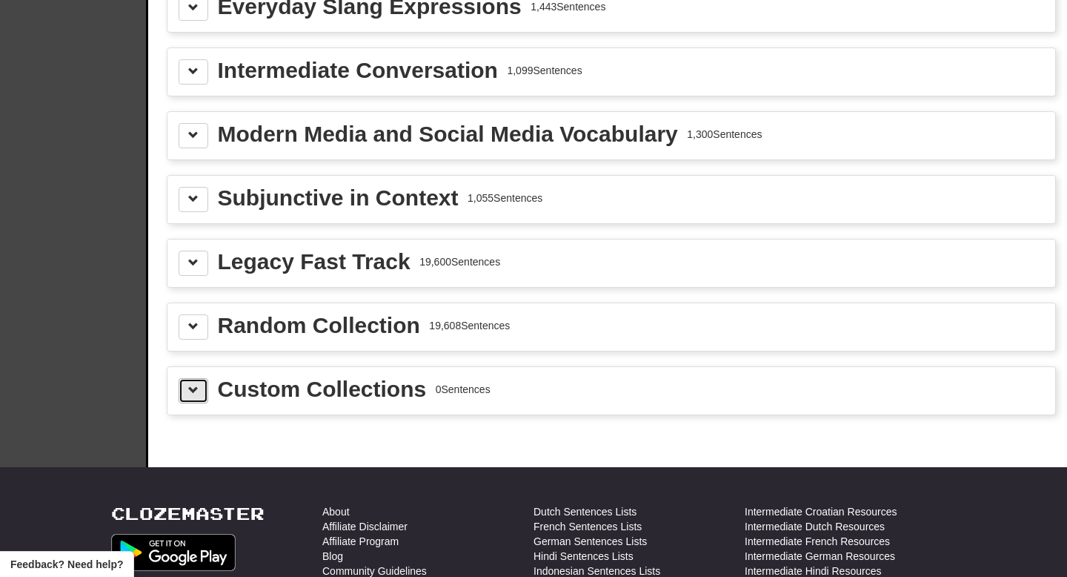
click at [197, 395] on span at bounding box center [193, 390] width 10 height 10
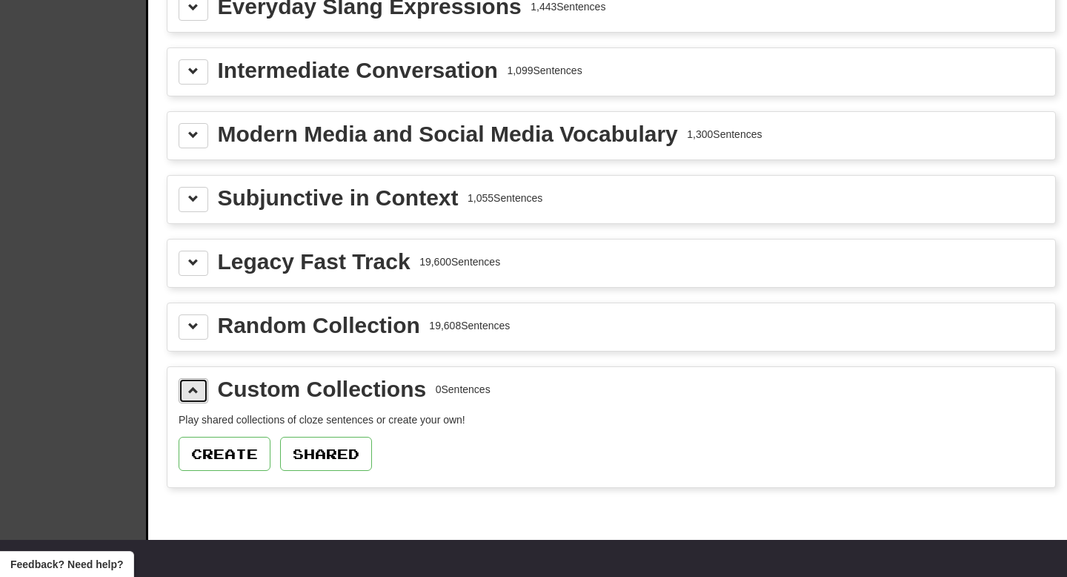
click at [197, 395] on span at bounding box center [193, 390] width 10 height 10
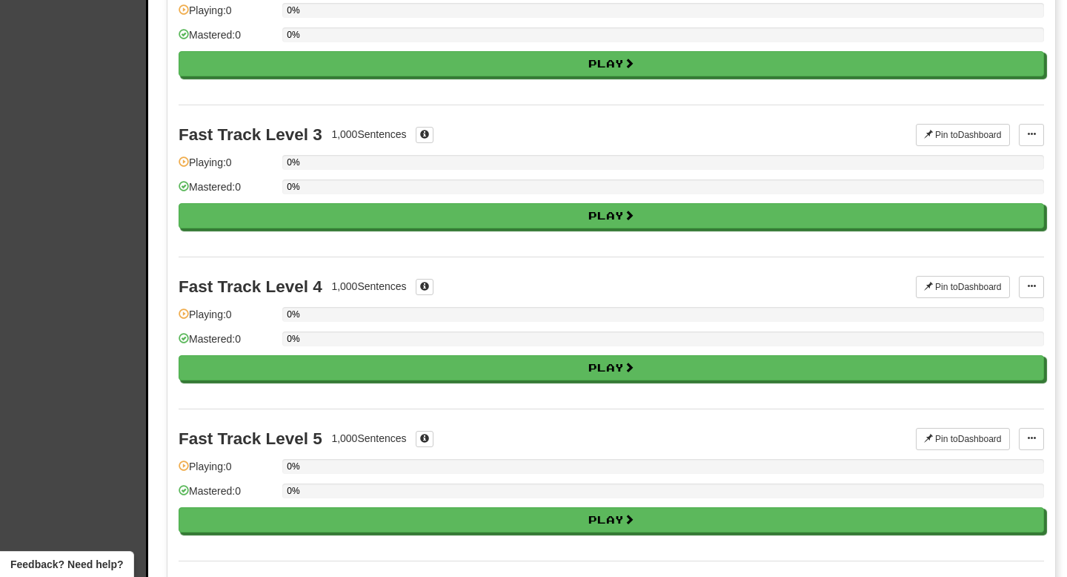
scroll to position [0, 0]
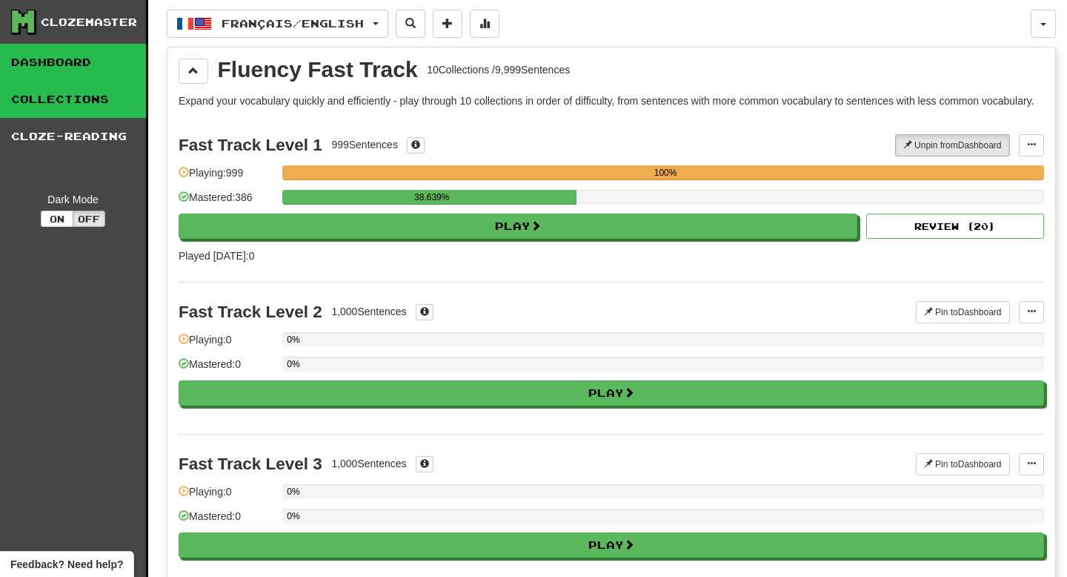
click at [76, 70] on link "Dashboard" at bounding box center [73, 62] width 146 height 37
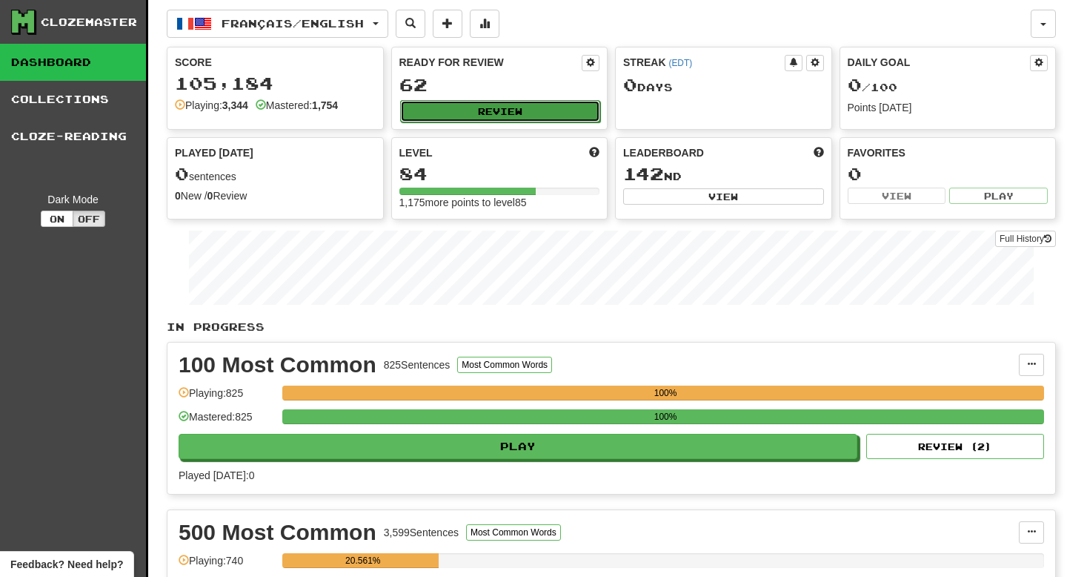
click at [487, 107] on button "Review" at bounding box center [500, 111] width 201 height 22
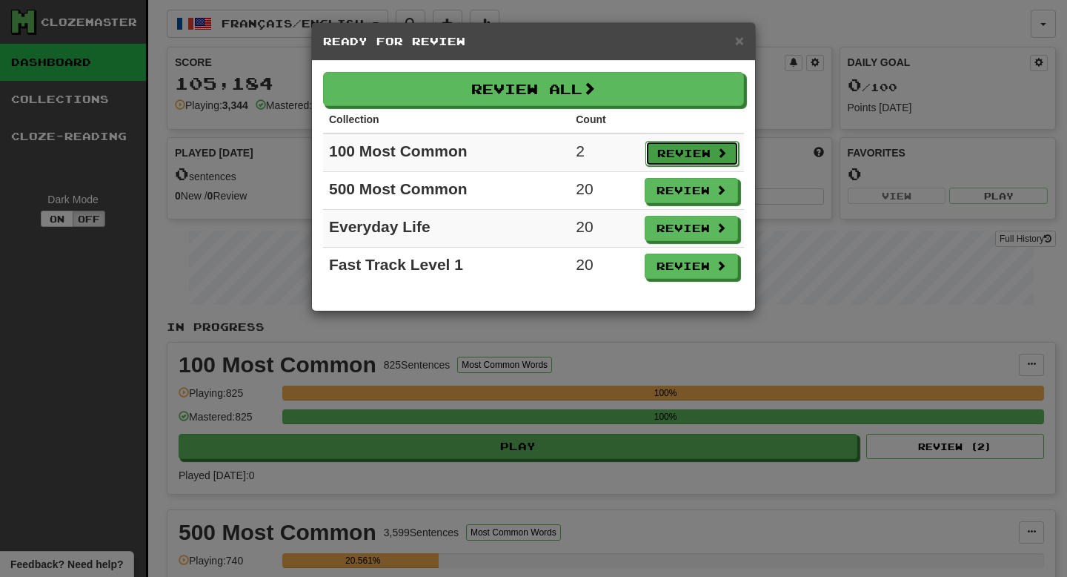
click at [673, 146] on button "Review" at bounding box center [692, 153] width 93 height 25
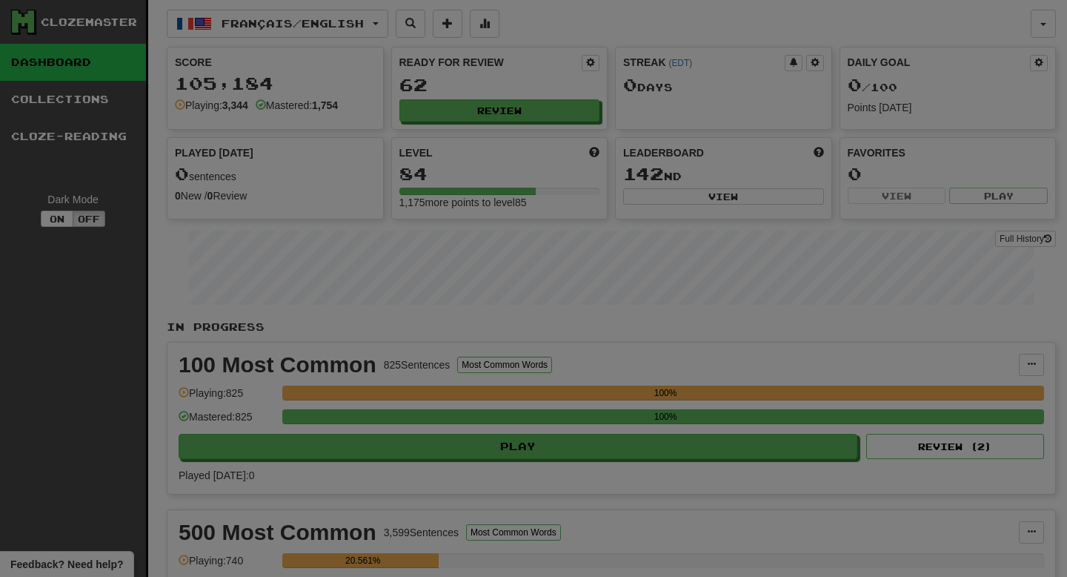
select select "**"
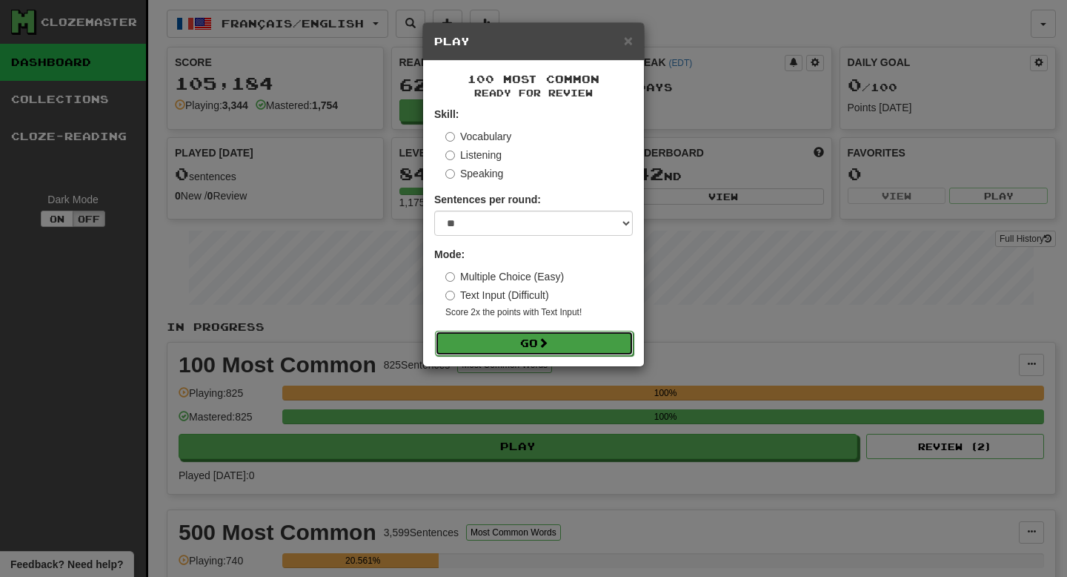
click at [465, 332] on button "Go" at bounding box center [534, 343] width 199 height 25
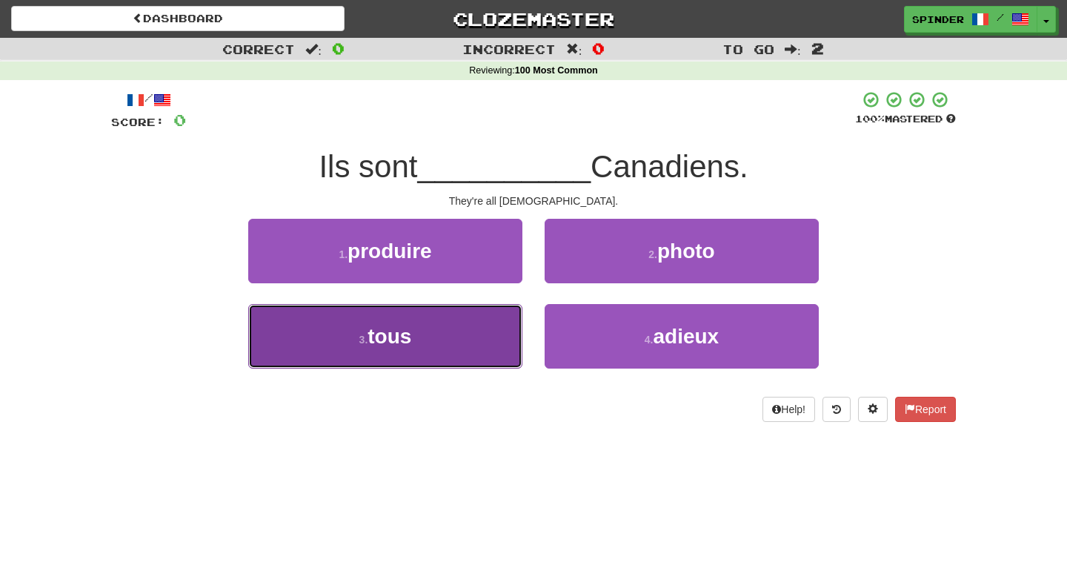
click at [484, 342] on button "3 . tous" at bounding box center [385, 336] width 274 height 64
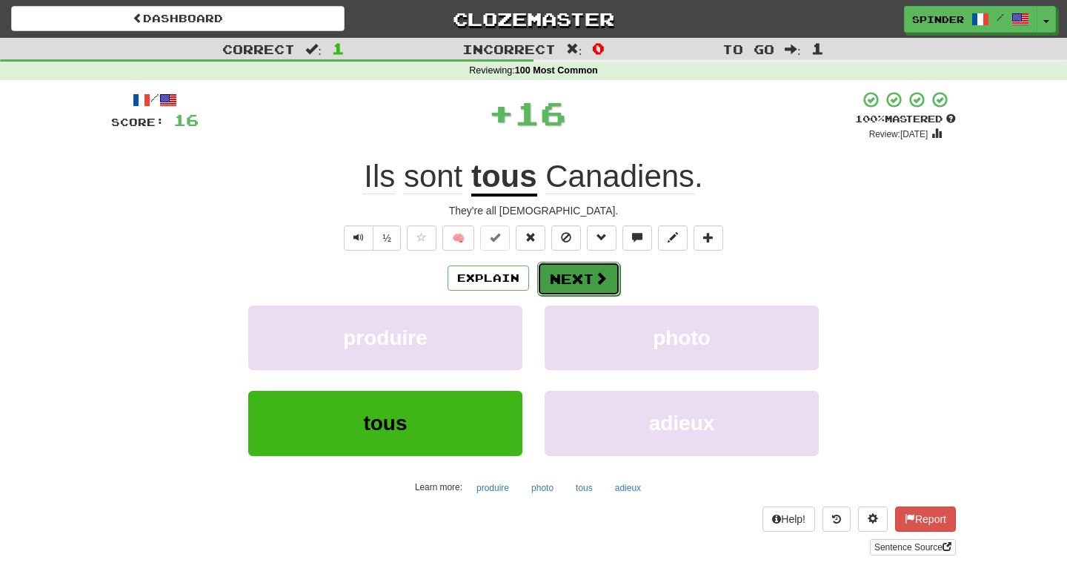
click at [592, 277] on button "Next" at bounding box center [578, 279] width 83 height 34
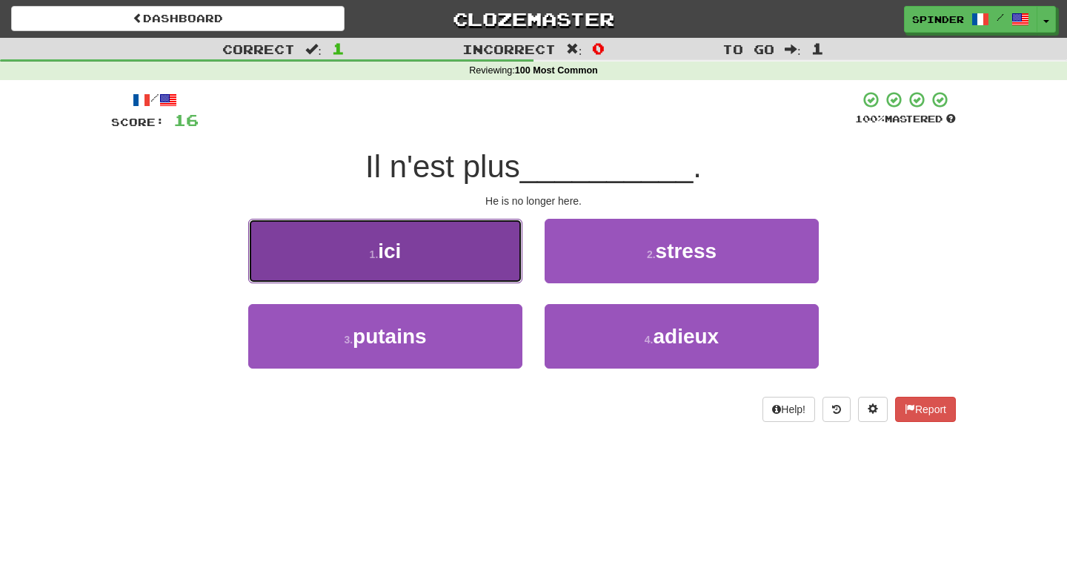
click at [477, 271] on button "1 . ici" at bounding box center [385, 251] width 274 height 64
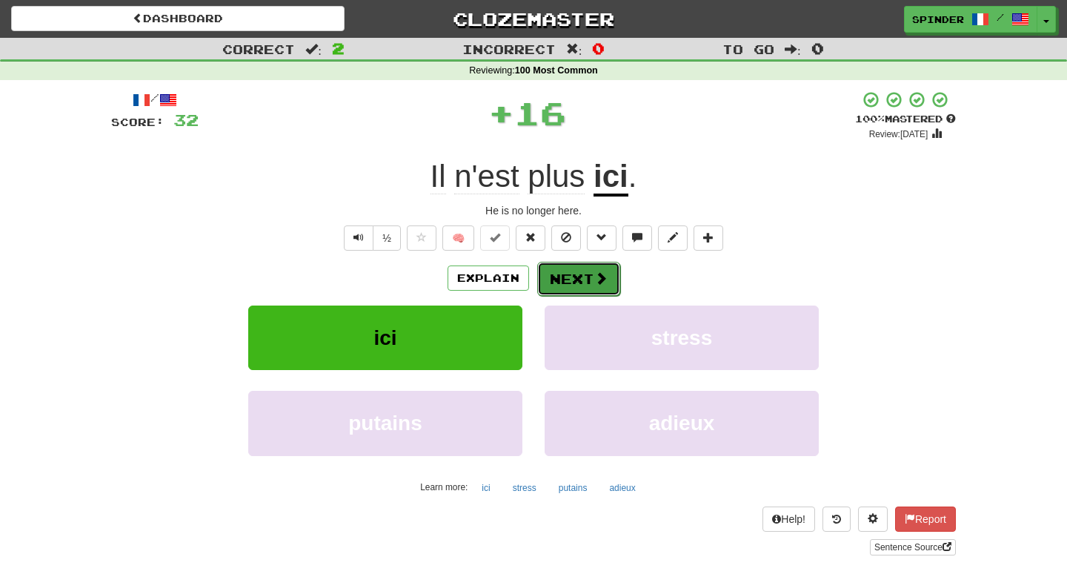
click at [567, 286] on button "Next" at bounding box center [578, 279] width 83 height 34
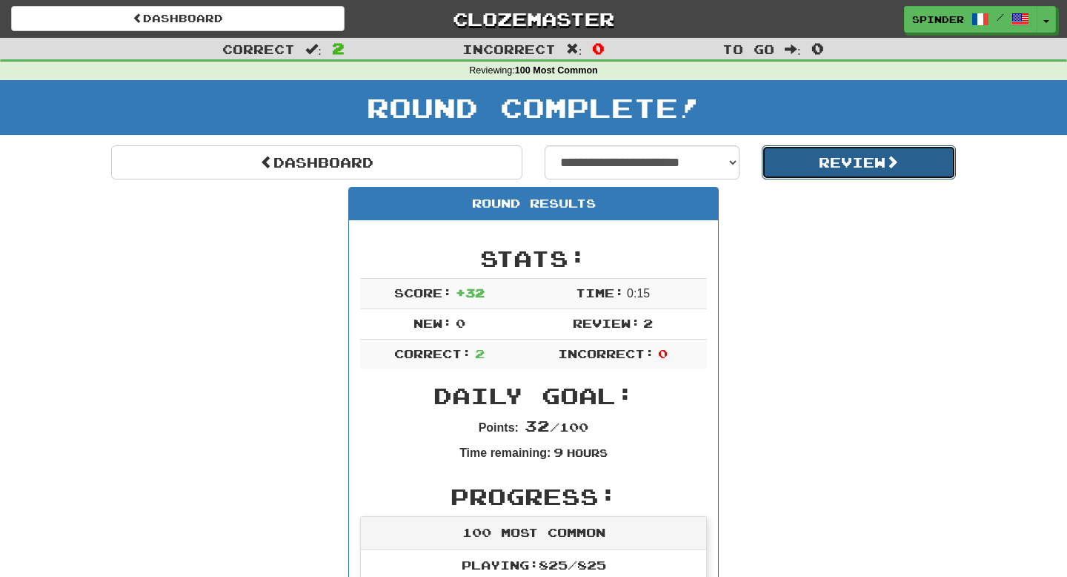
click at [815, 161] on button "Review" at bounding box center [859, 162] width 195 height 34
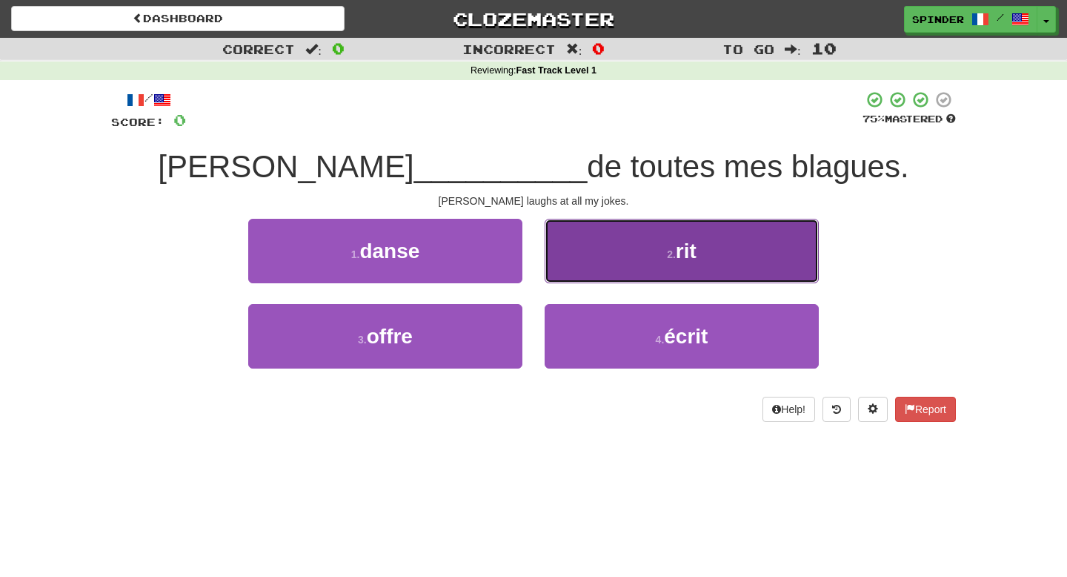
click at [585, 268] on button "2 . rit" at bounding box center [682, 251] width 274 height 64
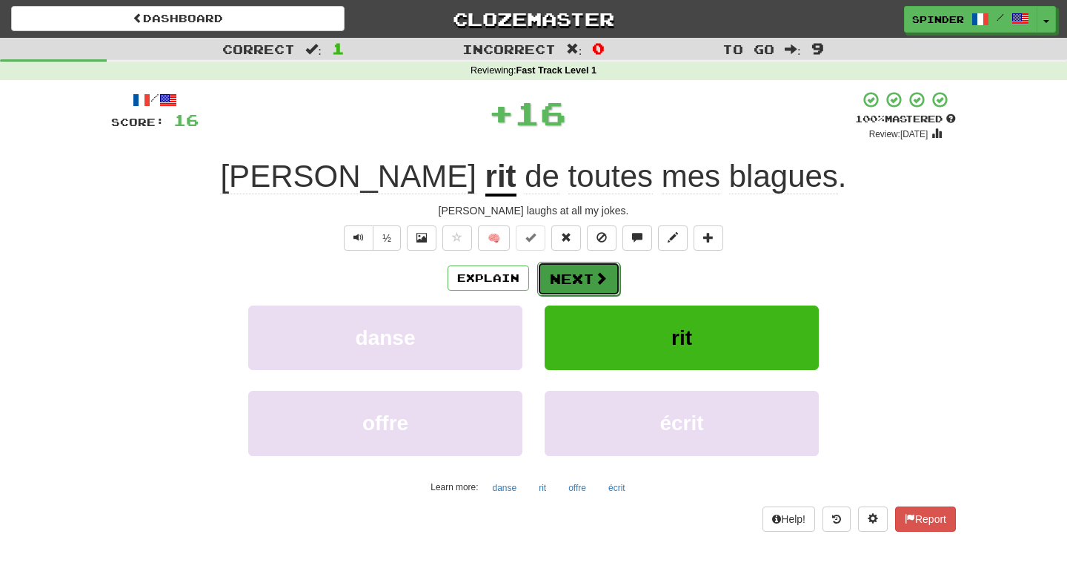
click at [580, 284] on button "Next" at bounding box center [578, 279] width 83 height 34
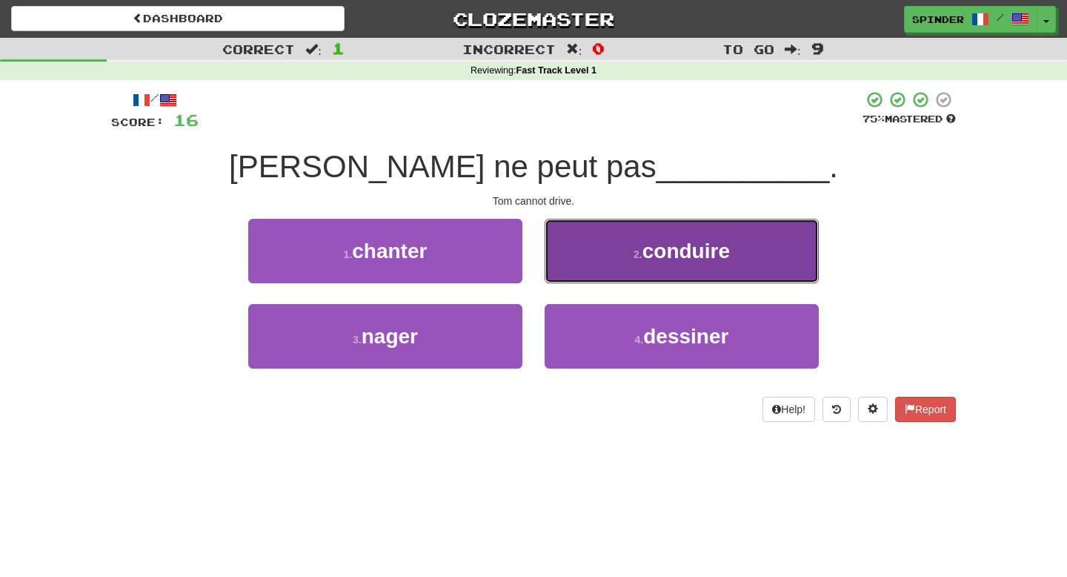
click at [592, 270] on button "2 . conduire" at bounding box center [682, 251] width 274 height 64
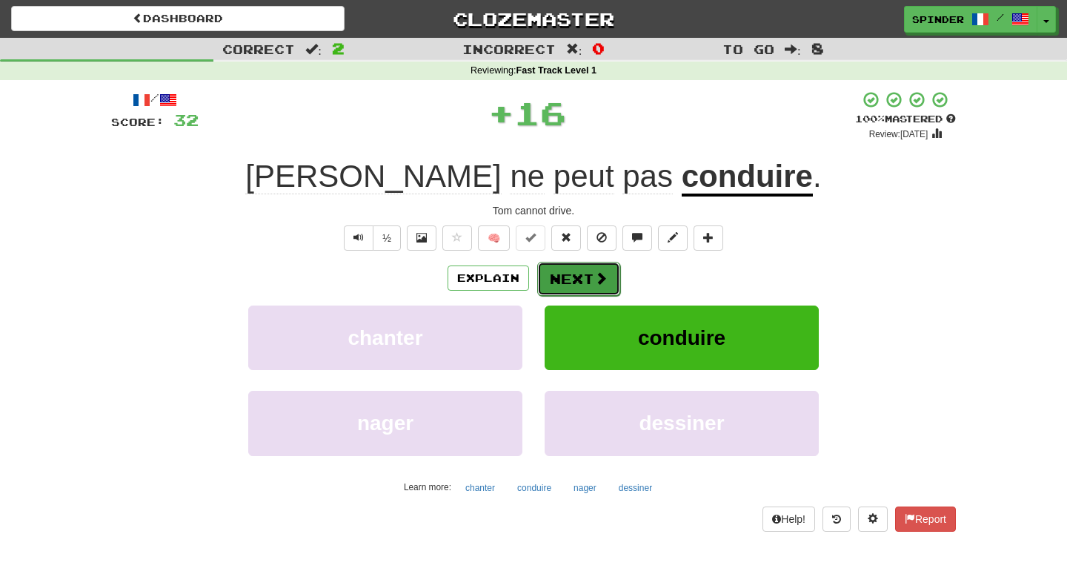
click at [587, 279] on button "Next" at bounding box center [578, 279] width 83 height 34
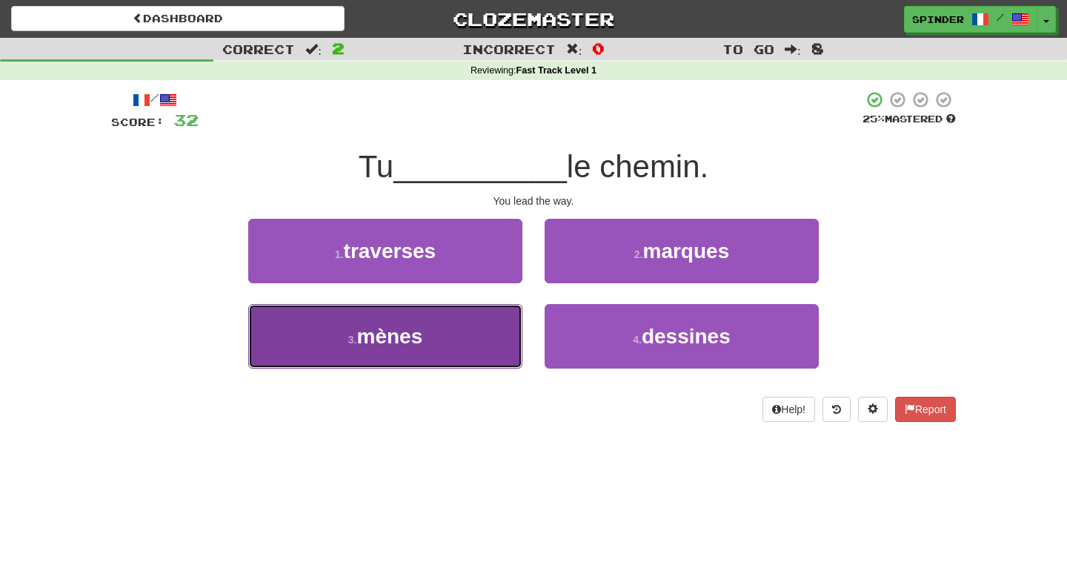
click at [492, 346] on button "3 . mènes" at bounding box center [385, 336] width 274 height 64
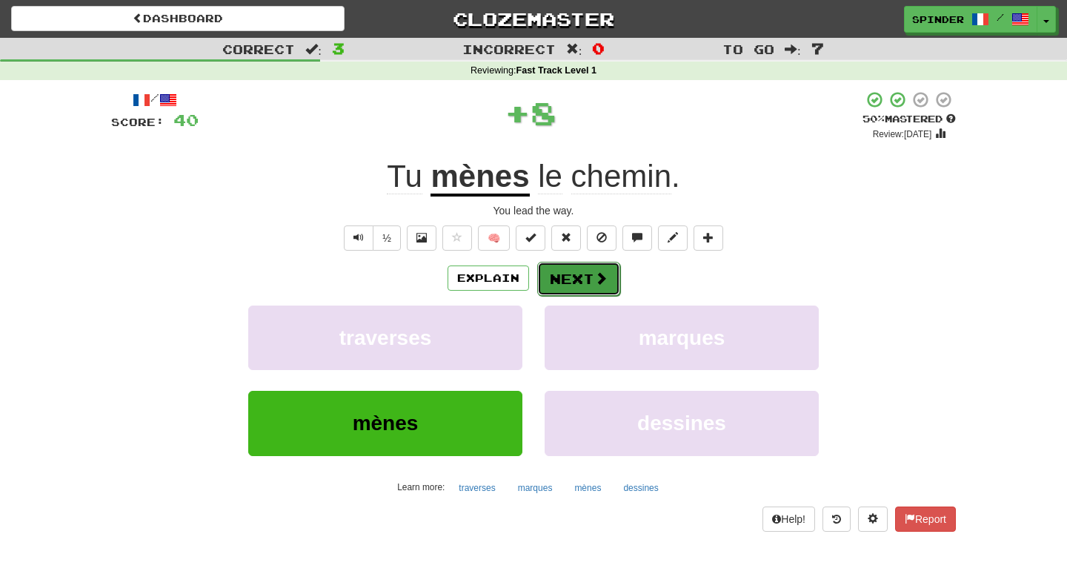
click at [576, 279] on button "Next" at bounding box center [578, 279] width 83 height 34
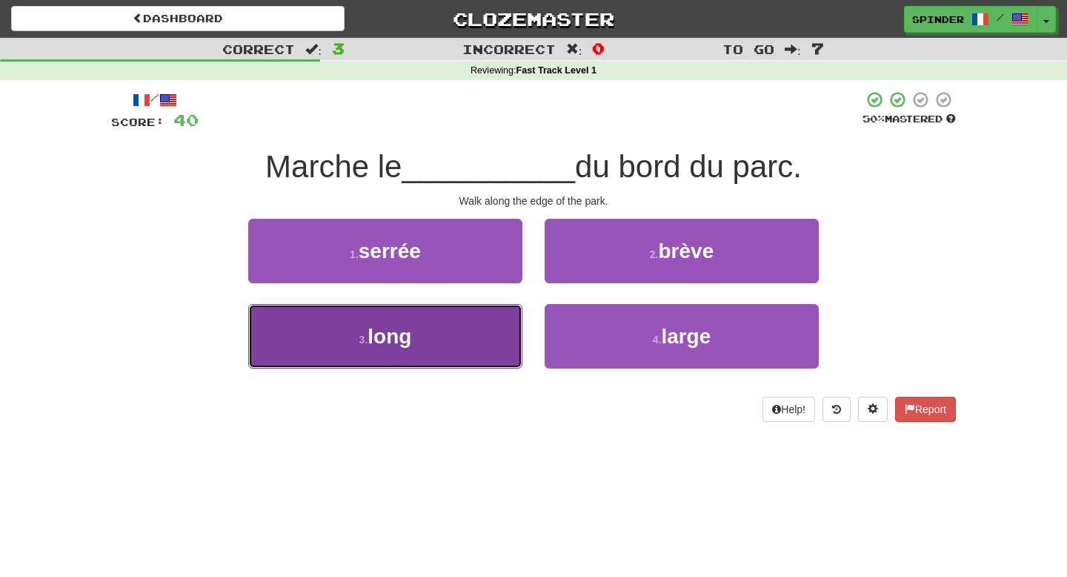
click at [474, 334] on button "3 . long" at bounding box center [385, 336] width 274 height 64
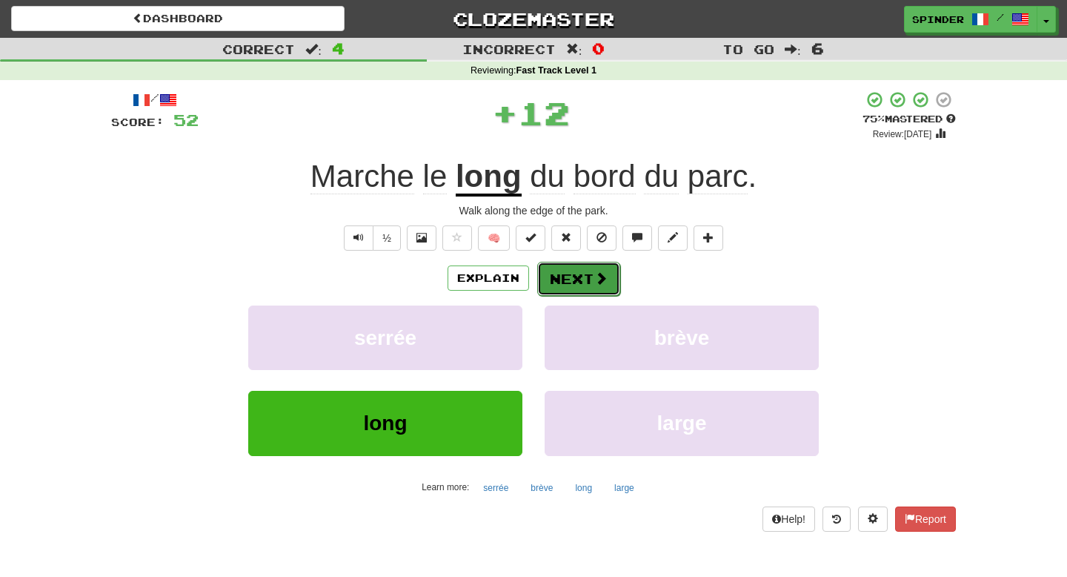
click at [592, 286] on button "Next" at bounding box center [578, 279] width 83 height 34
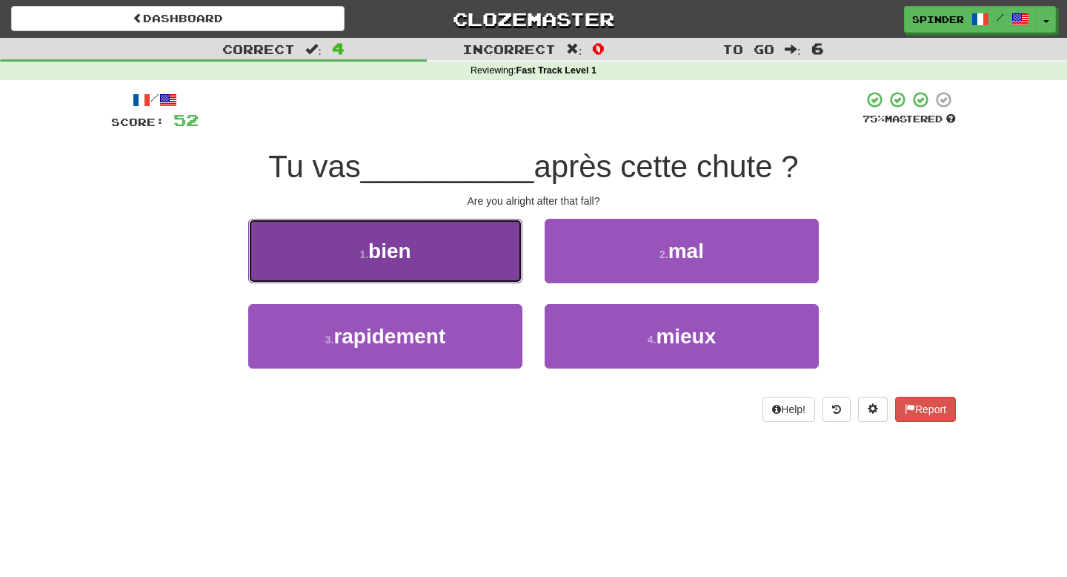
click at [492, 265] on button "1 . bien" at bounding box center [385, 251] width 274 height 64
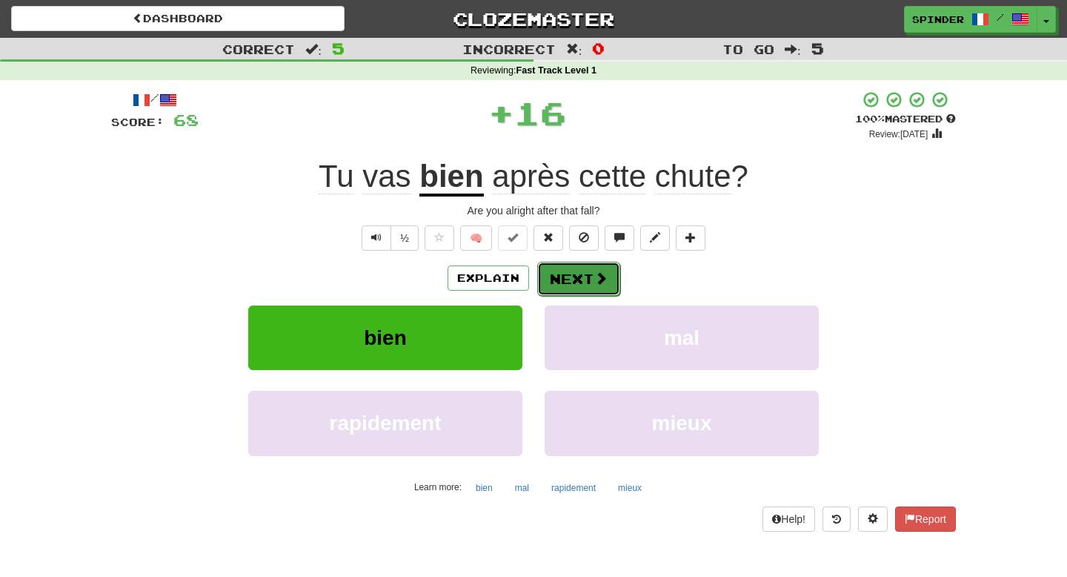
click at [579, 268] on button "Next" at bounding box center [578, 279] width 83 height 34
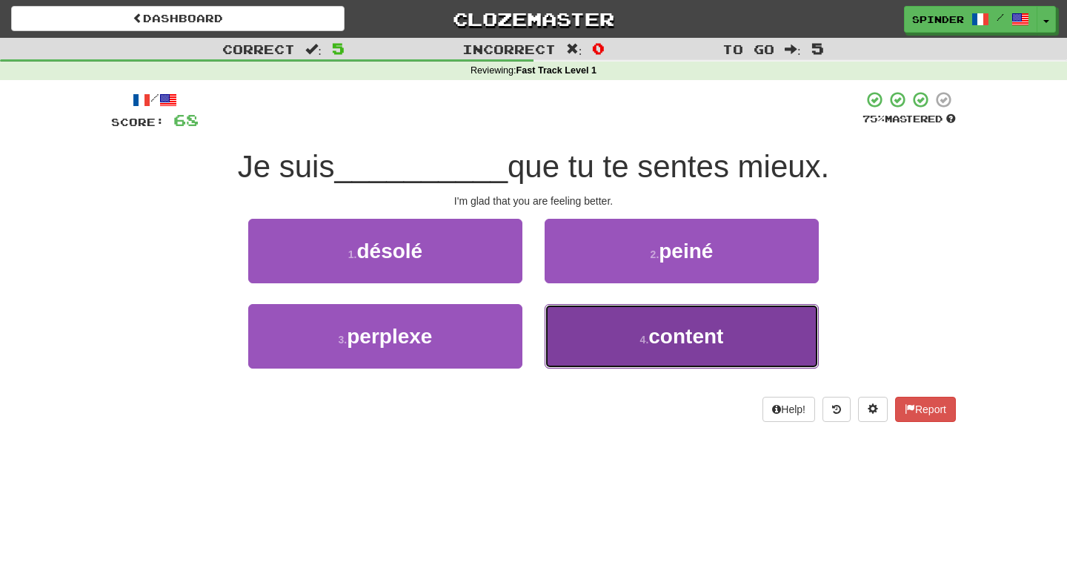
click at [573, 334] on button "4 . content" at bounding box center [682, 336] width 274 height 64
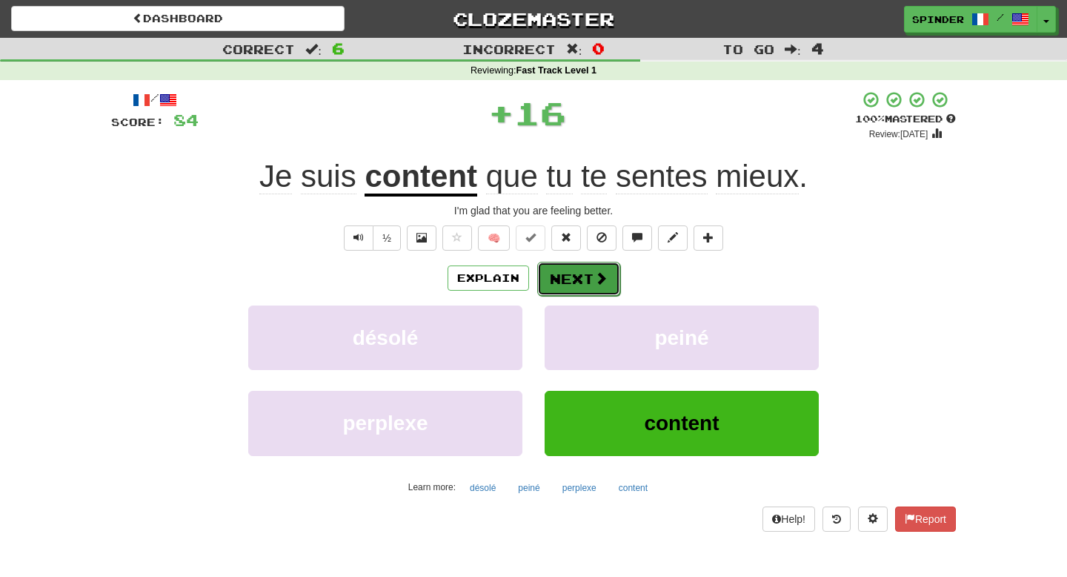
click at [570, 279] on button "Next" at bounding box center [578, 279] width 83 height 34
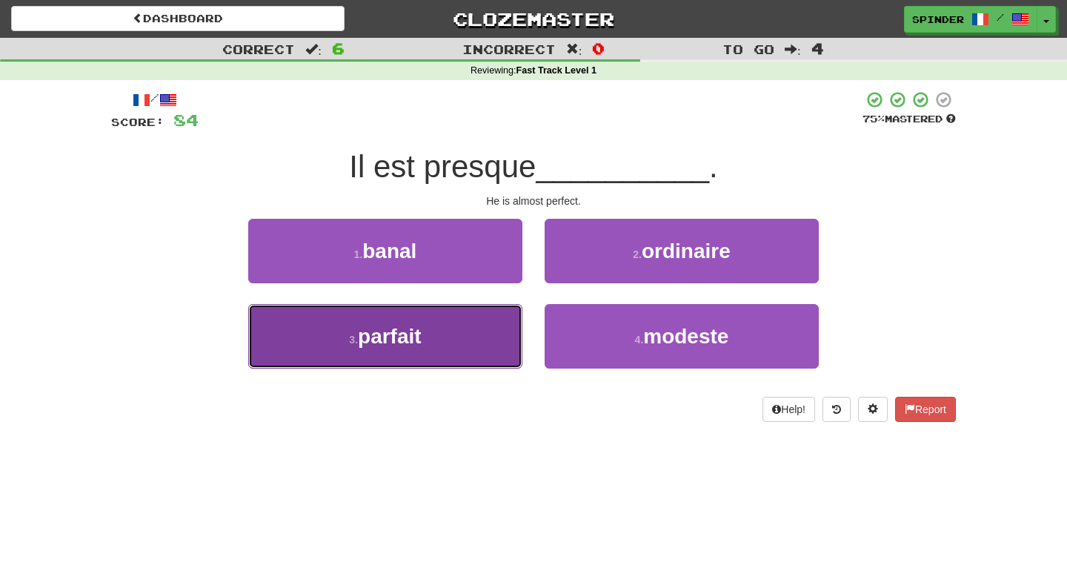
click at [467, 334] on button "3 . parfait" at bounding box center [385, 336] width 274 height 64
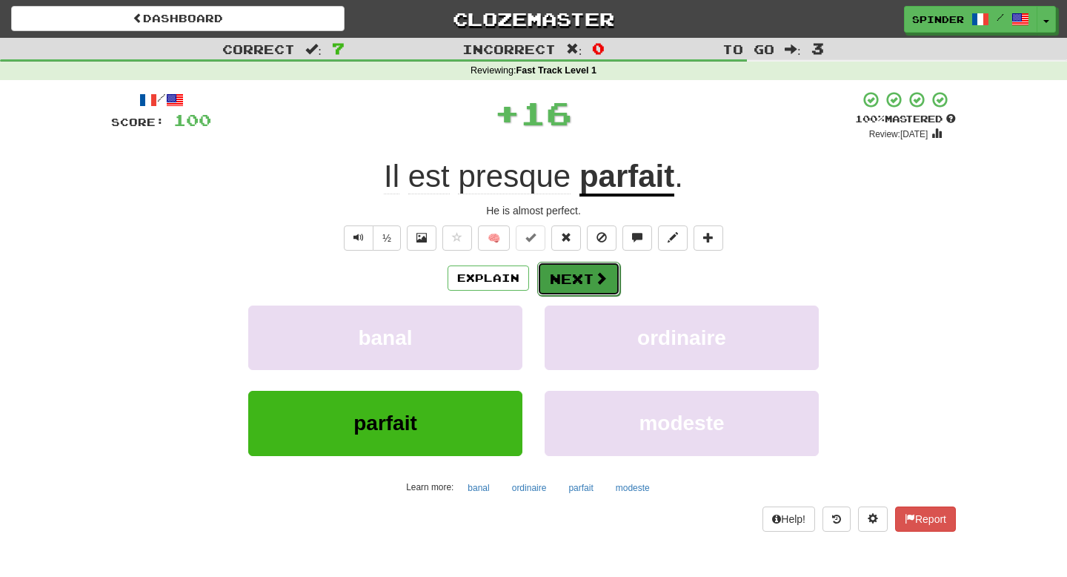
click at [574, 276] on button "Next" at bounding box center [578, 279] width 83 height 34
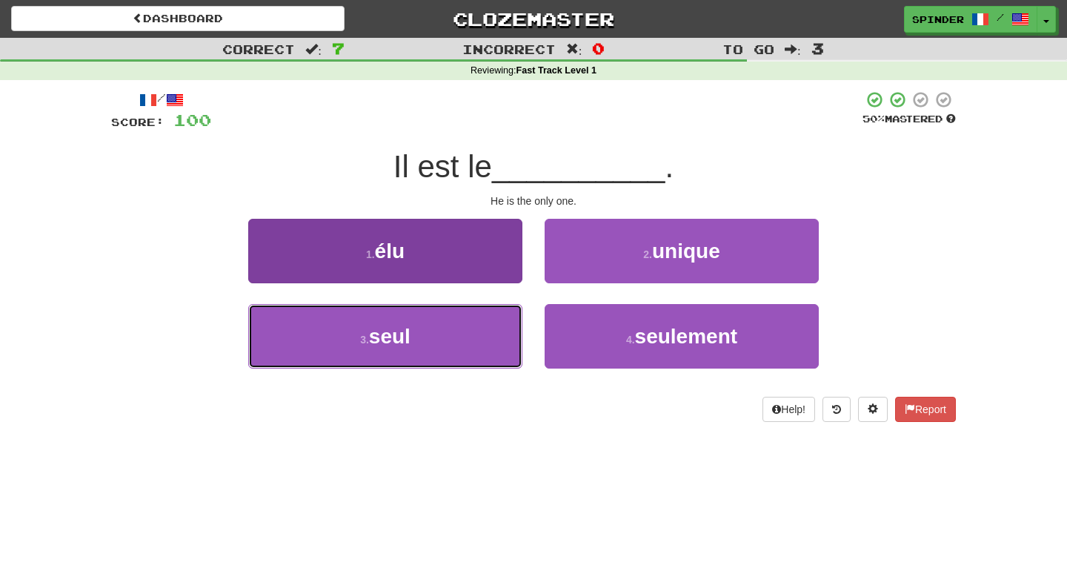
click at [486, 329] on button "3 . seul" at bounding box center [385, 336] width 274 height 64
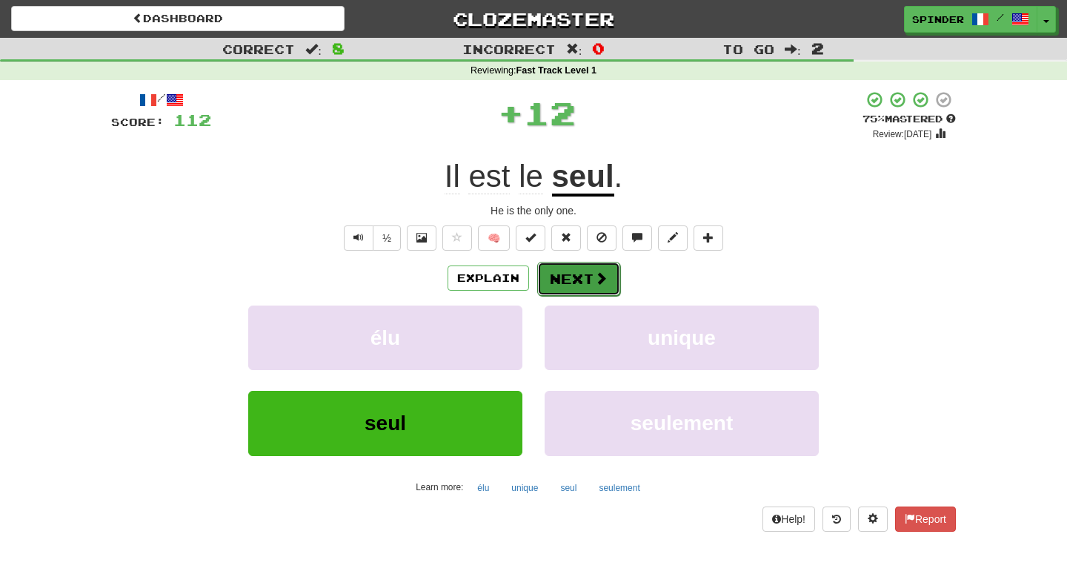
click at [597, 276] on span at bounding box center [600, 277] width 13 height 13
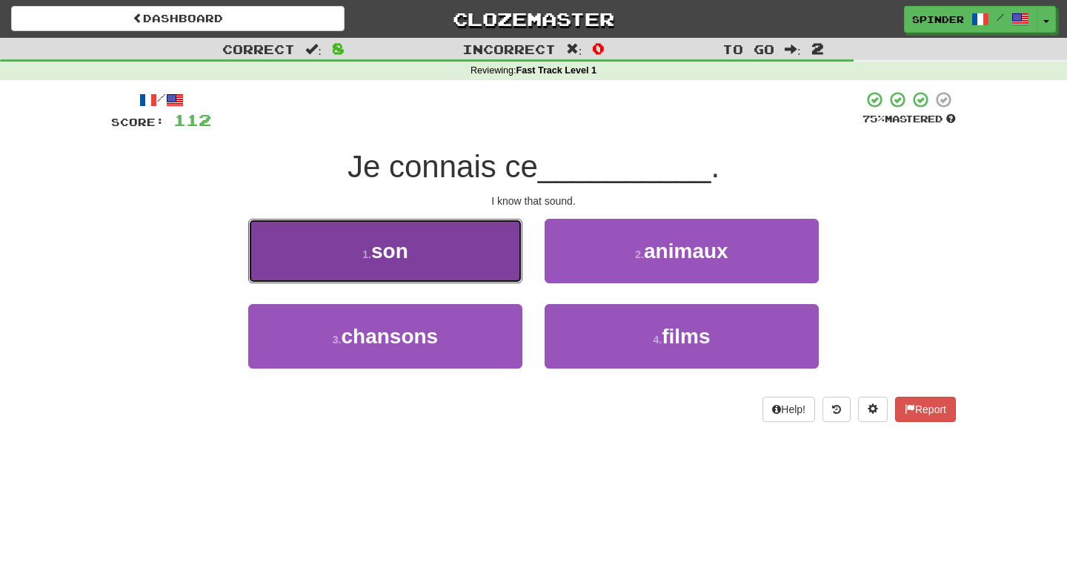
click at [493, 257] on button "1 . son" at bounding box center [385, 251] width 274 height 64
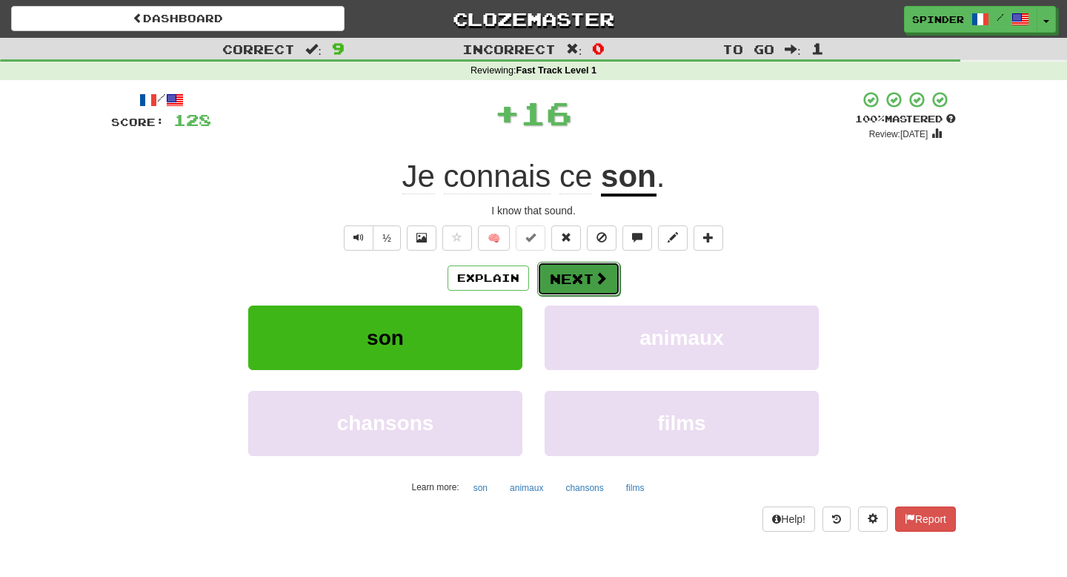
click at [561, 269] on button "Next" at bounding box center [578, 279] width 83 height 34
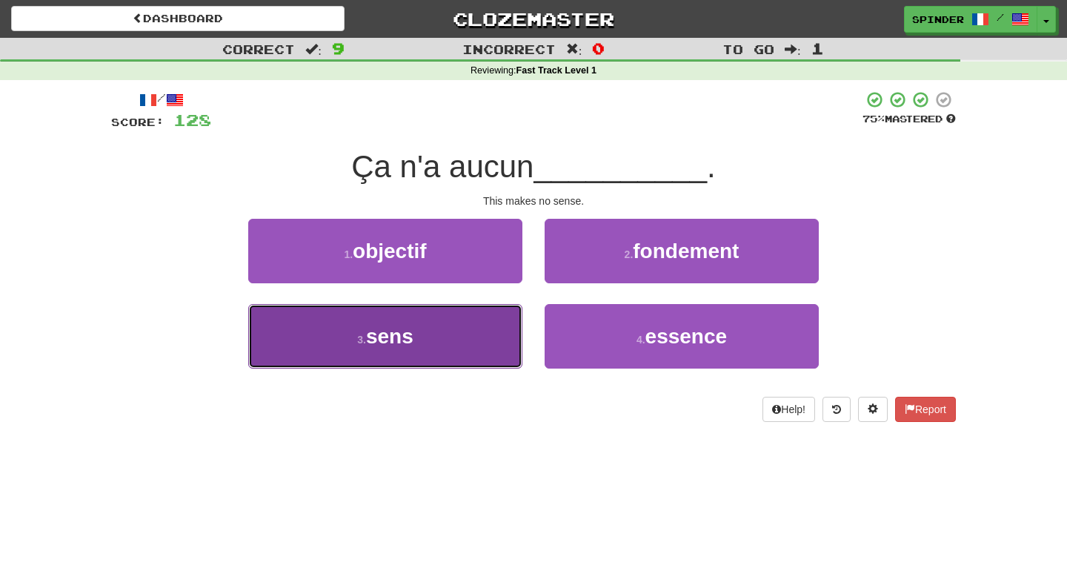
click at [468, 349] on button "3 . sens" at bounding box center [385, 336] width 274 height 64
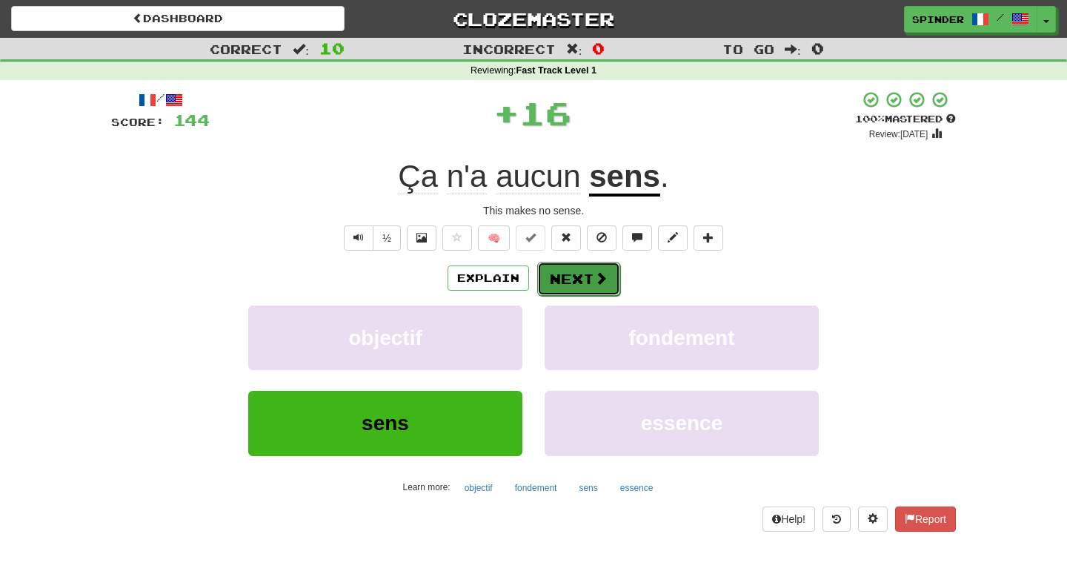
click at [564, 284] on button "Next" at bounding box center [578, 279] width 83 height 34
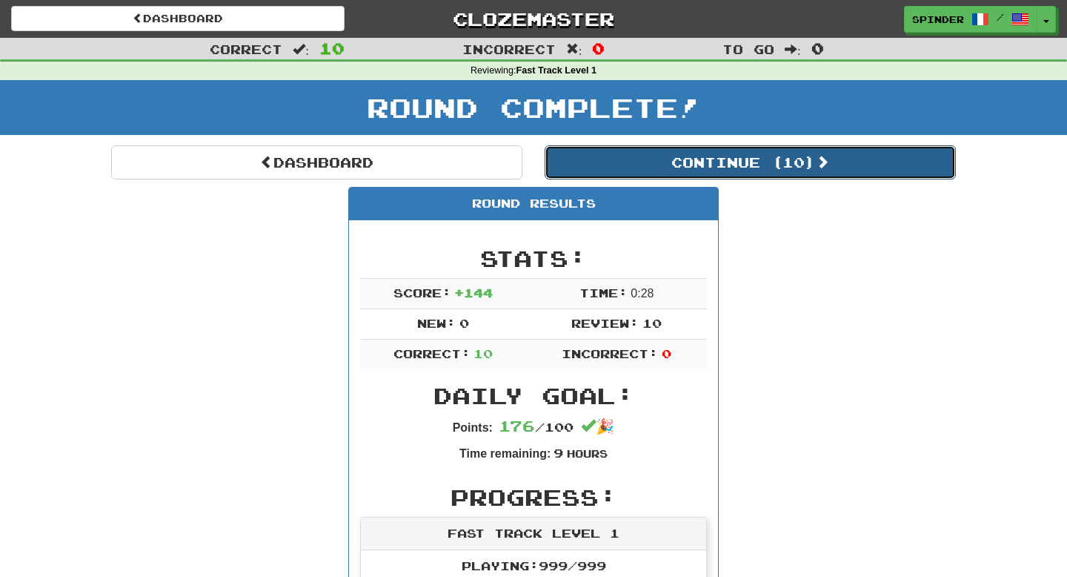
click at [703, 162] on button "Continue ( 10 )" at bounding box center [750, 162] width 411 height 34
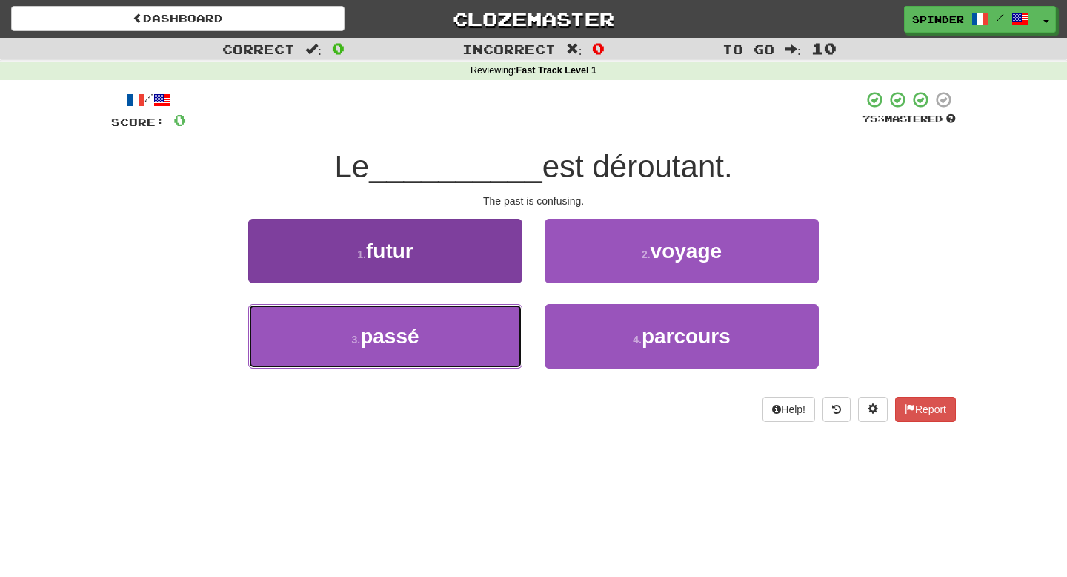
click at [483, 342] on button "3 . passé" at bounding box center [385, 336] width 274 height 64
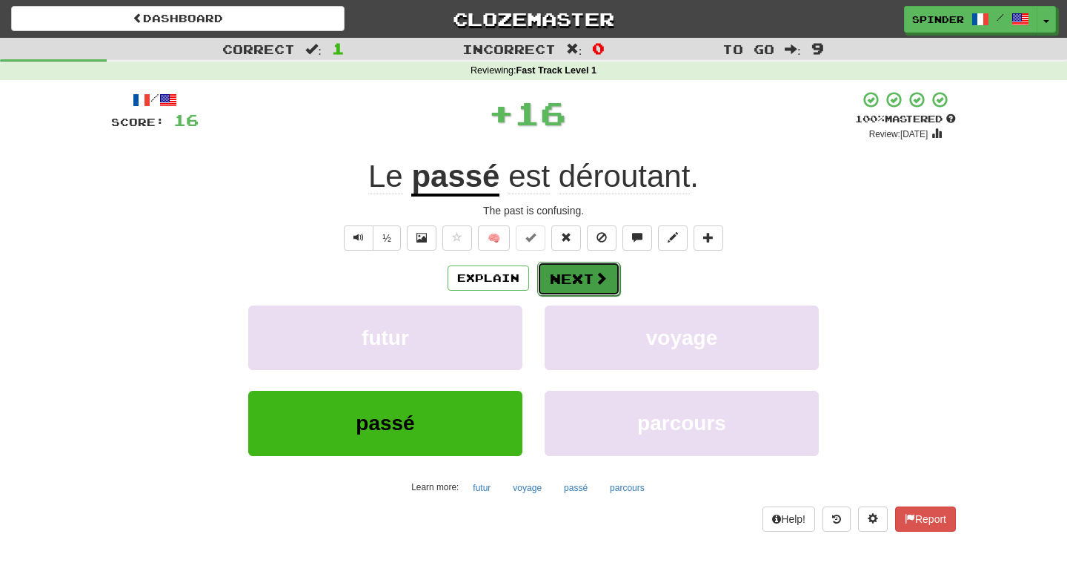
click at [594, 281] on span at bounding box center [600, 277] width 13 height 13
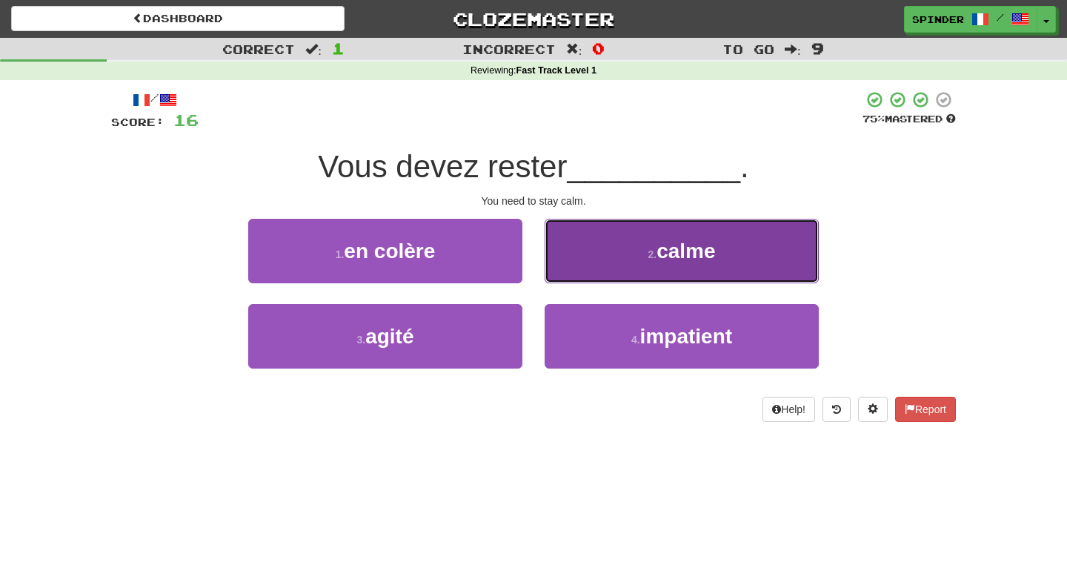
click at [597, 264] on button "2 . calme" at bounding box center [682, 251] width 274 height 64
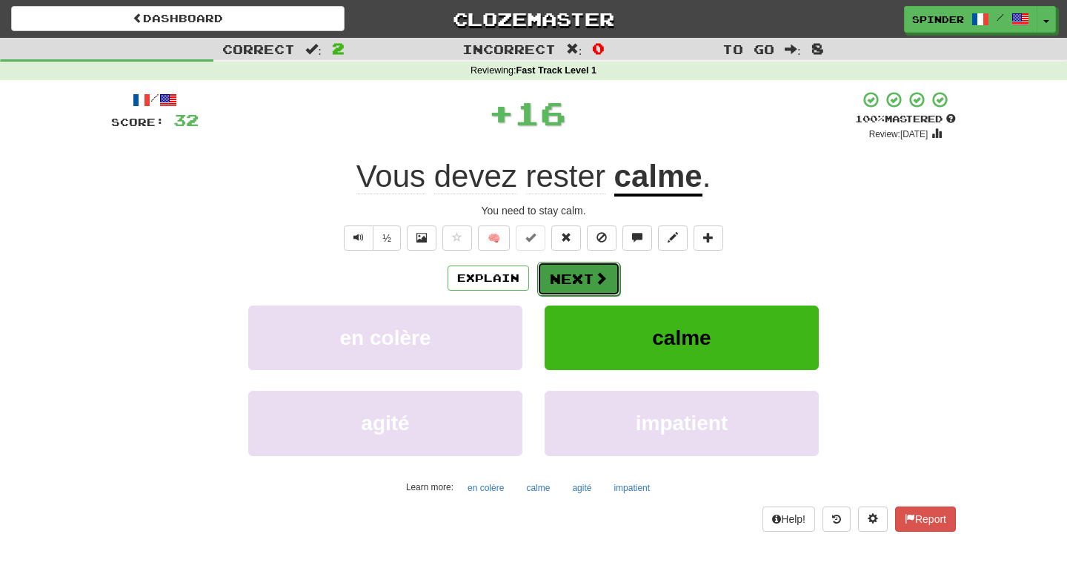
click at [586, 279] on button "Next" at bounding box center [578, 279] width 83 height 34
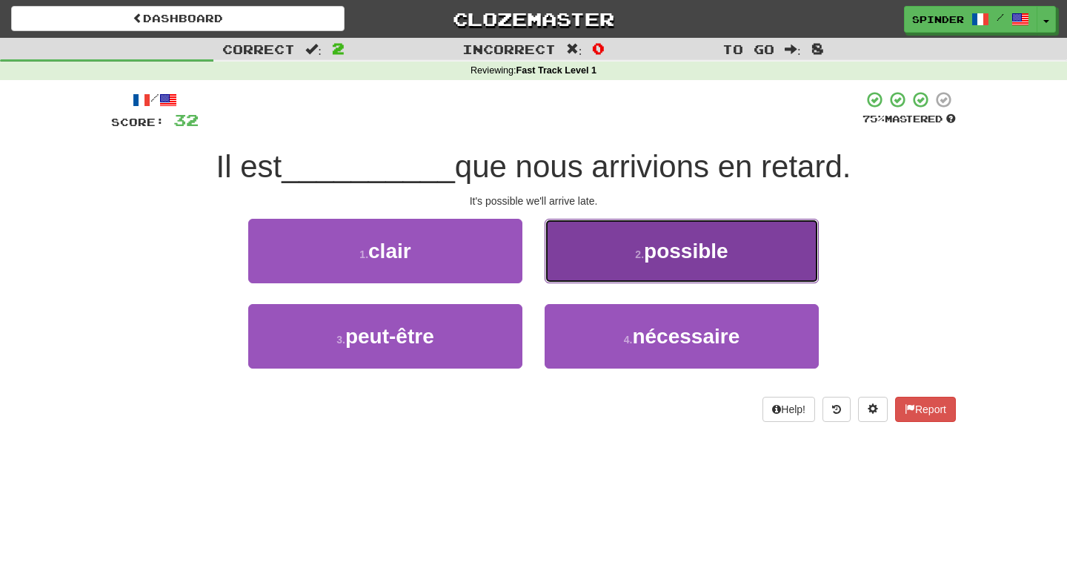
click at [589, 273] on button "2 . possible" at bounding box center [682, 251] width 274 height 64
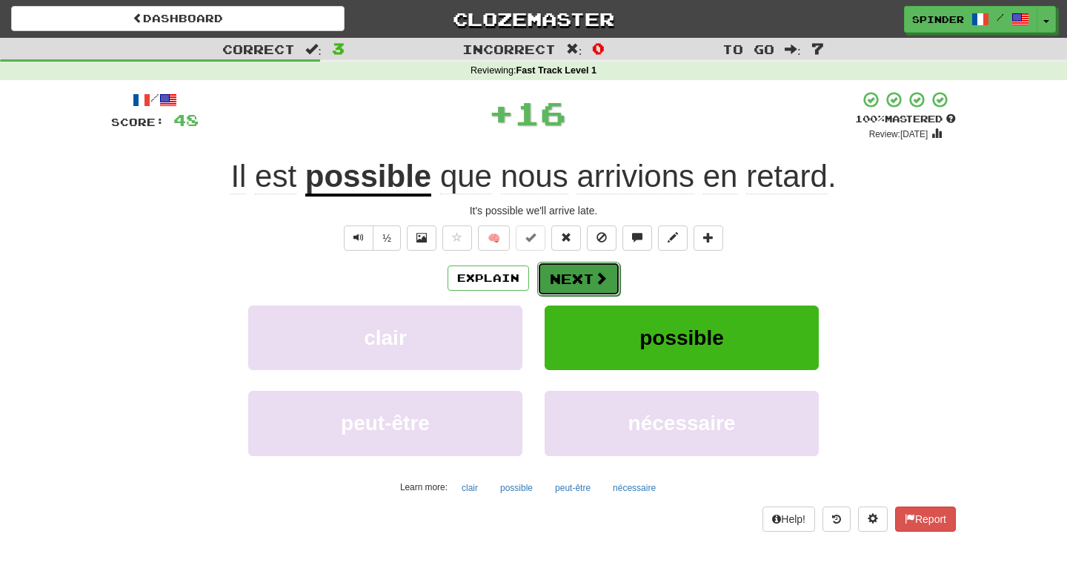
click at [588, 274] on button "Next" at bounding box center [578, 279] width 83 height 34
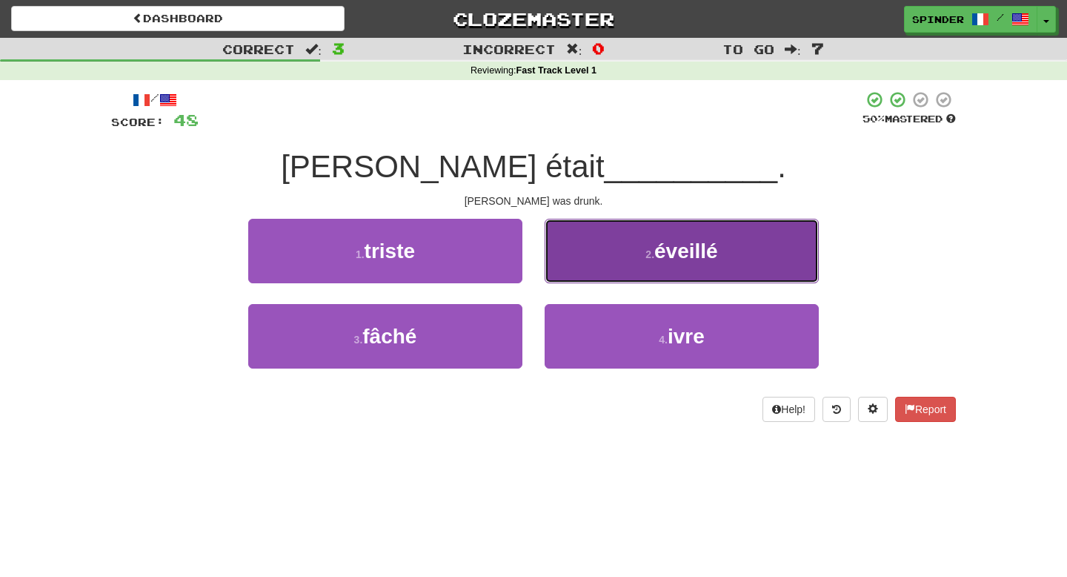
click at [589, 274] on button "2 . éveillé" at bounding box center [682, 251] width 274 height 64
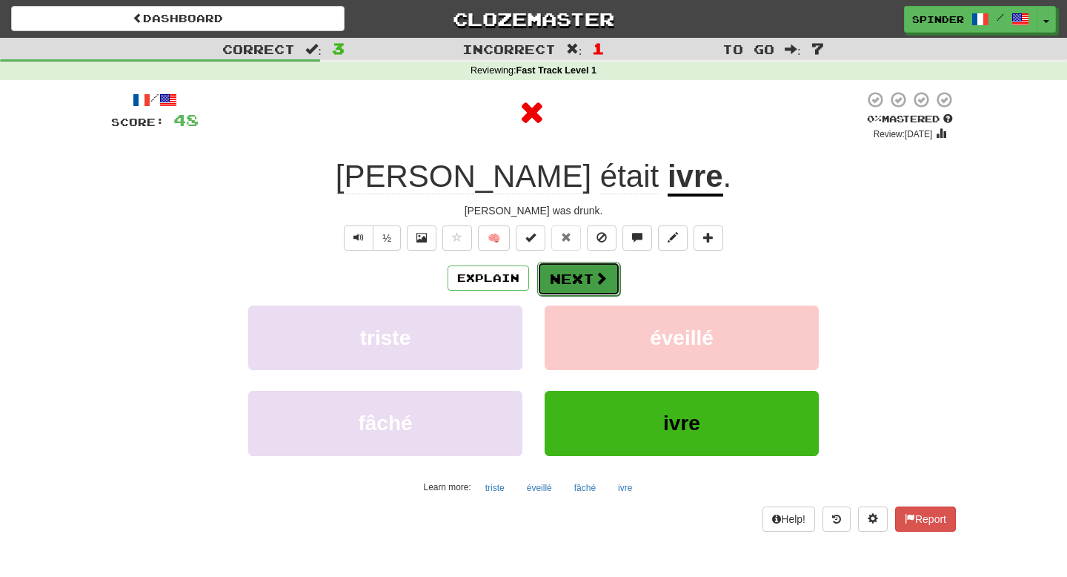
click at [586, 280] on button "Next" at bounding box center [578, 279] width 83 height 34
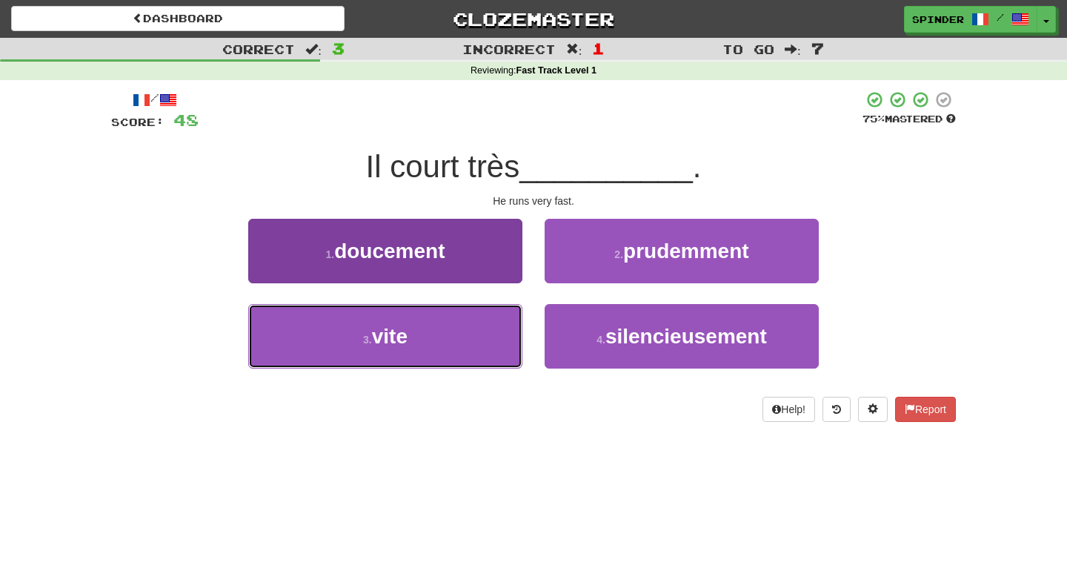
click at [515, 314] on button "3 . vite" at bounding box center [385, 336] width 274 height 64
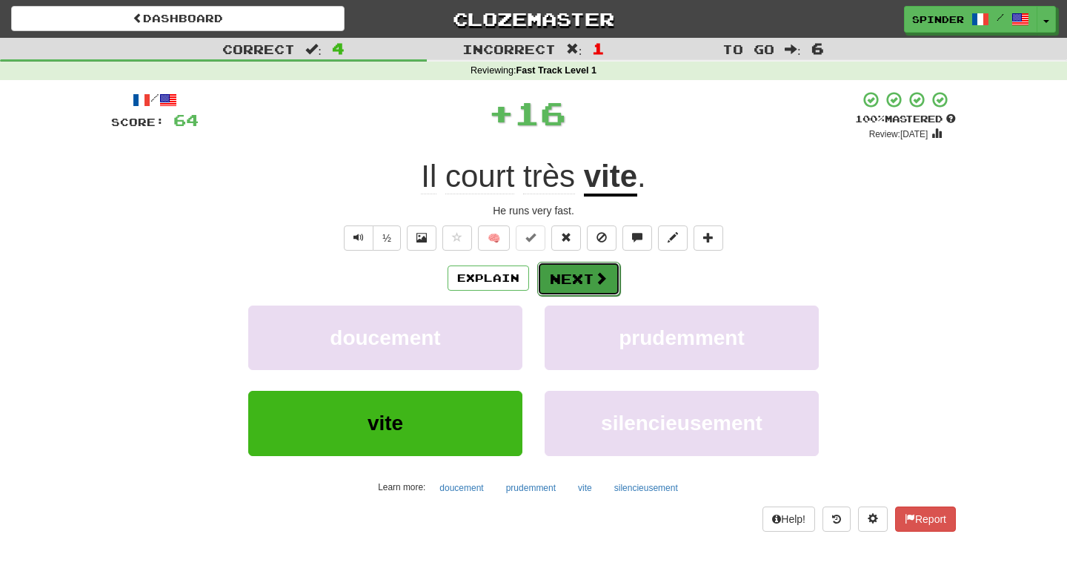
click at [591, 274] on button "Next" at bounding box center [578, 279] width 83 height 34
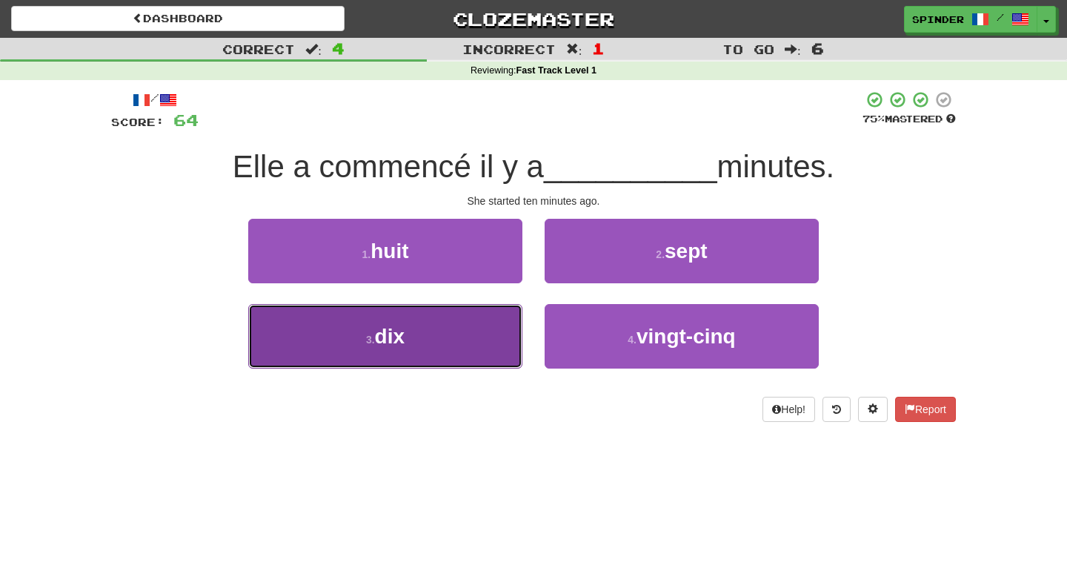
click at [488, 335] on button "3 . dix" at bounding box center [385, 336] width 274 height 64
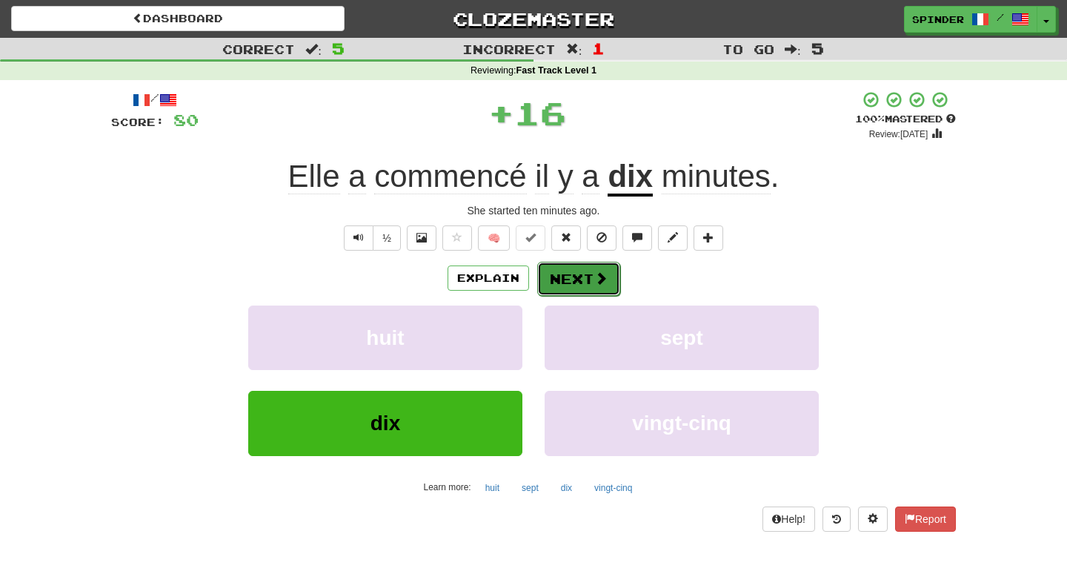
click at [585, 281] on button "Next" at bounding box center [578, 279] width 83 height 34
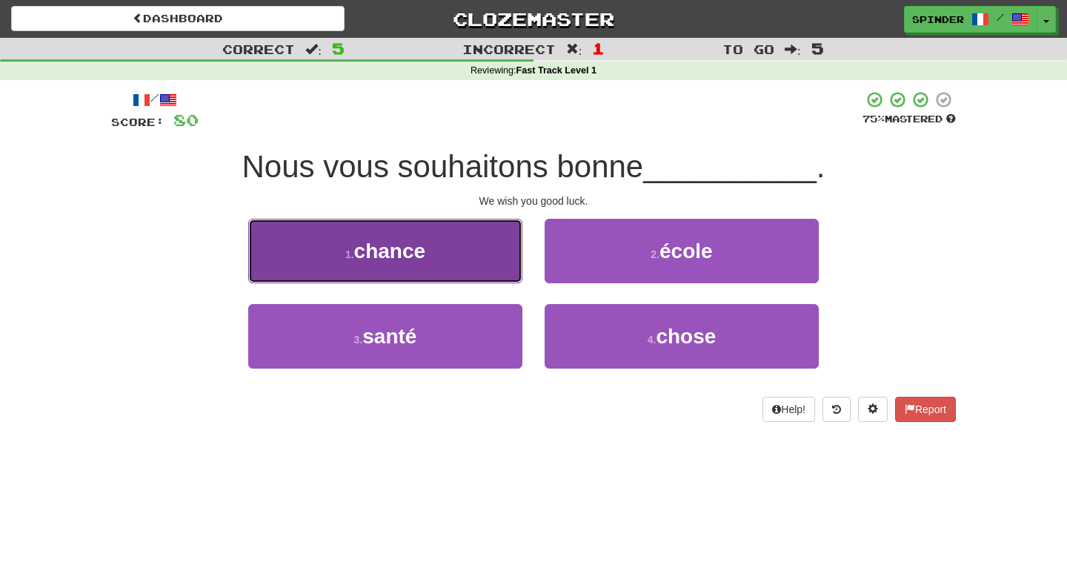
click at [463, 263] on button "1 . chance" at bounding box center [385, 251] width 274 height 64
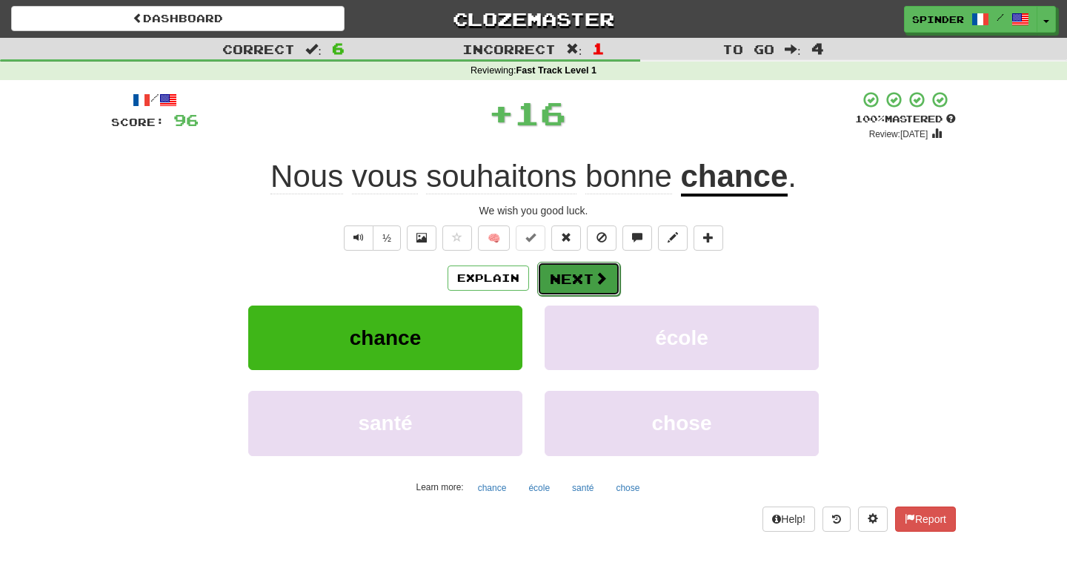
click at [563, 276] on button "Next" at bounding box center [578, 279] width 83 height 34
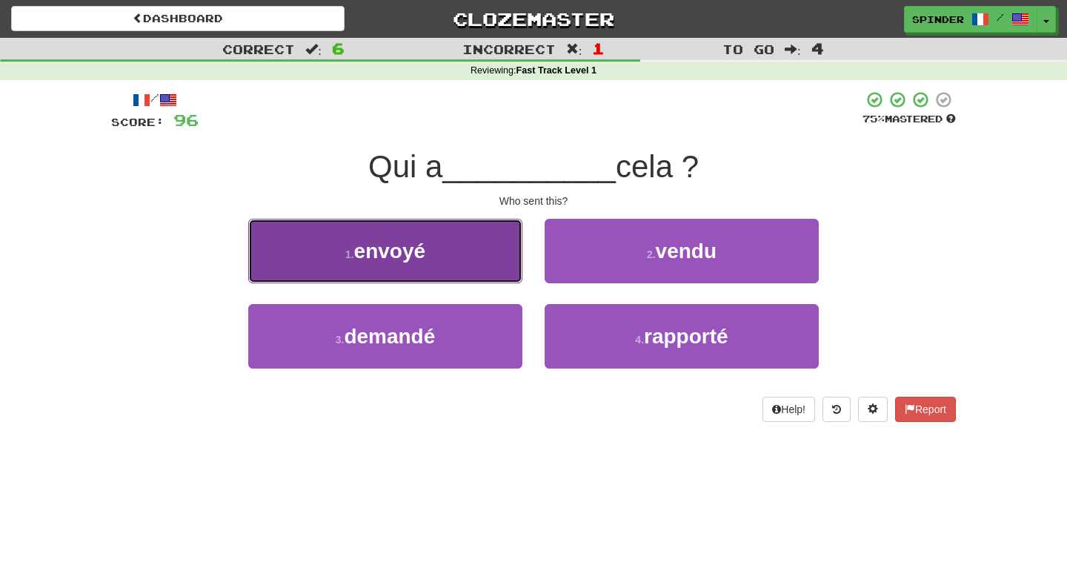
click at [504, 266] on button "1 . envoyé" at bounding box center [385, 251] width 274 height 64
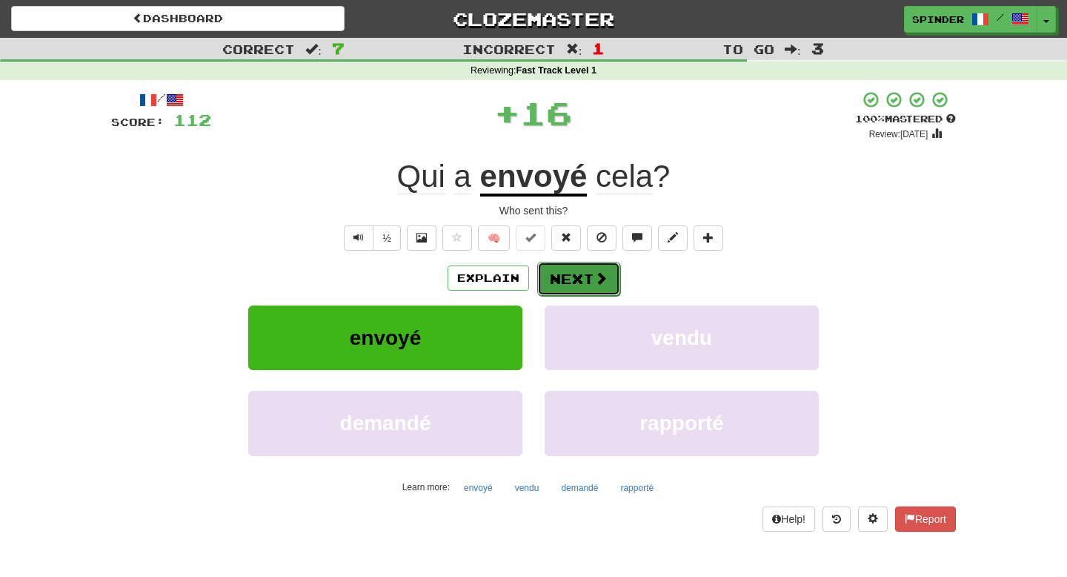
click at [581, 282] on button "Next" at bounding box center [578, 279] width 83 height 34
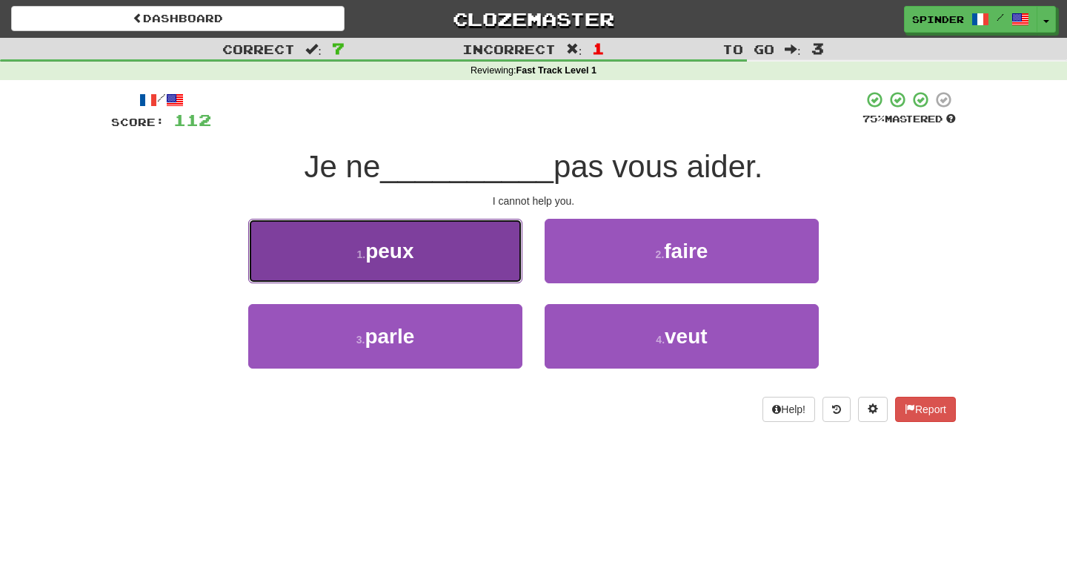
click at [486, 268] on button "1 . peux" at bounding box center [385, 251] width 274 height 64
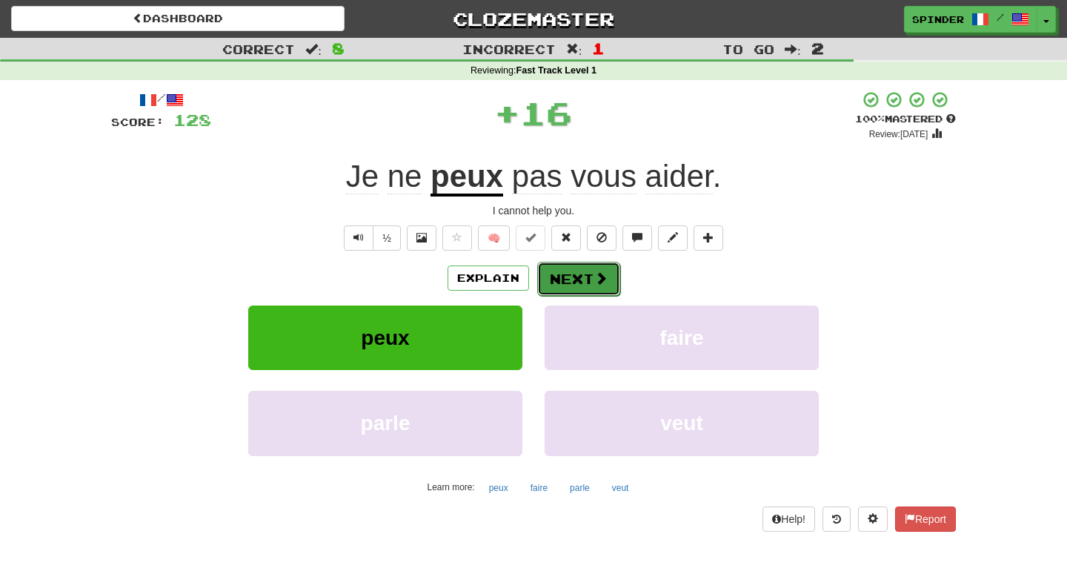
click at [555, 280] on button "Next" at bounding box center [578, 279] width 83 height 34
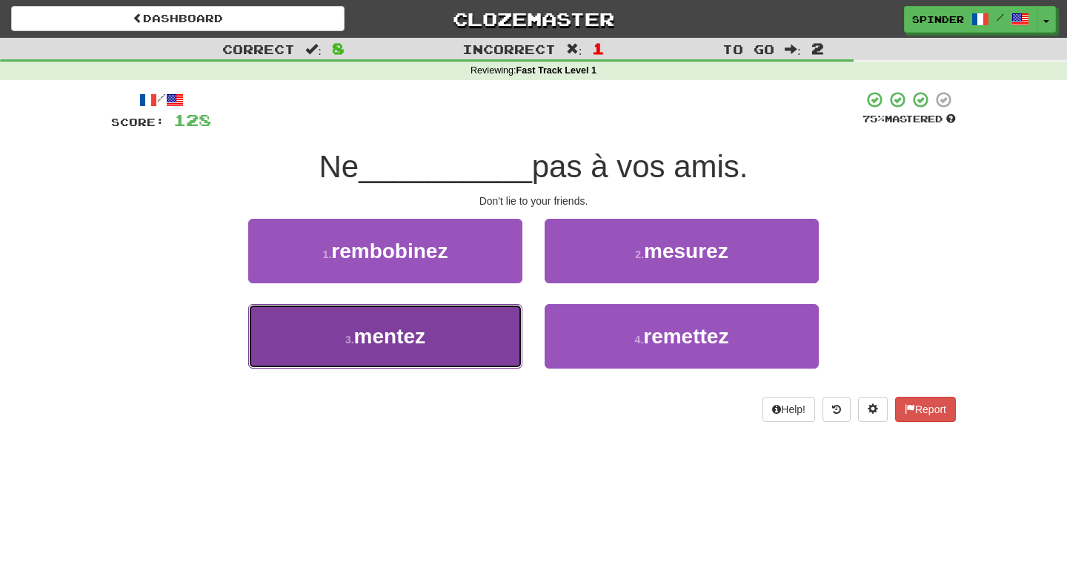
click at [481, 321] on button "3 . mentez" at bounding box center [385, 336] width 274 height 64
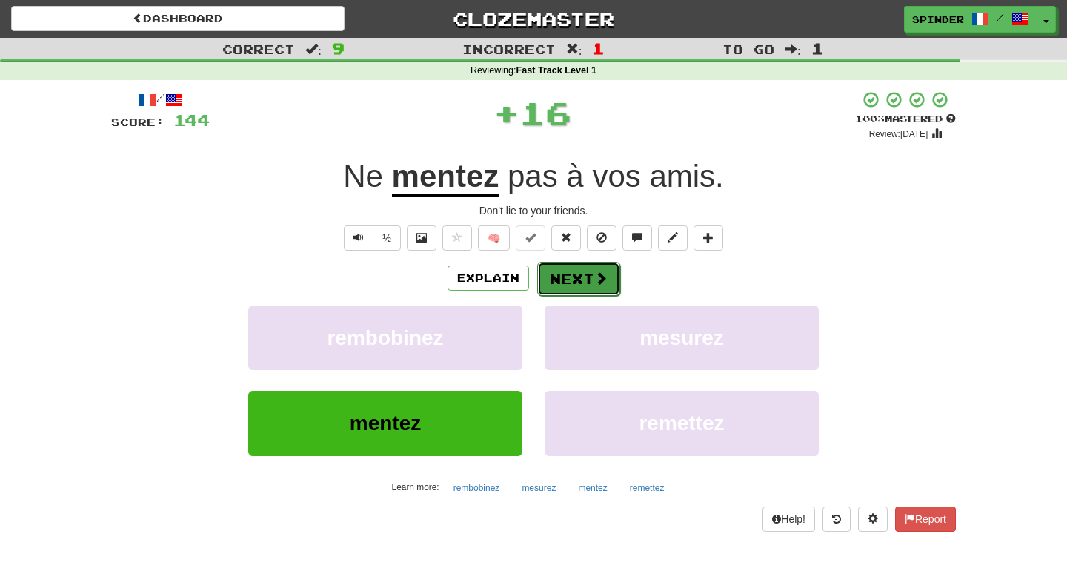
click at [578, 280] on button "Next" at bounding box center [578, 279] width 83 height 34
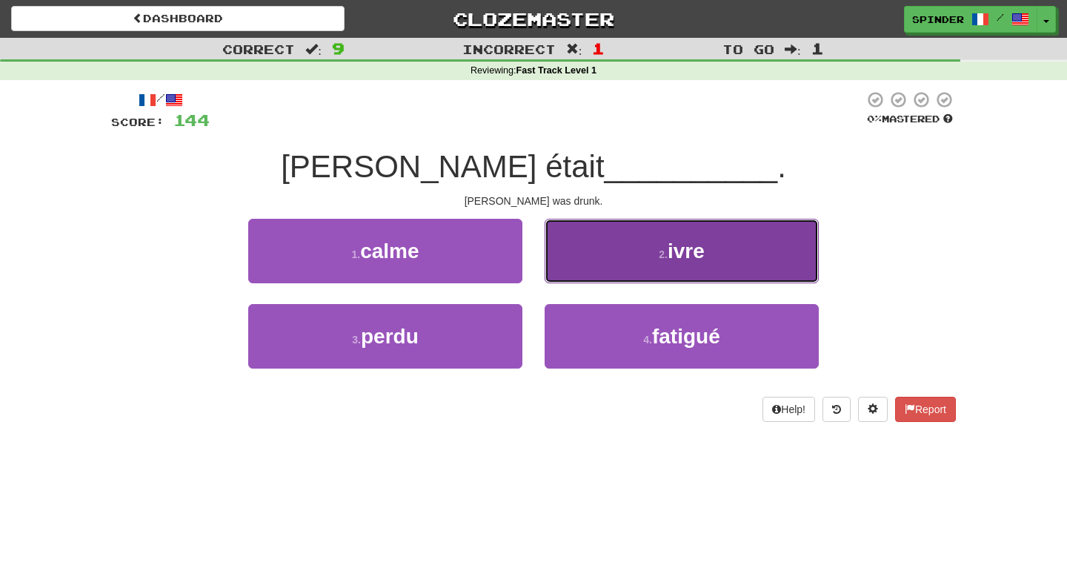
click at [579, 266] on button "2 . ivre" at bounding box center [682, 251] width 274 height 64
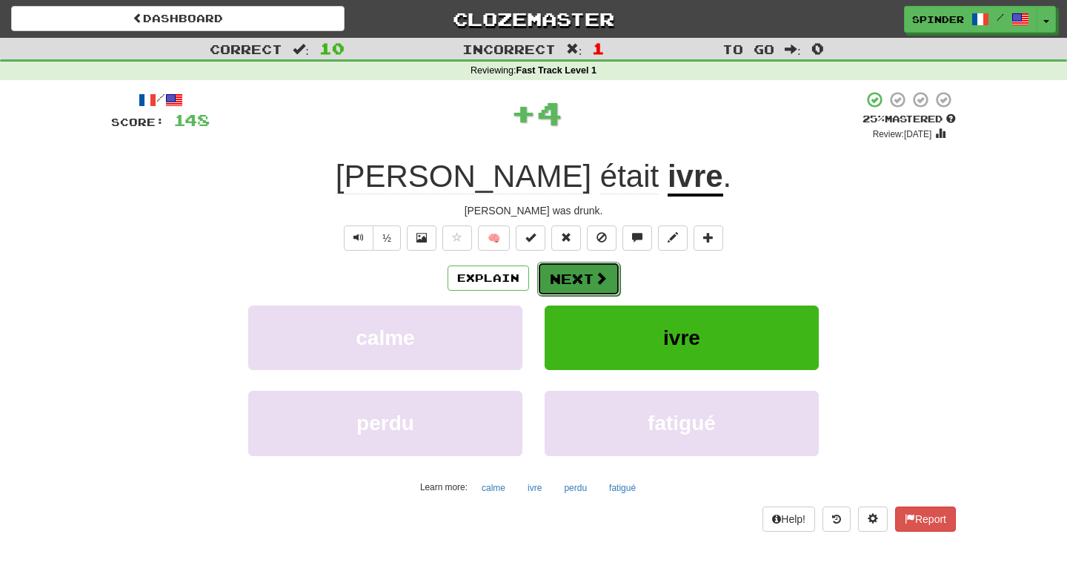
click at [564, 284] on button "Next" at bounding box center [578, 279] width 83 height 34
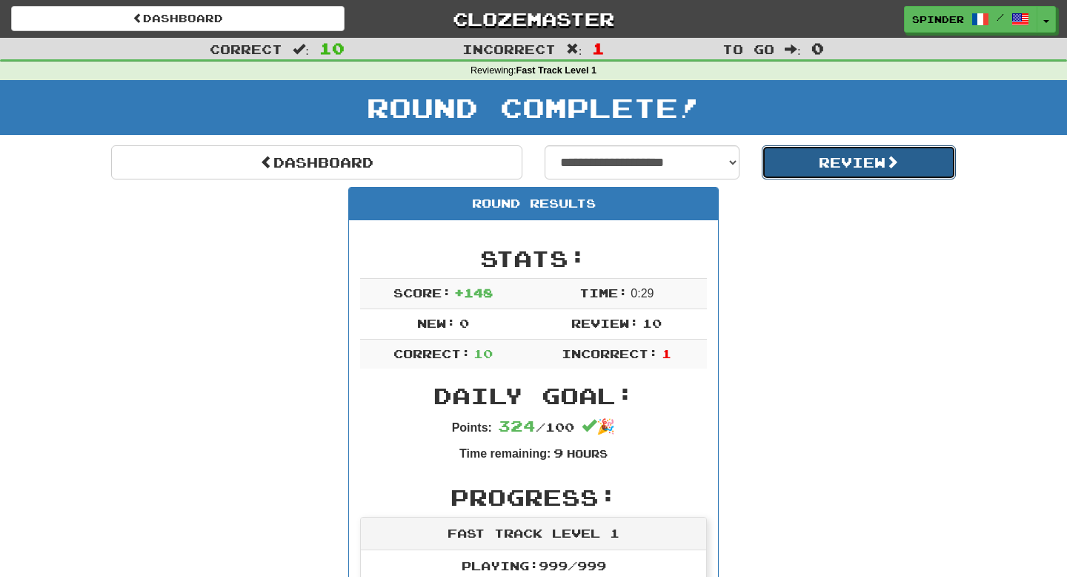
click at [804, 172] on button "Review" at bounding box center [859, 162] width 195 height 34
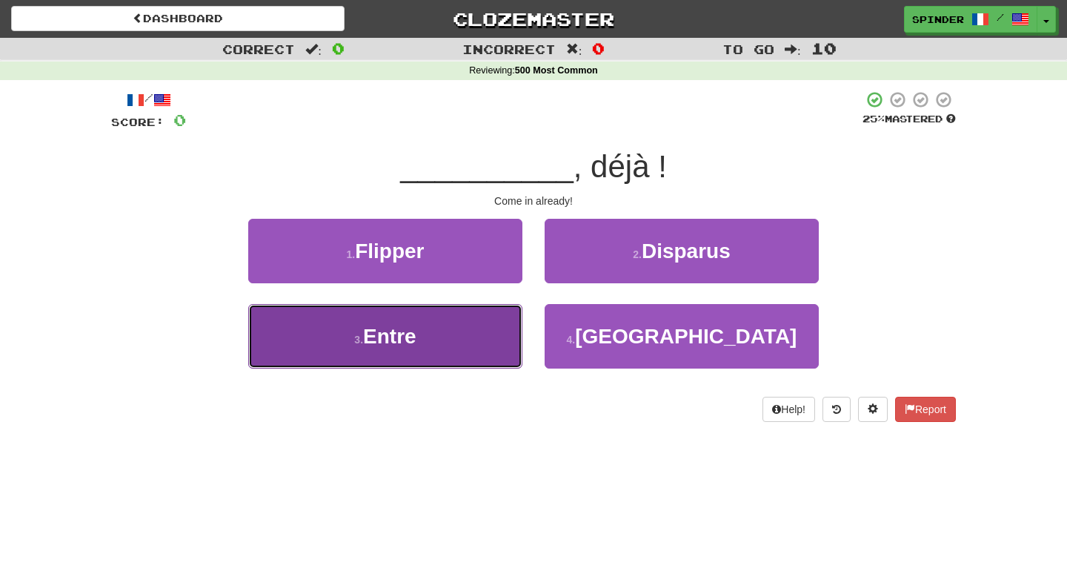
click at [494, 331] on button "3 . Entre" at bounding box center [385, 336] width 274 height 64
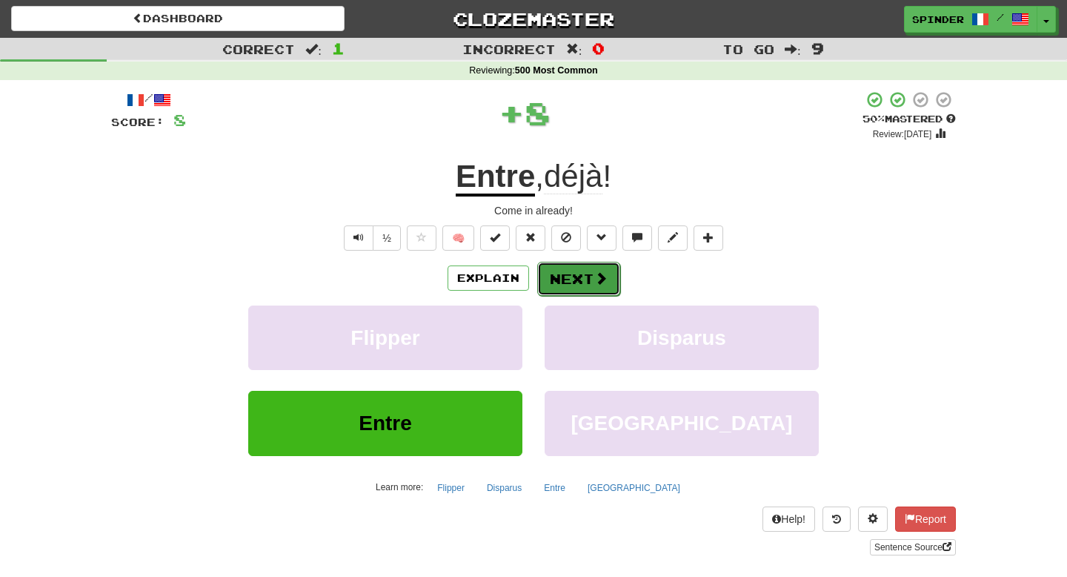
click at [590, 279] on button "Next" at bounding box center [578, 279] width 83 height 34
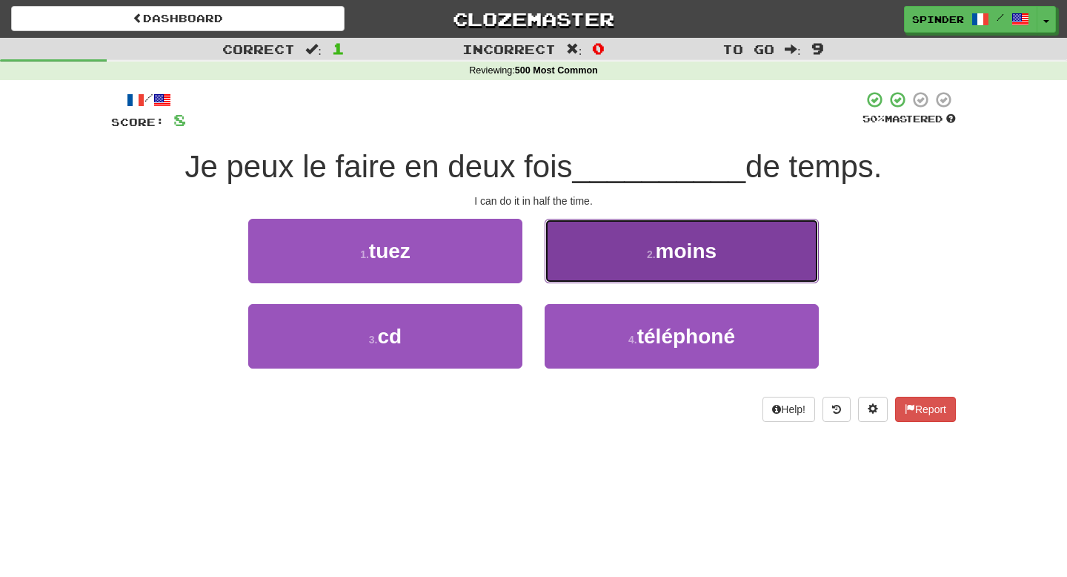
click at [600, 267] on button "2 . moins" at bounding box center [682, 251] width 274 height 64
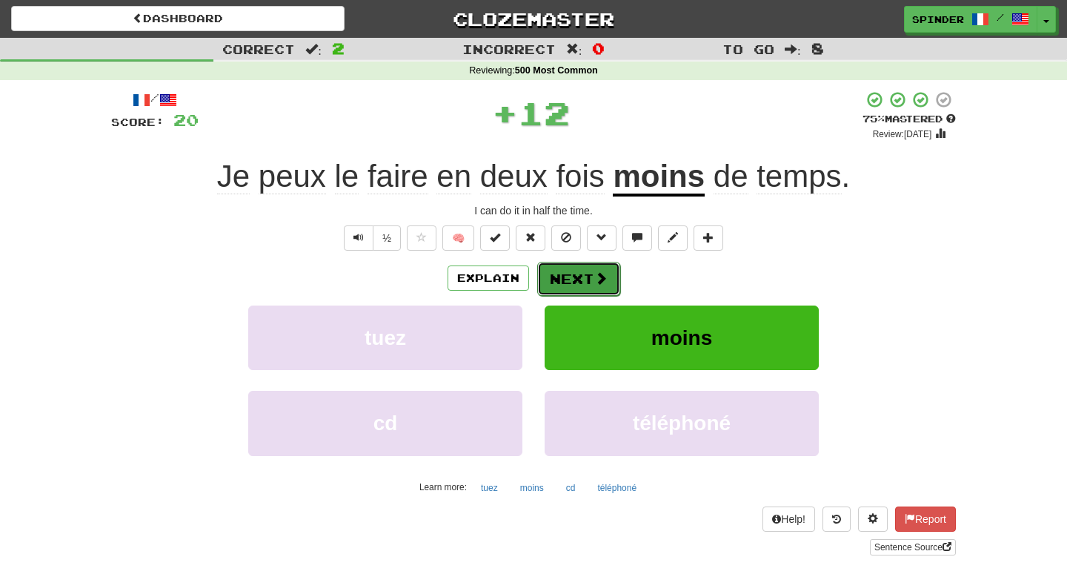
click at [585, 279] on button "Next" at bounding box center [578, 279] width 83 height 34
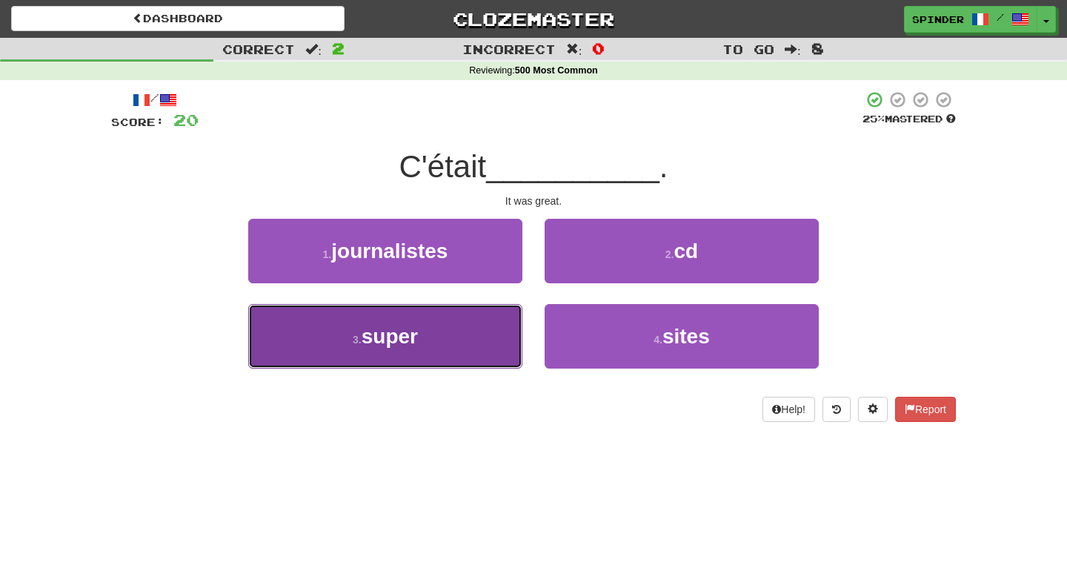
click at [506, 305] on button "3 . super" at bounding box center [385, 336] width 274 height 64
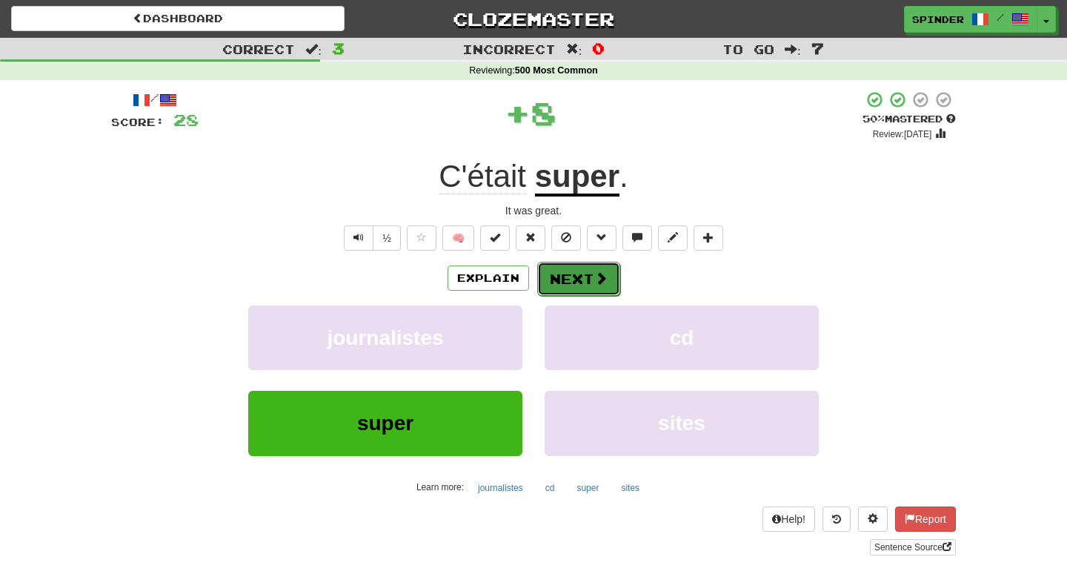
click at [580, 281] on button "Next" at bounding box center [578, 279] width 83 height 34
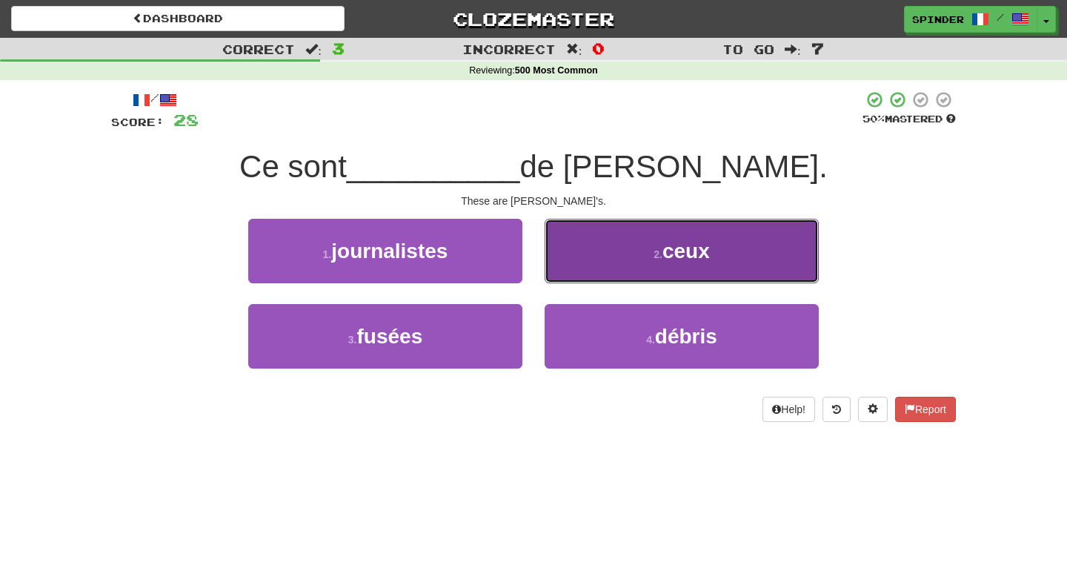
click at [582, 267] on button "2 . ceux" at bounding box center [682, 251] width 274 height 64
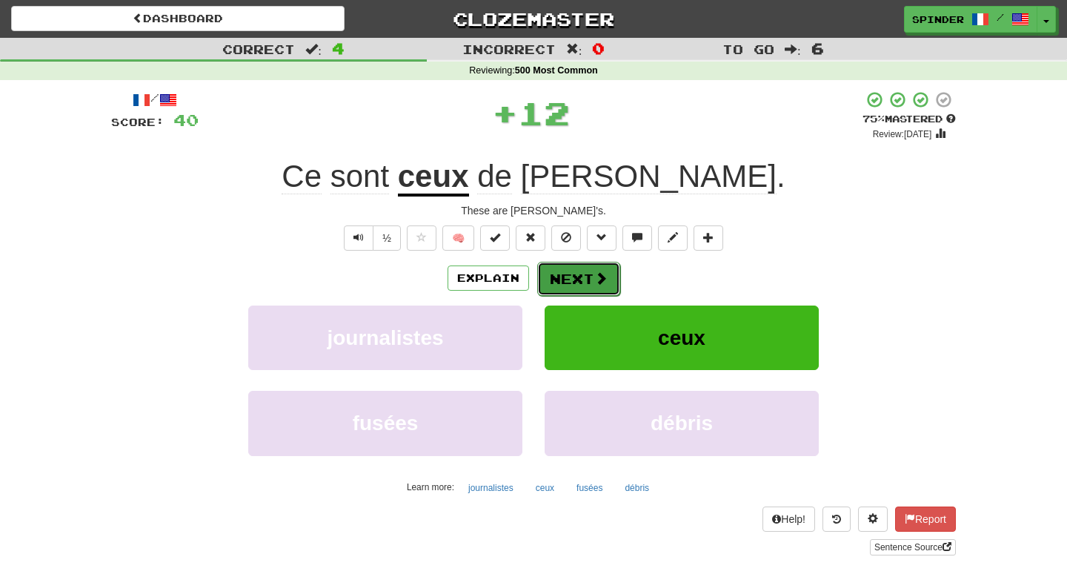
click at [573, 273] on button "Next" at bounding box center [578, 279] width 83 height 34
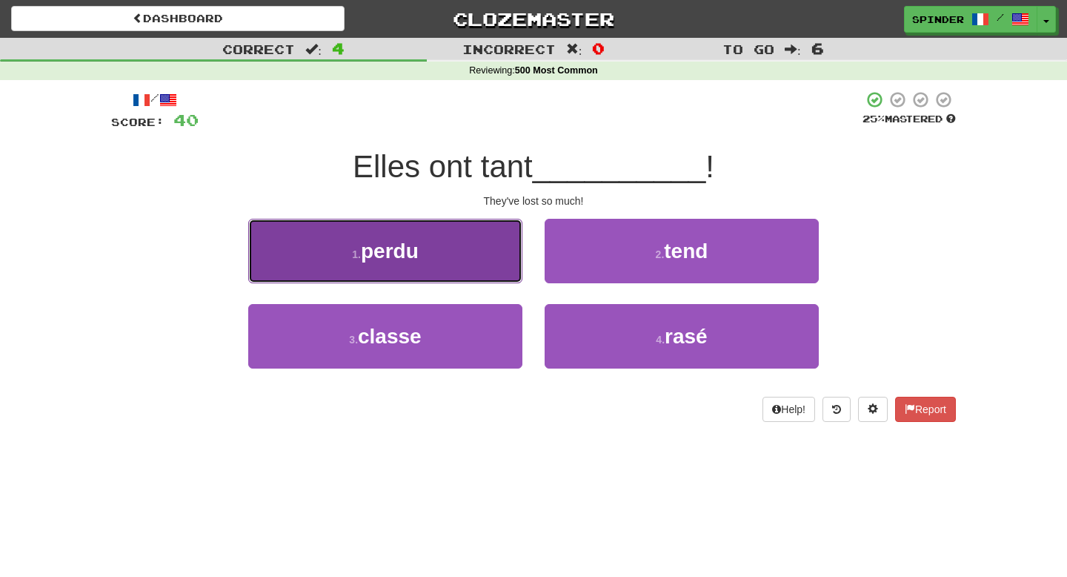
click at [500, 269] on button "1 . perdu" at bounding box center [385, 251] width 274 height 64
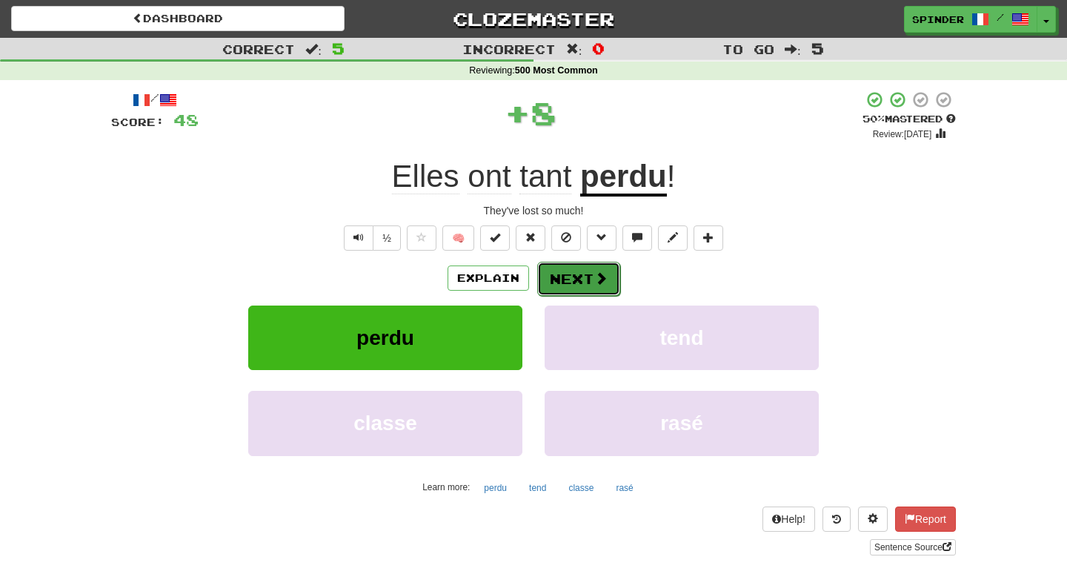
click at [572, 271] on button "Next" at bounding box center [578, 279] width 83 height 34
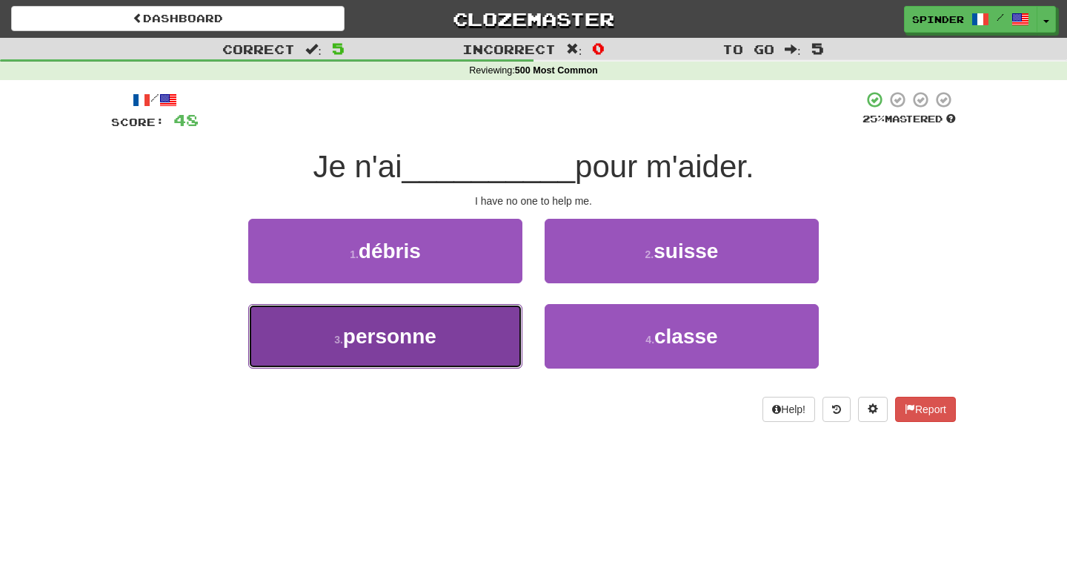
click at [489, 331] on button "3 . personne" at bounding box center [385, 336] width 274 height 64
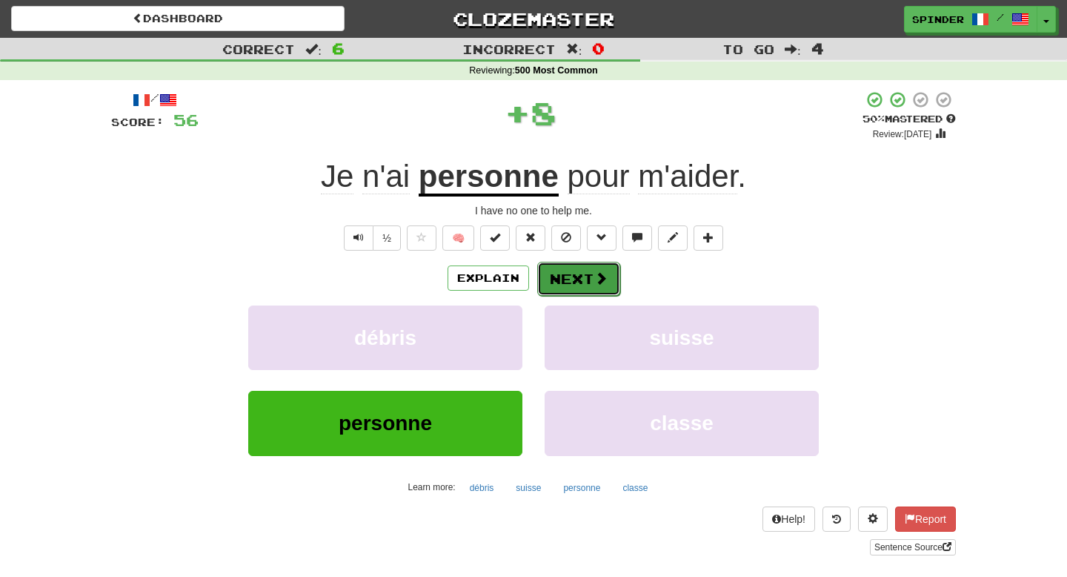
click at [588, 275] on button "Next" at bounding box center [578, 279] width 83 height 34
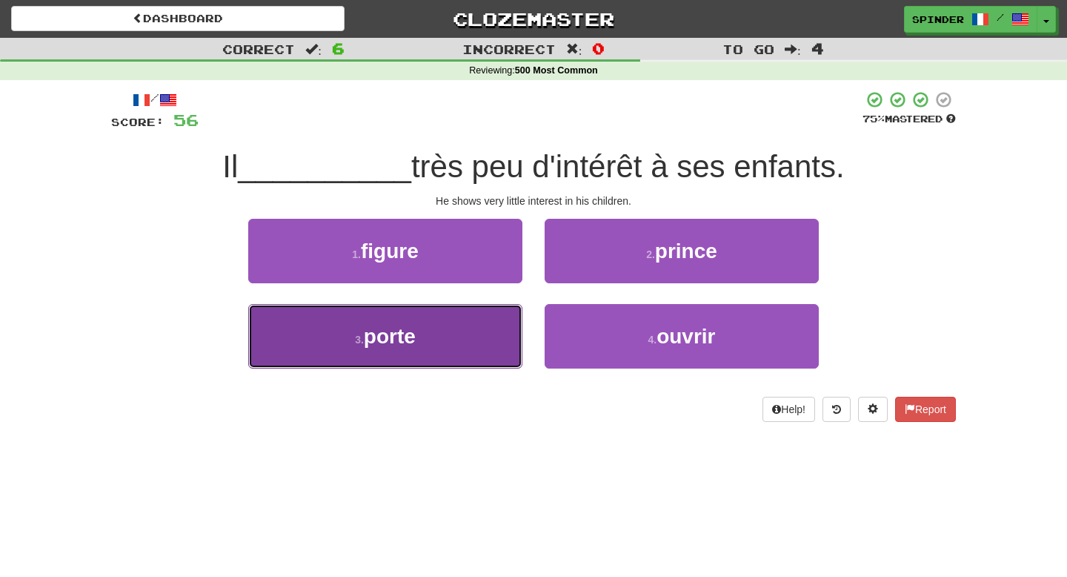
click at [510, 314] on button "3 . porte" at bounding box center [385, 336] width 274 height 64
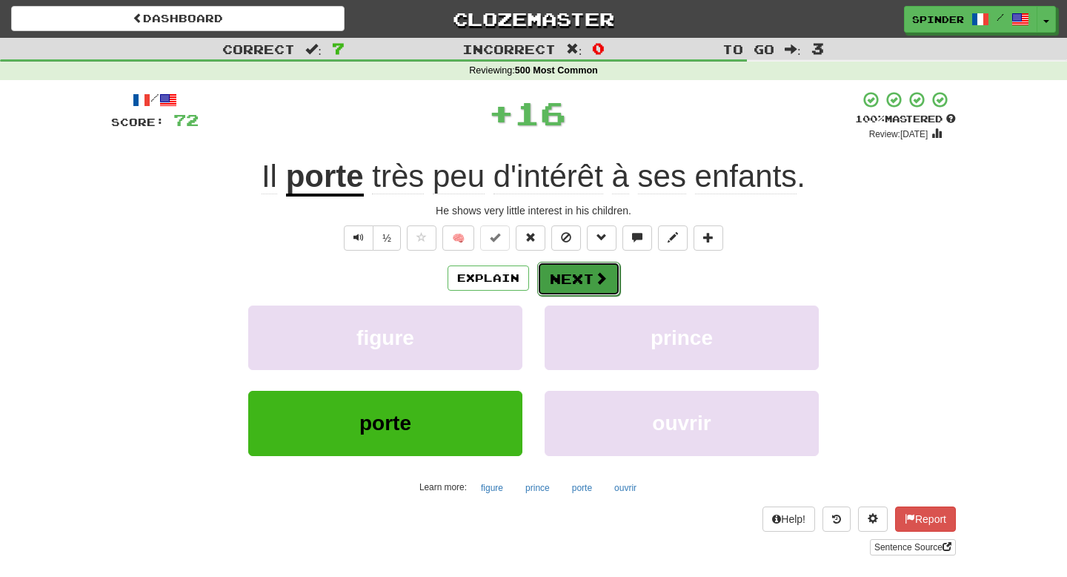
click at [571, 274] on button "Next" at bounding box center [578, 279] width 83 height 34
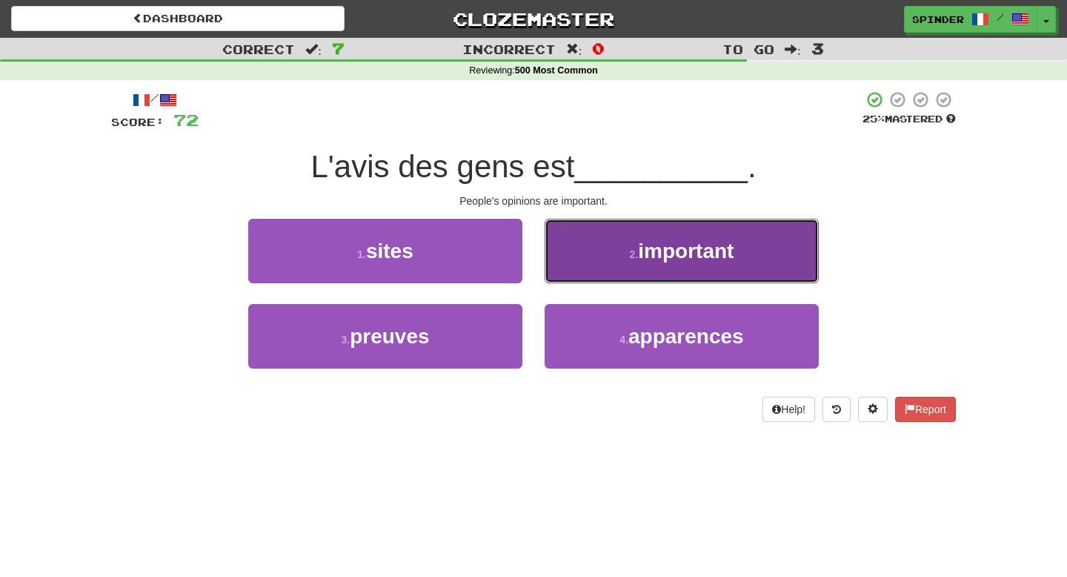
click at [571, 274] on button "2 . important" at bounding box center [682, 251] width 274 height 64
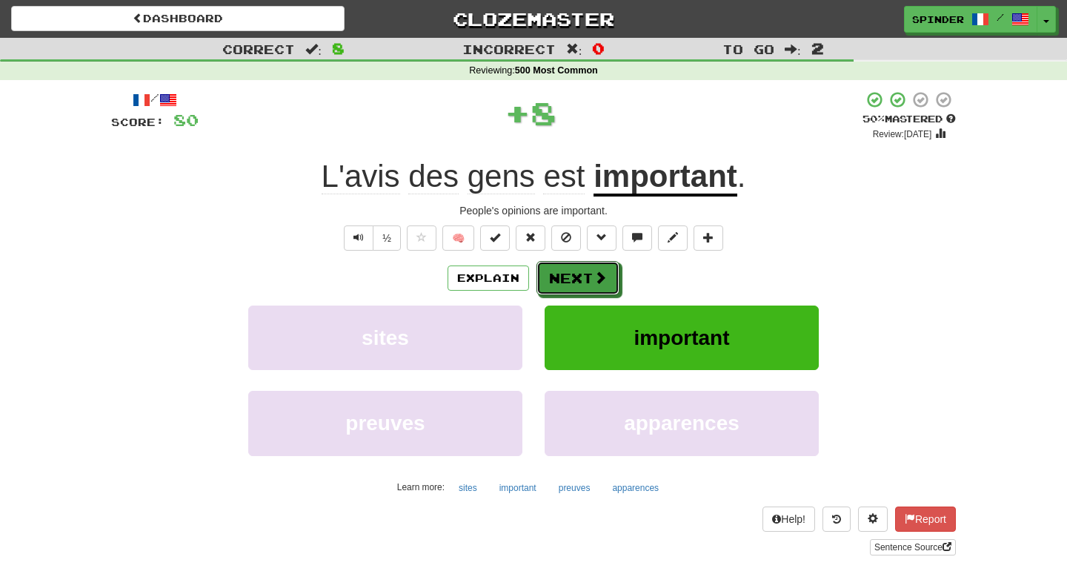
click at [571, 274] on button "Next" at bounding box center [578, 278] width 83 height 34
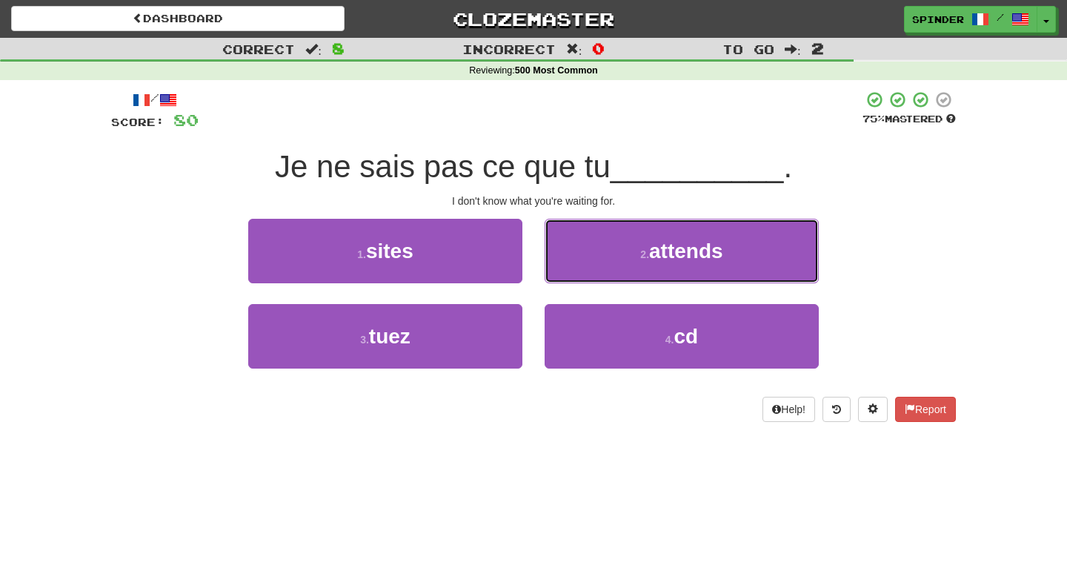
click at [571, 274] on button "2 . attends" at bounding box center [682, 251] width 274 height 64
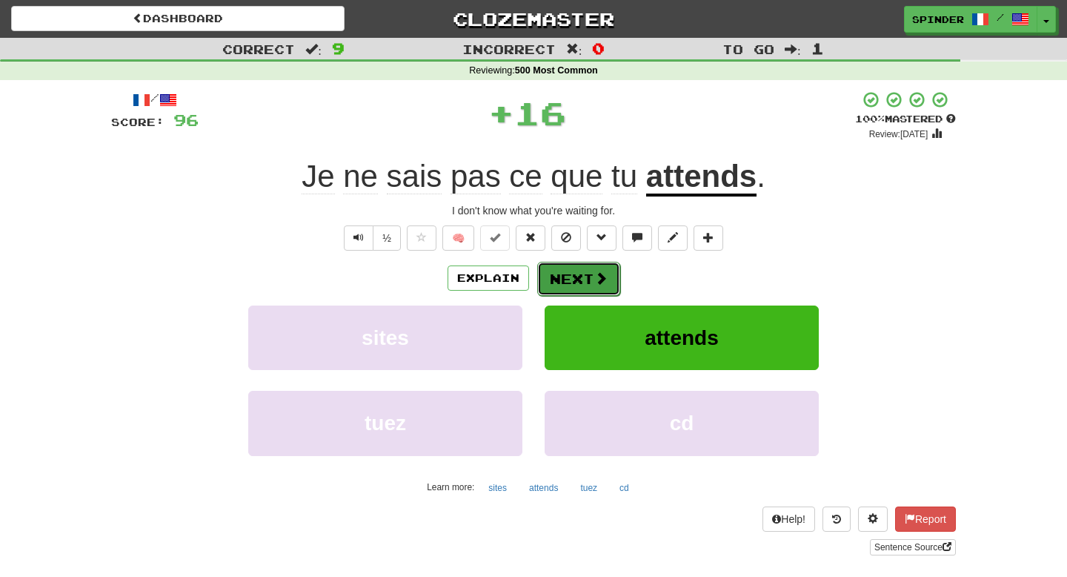
click at [571, 274] on button "Next" at bounding box center [578, 279] width 83 height 34
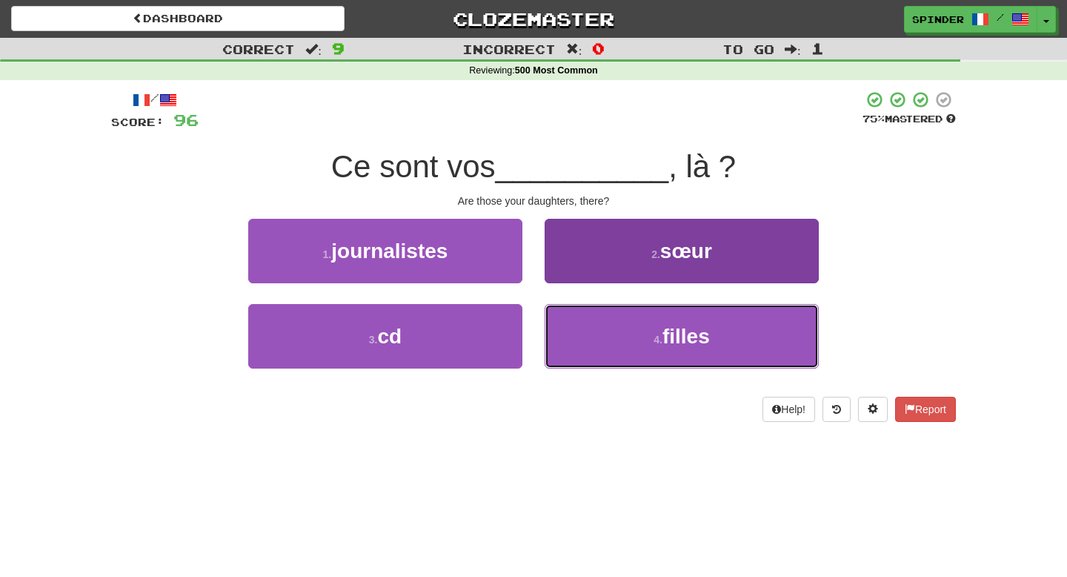
click at [568, 328] on button "4 . filles" at bounding box center [682, 336] width 274 height 64
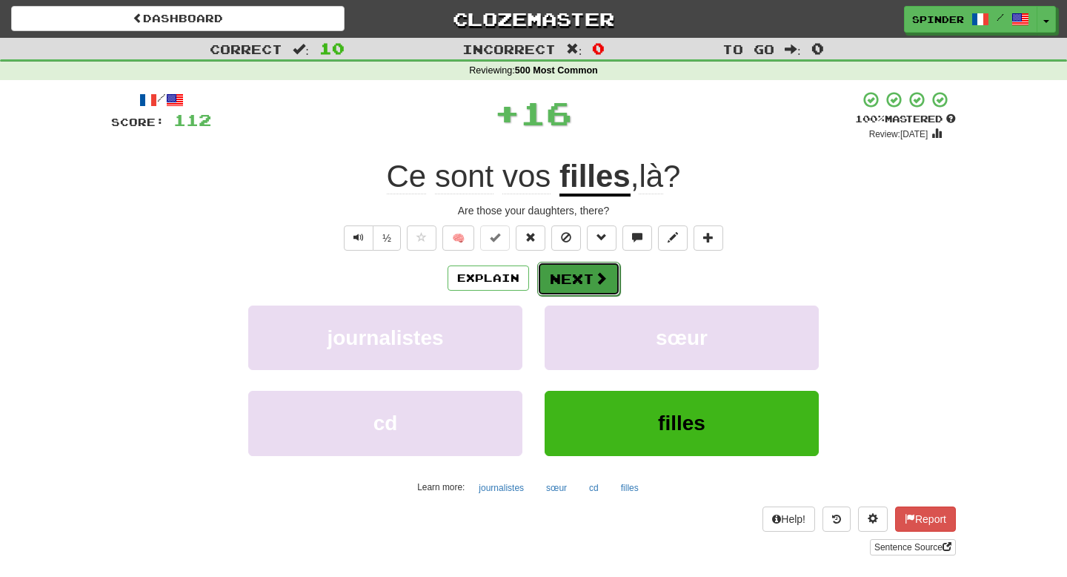
click at [574, 287] on button "Next" at bounding box center [578, 279] width 83 height 34
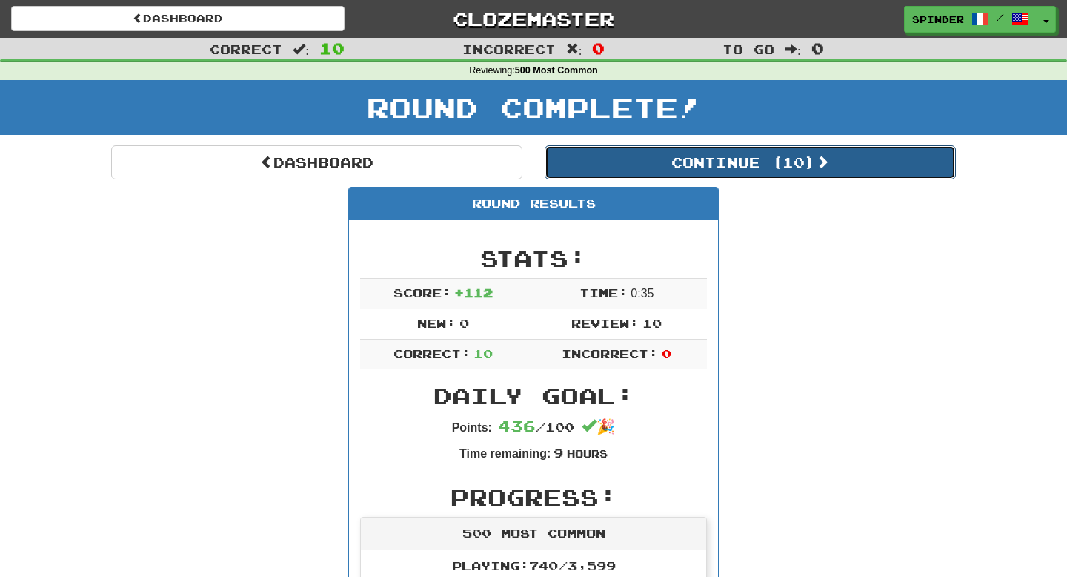
click at [698, 176] on button "Continue ( 10 )" at bounding box center [750, 162] width 411 height 34
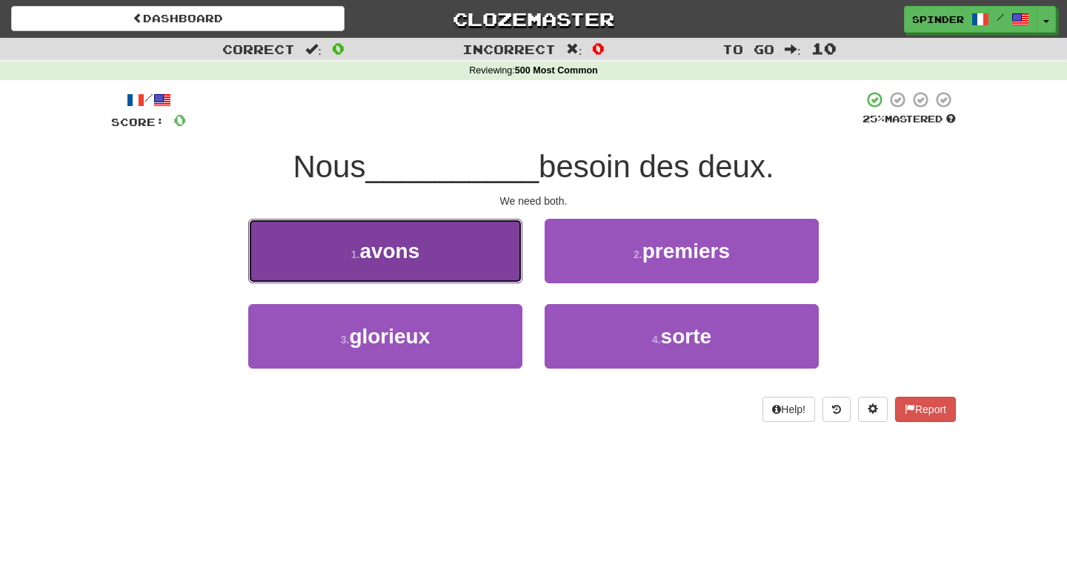
click at [493, 248] on button "1 . avons" at bounding box center [385, 251] width 274 height 64
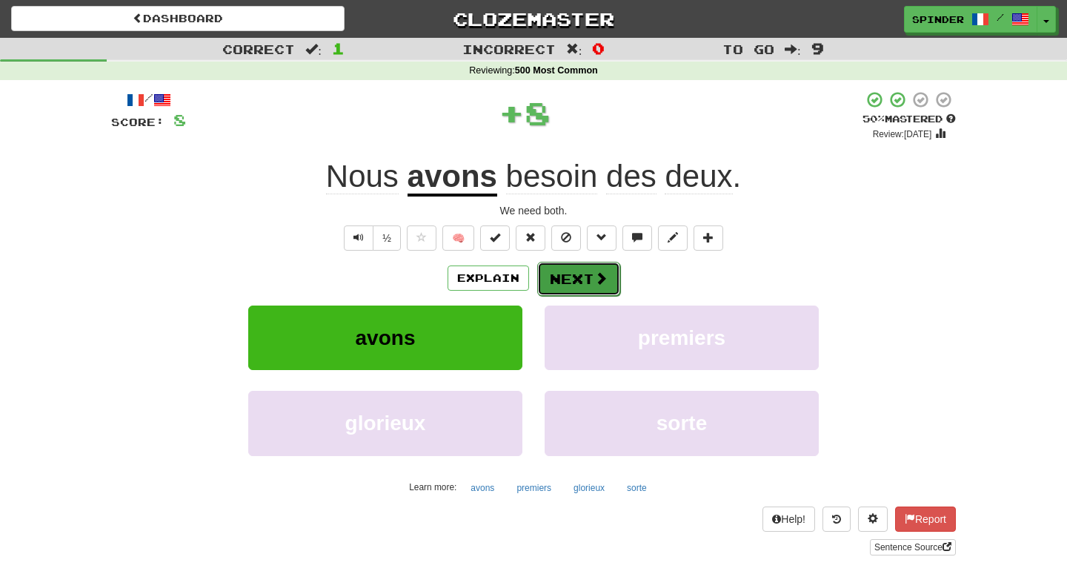
click at [571, 287] on button "Next" at bounding box center [578, 279] width 83 height 34
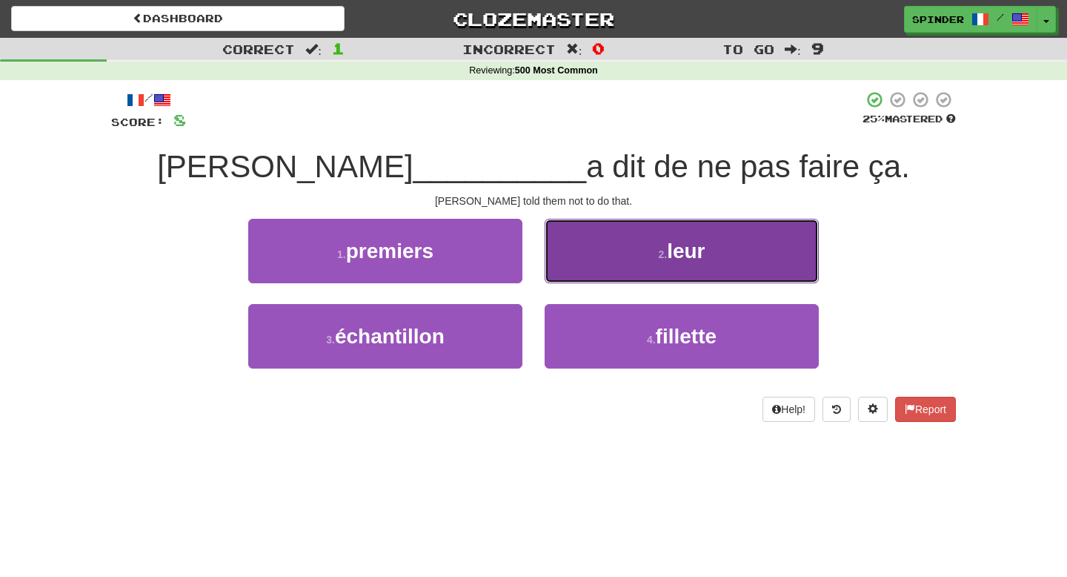
click at [577, 265] on button "2 . leur" at bounding box center [682, 251] width 274 height 64
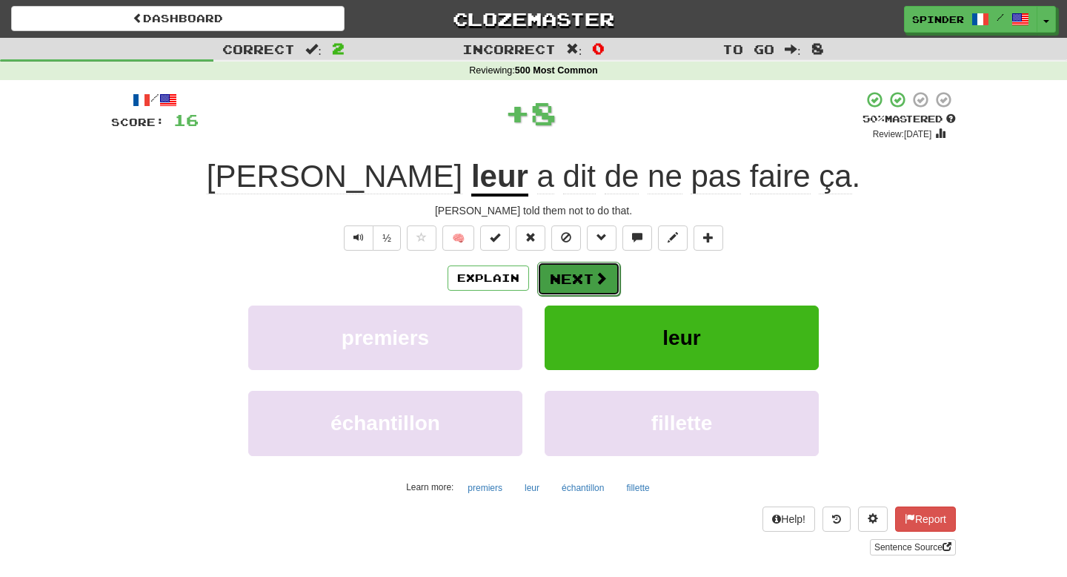
click at [569, 274] on button "Next" at bounding box center [578, 279] width 83 height 34
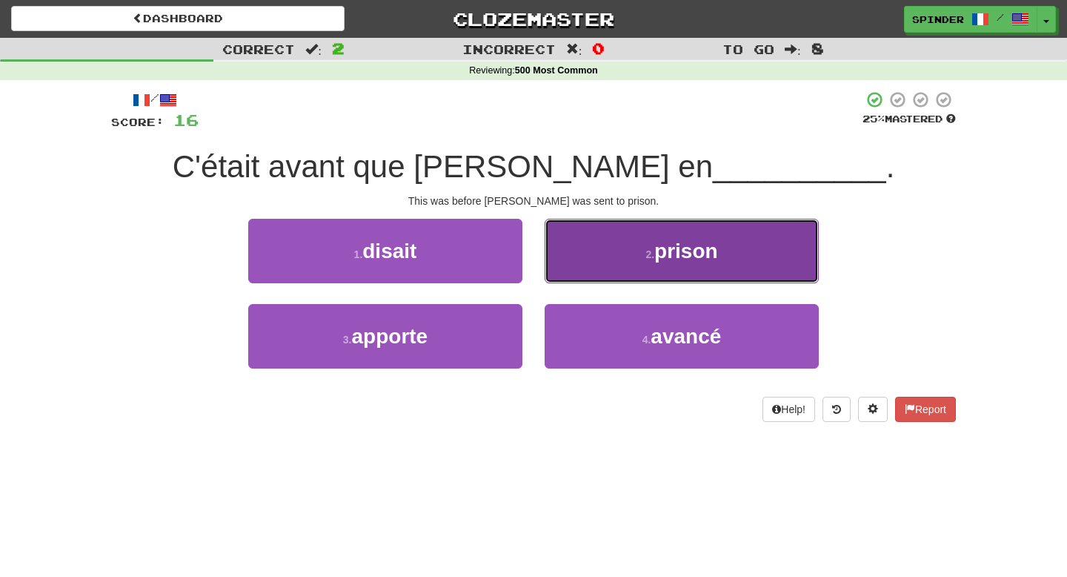
click at [569, 274] on button "2 . prison" at bounding box center [682, 251] width 274 height 64
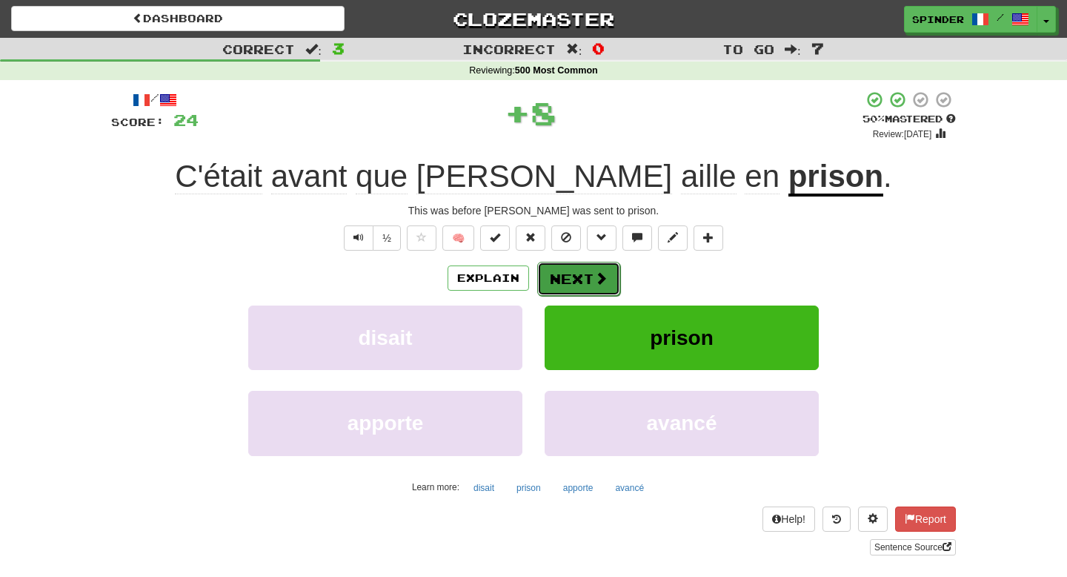
click at [569, 282] on button "Next" at bounding box center [578, 279] width 83 height 34
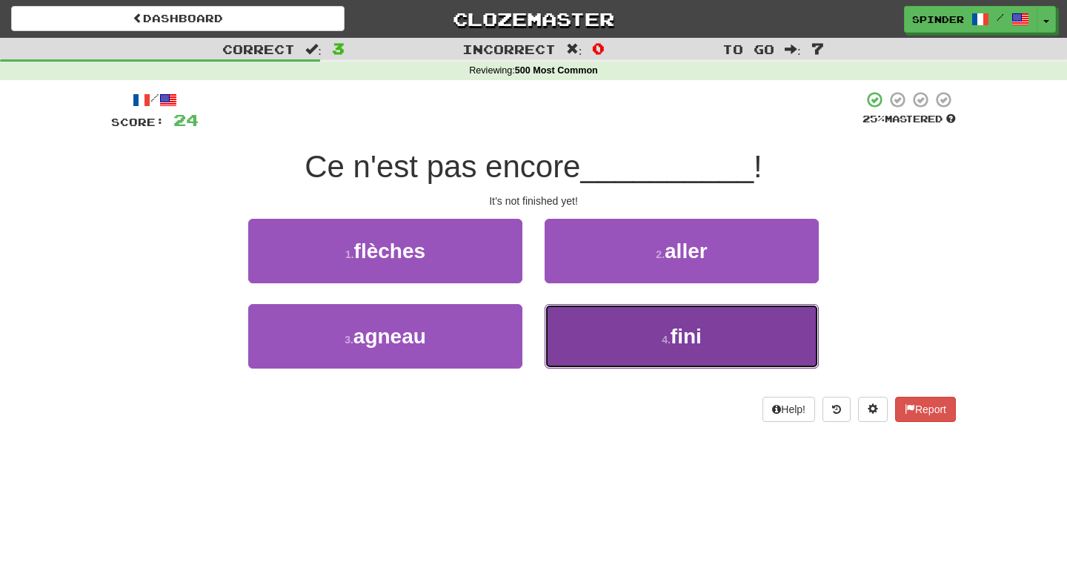
click at [571, 324] on button "4 . fini" at bounding box center [682, 336] width 274 height 64
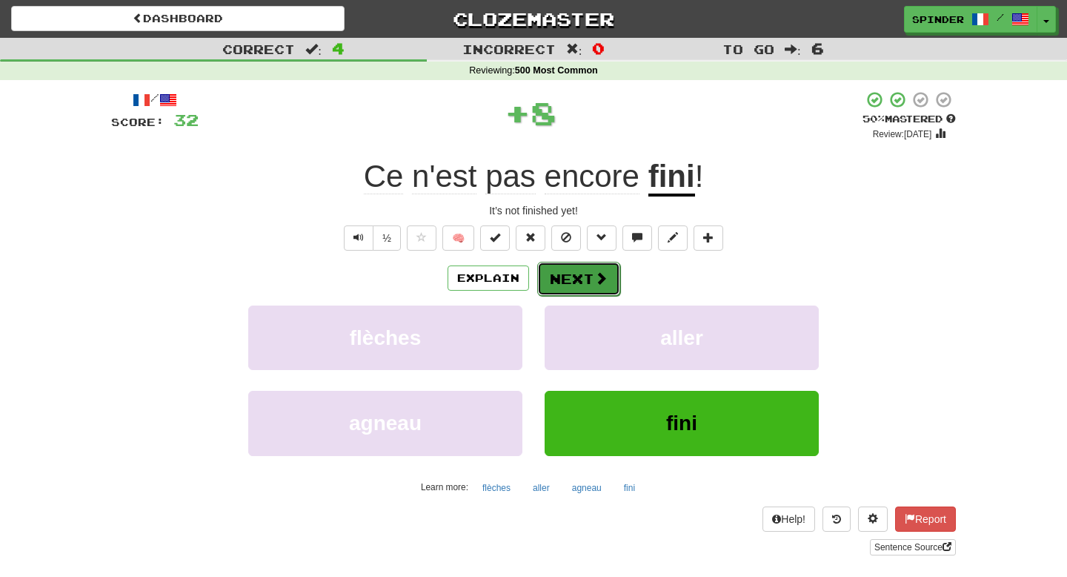
click at [581, 285] on button "Next" at bounding box center [578, 279] width 83 height 34
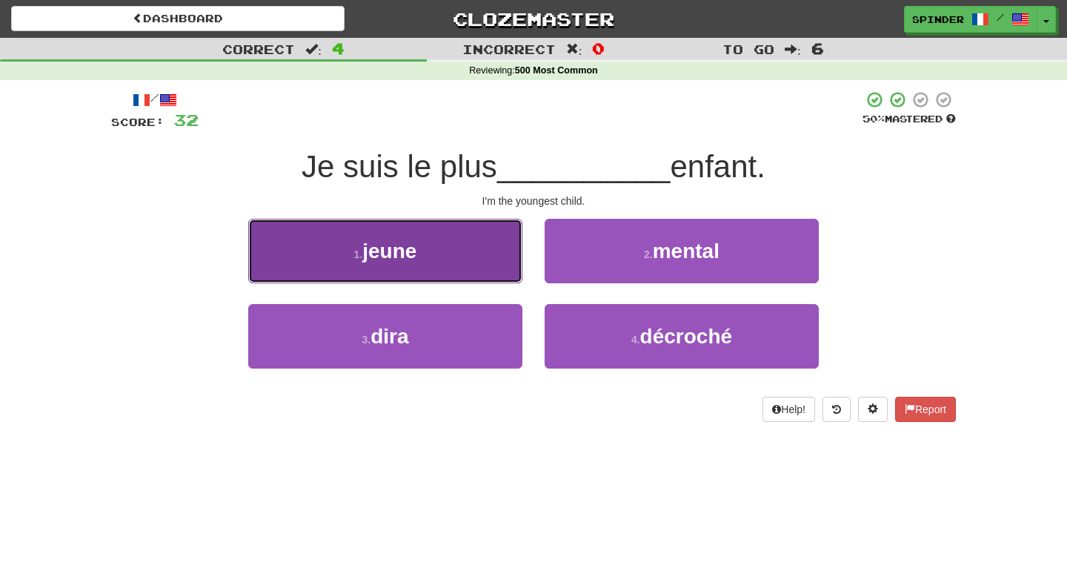
click at [501, 263] on button "1 . jeune" at bounding box center [385, 251] width 274 height 64
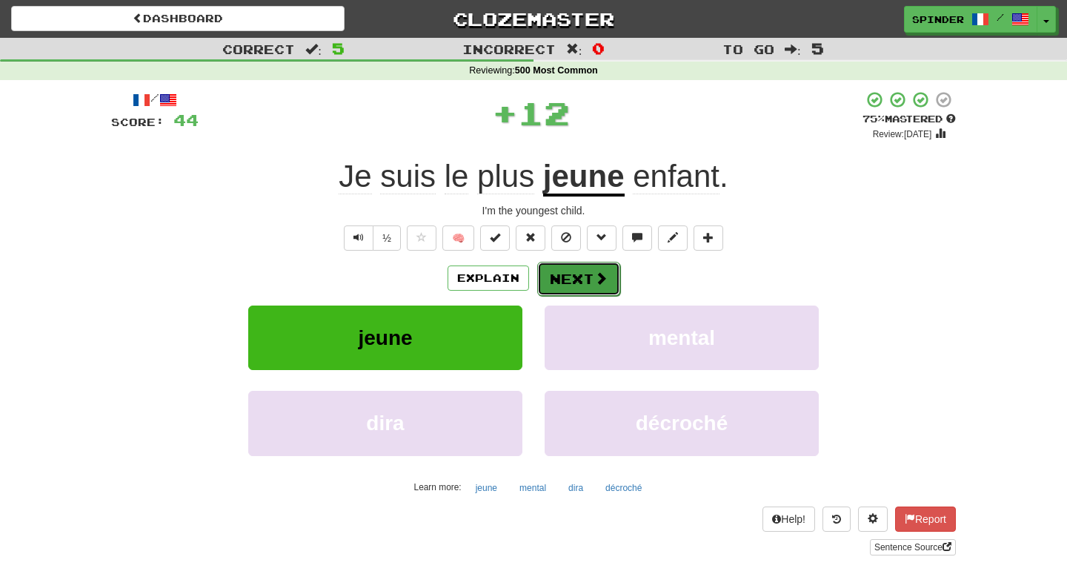
click at [586, 276] on button "Next" at bounding box center [578, 279] width 83 height 34
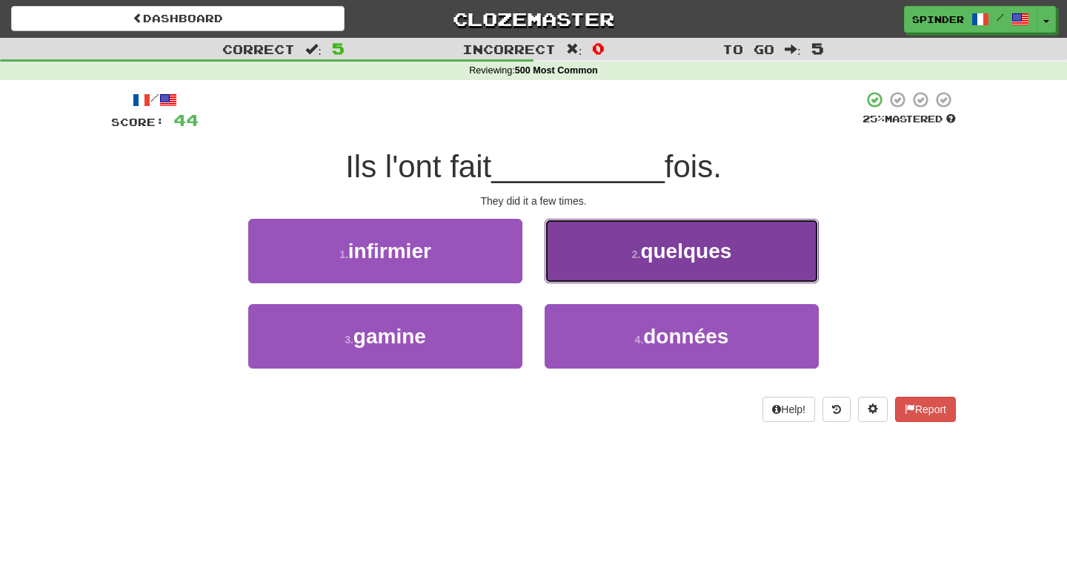
click at [586, 276] on button "2 . quelques" at bounding box center [682, 251] width 274 height 64
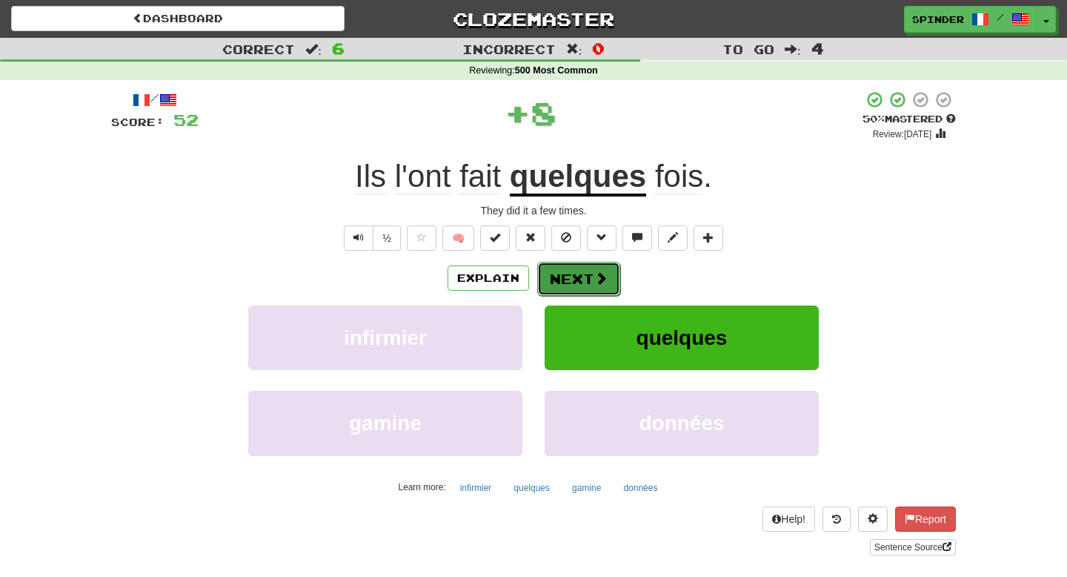
click at [586, 277] on button "Next" at bounding box center [578, 279] width 83 height 34
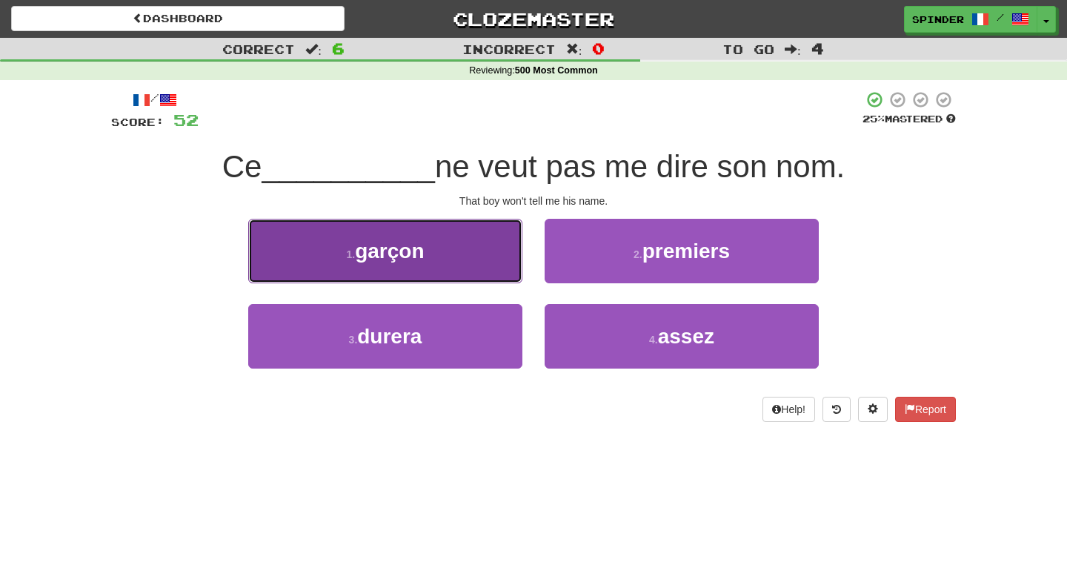
click at [481, 272] on button "1 . garçon" at bounding box center [385, 251] width 274 height 64
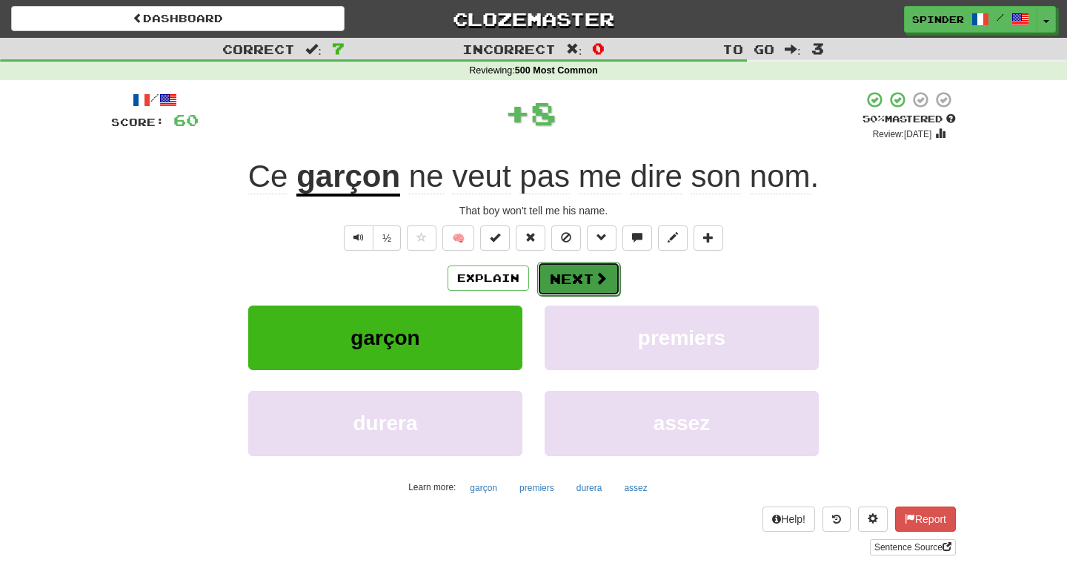
click at [573, 278] on button "Next" at bounding box center [578, 279] width 83 height 34
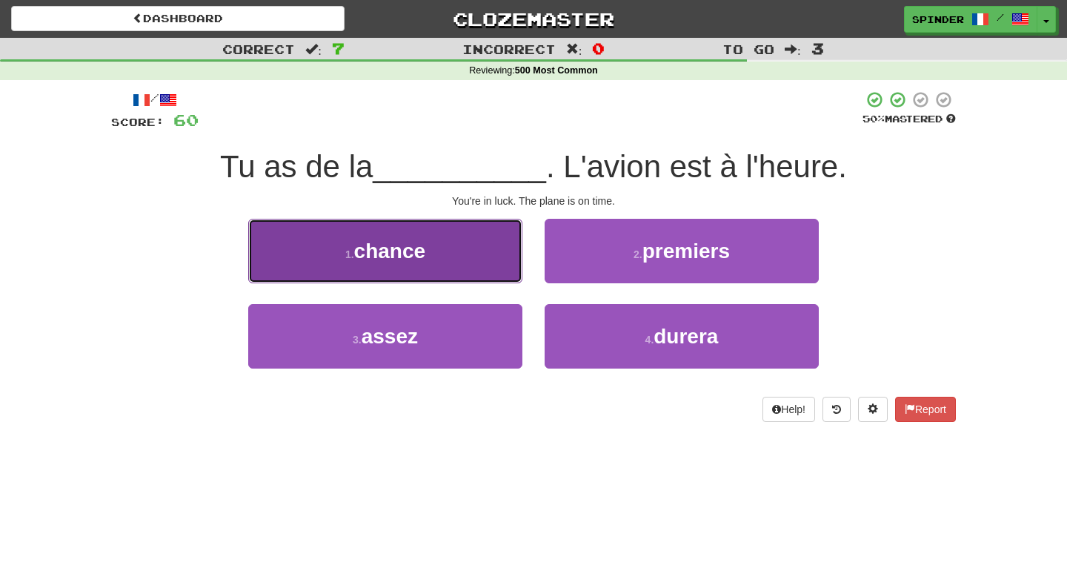
click at [474, 249] on button "1 . chance" at bounding box center [385, 251] width 274 height 64
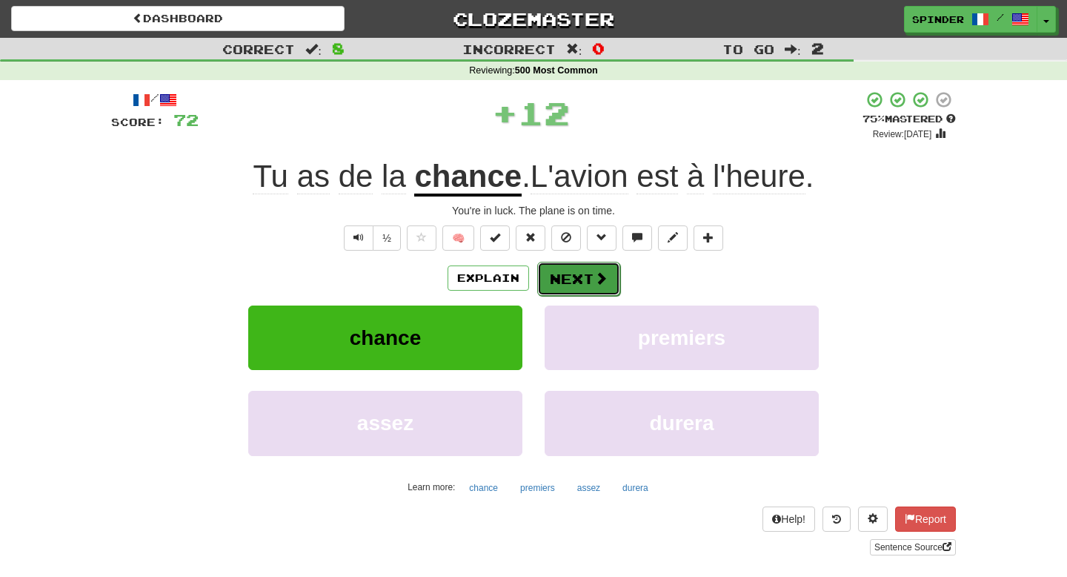
click at [570, 277] on button "Next" at bounding box center [578, 279] width 83 height 34
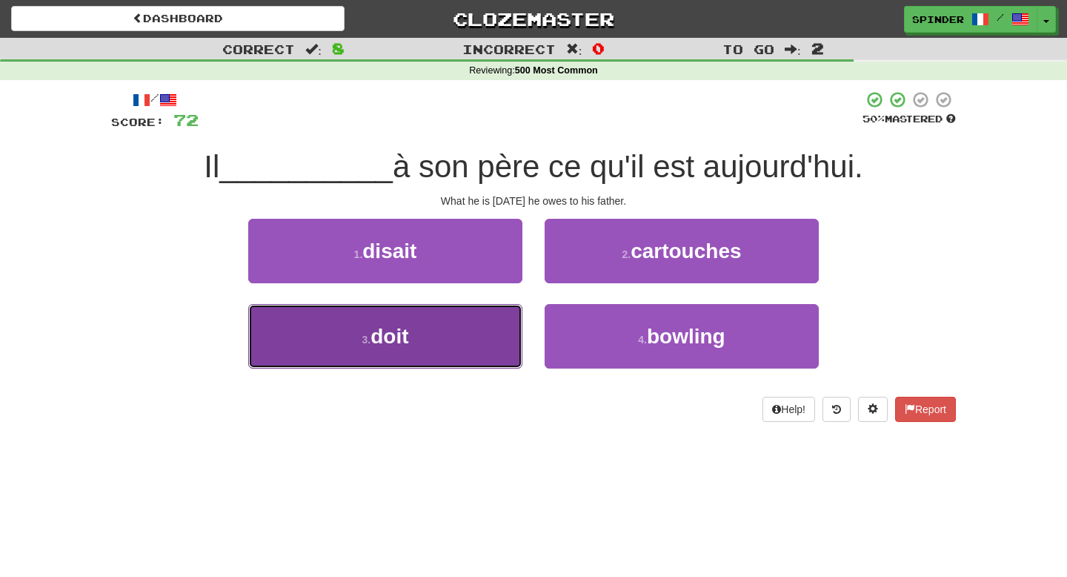
click at [495, 314] on button "3 . doit" at bounding box center [385, 336] width 274 height 64
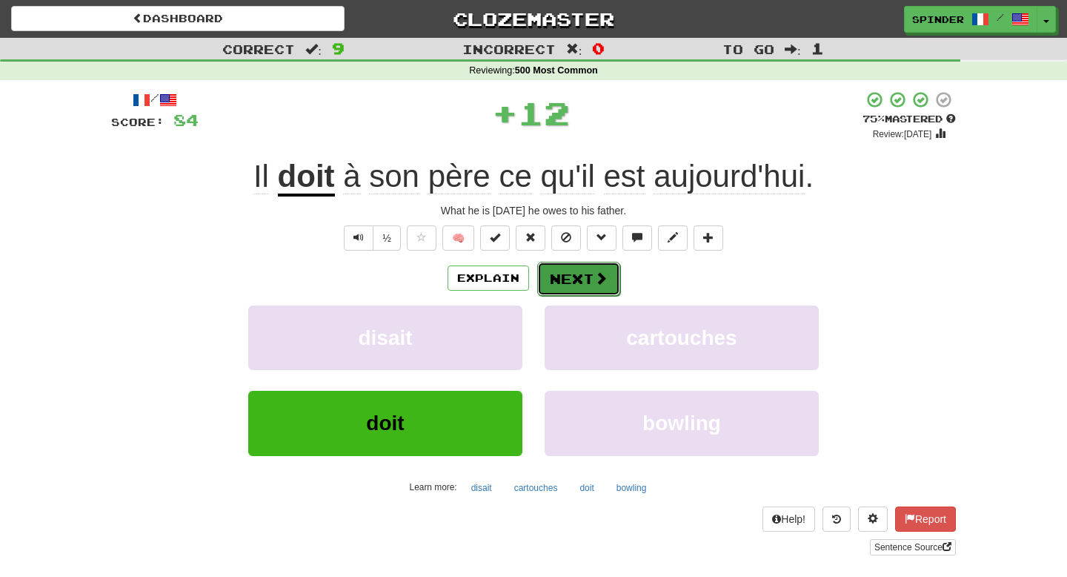
click at [583, 275] on button "Next" at bounding box center [578, 279] width 83 height 34
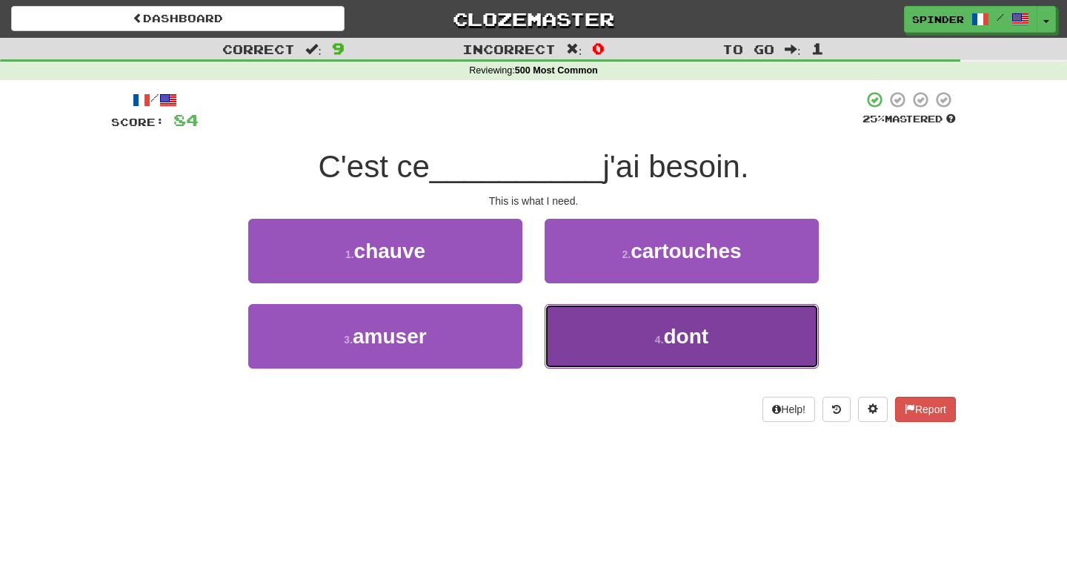
click at [572, 326] on button "4 . dont" at bounding box center [682, 336] width 274 height 64
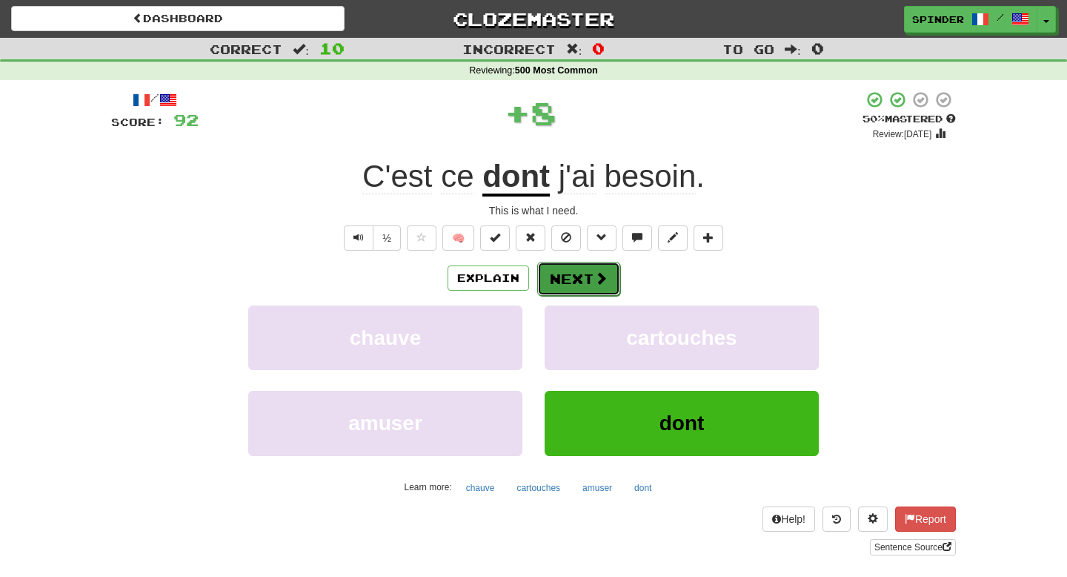
click at [578, 288] on button "Next" at bounding box center [578, 279] width 83 height 34
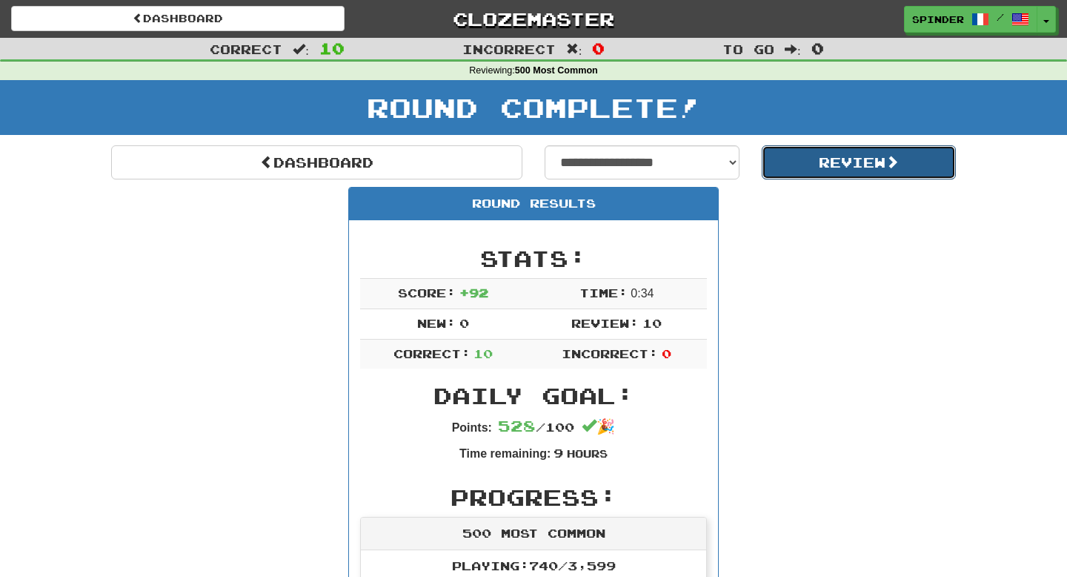
click at [801, 153] on button "Review" at bounding box center [859, 162] width 195 height 34
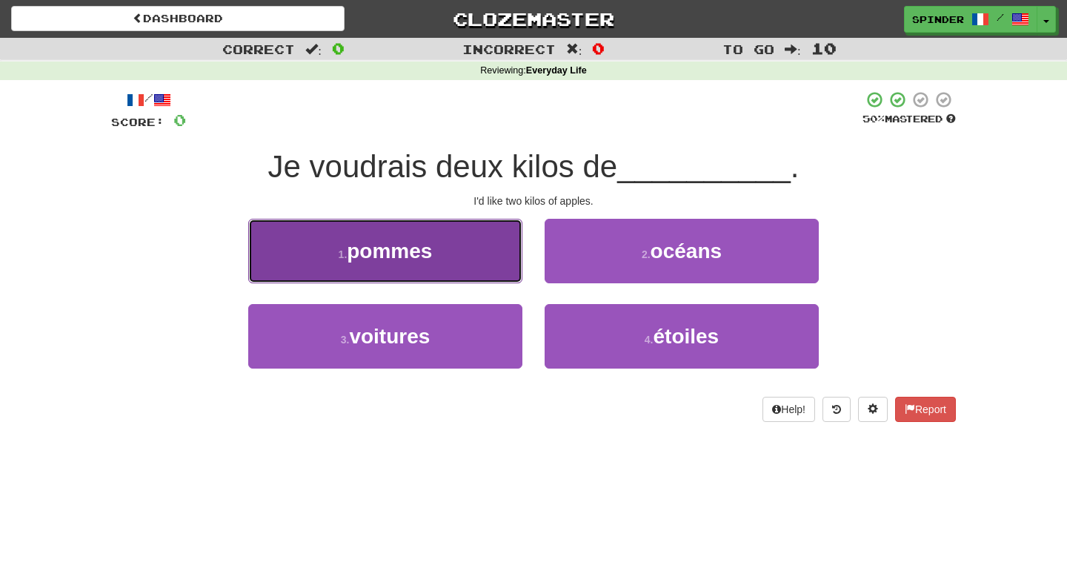
click at [494, 268] on button "1 . pommes" at bounding box center [385, 251] width 274 height 64
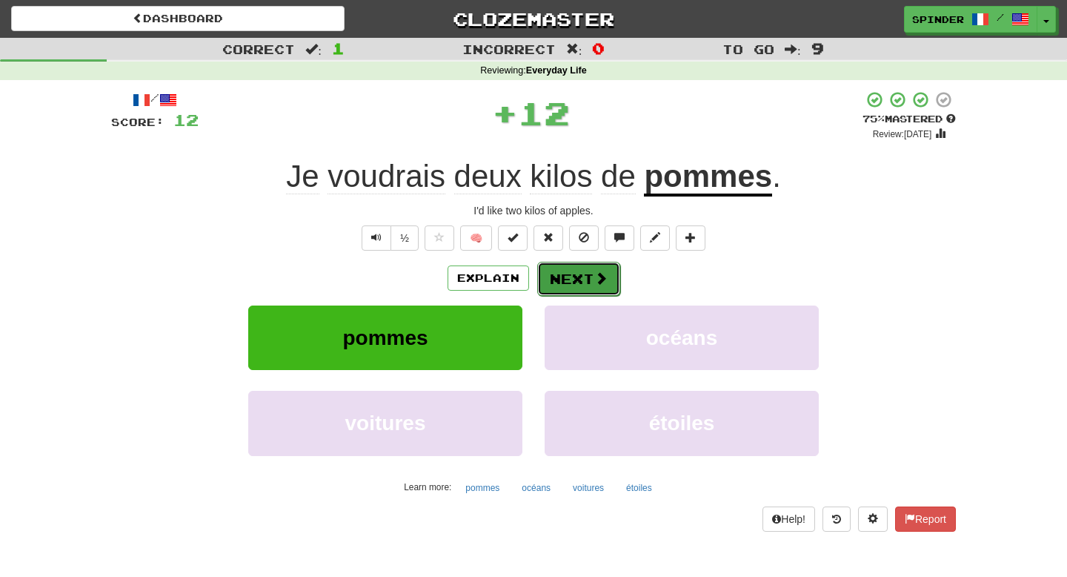
click at [594, 282] on span at bounding box center [600, 277] width 13 height 13
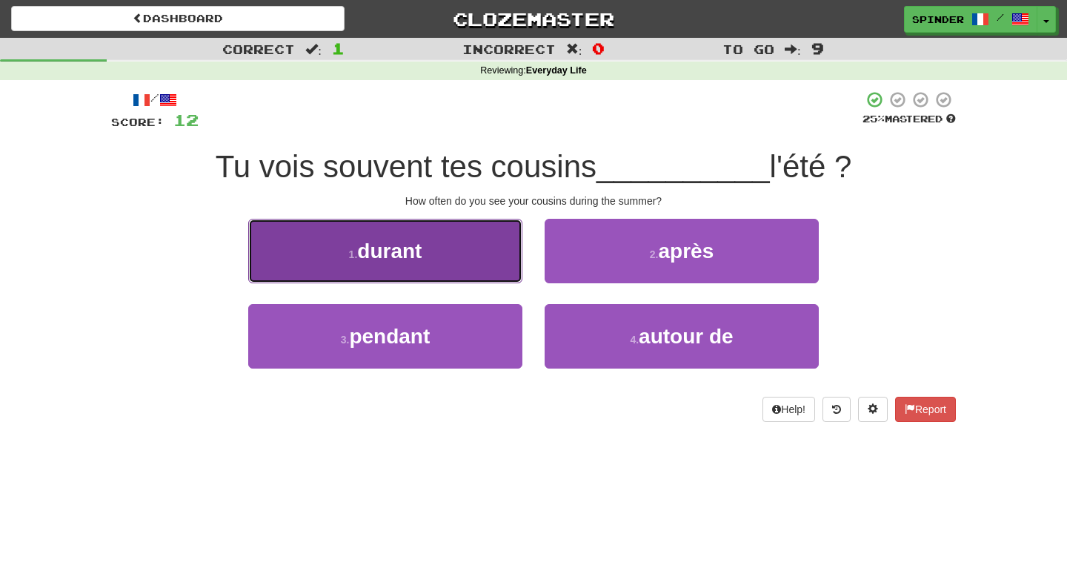
click at [477, 260] on button "1 . durant" at bounding box center [385, 251] width 274 height 64
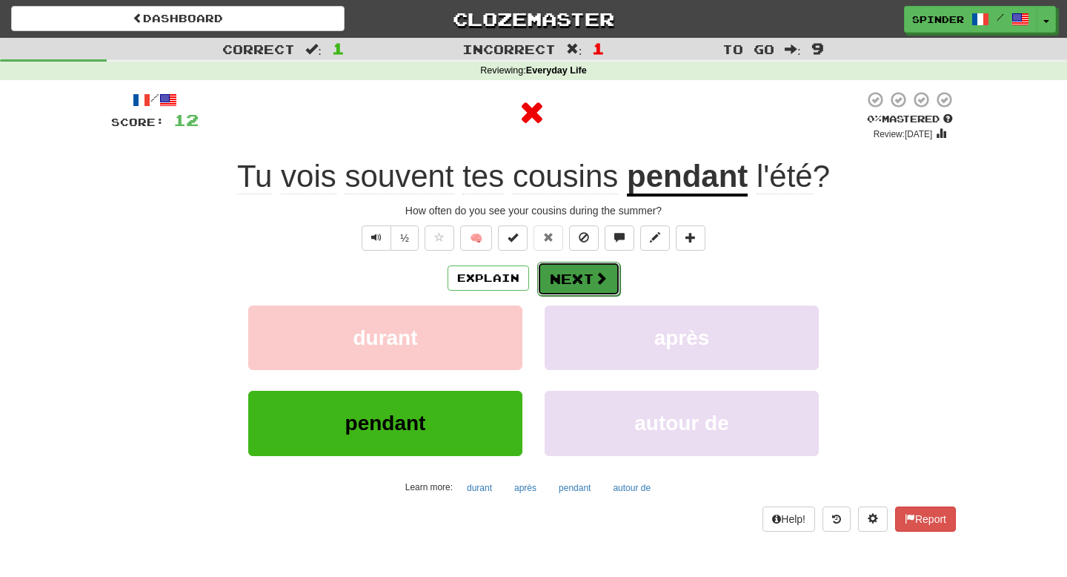
click at [591, 276] on button "Next" at bounding box center [578, 279] width 83 height 34
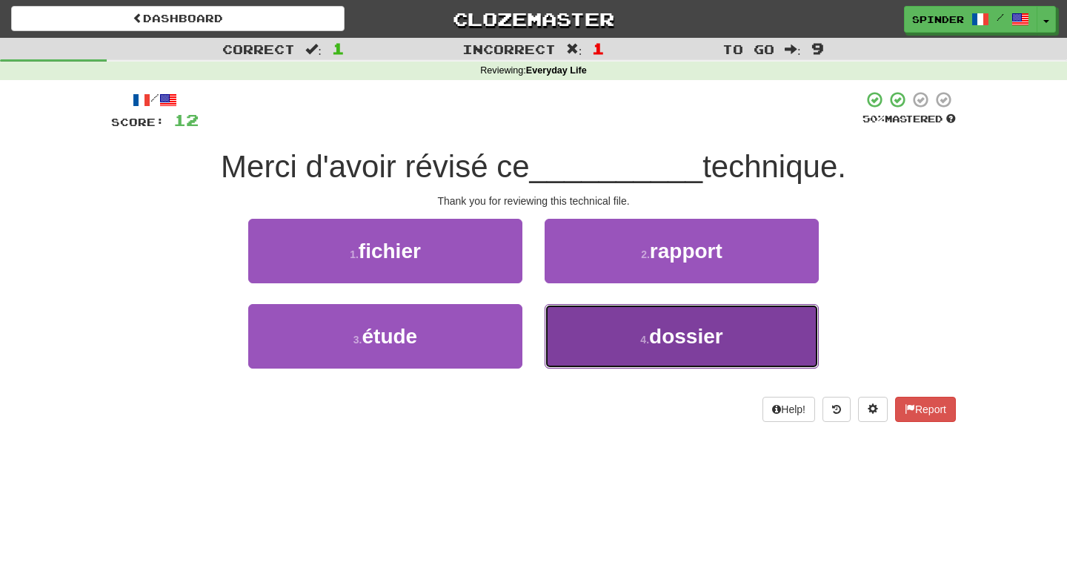
click at [583, 318] on button "4 . dossier" at bounding box center [682, 336] width 274 height 64
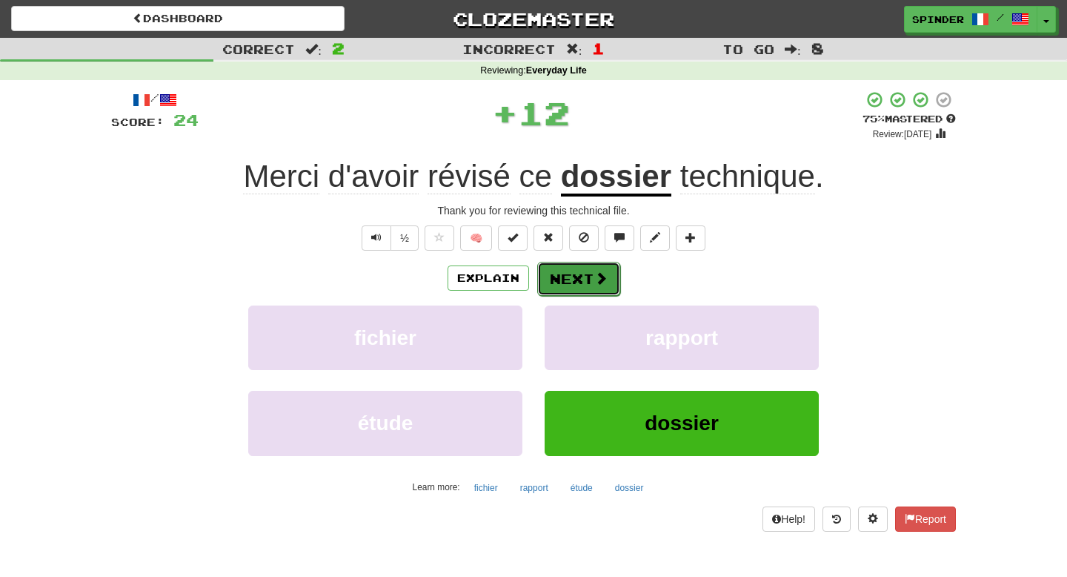
click at [594, 281] on span at bounding box center [600, 277] width 13 height 13
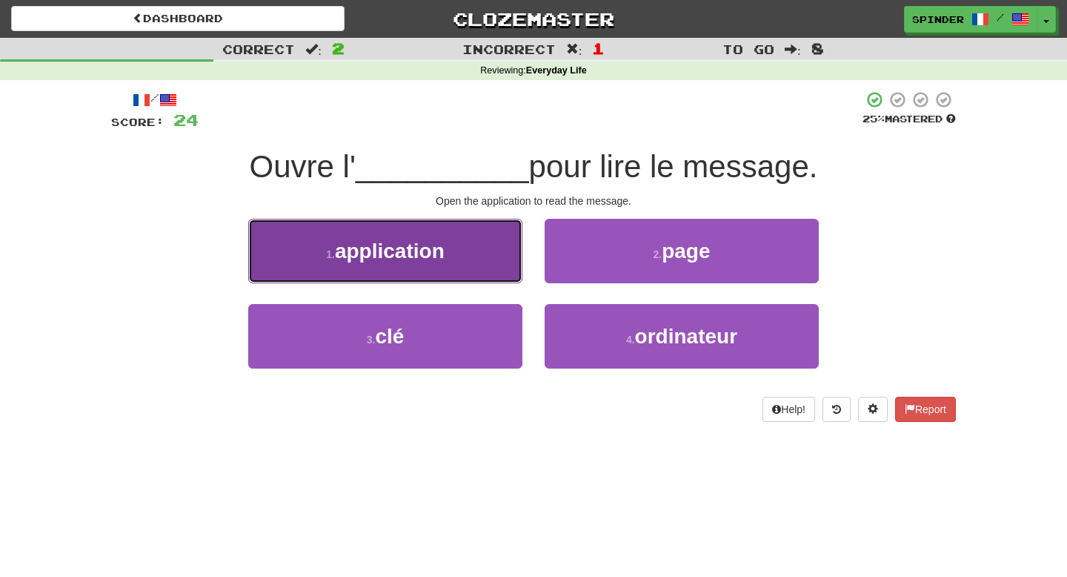
click at [480, 259] on button "1 . application" at bounding box center [385, 251] width 274 height 64
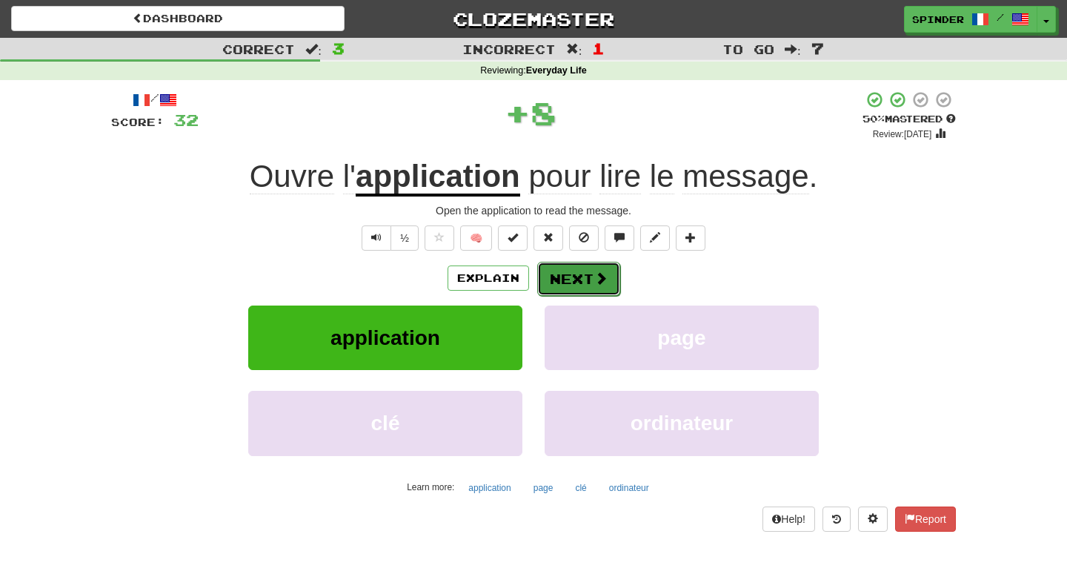
click at [561, 279] on button "Next" at bounding box center [578, 279] width 83 height 34
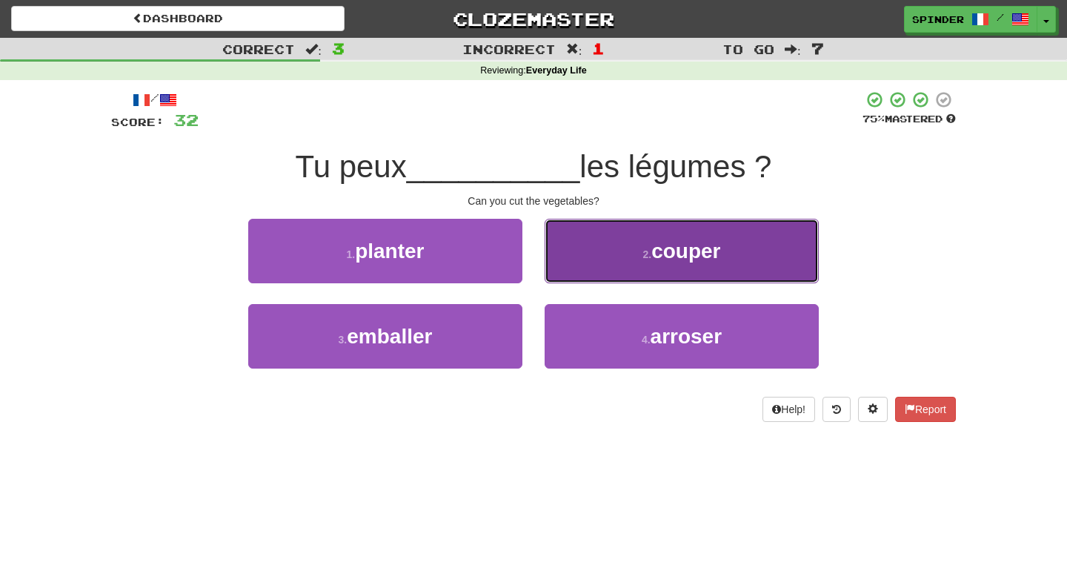
click at [561, 279] on button "2 . couper" at bounding box center [682, 251] width 274 height 64
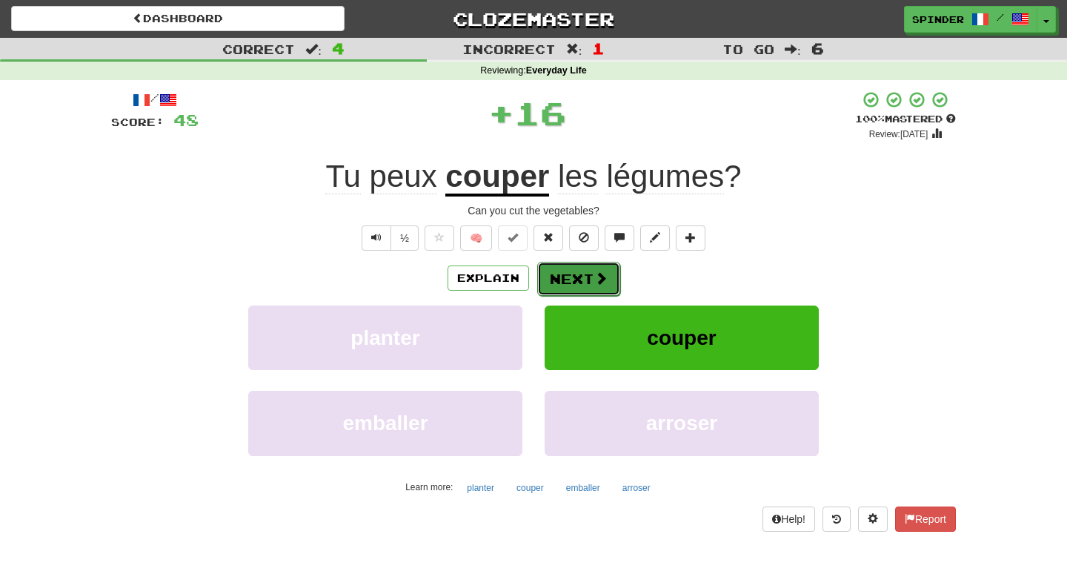
click at [561, 280] on button "Next" at bounding box center [578, 279] width 83 height 34
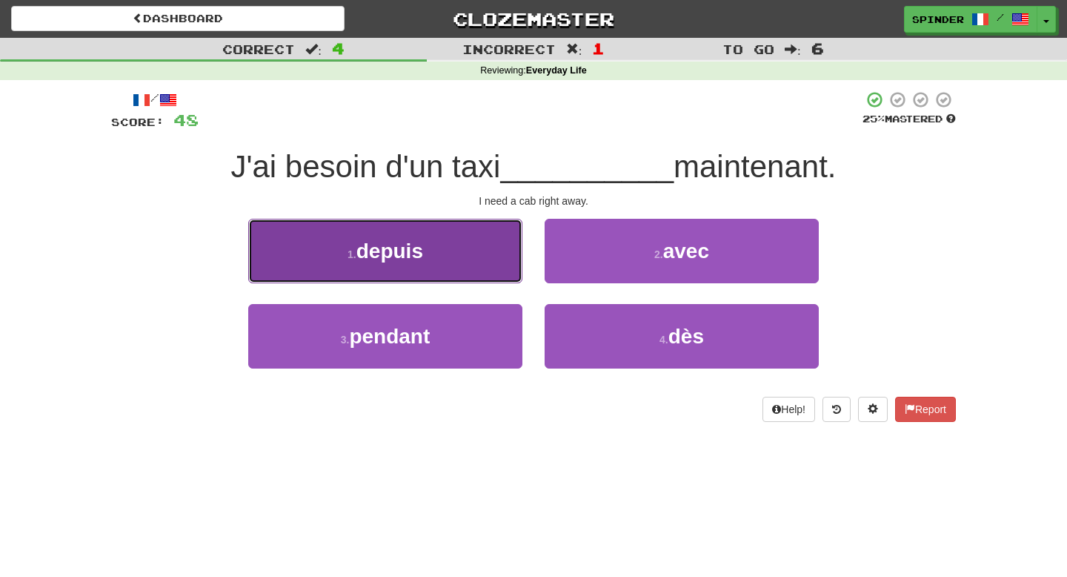
click at [433, 258] on button "1 . depuis" at bounding box center [385, 251] width 274 height 64
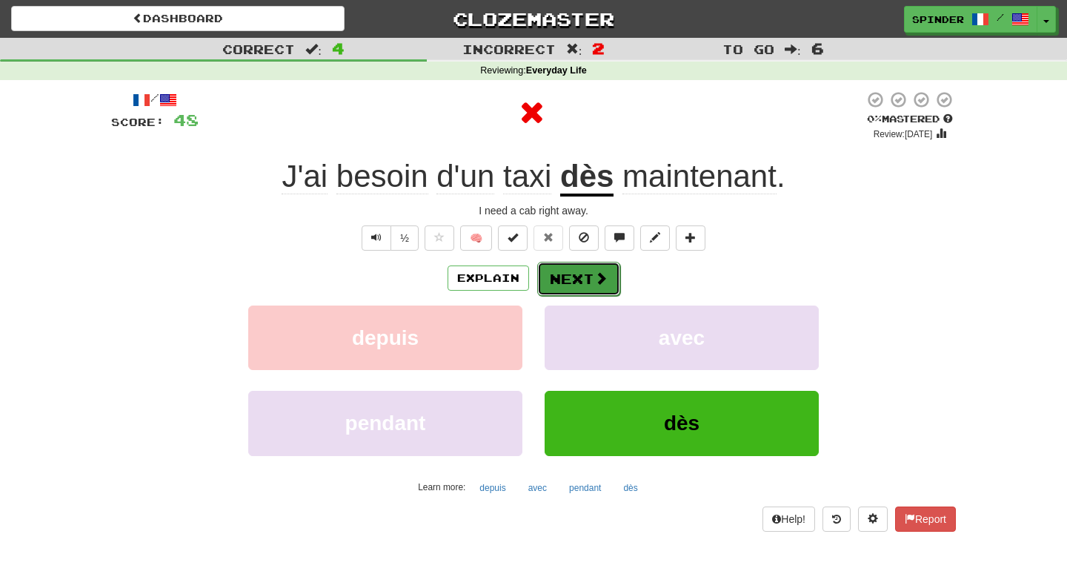
click at [580, 279] on button "Next" at bounding box center [578, 279] width 83 height 34
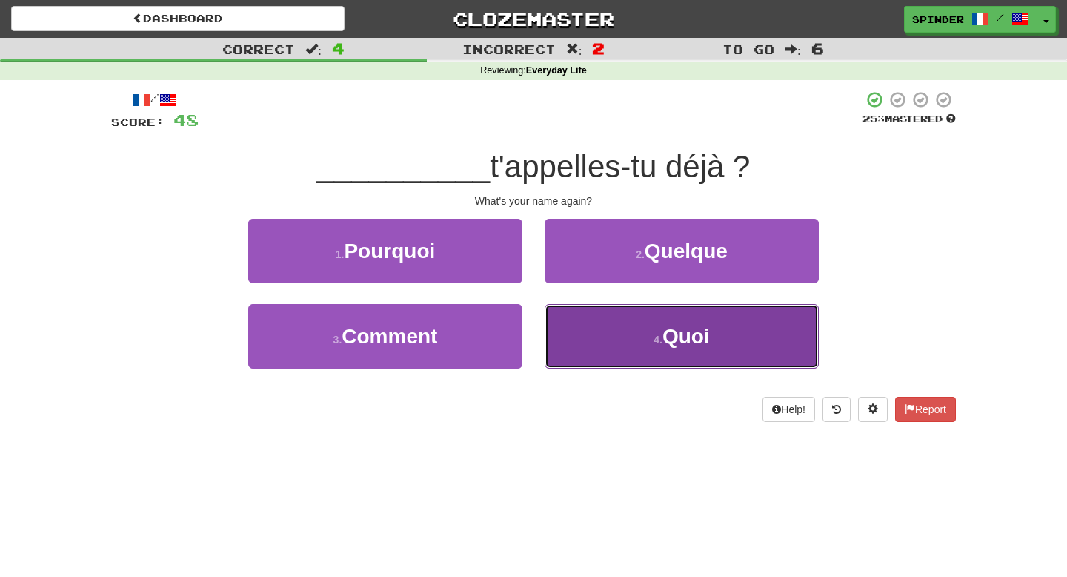
click at [579, 315] on button "4 . Quoi" at bounding box center [682, 336] width 274 height 64
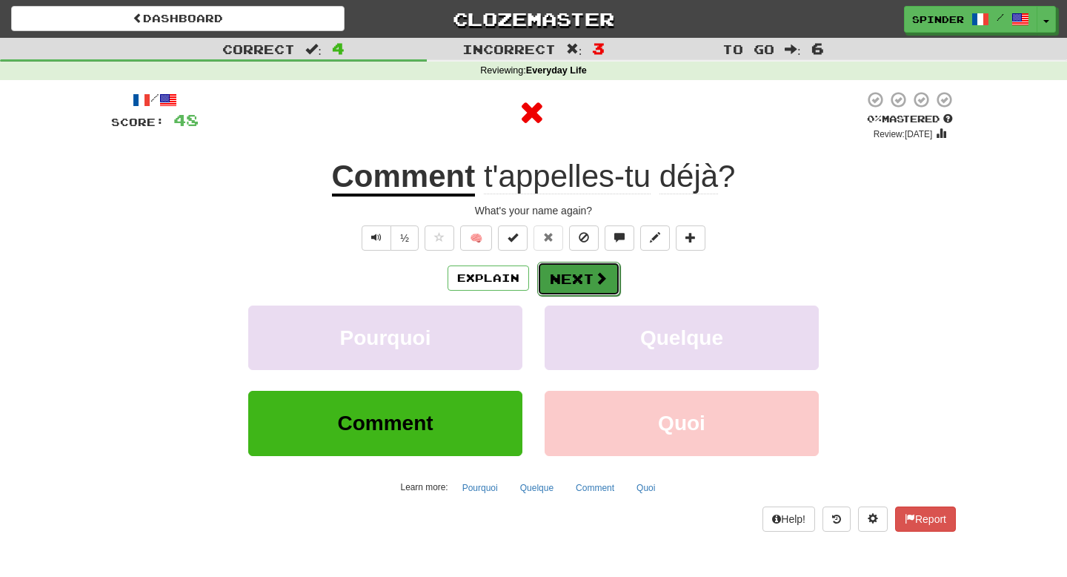
click at [583, 281] on button "Next" at bounding box center [578, 279] width 83 height 34
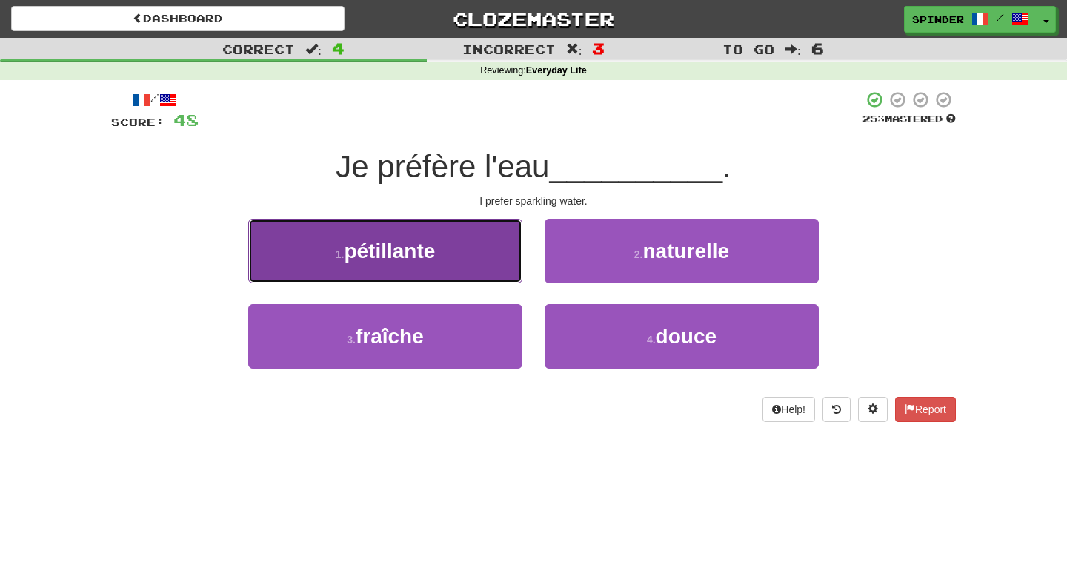
click at [478, 253] on button "1 . pétillante" at bounding box center [385, 251] width 274 height 64
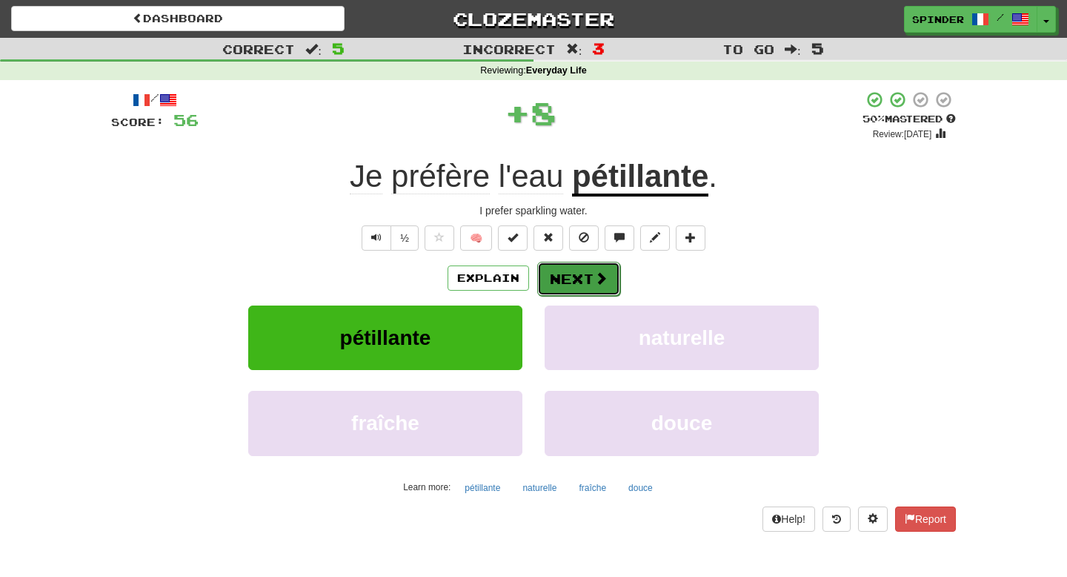
click at [591, 265] on button "Next" at bounding box center [578, 279] width 83 height 34
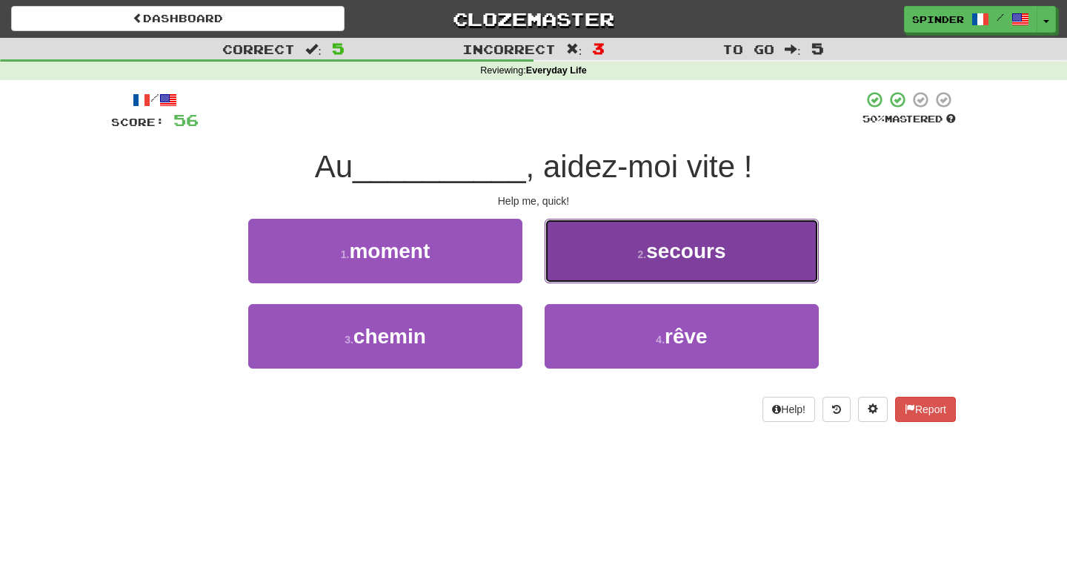
click at [591, 265] on button "2 . secours" at bounding box center [682, 251] width 274 height 64
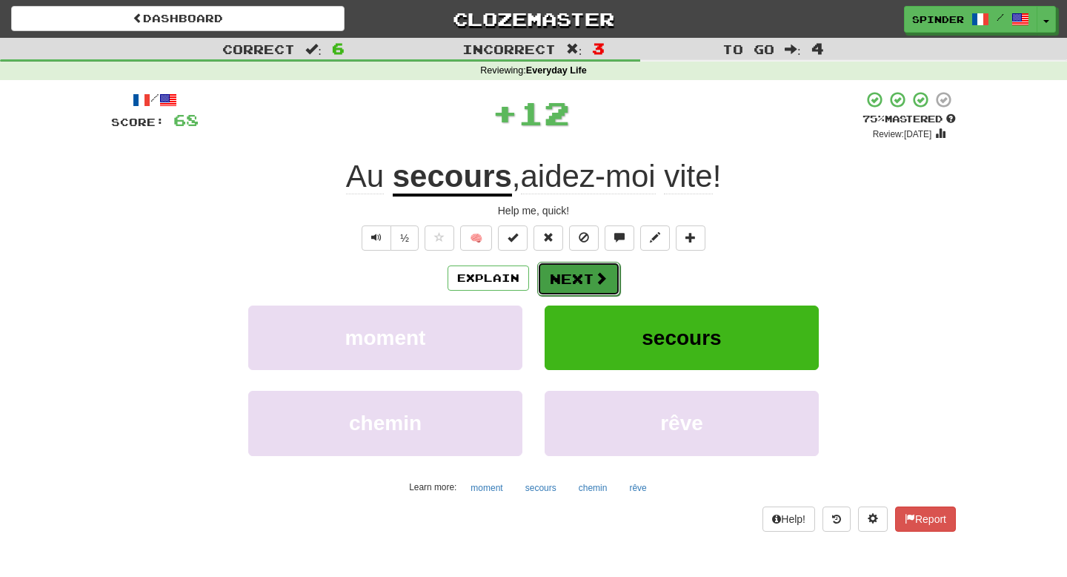
click at [584, 279] on button "Next" at bounding box center [578, 279] width 83 height 34
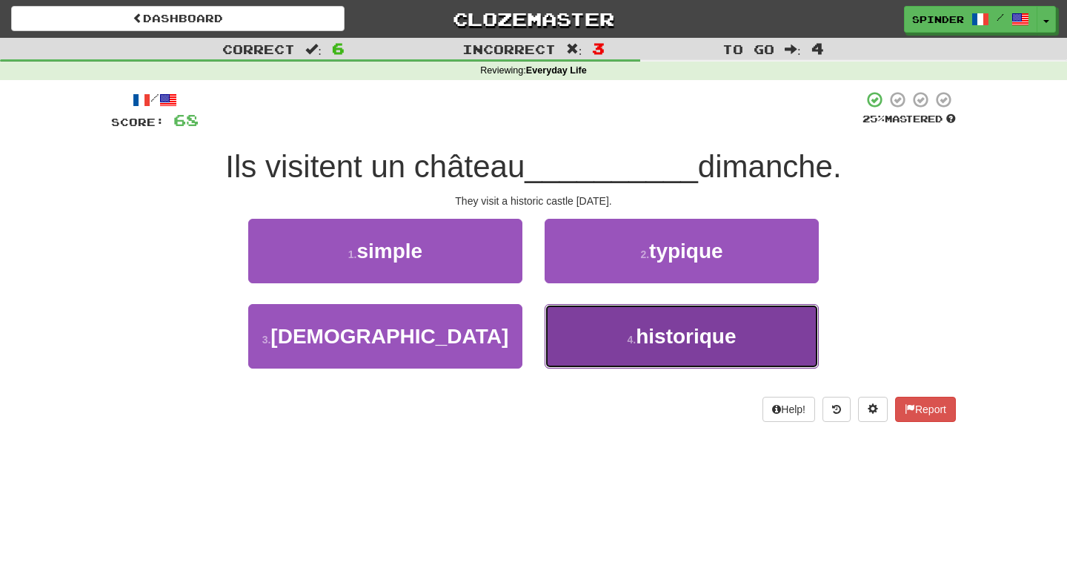
click at [580, 334] on button "4 . historique" at bounding box center [682, 336] width 274 height 64
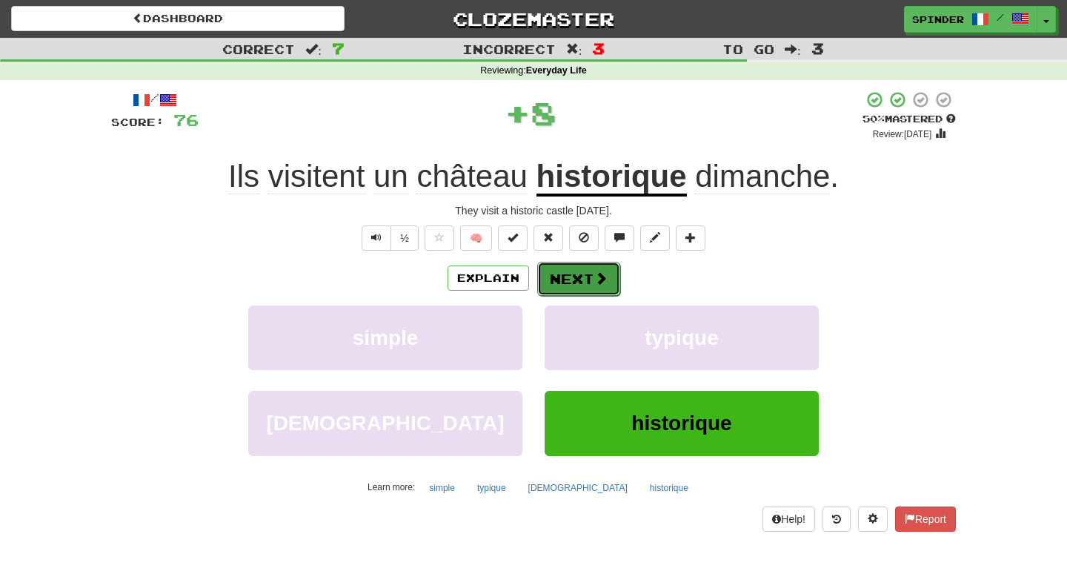
click at [591, 288] on button "Next" at bounding box center [578, 279] width 83 height 34
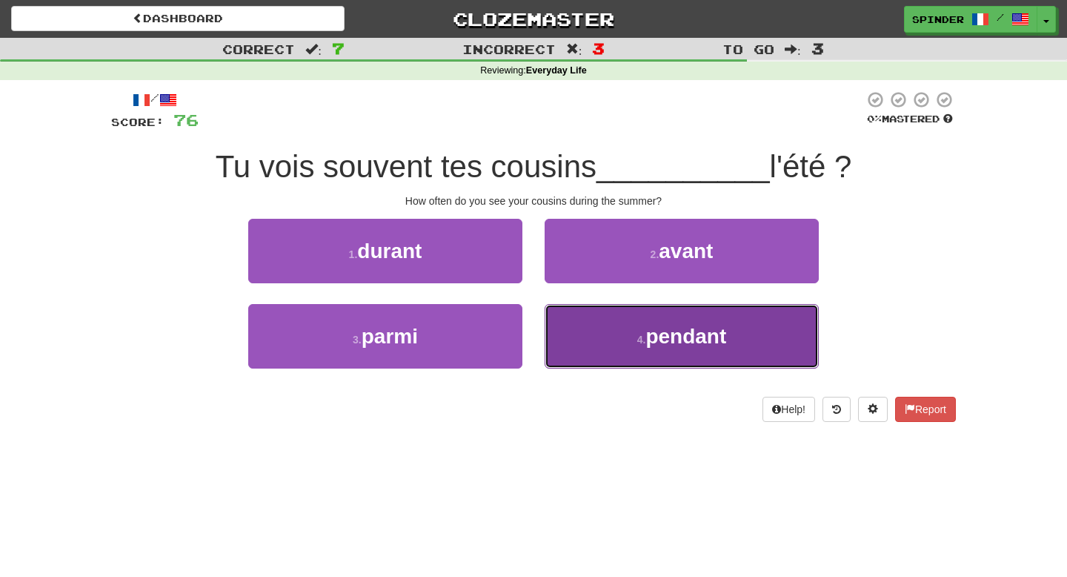
click at [587, 321] on button "4 . pendant" at bounding box center [682, 336] width 274 height 64
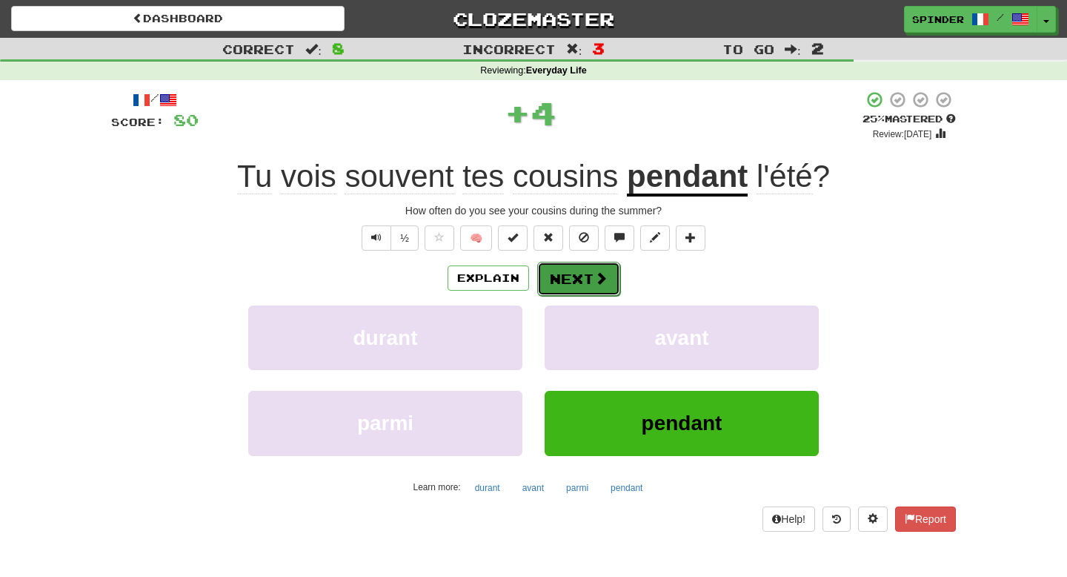
click at [600, 276] on span at bounding box center [600, 277] width 13 height 13
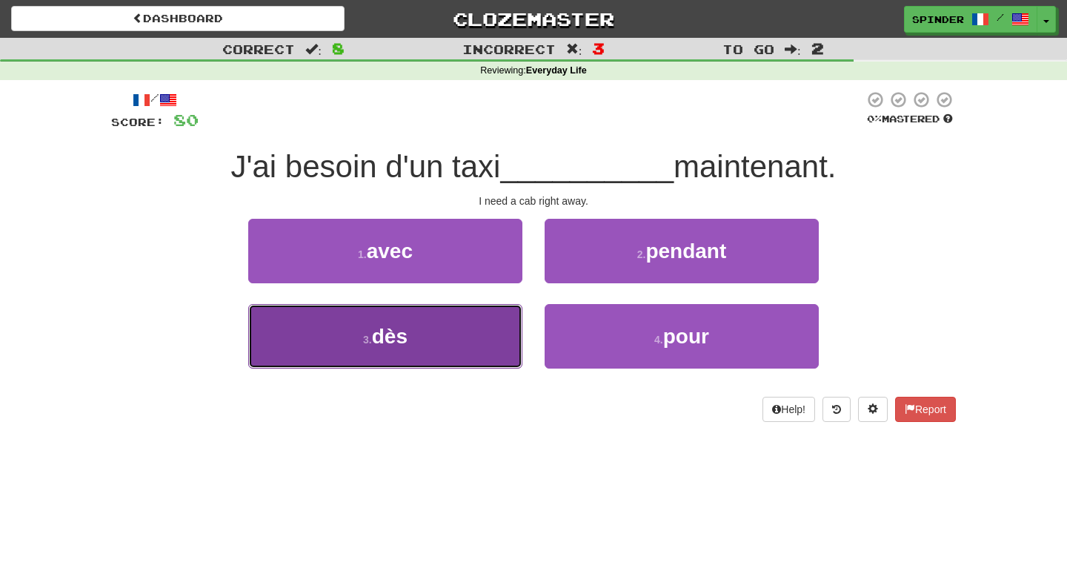
click at [485, 334] on button "3 . dès" at bounding box center [385, 336] width 274 height 64
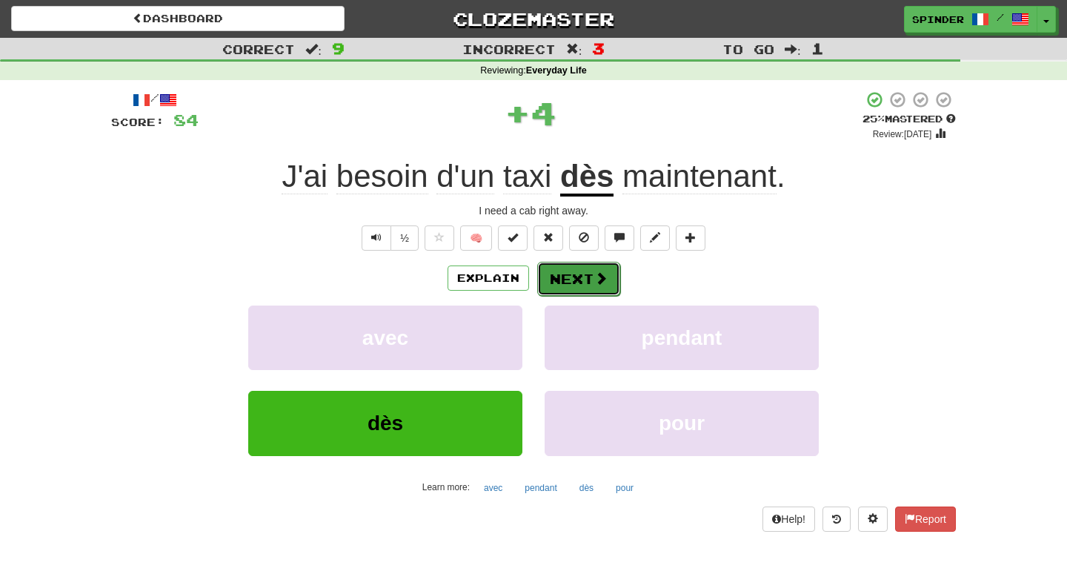
click at [587, 287] on button "Next" at bounding box center [578, 279] width 83 height 34
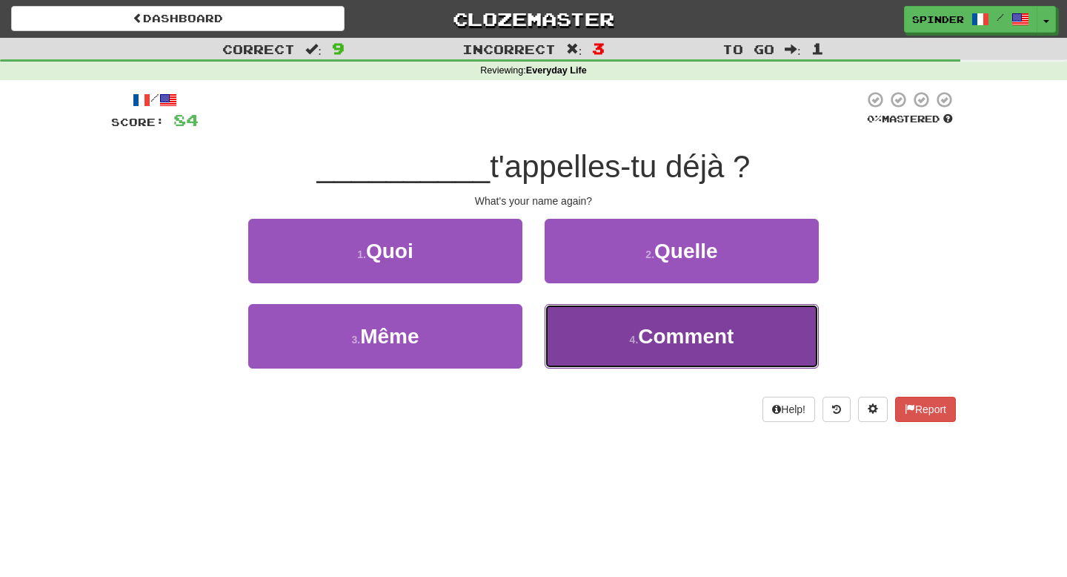
click at [591, 322] on button "4 . Comment" at bounding box center [682, 336] width 274 height 64
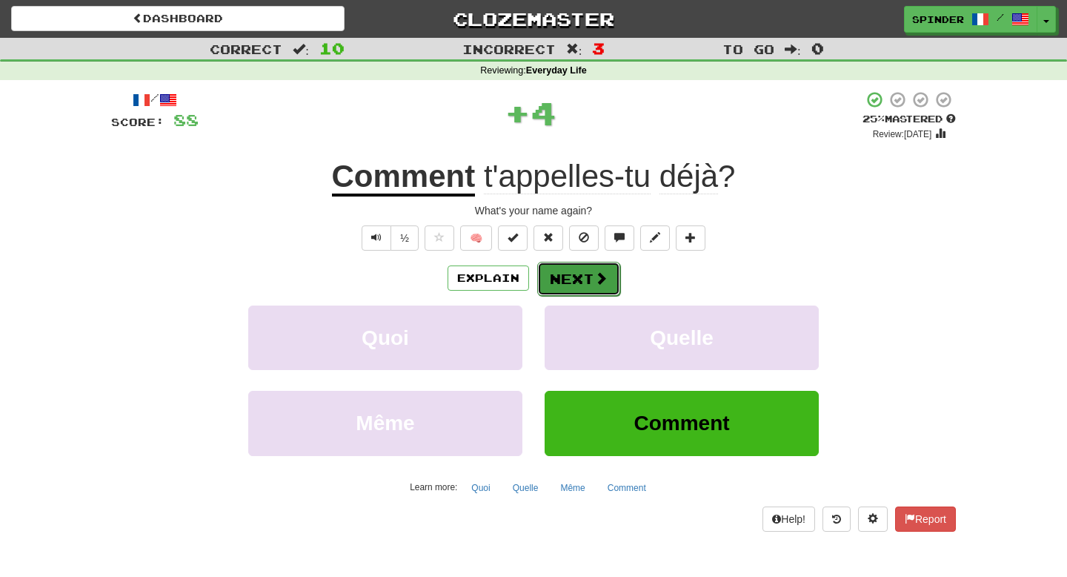
click at [599, 287] on button "Next" at bounding box center [578, 279] width 83 height 34
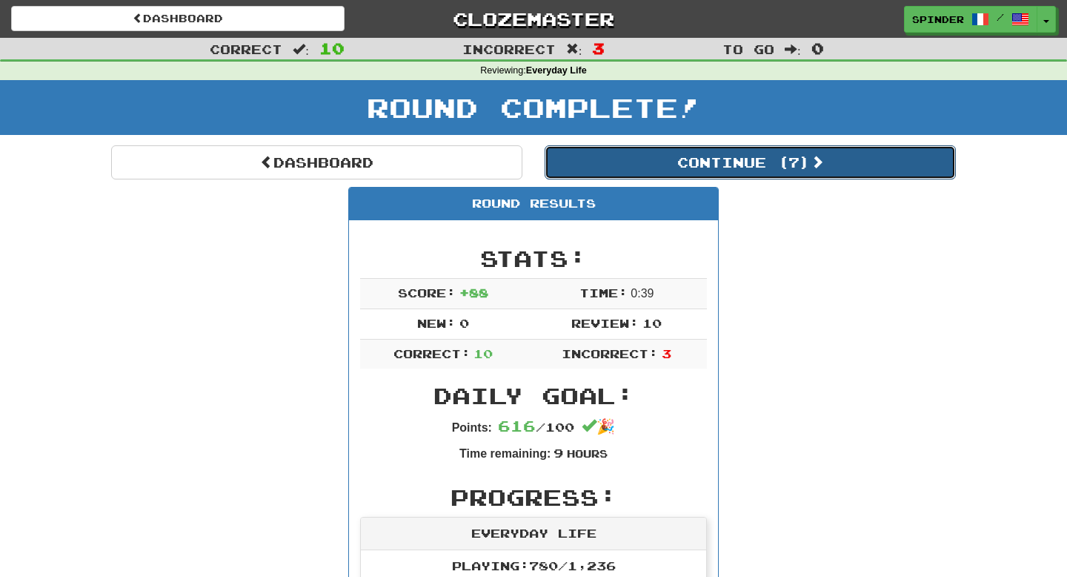
click at [752, 156] on button "Continue ( 7 )" at bounding box center [750, 162] width 411 height 34
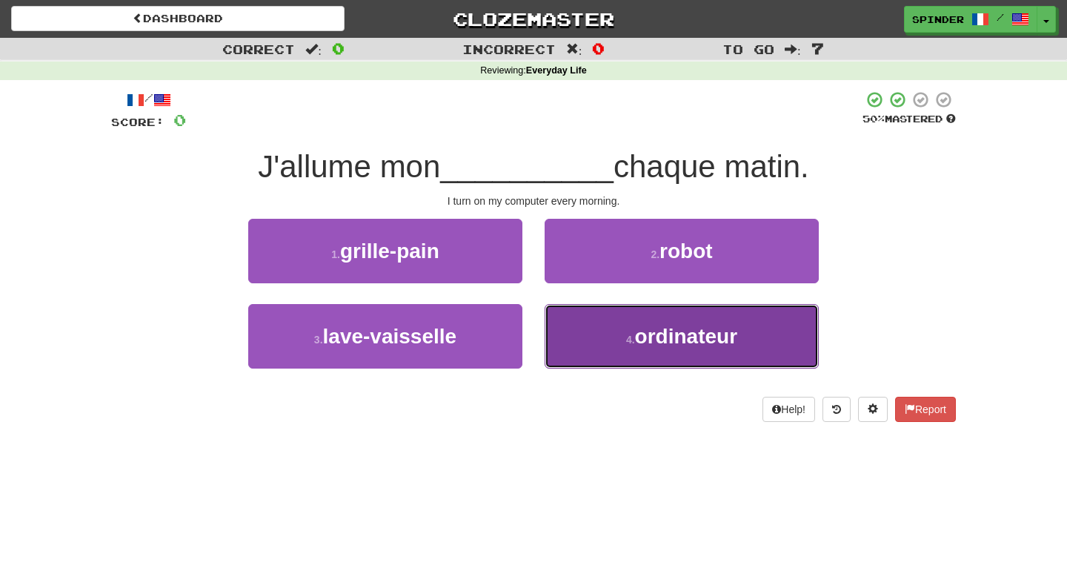
click at [633, 357] on button "4 . ordinateur" at bounding box center [682, 336] width 274 height 64
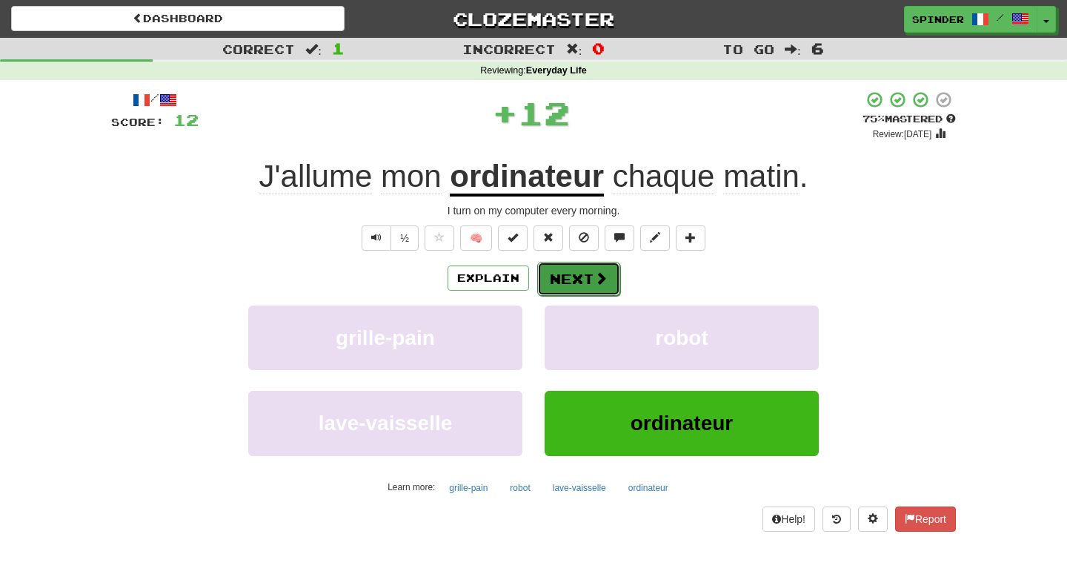
click at [588, 280] on button "Next" at bounding box center [578, 279] width 83 height 34
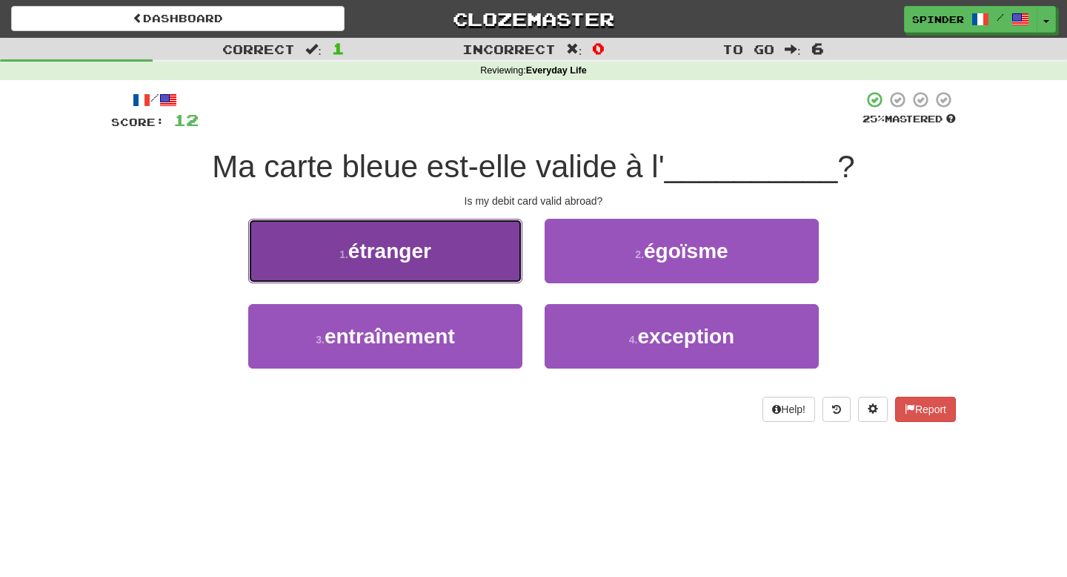
click at [513, 267] on button "1 . étranger" at bounding box center [385, 251] width 274 height 64
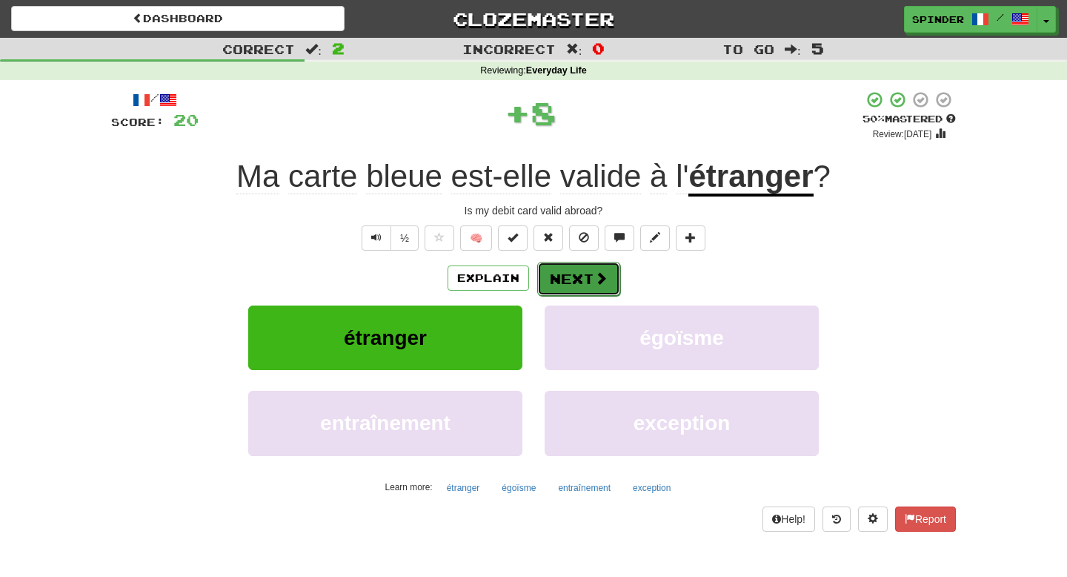
click at [579, 284] on button "Next" at bounding box center [578, 279] width 83 height 34
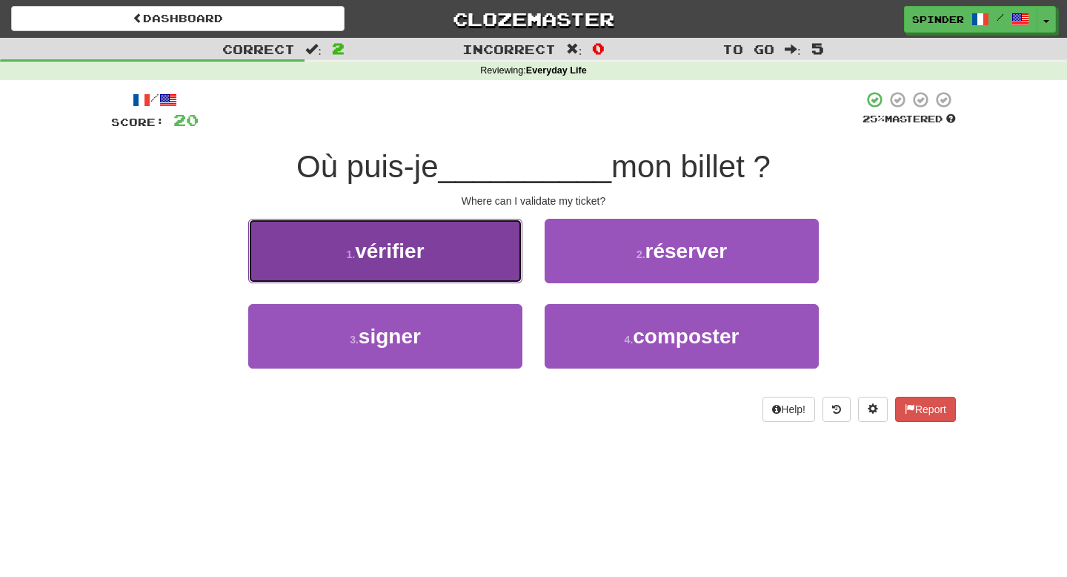
click at [508, 279] on button "1 . vérifier" at bounding box center [385, 251] width 274 height 64
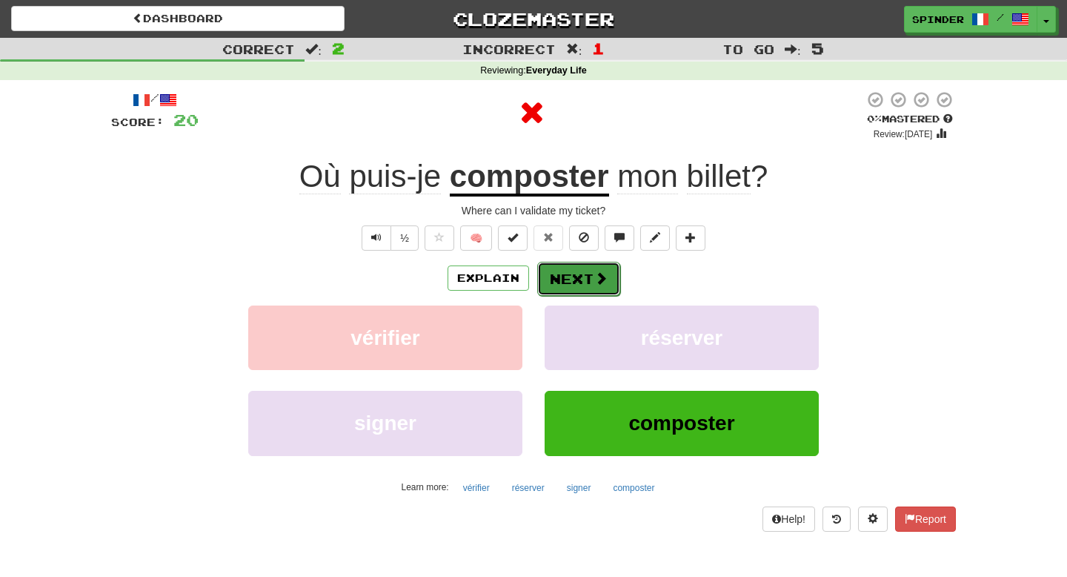
click at [574, 288] on button "Next" at bounding box center [578, 279] width 83 height 34
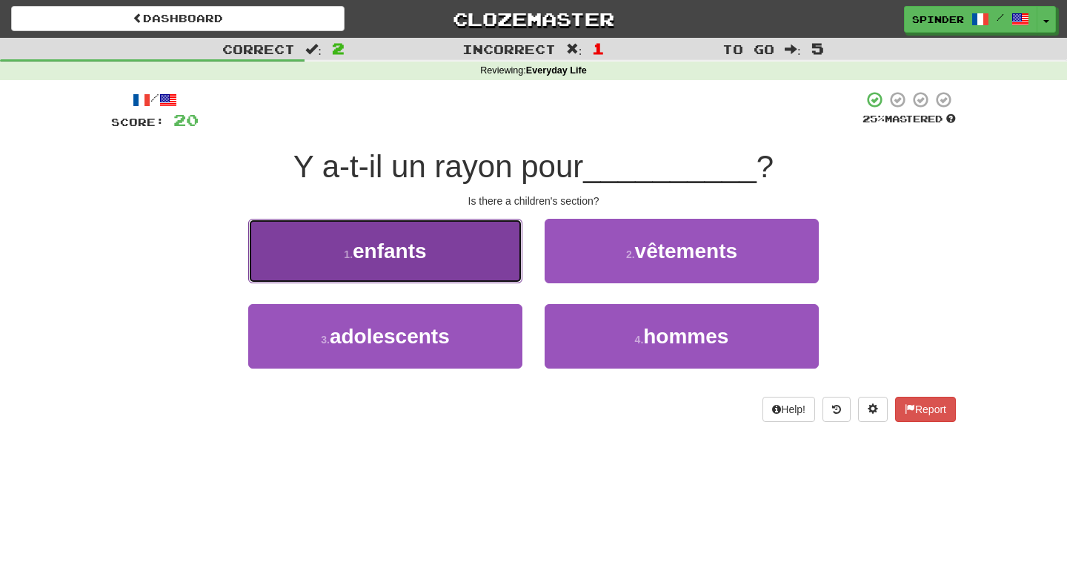
click at [492, 248] on button "1 . enfants" at bounding box center [385, 251] width 274 height 64
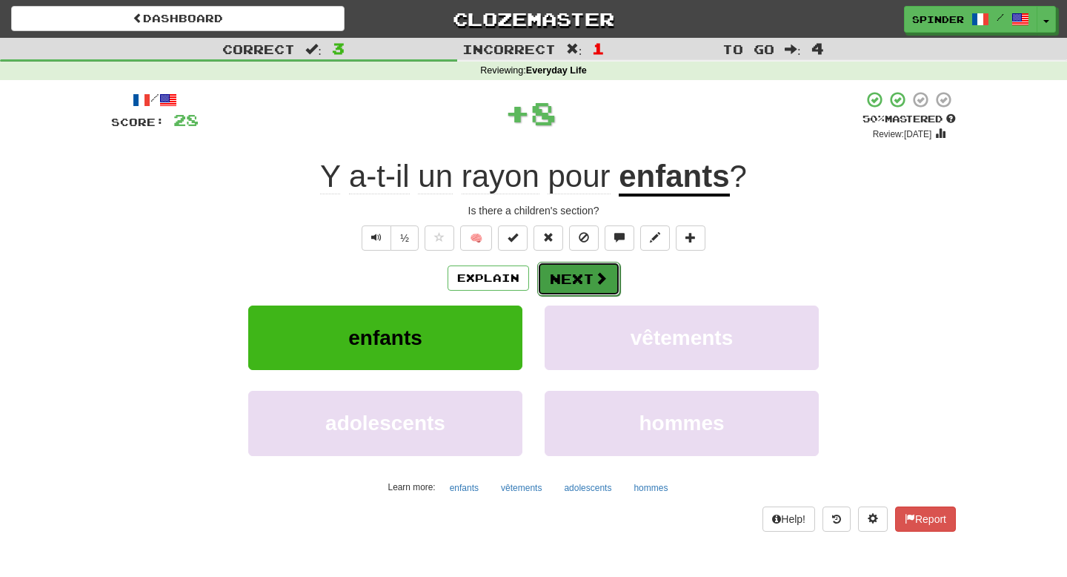
click at [569, 272] on button "Next" at bounding box center [578, 279] width 83 height 34
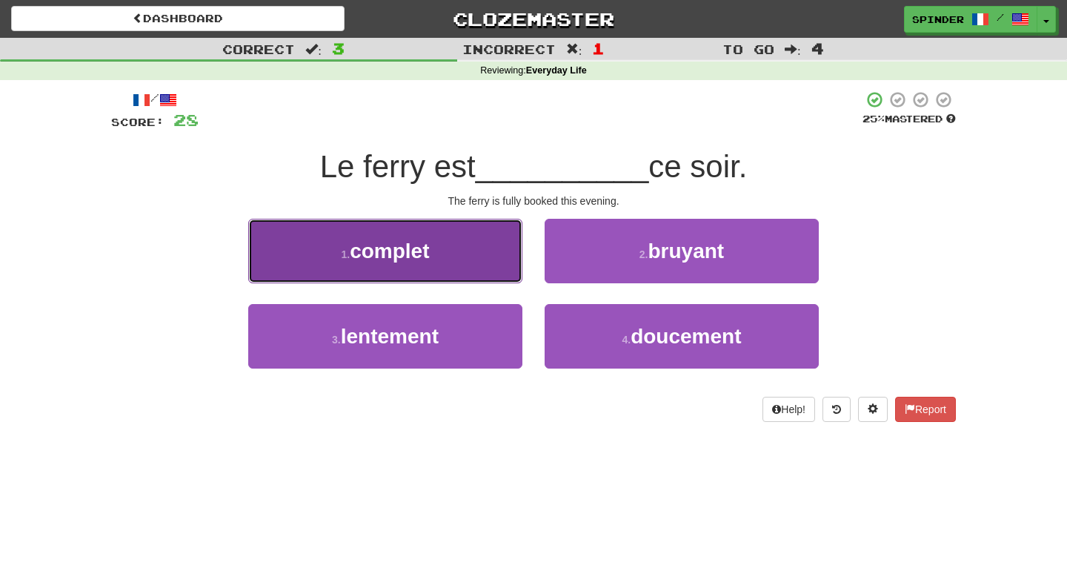
click at [486, 266] on button "1 . complet" at bounding box center [385, 251] width 274 height 64
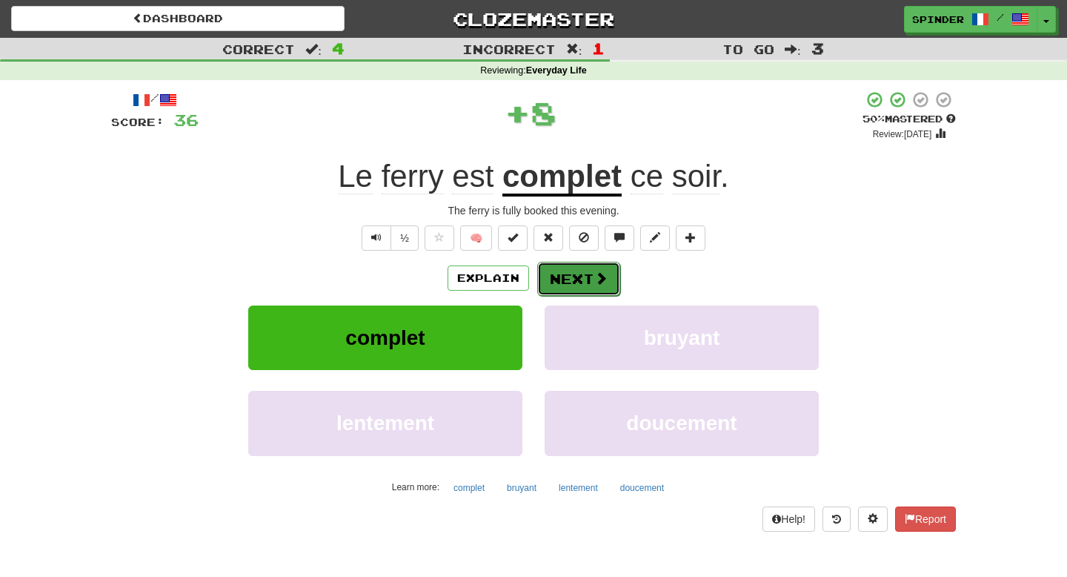
click at [576, 276] on button "Next" at bounding box center [578, 279] width 83 height 34
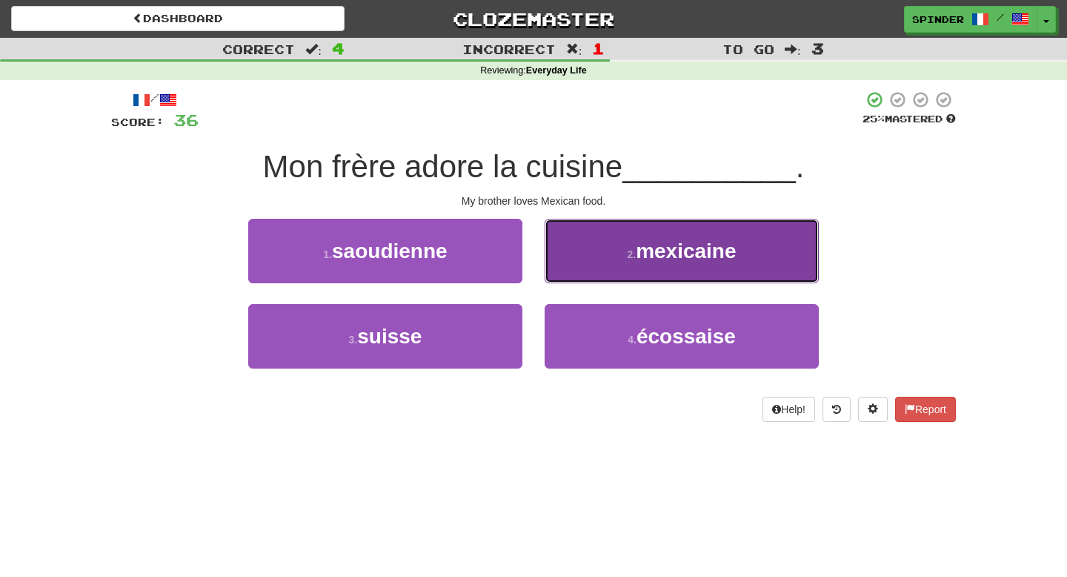
click at [576, 278] on button "2 . mexicaine" at bounding box center [682, 251] width 274 height 64
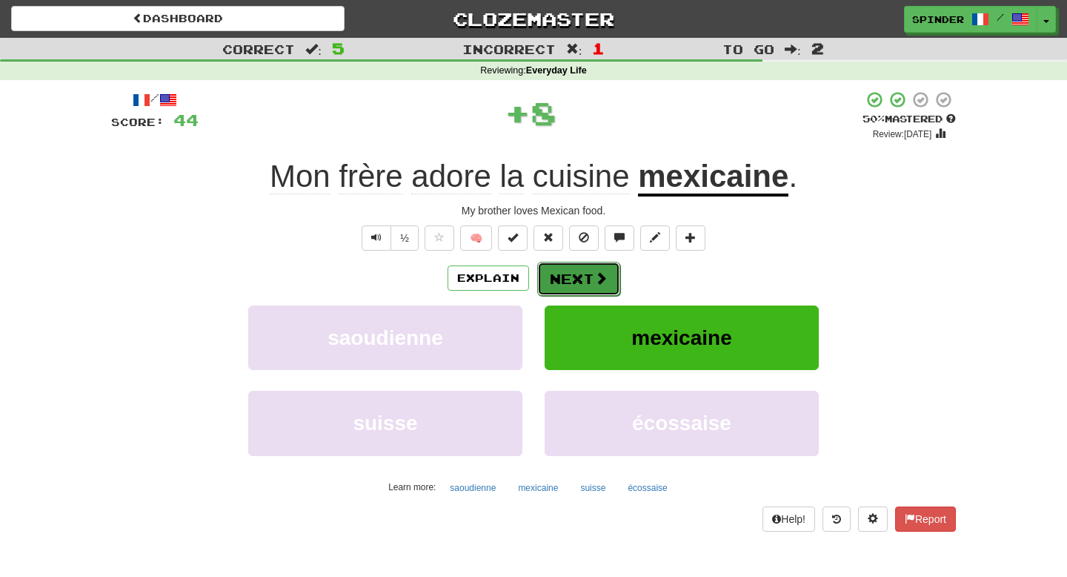
click at [576, 279] on button "Next" at bounding box center [578, 279] width 83 height 34
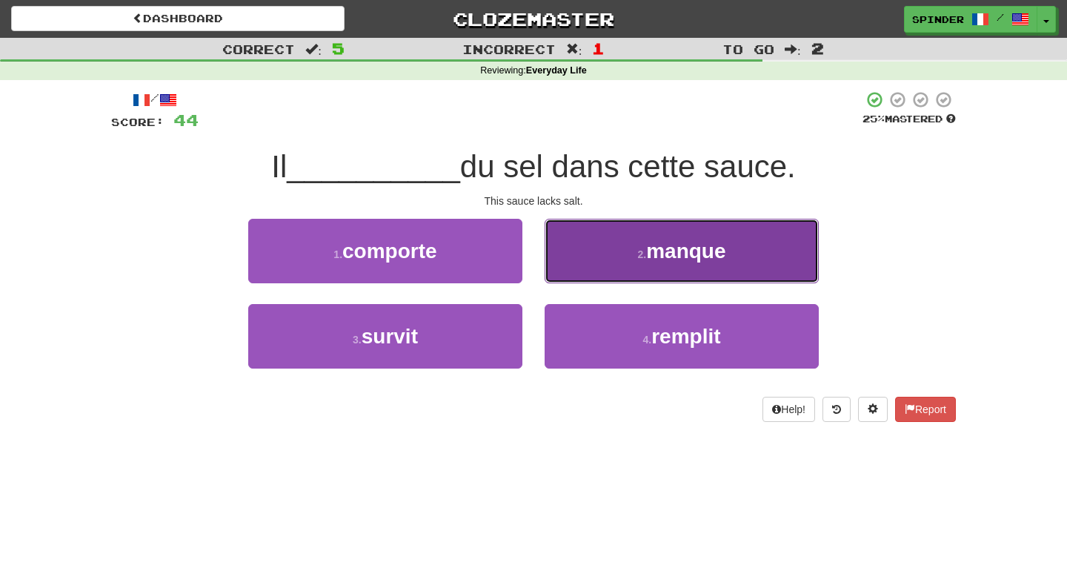
click at [576, 277] on button "2 . manque" at bounding box center [682, 251] width 274 height 64
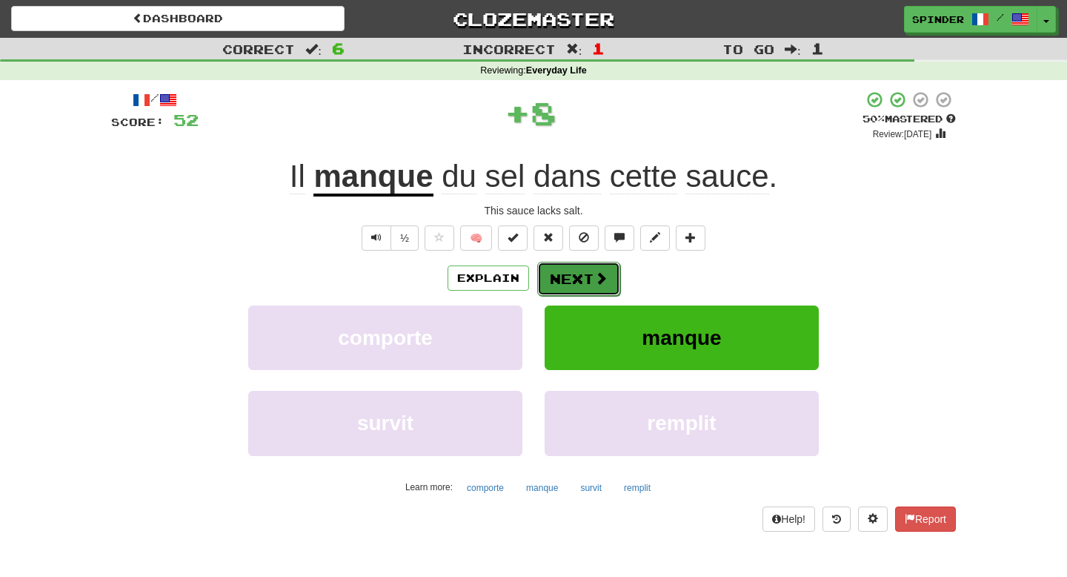
click at [575, 278] on button "Next" at bounding box center [578, 279] width 83 height 34
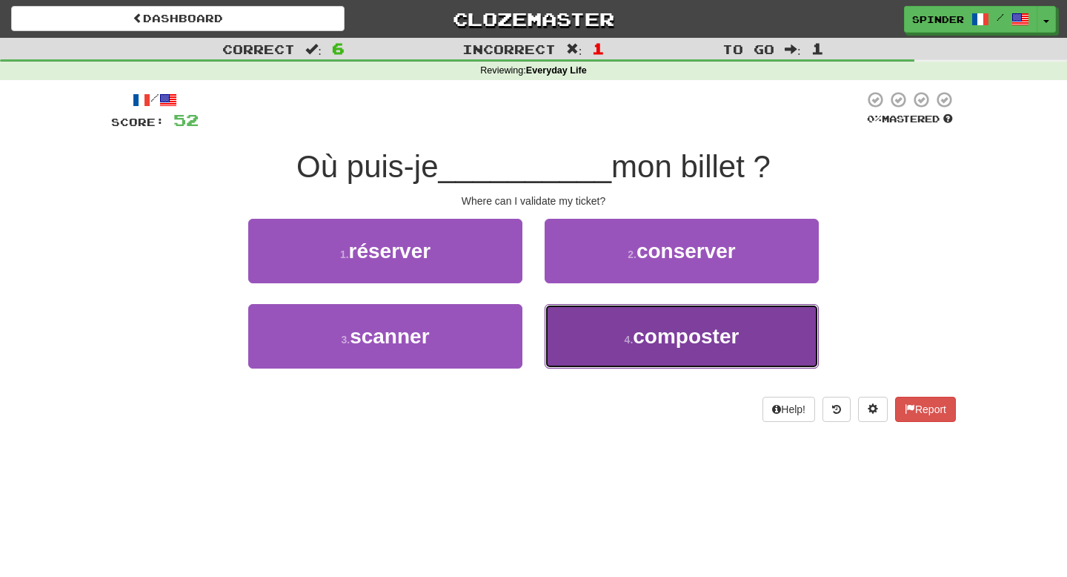
click at [564, 331] on button "4 . composter" at bounding box center [682, 336] width 274 height 64
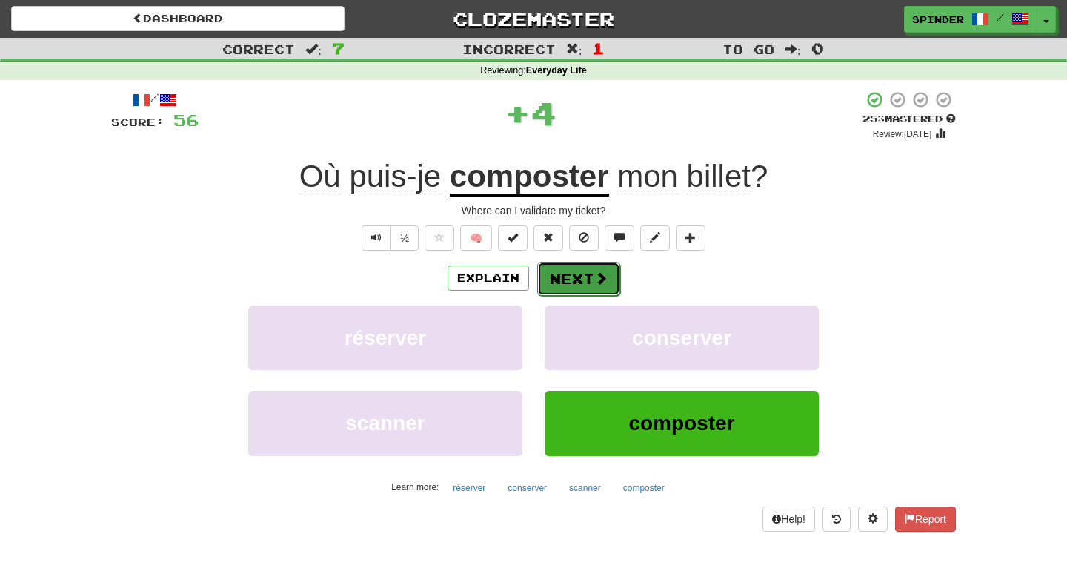
click at [572, 287] on button "Next" at bounding box center [578, 279] width 83 height 34
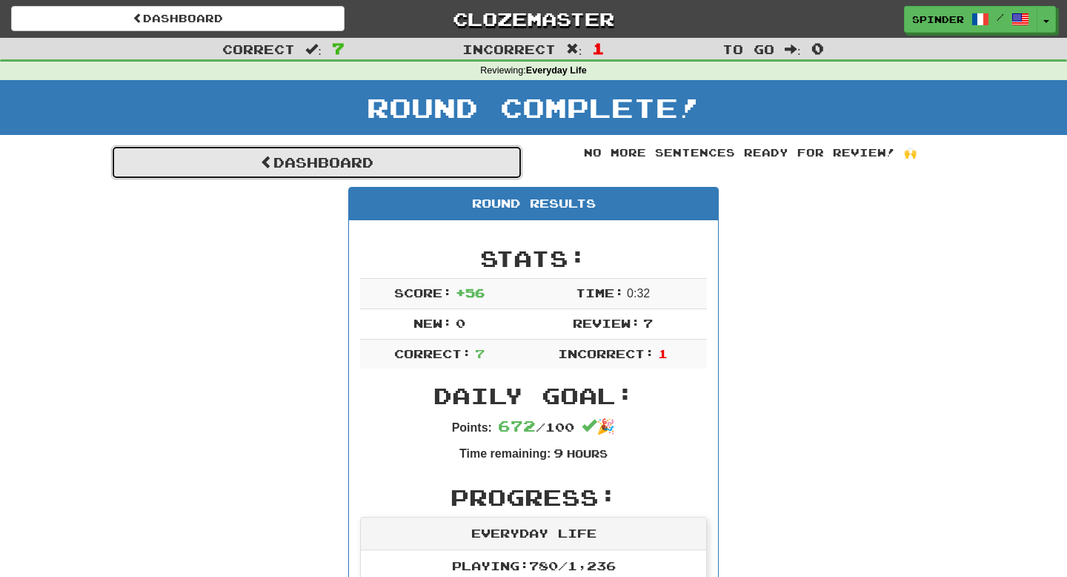
click at [377, 172] on link "Dashboard" at bounding box center [316, 162] width 411 height 34
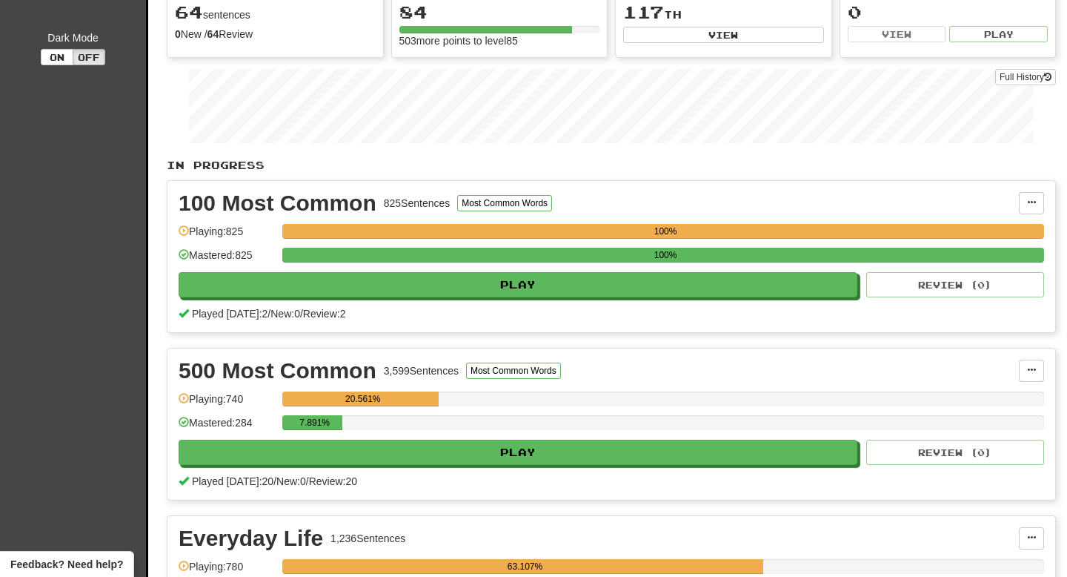
scroll to position [282, 0]
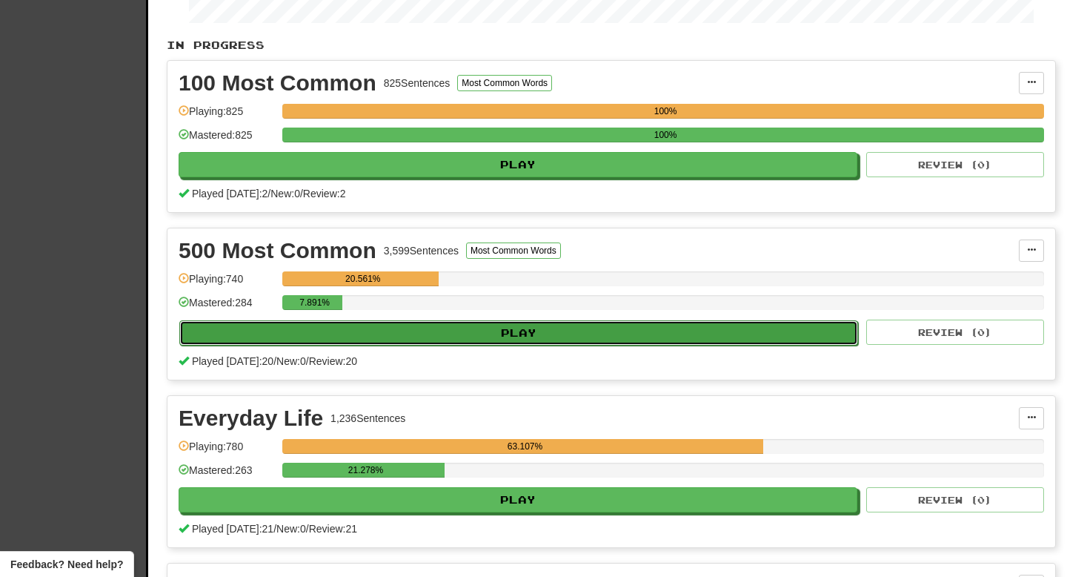
click at [443, 328] on button "Play" at bounding box center [518, 332] width 679 height 25
select select "**"
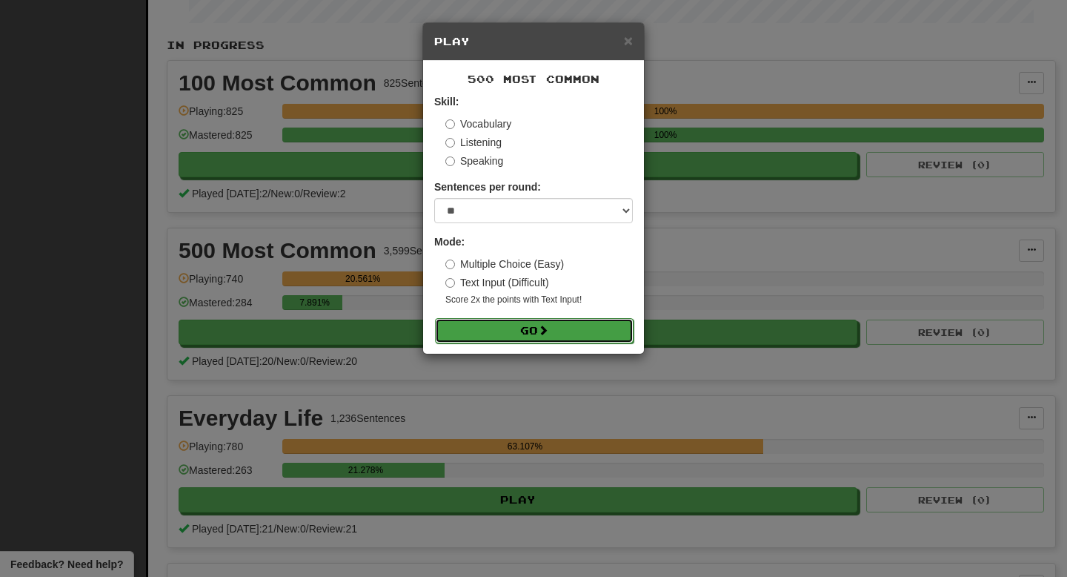
click at [488, 322] on button "Go" at bounding box center [534, 330] width 199 height 25
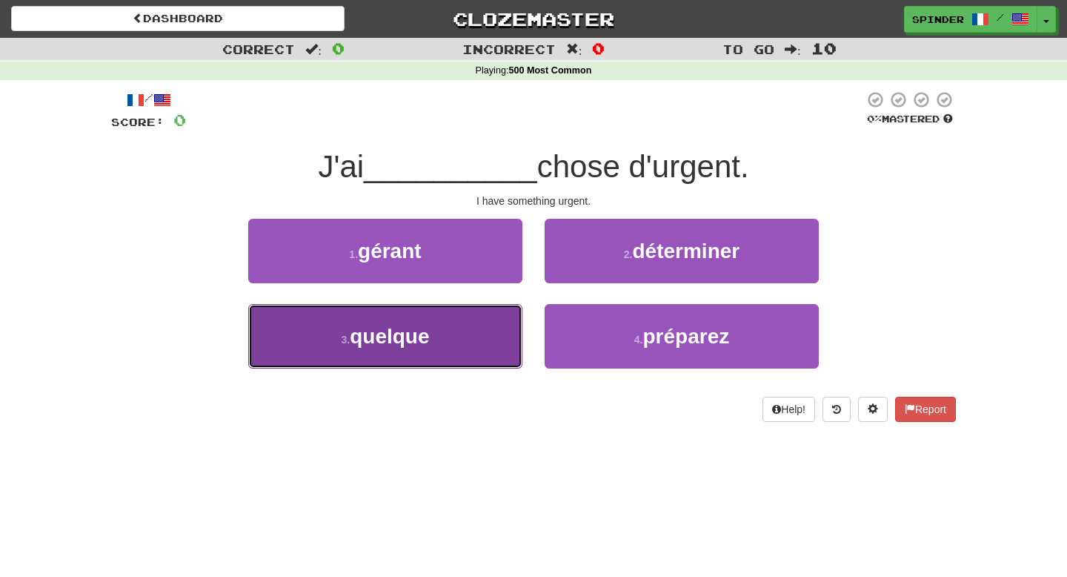
click at [481, 343] on button "3 . quelque" at bounding box center [385, 336] width 274 height 64
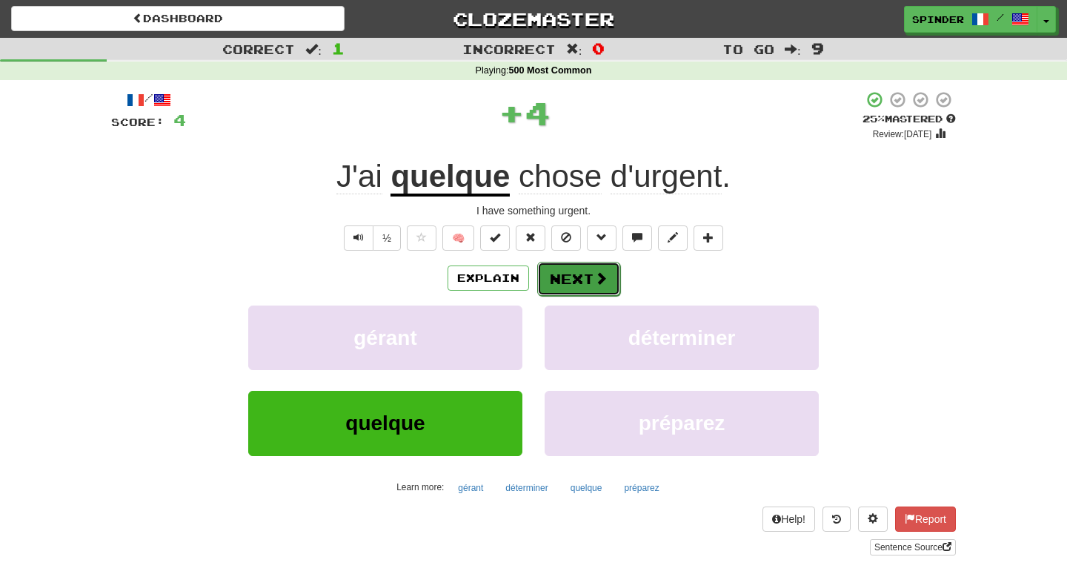
click at [577, 287] on button "Next" at bounding box center [578, 279] width 83 height 34
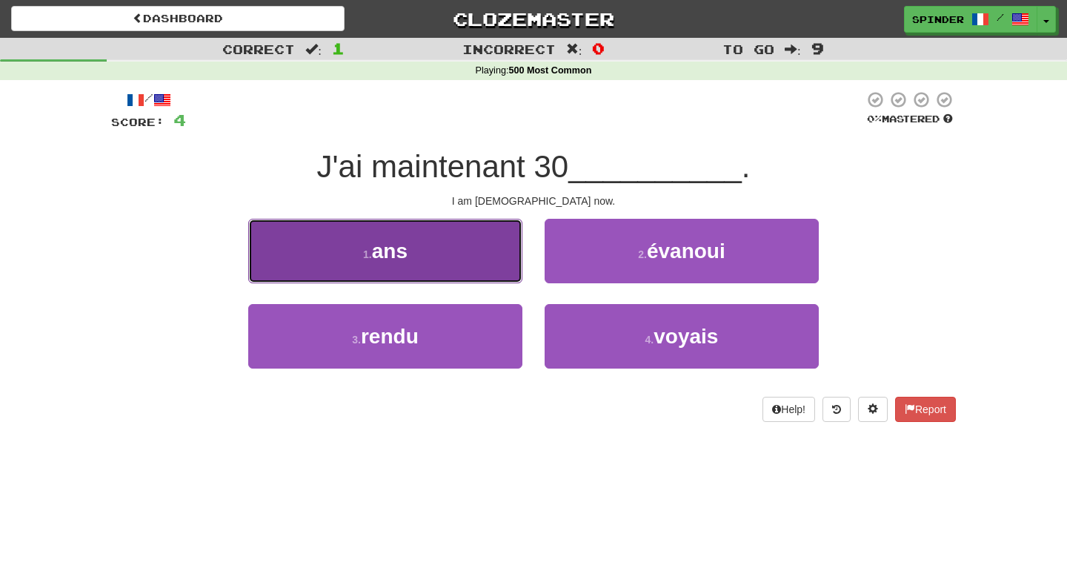
click at [491, 262] on button "1 . ans" at bounding box center [385, 251] width 274 height 64
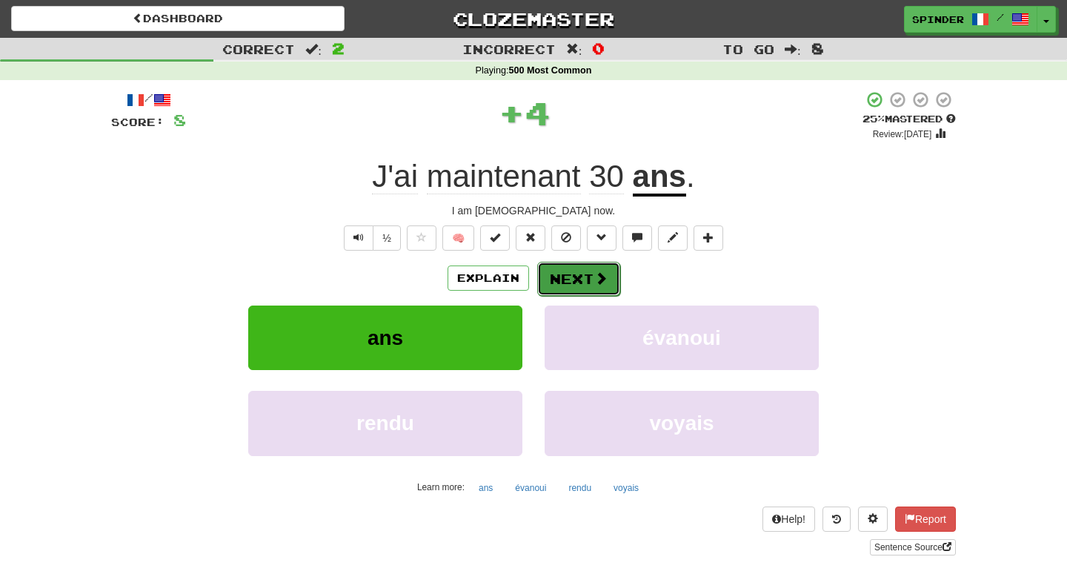
click at [552, 279] on button "Next" at bounding box center [578, 279] width 83 height 34
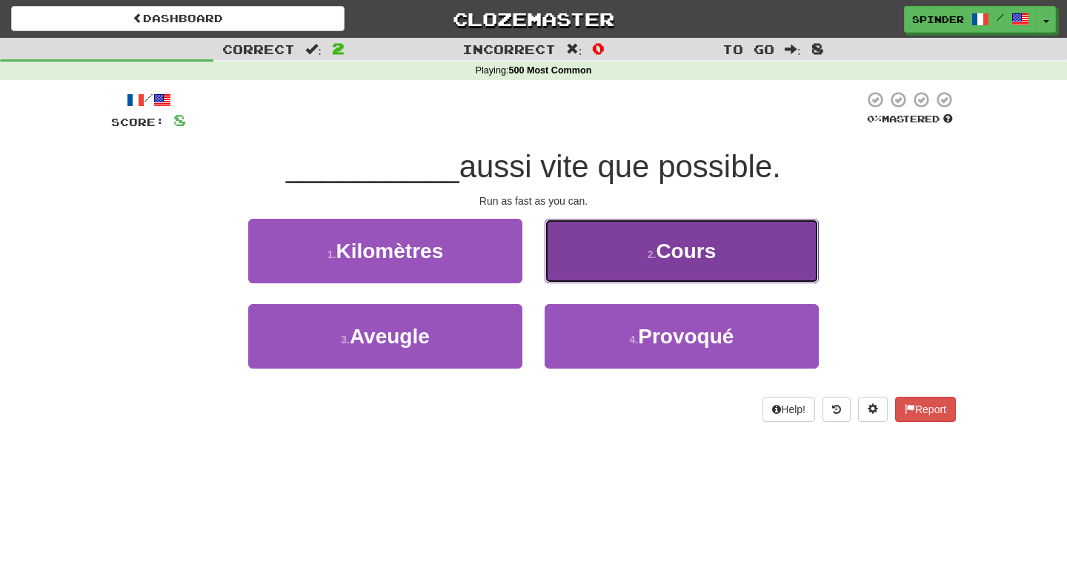
click at [576, 254] on button "2 . Cours" at bounding box center [682, 251] width 274 height 64
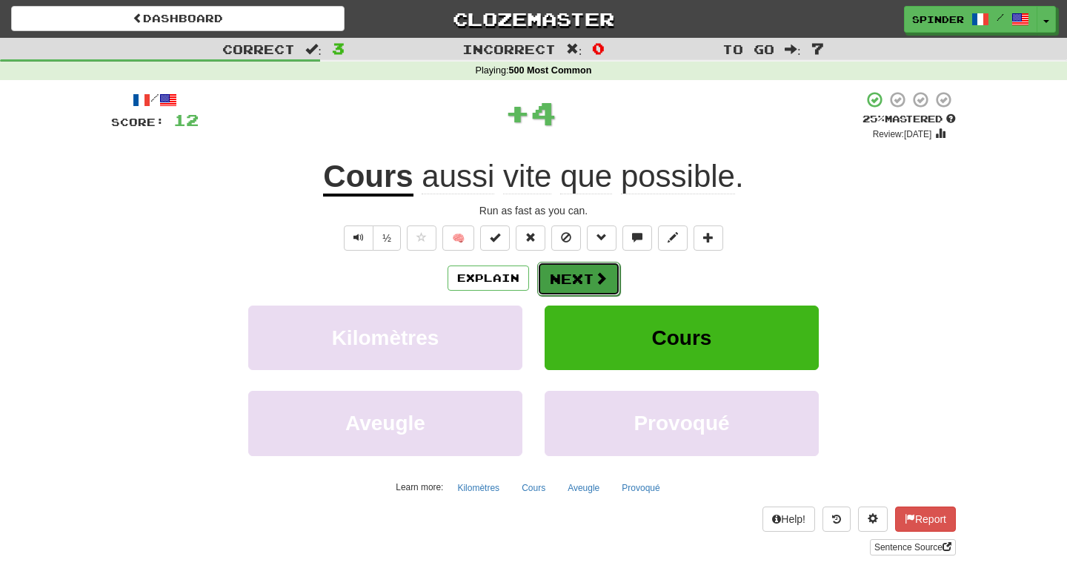
click at [566, 284] on button "Next" at bounding box center [578, 279] width 83 height 34
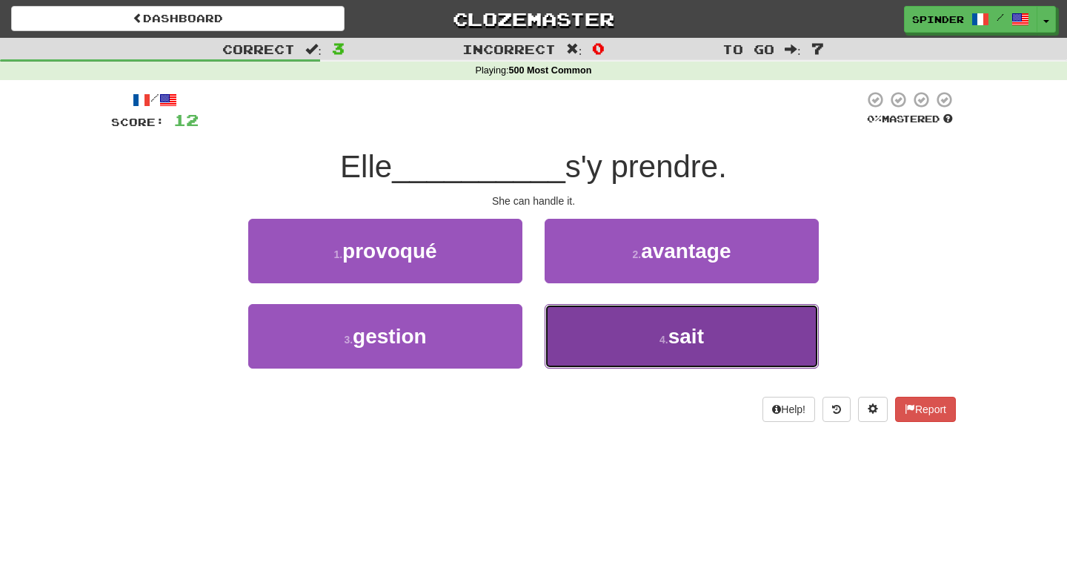
click at [561, 341] on button "4 . sait" at bounding box center [682, 336] width 274 height 64
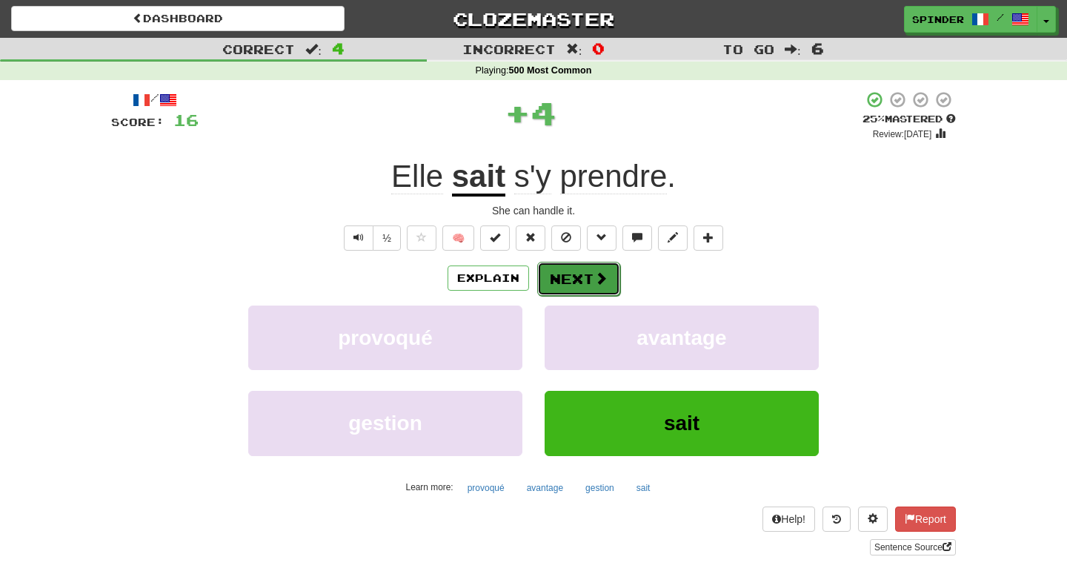
click at [564, 282] on button "Next" at bounding box center [578, 279] width 83 height 34
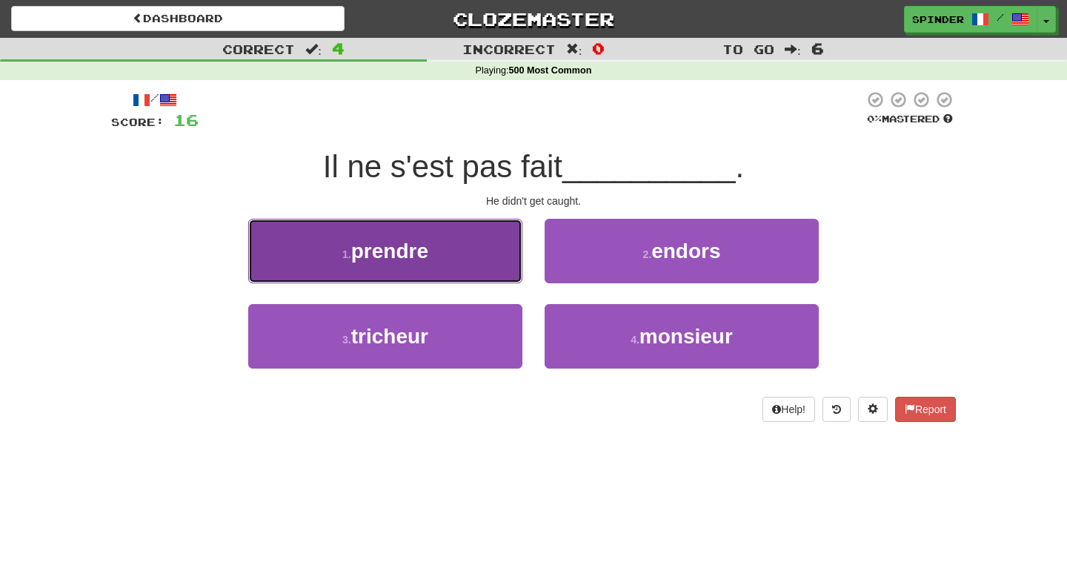
click at [474, 255] on button "1 . prendre" at bounding box center [385, 251] width 274 height 64
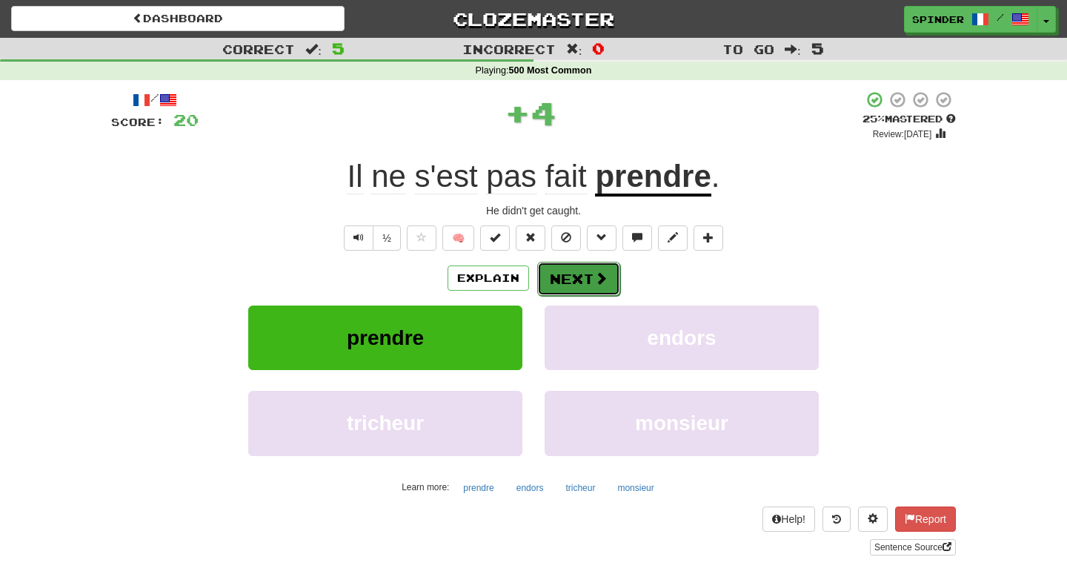
click at [572, 274] on button "Next" at bounding box center [578, 279] width 83 height 34
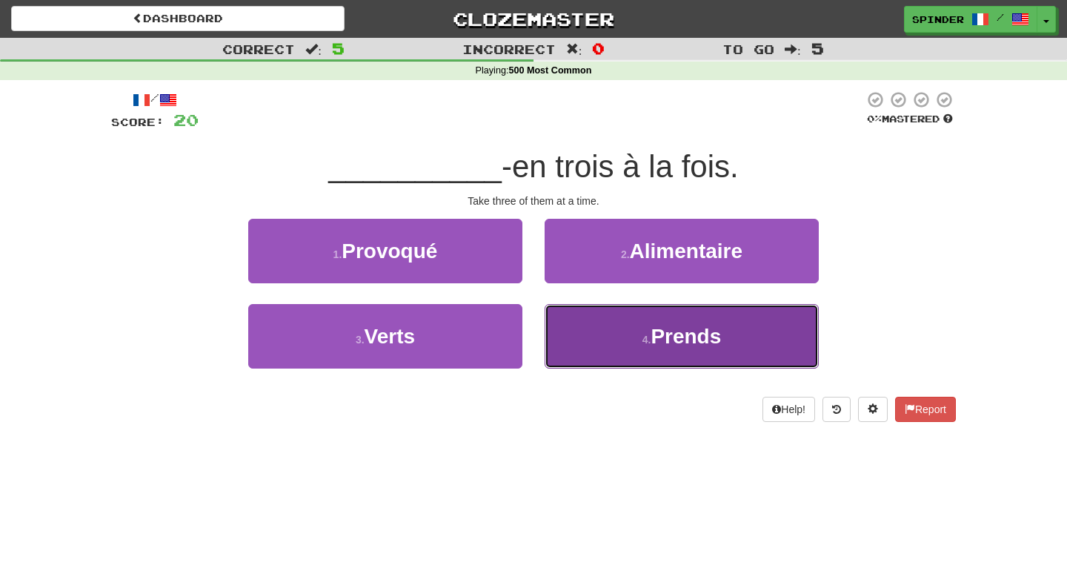
click at [574, 328] on button "4 . Prends" at bounding box center [682, 336] width 274 height 64
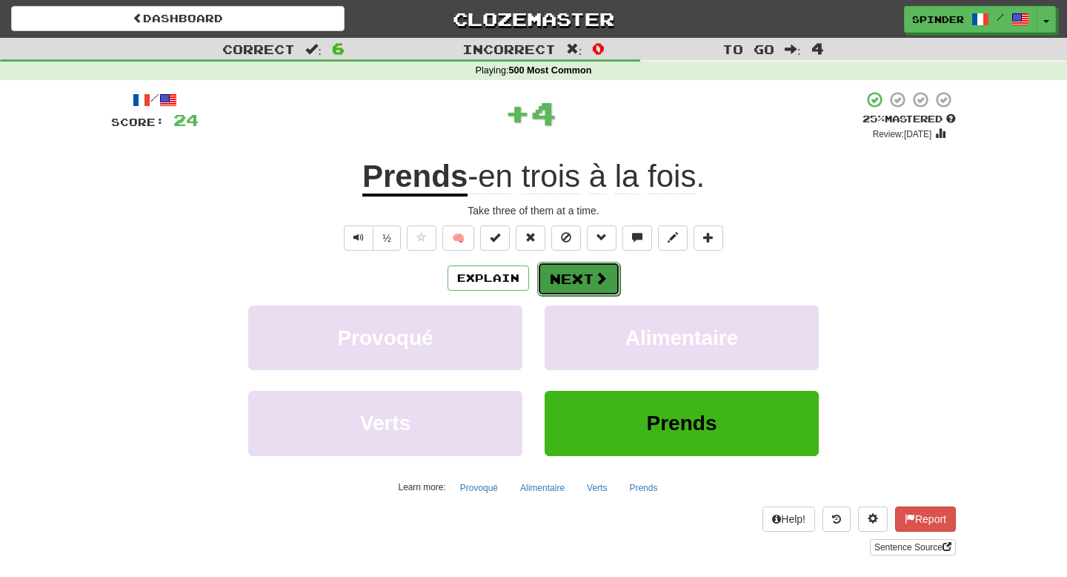
click at [575, 279] on button "Next" at bounding box center [578, 279] width 83 height 34
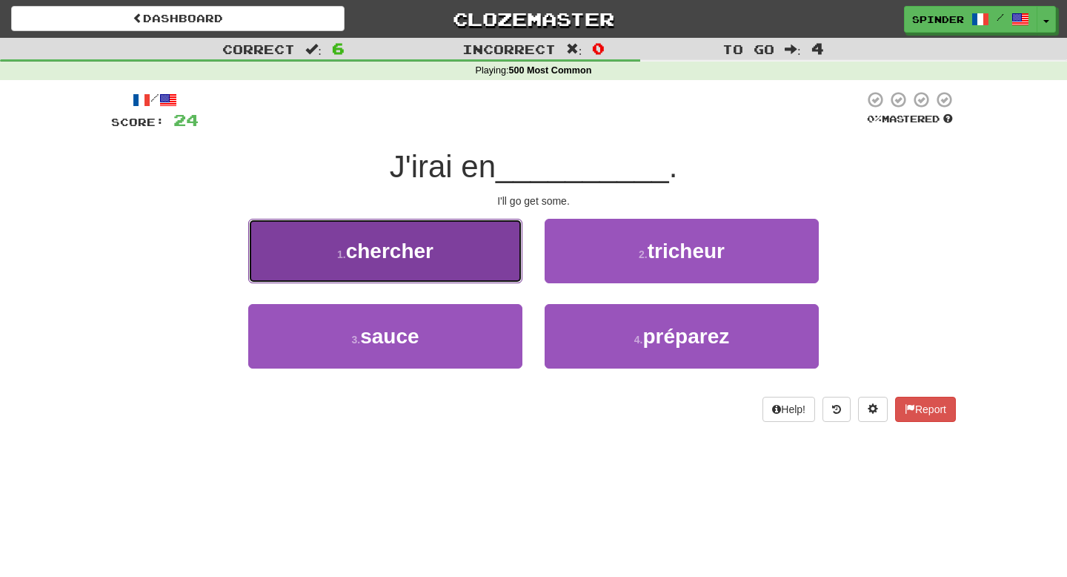
click at [459, 256] on button "1 . chercher" at bounding box center [385, 251] width 274 height 64
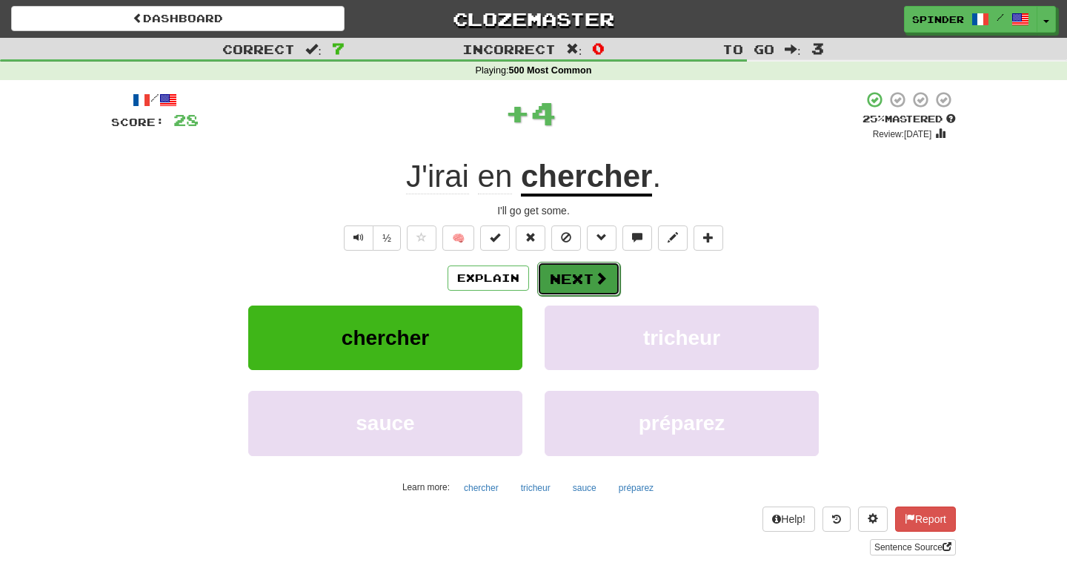
click at [559, 279] on button "Next" at bounding box center [578, 279] width 83 height 34
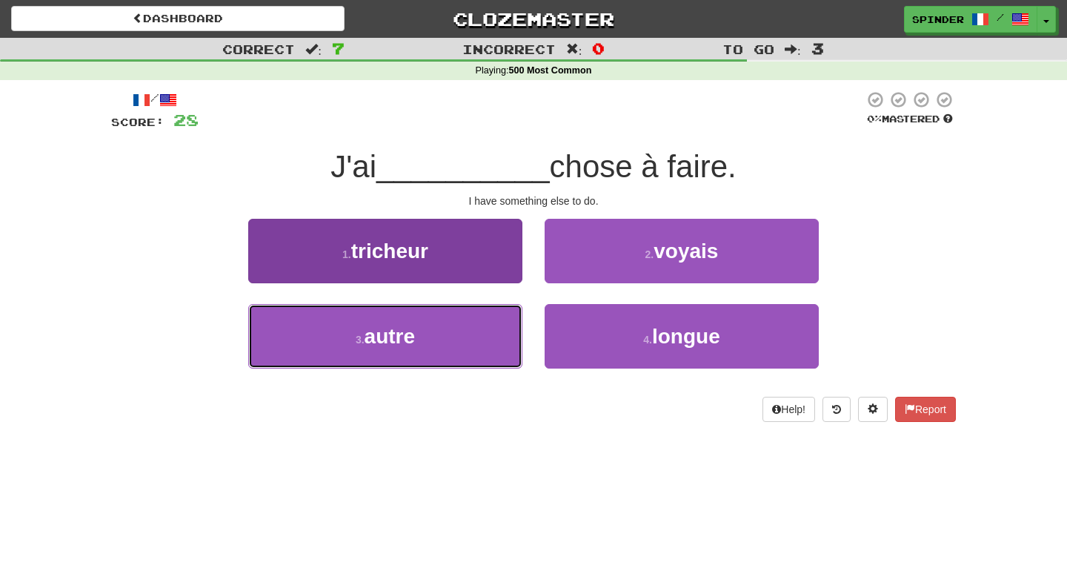
click at [449, 334] on button "3 . autre" at bounding box center [385, 336] width 274 height 64
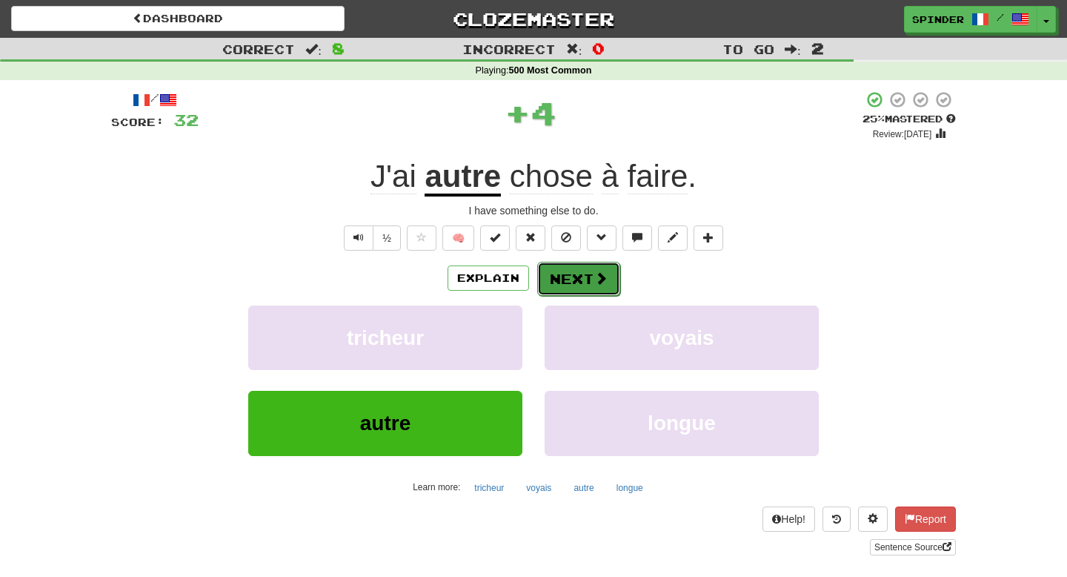
click at [551, 283] on button "Next" at bounding box center [578, 279] width 83 height 34
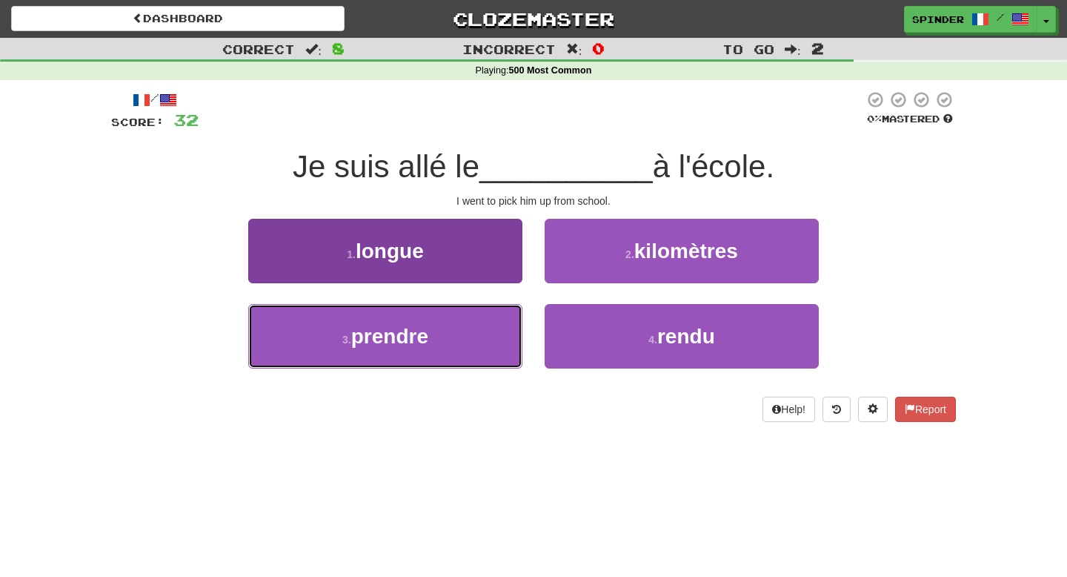
click at [503, 325] on button "3 . prendre" at bounding box center [385, 336] width 274 height 64
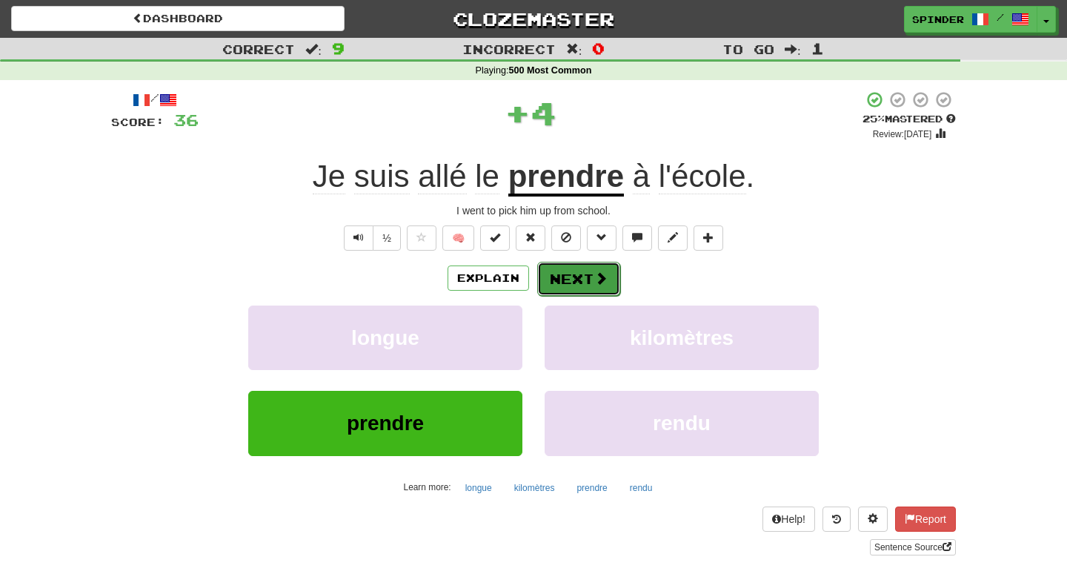
click at [598, 279] on span at bounding box center [600, 277] width 13 height 13
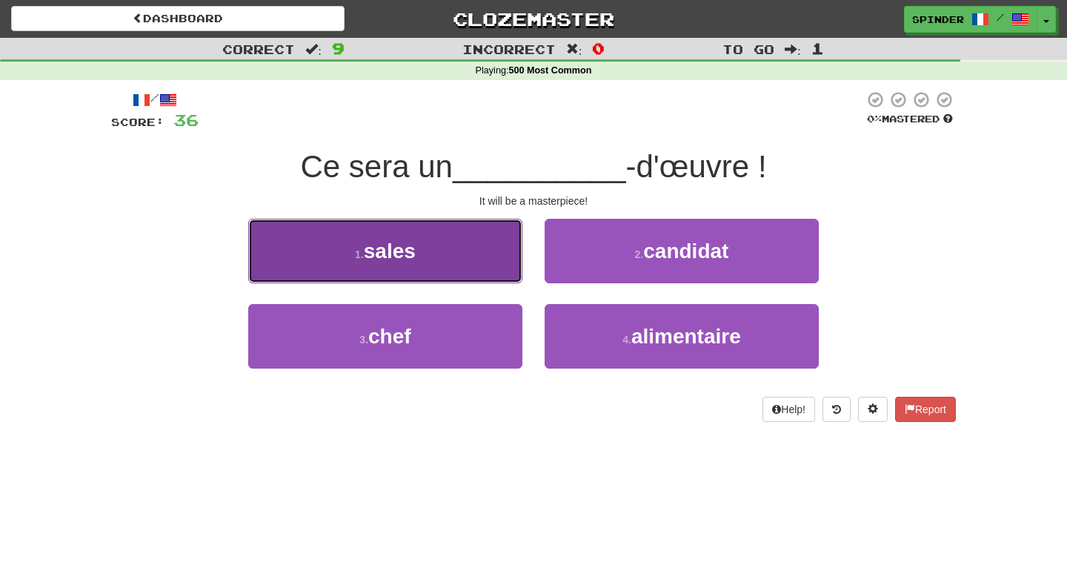
click at [493, 239] on button "1 . sales" at bounding box center [385, 251] width 274 height 64
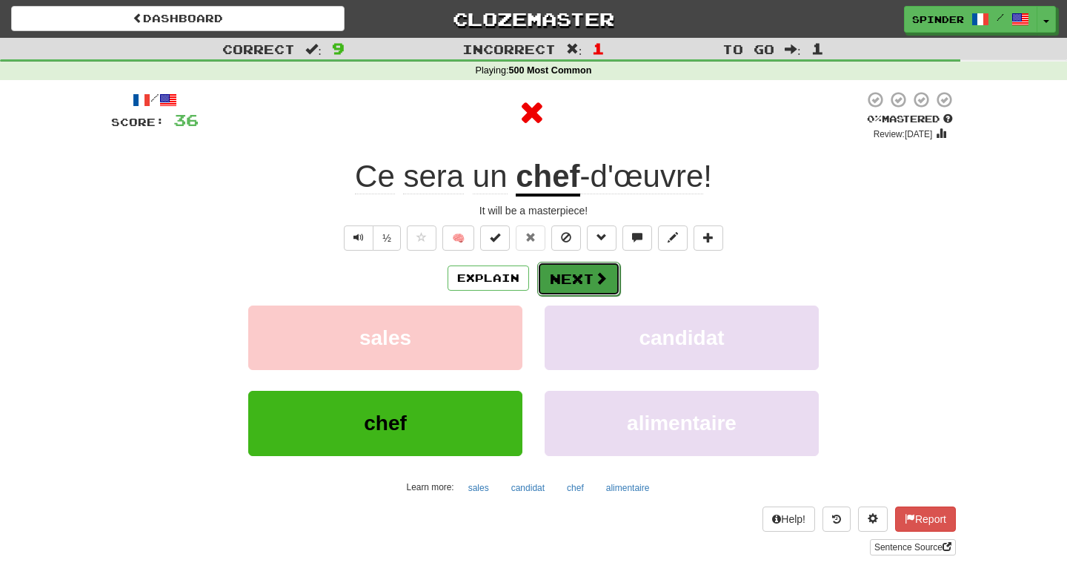
click at [576, 271] on button "Next" at bounding box center [578, 279] width 83 height 34
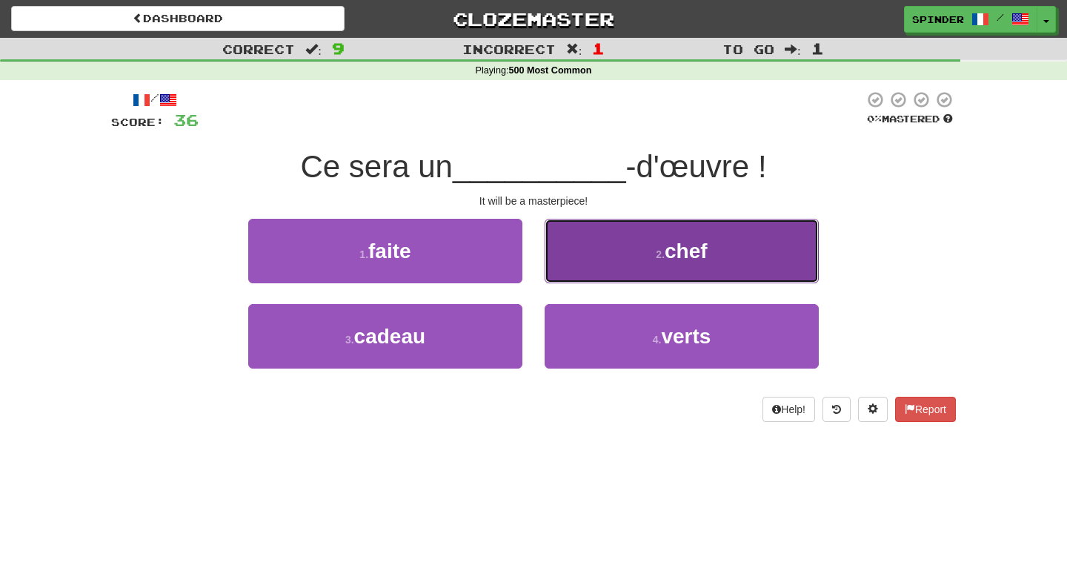
click at [597, 270] on button "2 . chef" at bounding box center [682, 251] width 274 height 64
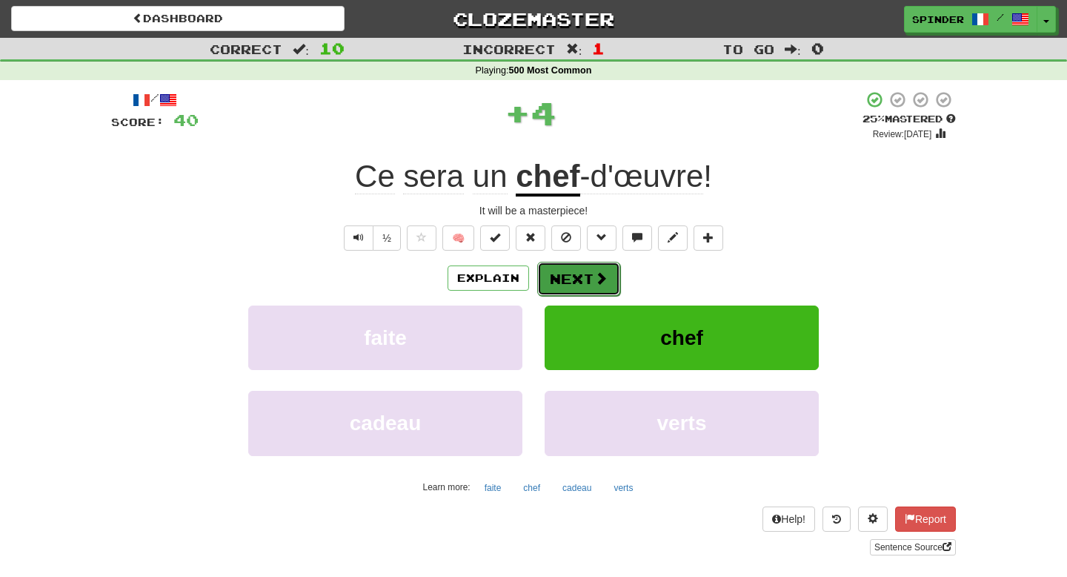
click at [589, 277] on button "Next" at bounding box center [578, 279] width 83 height 34
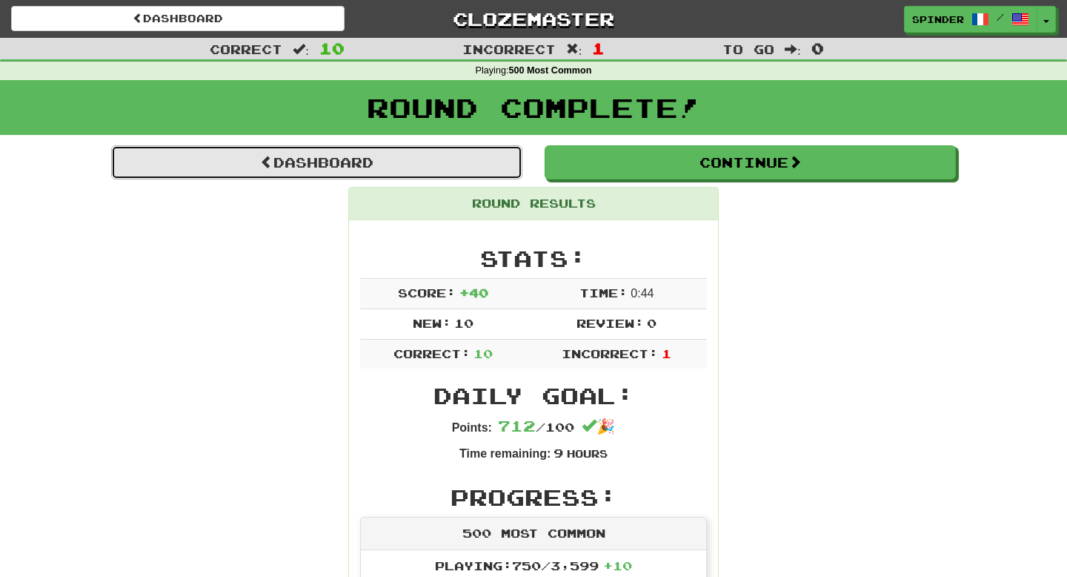
click at [366, 165] on link "Dashboard" at bounding box center [316, 162] width 411 height 34
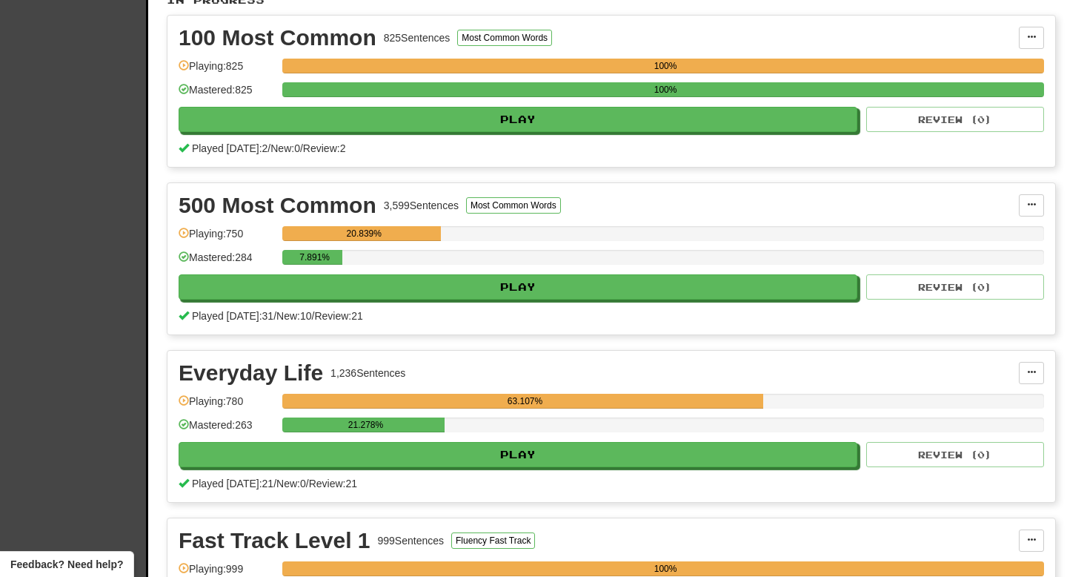
scroll to position [330, 0]
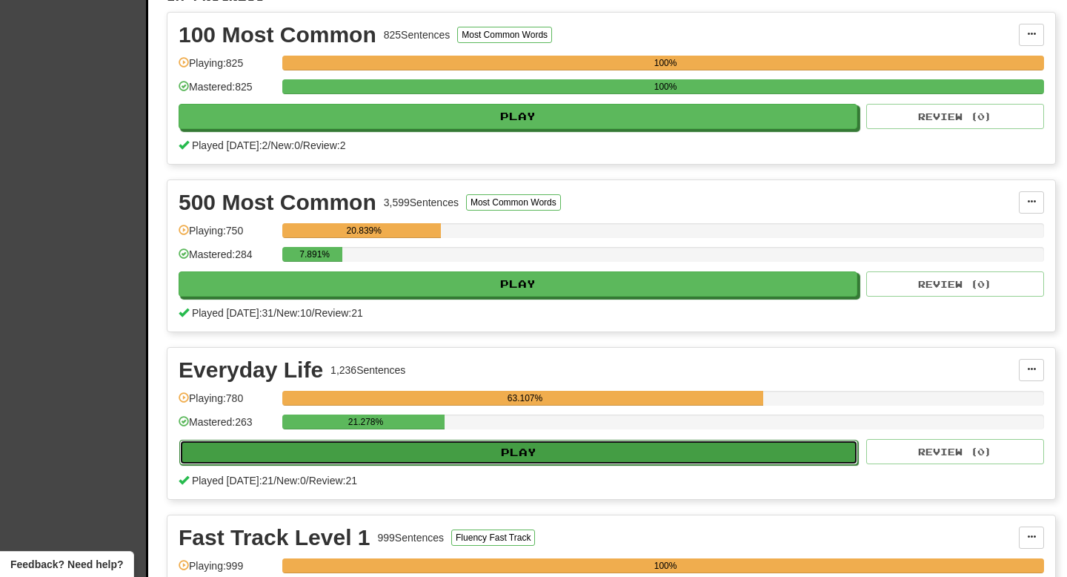
click at [438, 445] on button "Play" at bounding box center [518, 452] width 679 height 25
select select "**"
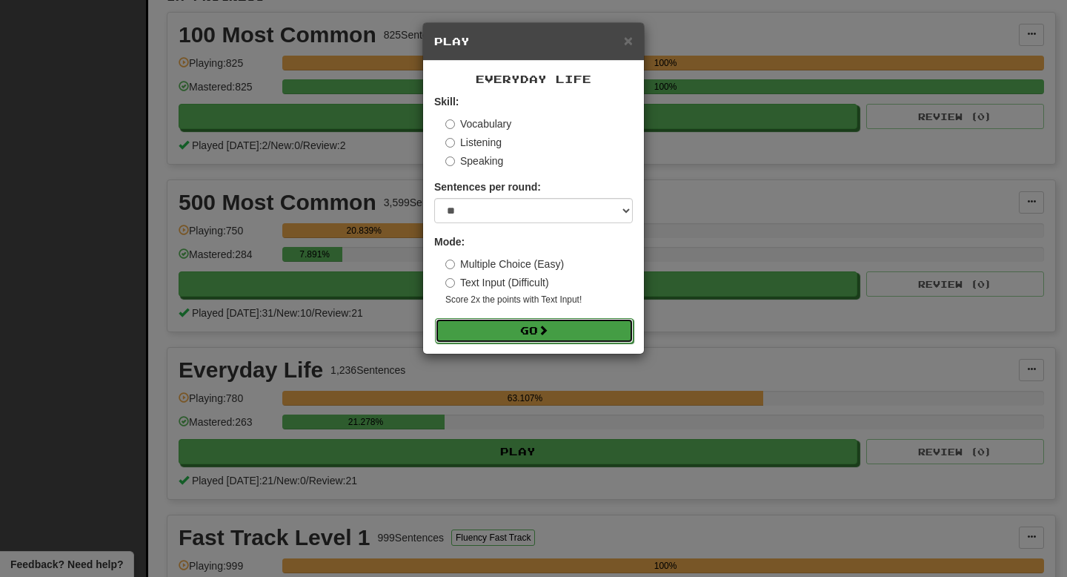
click at [529, 337] on button "Go" at bounding box center [534, 330] width 199 height 25
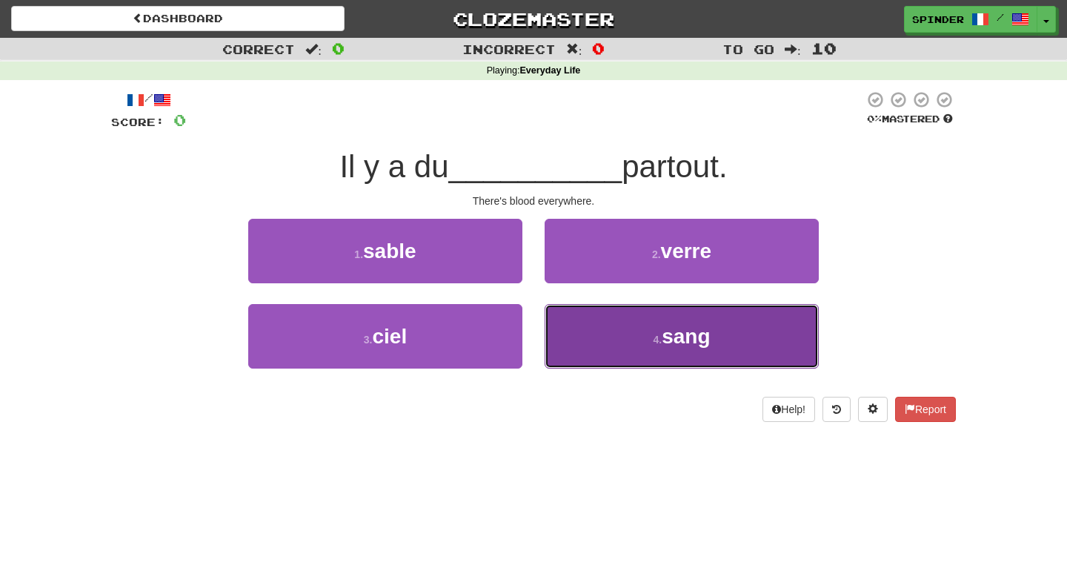
click at [594, 339] on button "4 . sang" at bounding box center [682, 336] width 274 height 64
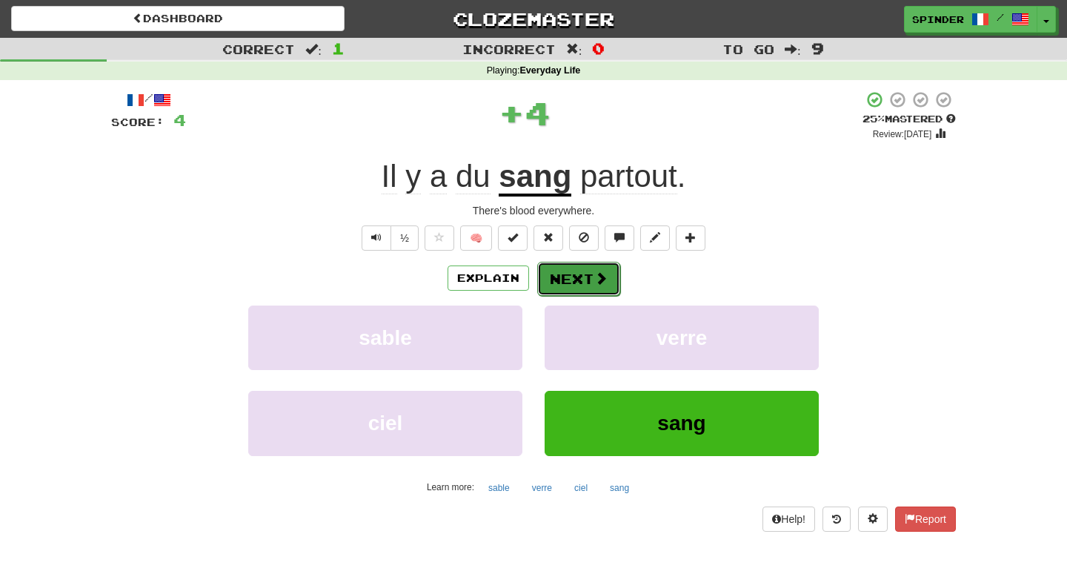
click at [577, 282] on button "Next" at bounding box center [578, 279] width 83 height 34
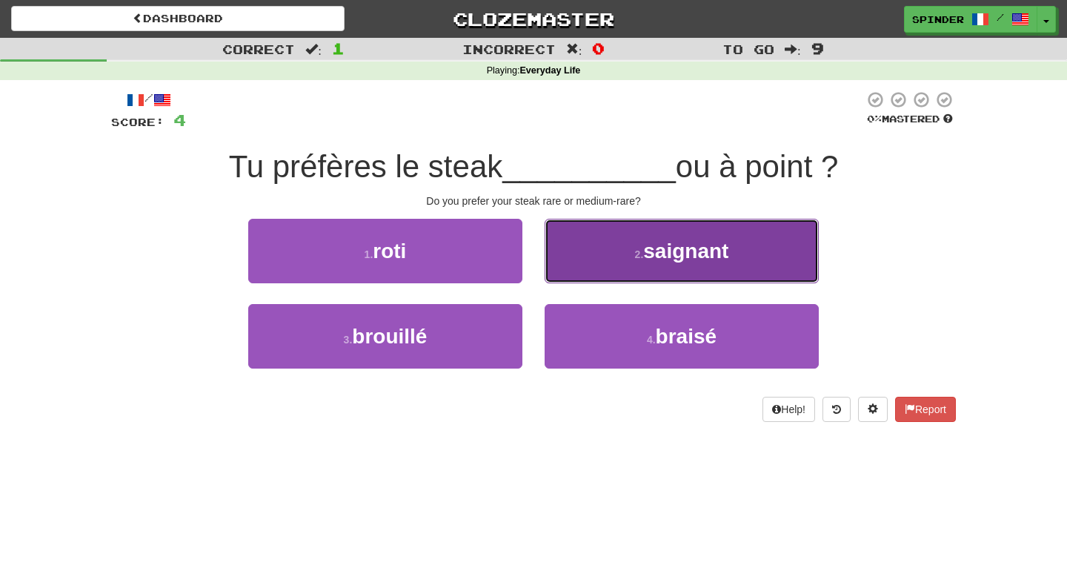
click at [574, 259] on button "2 . saignant" at bounding box center [682, 251] width 274 height 64
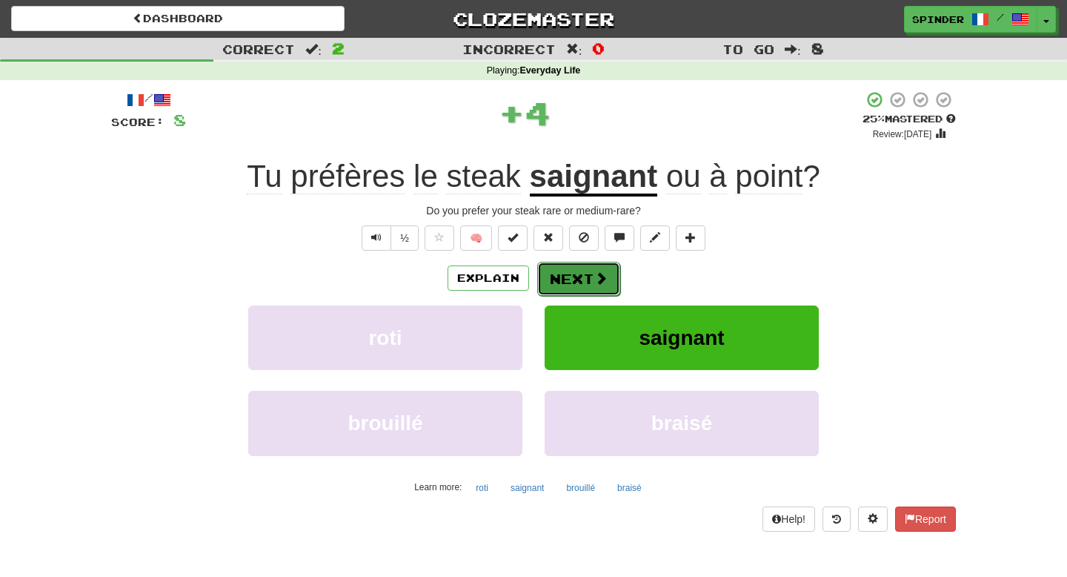
click at [561, 288] on button "Next" at bounding box center [578, 279] width 83 height 34
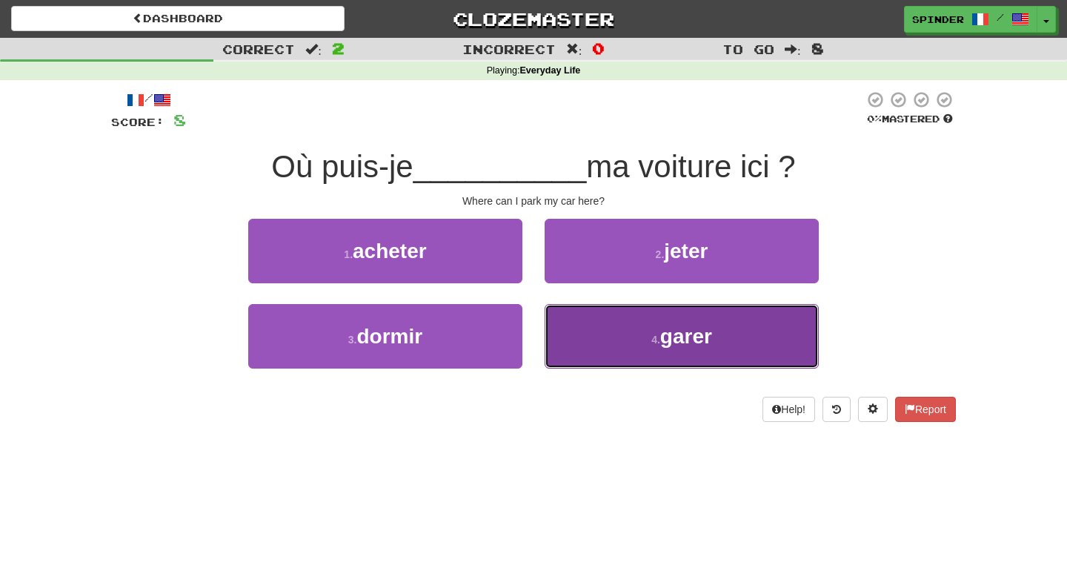
click at [564, 312] on button "4 . garer" at bounding box center [682, 336] width 274 height 64
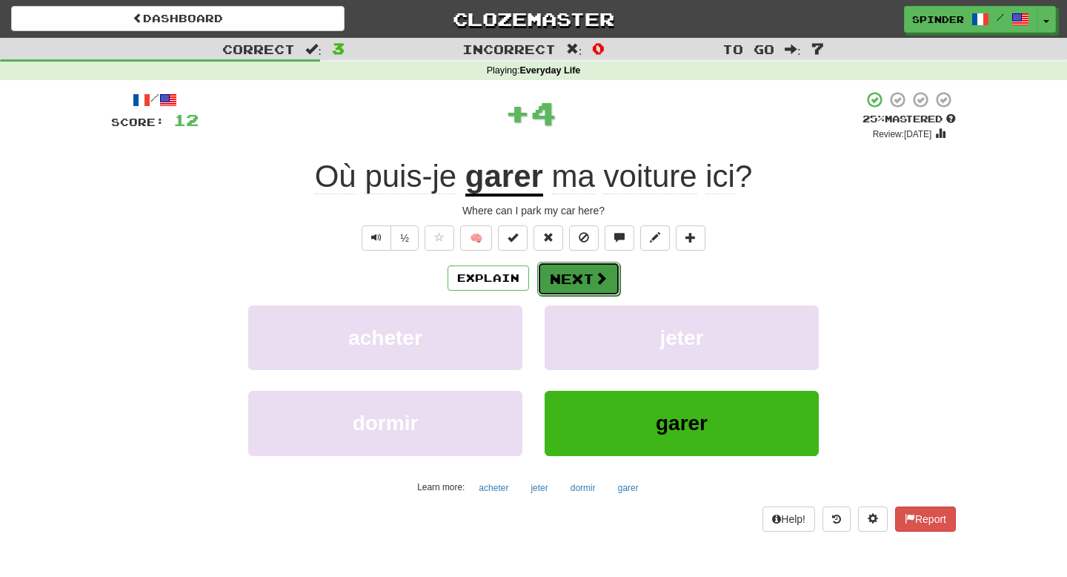
click at [577, 276] on button "Next" at bounding box center [578, 279] width 83 height 34
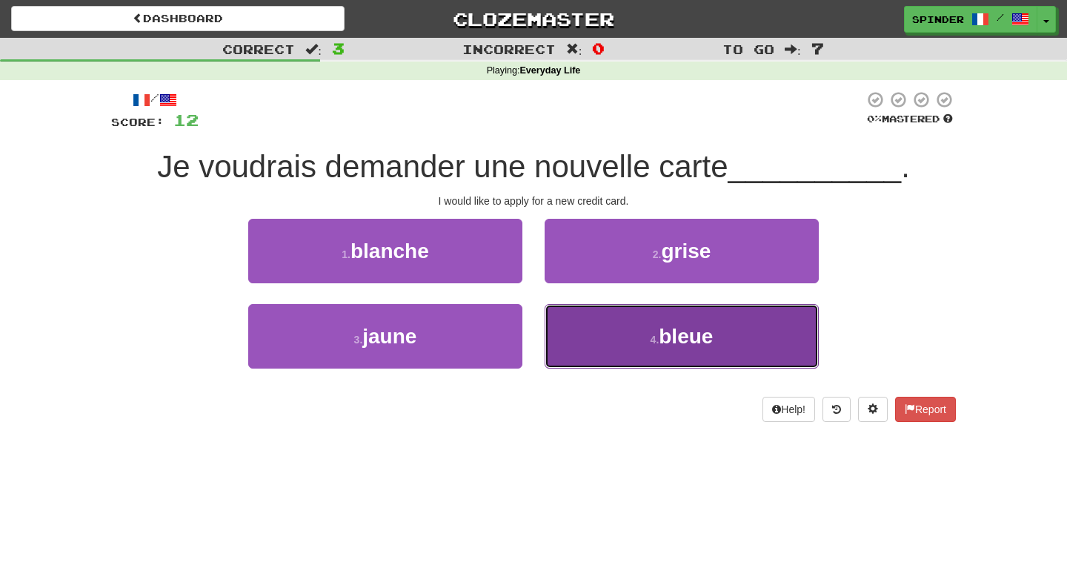
click at [579, 314] on button "4 . bleue" at bounding box center [682, 336] width 274 height 64
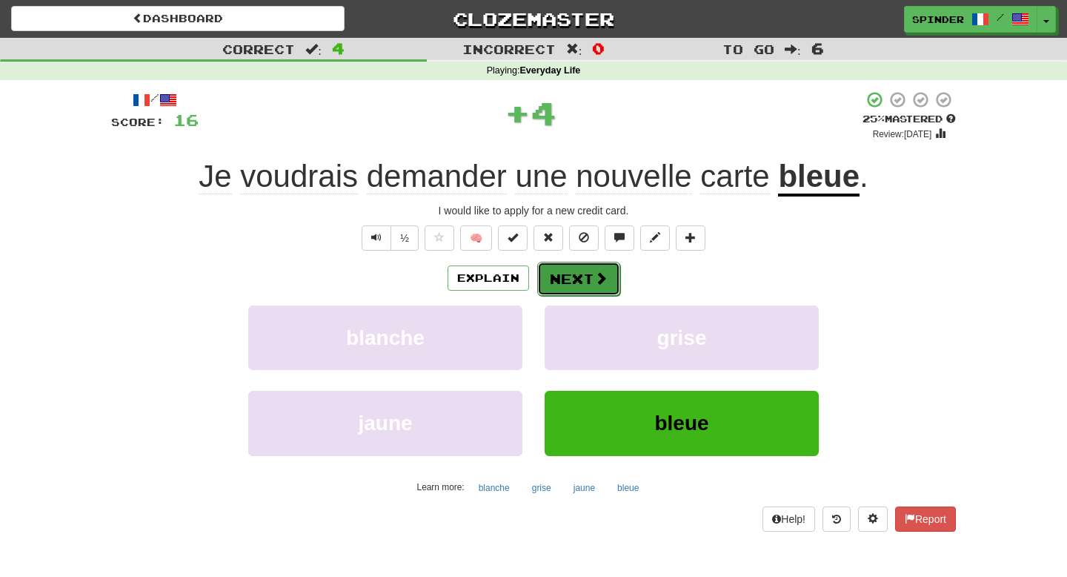
click at [584, 278] on button "Next" at bounding box center [578, 279] width 83 height 34
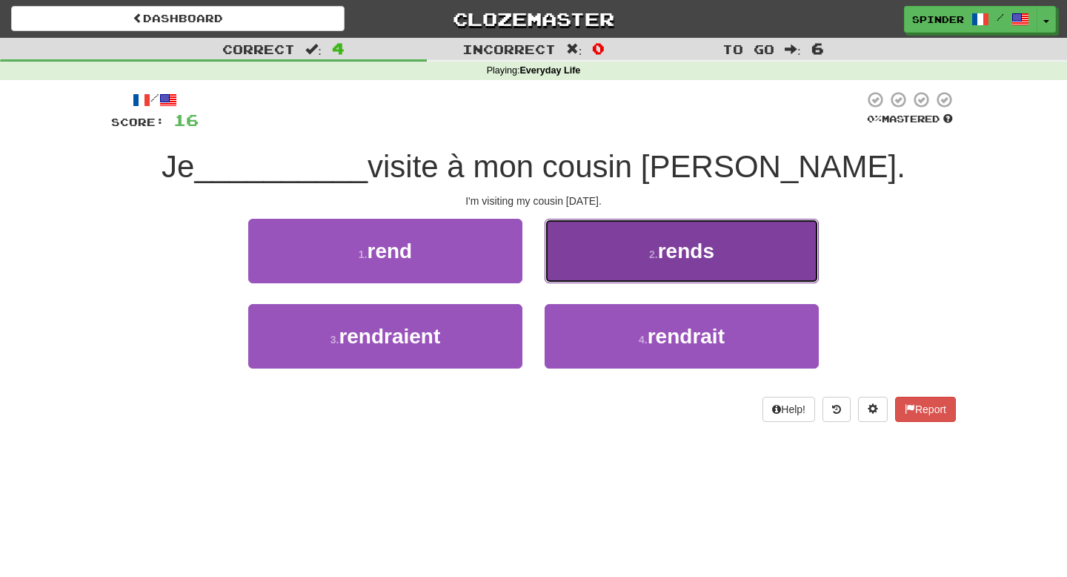
click at [581, 275] on button "2 . rends" at bounding box center [682, 251] width 274 height 64
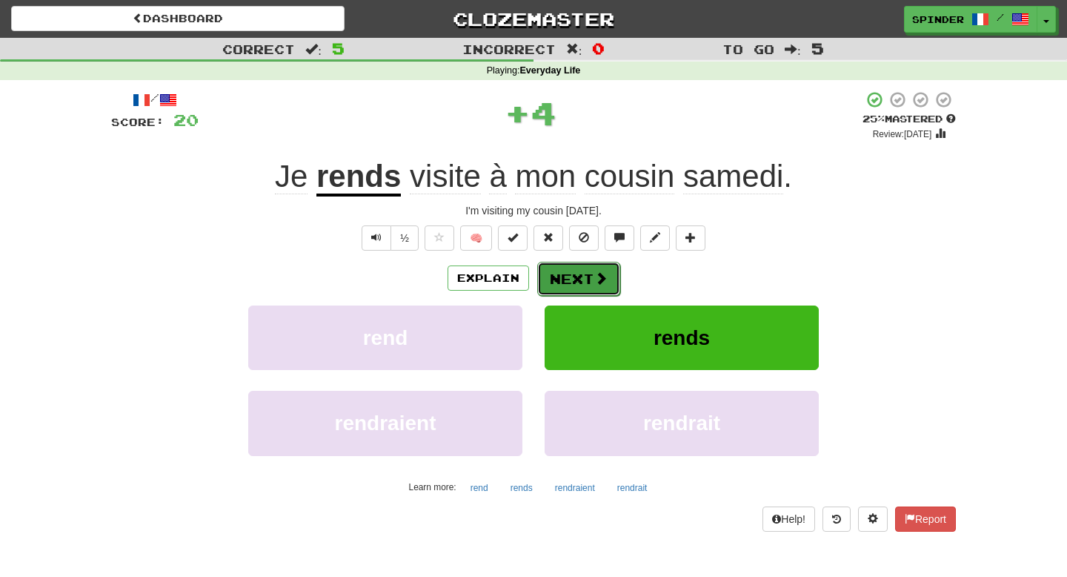
click at [581, 277] on button "Next" at bounding box center [578, 279] width 83 height 34
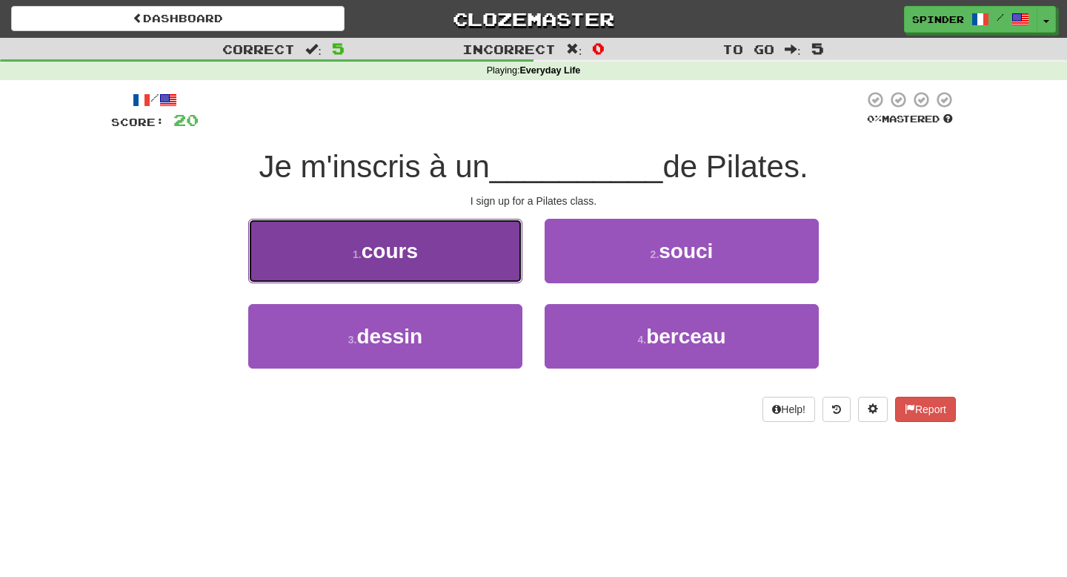
click at [465, 259] on button "1 . cours" at bounding box center [385, 251] width 274 height 64
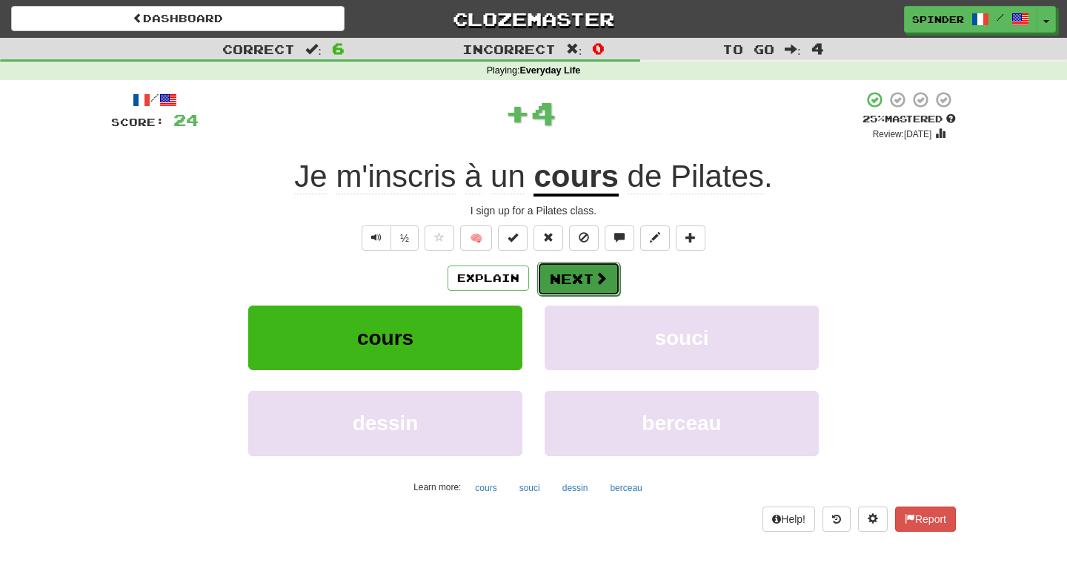
click at [568, 279] on button "Next" at bounding box center [578, 279] width 83 height 34
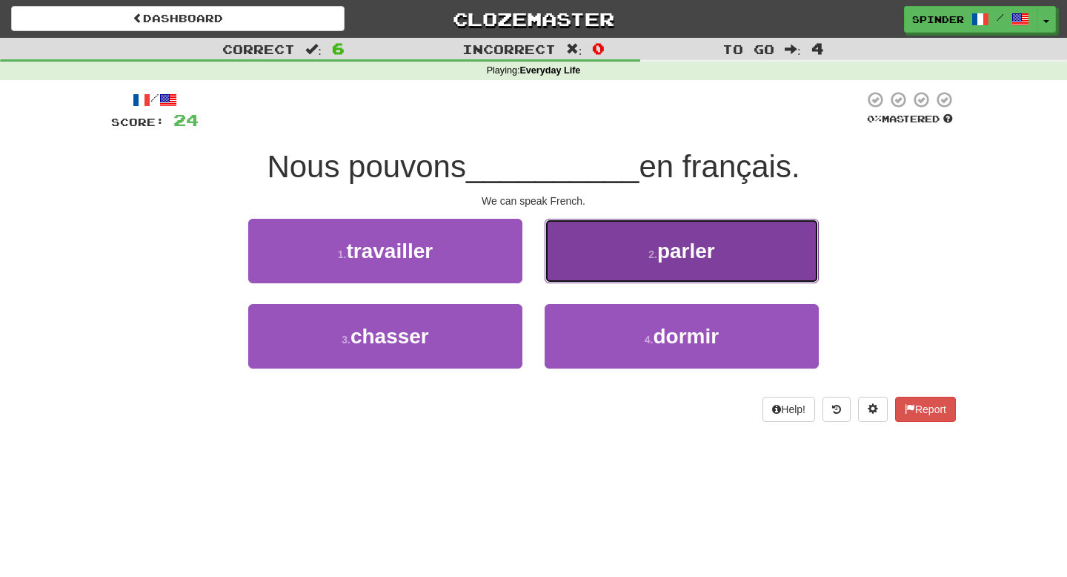
click at [568, 280] on button "2 . parler" at bounding box center [682, 251] width 274 height 64
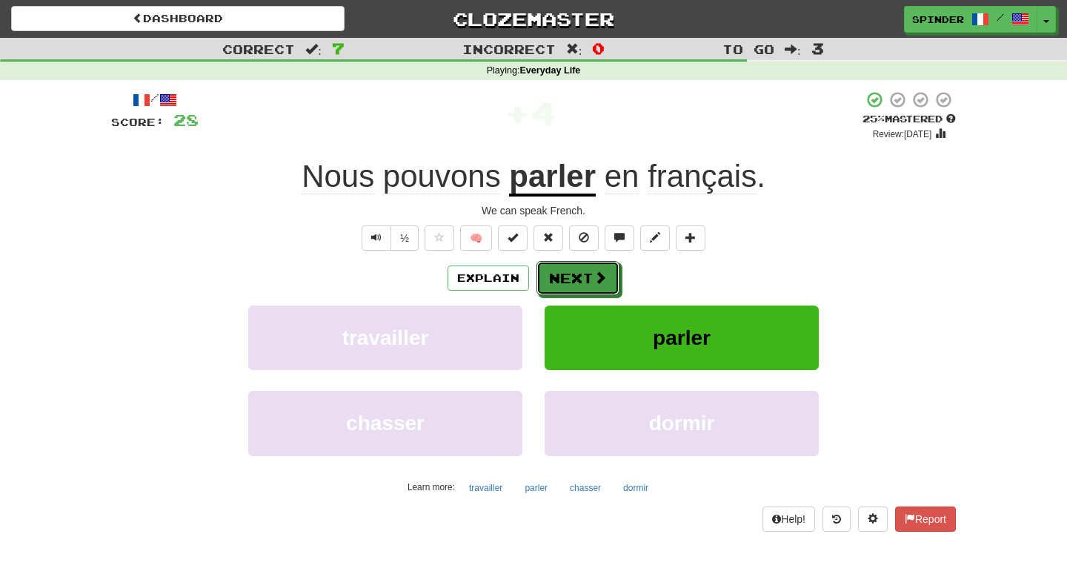
click at [568, 281] on button "Next" at bounding box center [578, 278] width 83 height 34
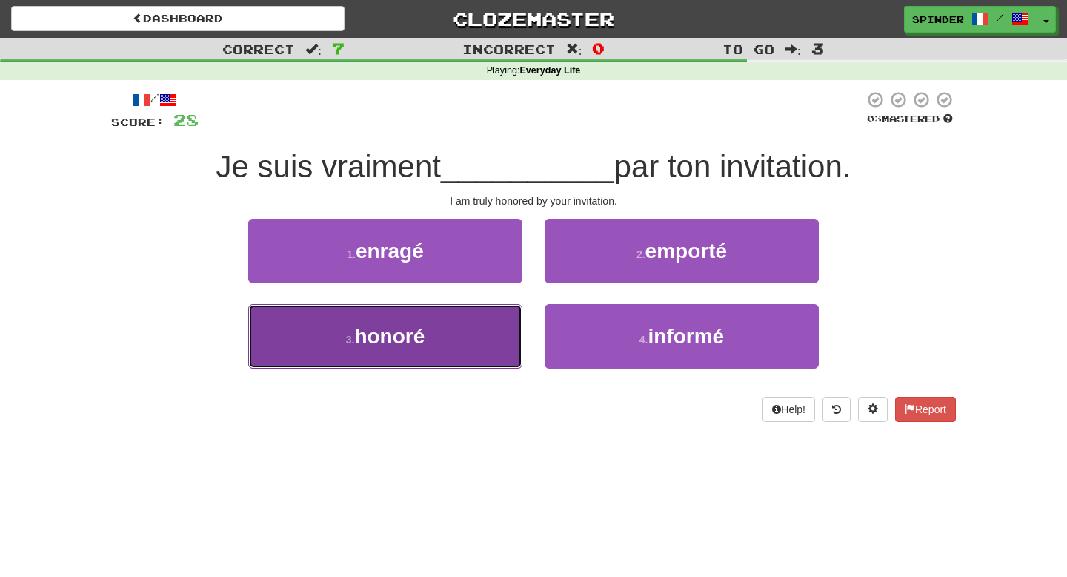
click at [486, 323] on button "3 . honoré" at bounding box center [385, 336] width 274 height 64
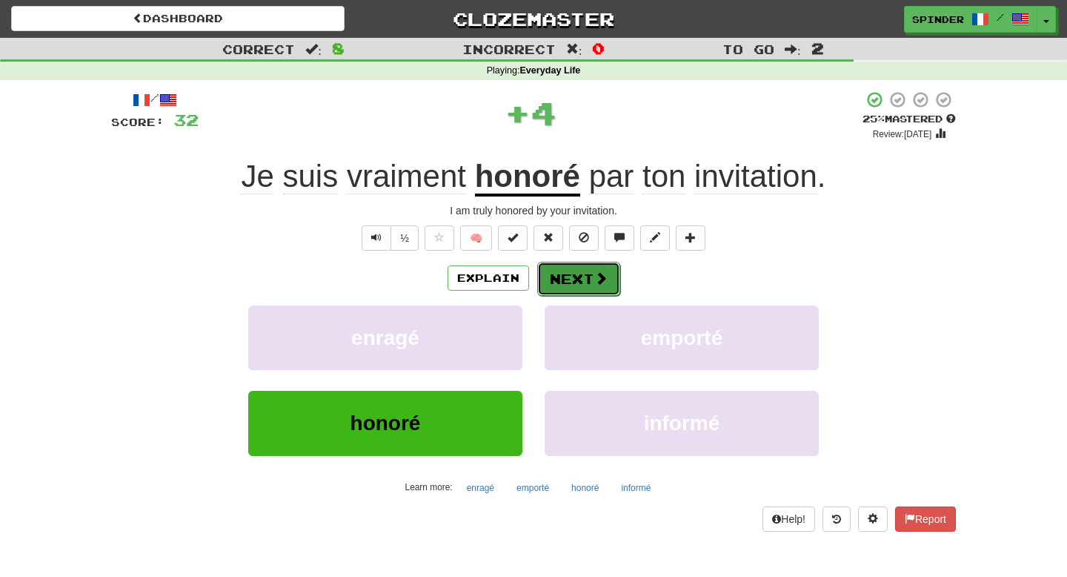
click at [586, 287] on button "Next" at bounding box center [578, 279] width 83 height 34
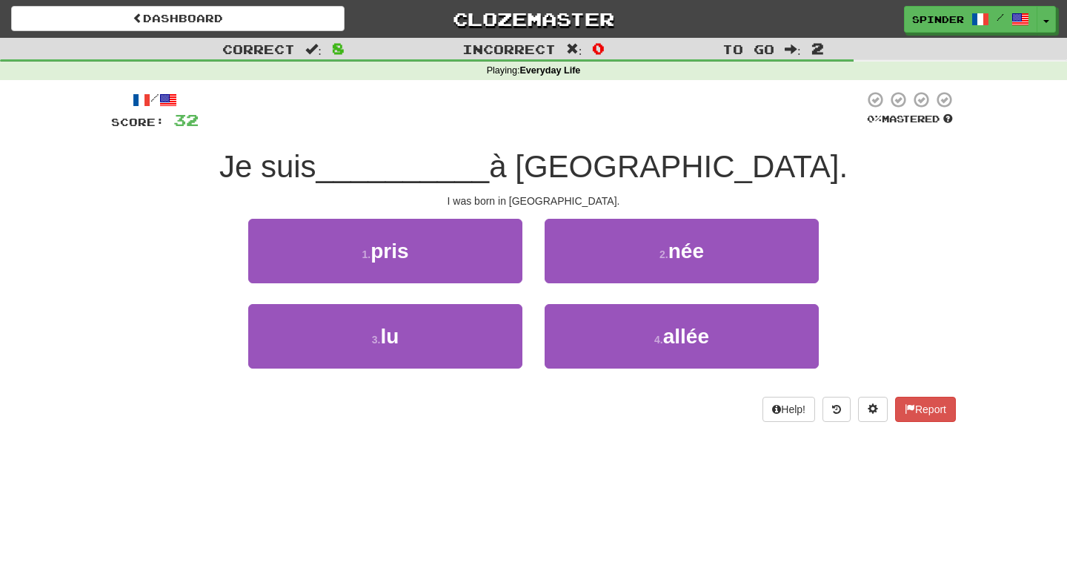
click at [589, 282] on div "2 . née" at bounding box center [682, 261] width 297 height 85
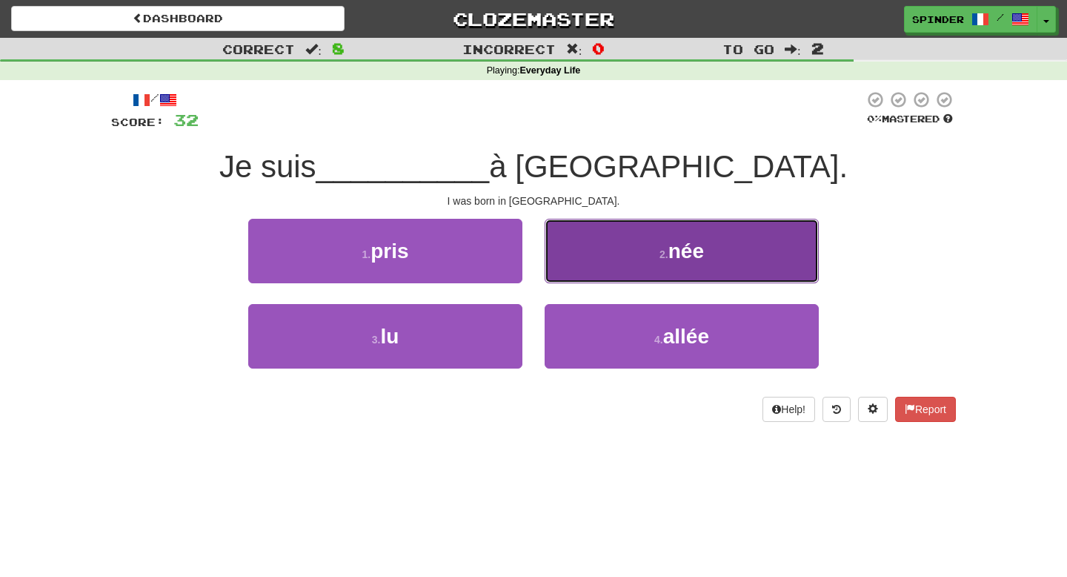
click at [589, 272] on button "2 . née" at bounding box center [682, 251] width 274 height 64
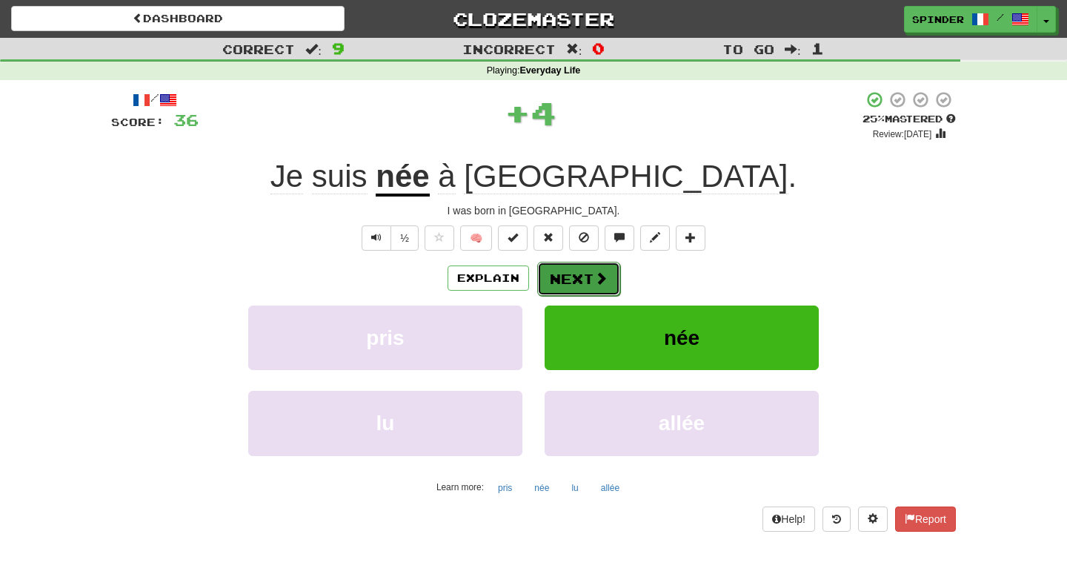
click at [587, 276] on button "Next" at bounding box center [578, 279] width 83 height 34
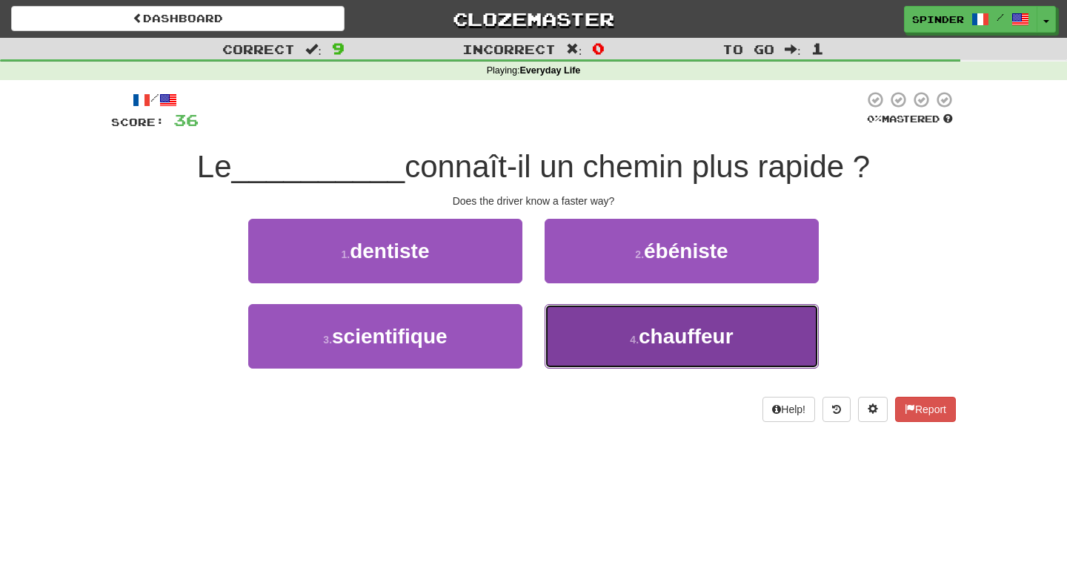
click at [582, 329] on button "4 . chauffeur" at bounding box center [682, 336] width 274 height 64
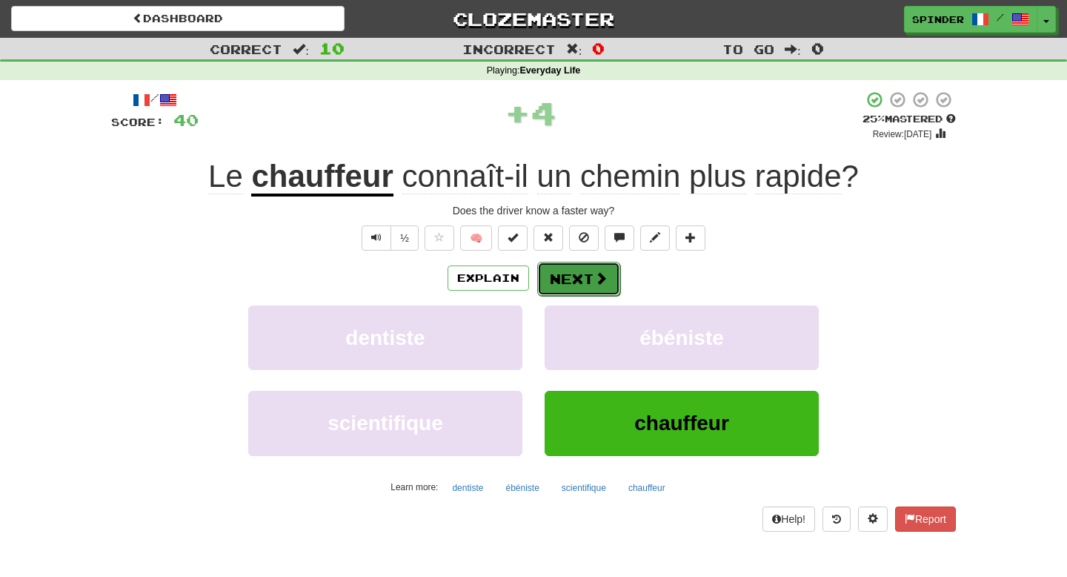
click at [583, 273] on button "Next" at bounding box center [578, 279] width 83 height 34
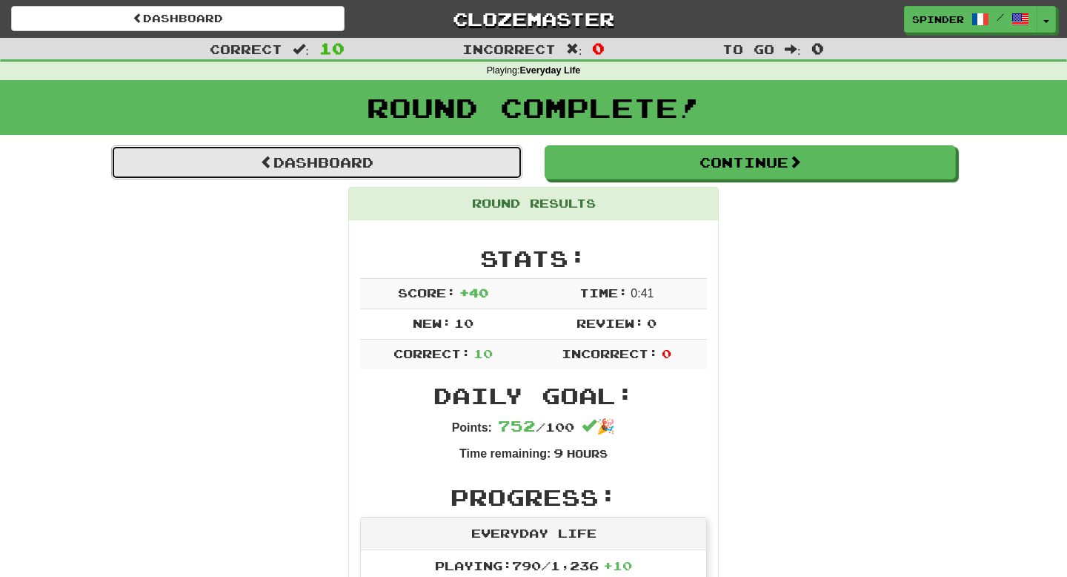
click at [414, 158] on link "Dashboard" at bounding box center [316, 162] width 411 height 34
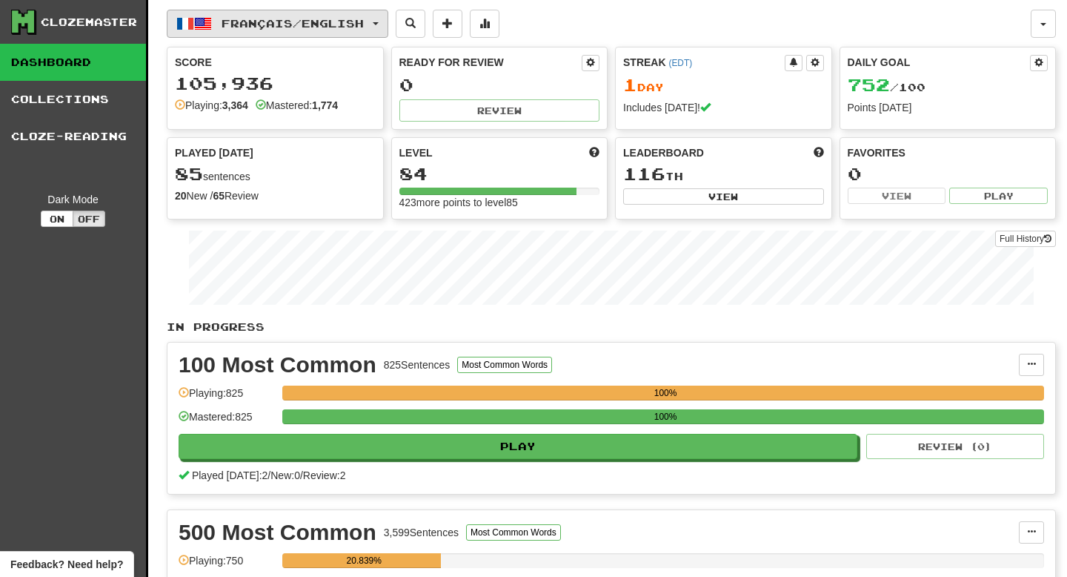
click at [315, 16] on button "Français / English" at bounding box center [278, 24] width 222 height 28
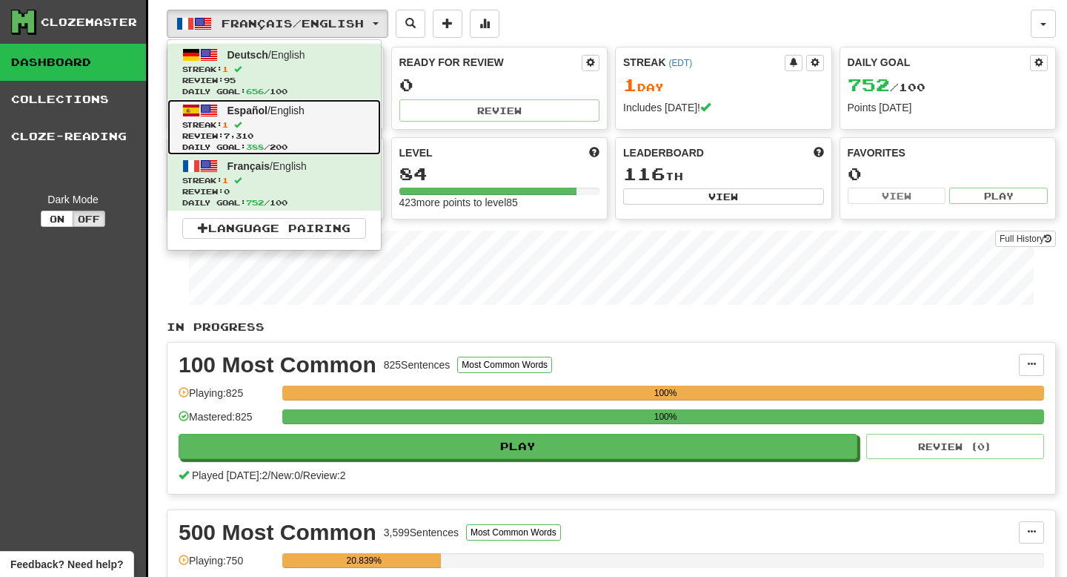
click at [288, 113] on span "Español / English" at bounding box center [266, 111] width 77 height 12
